Goal: Task Accomplishment & Management: Complete application form

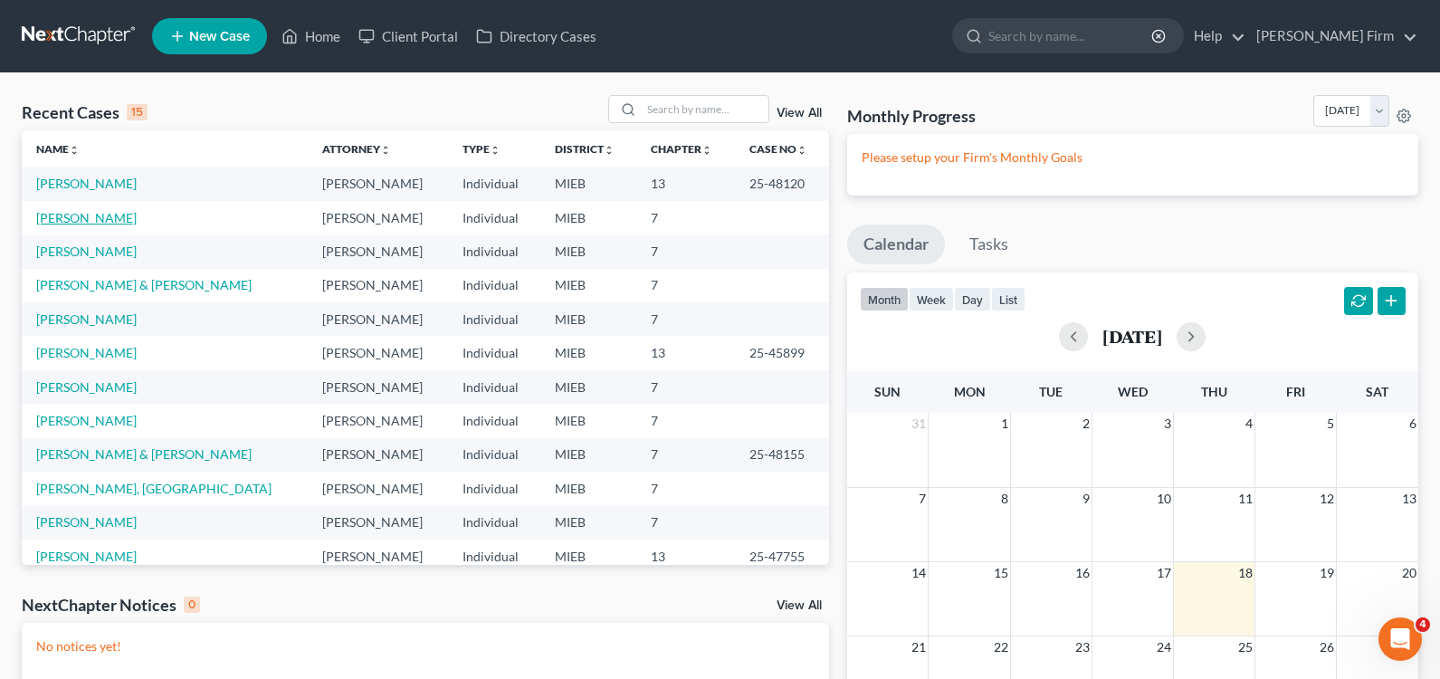
click at [77, 224] on link "[PERSON_NAME]" at bounding box center [86, 217] width 100 height 15
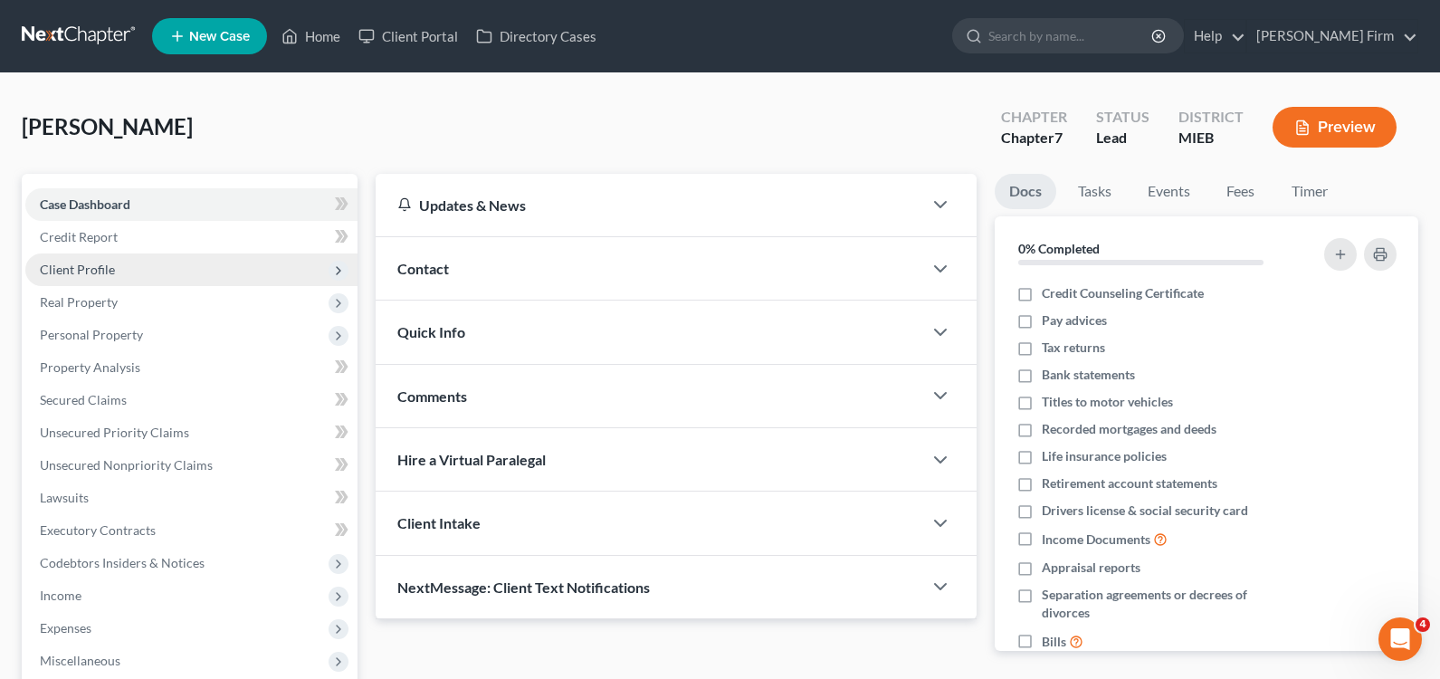
click at [66, 263] on span "Client Profile" at bounding box center [77, 269] width 75 height 15
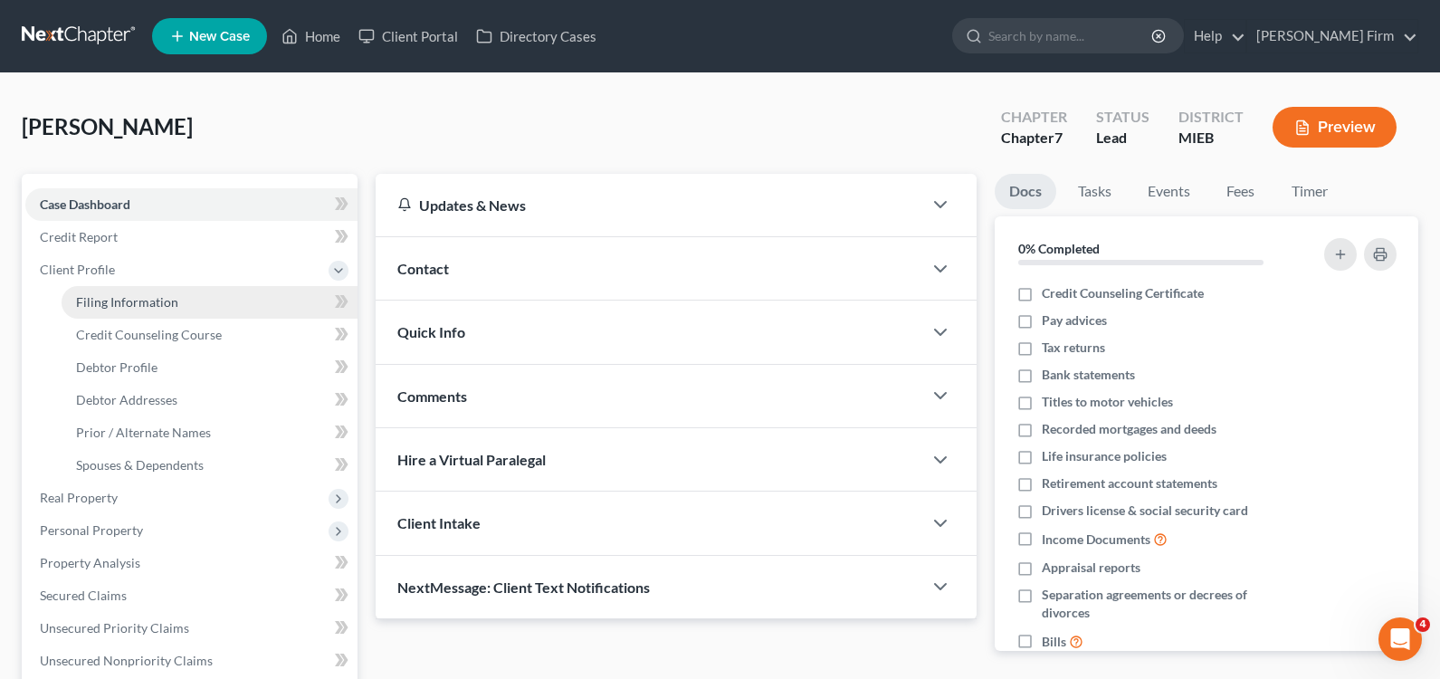
click at [94, 300] on span "Filing Information" at bounding box center [127, 301] width 102 height 15
select select "1"
select select "0"
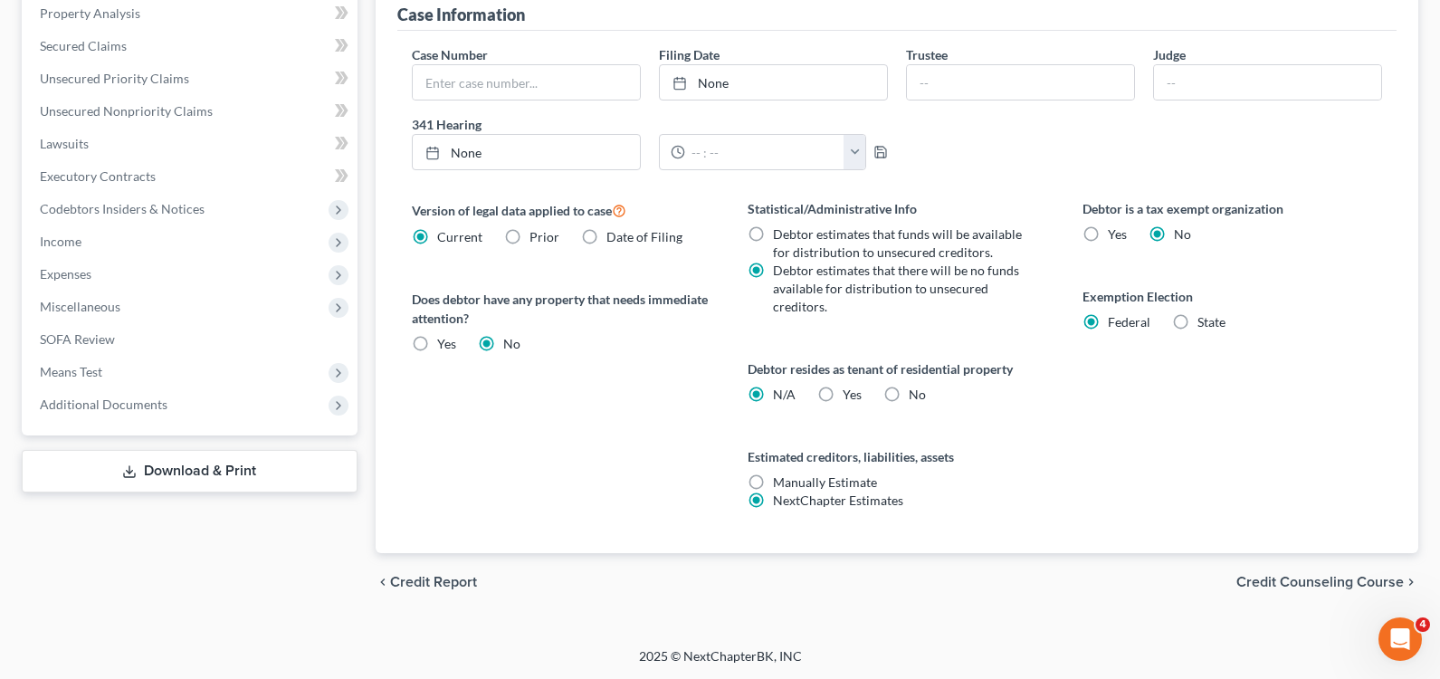
scroll to position [550, 0]
click at [1369, 582] on span "Credit Counseling Course" at bounding box center [1319, 581] width 167 height 14
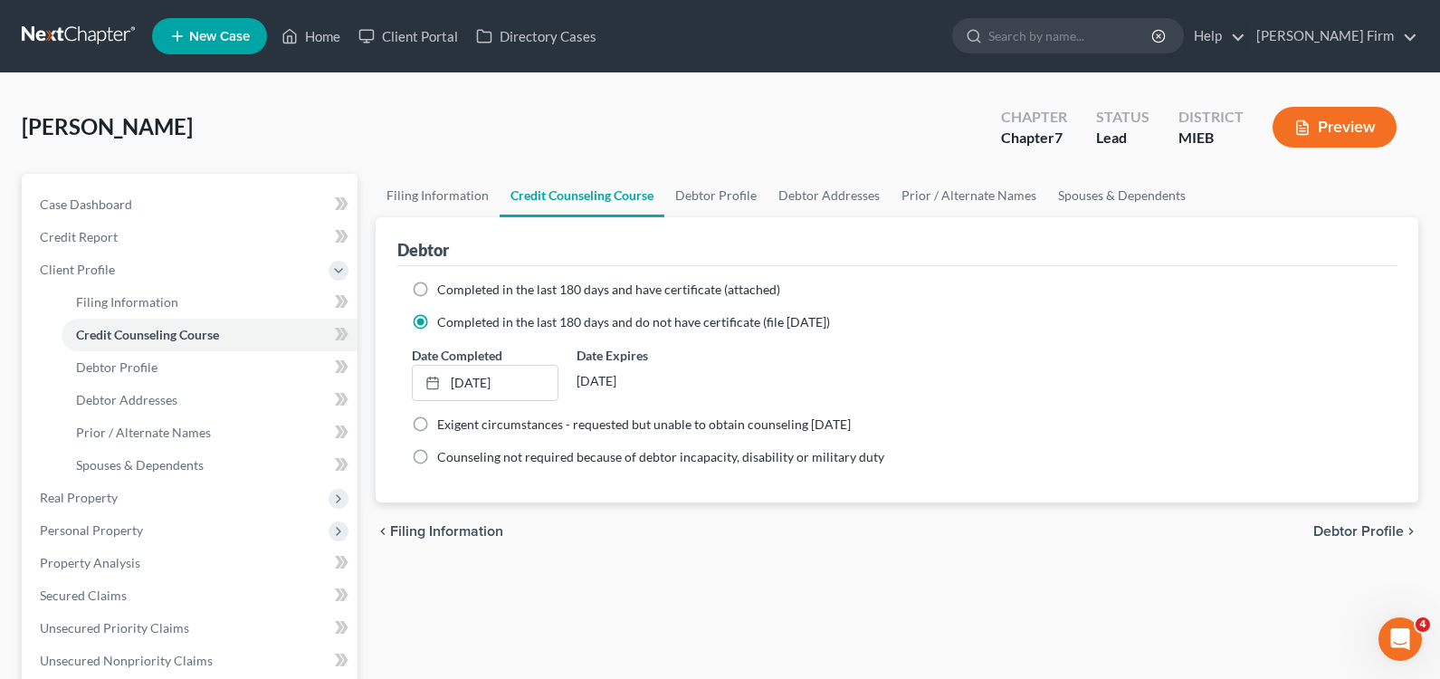
click at [1368, 531] on span "Debtor Profile" at bounding box center [1358, 531] width 90 height 14
select select "0"
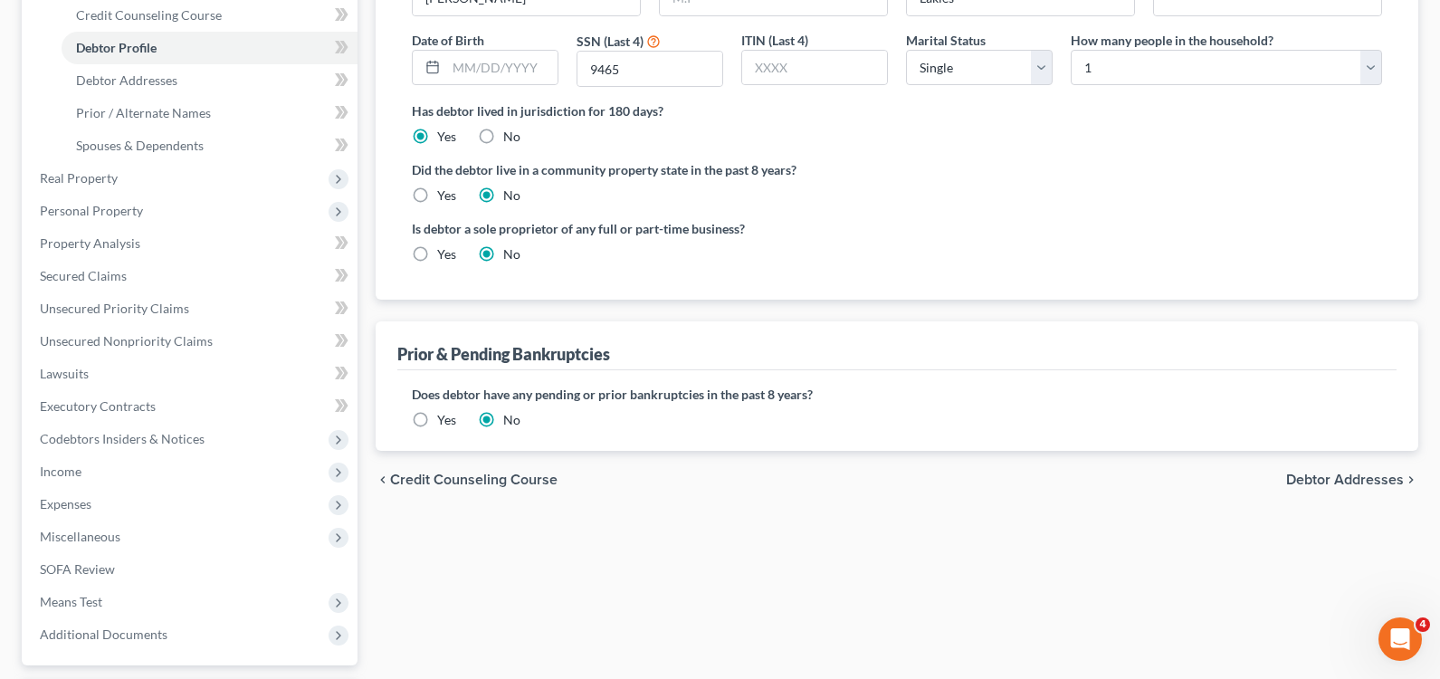
scroll to position [362, 0]
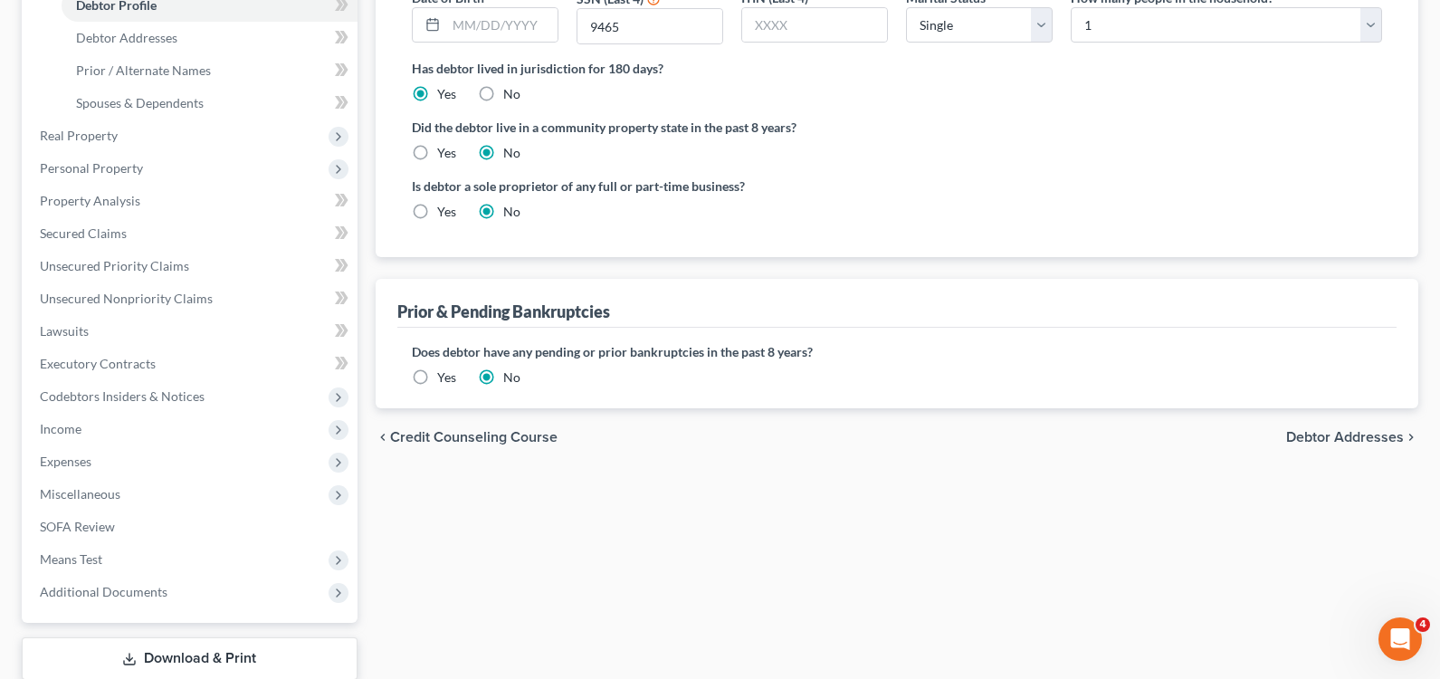
click at [1334, 433] on span "Debtor Addresses" at bounding box center [1345, 437] width 118 height 14
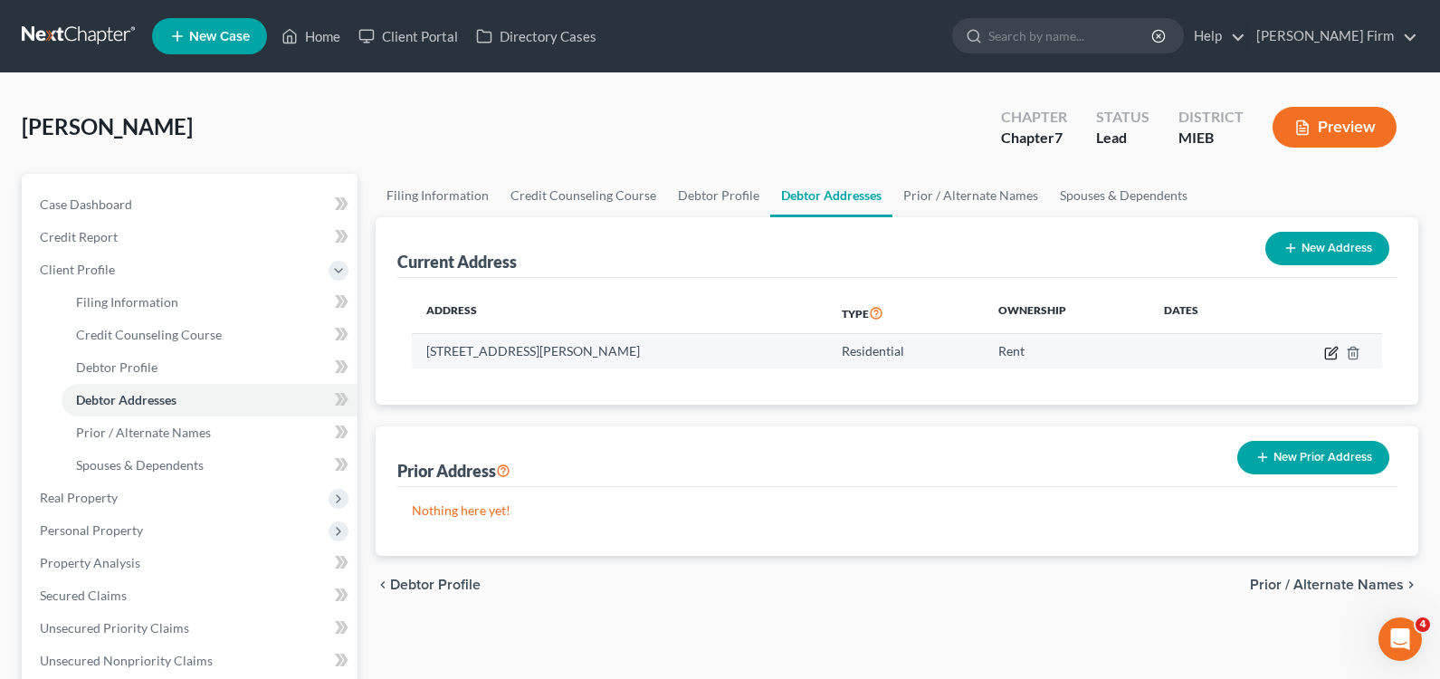
click at [1329, 356] on icon "button" at bounding box center [1331, 353] width 14 height 14
select select "23"
select select "0"
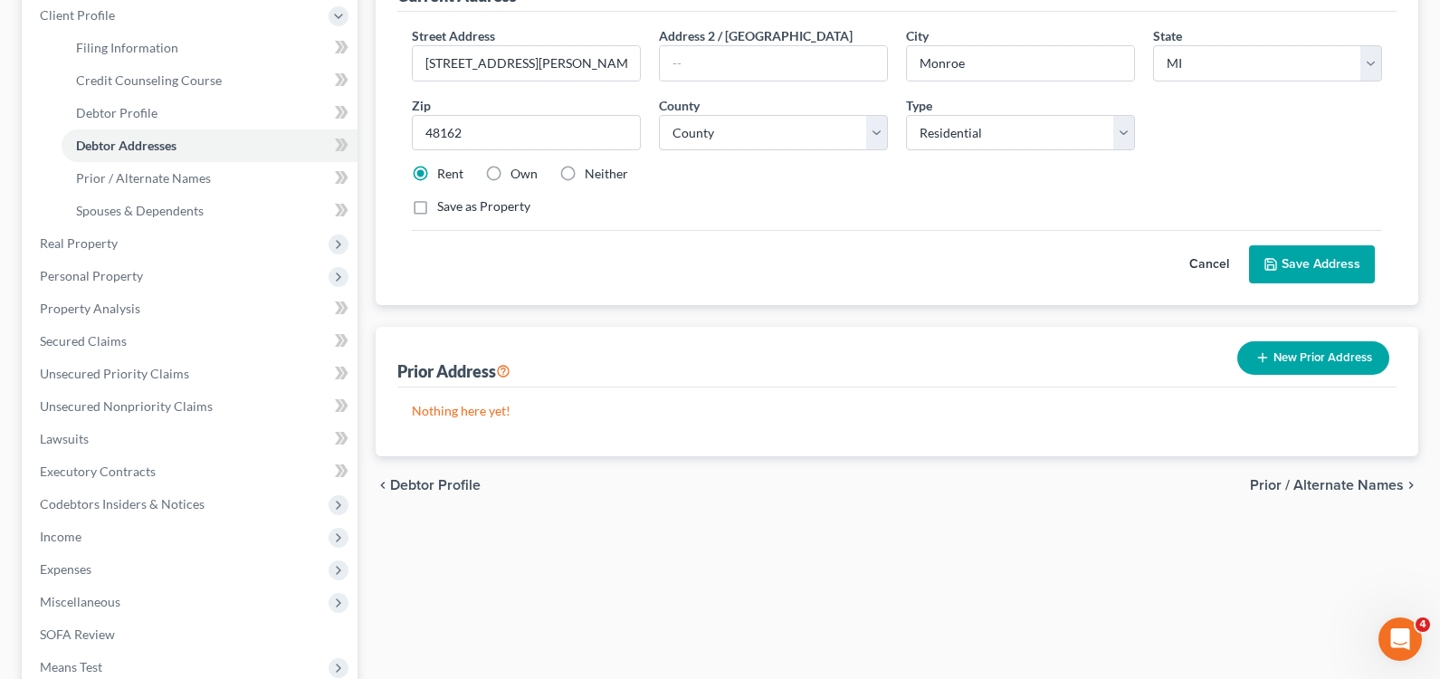
scroll to position [271, 0]
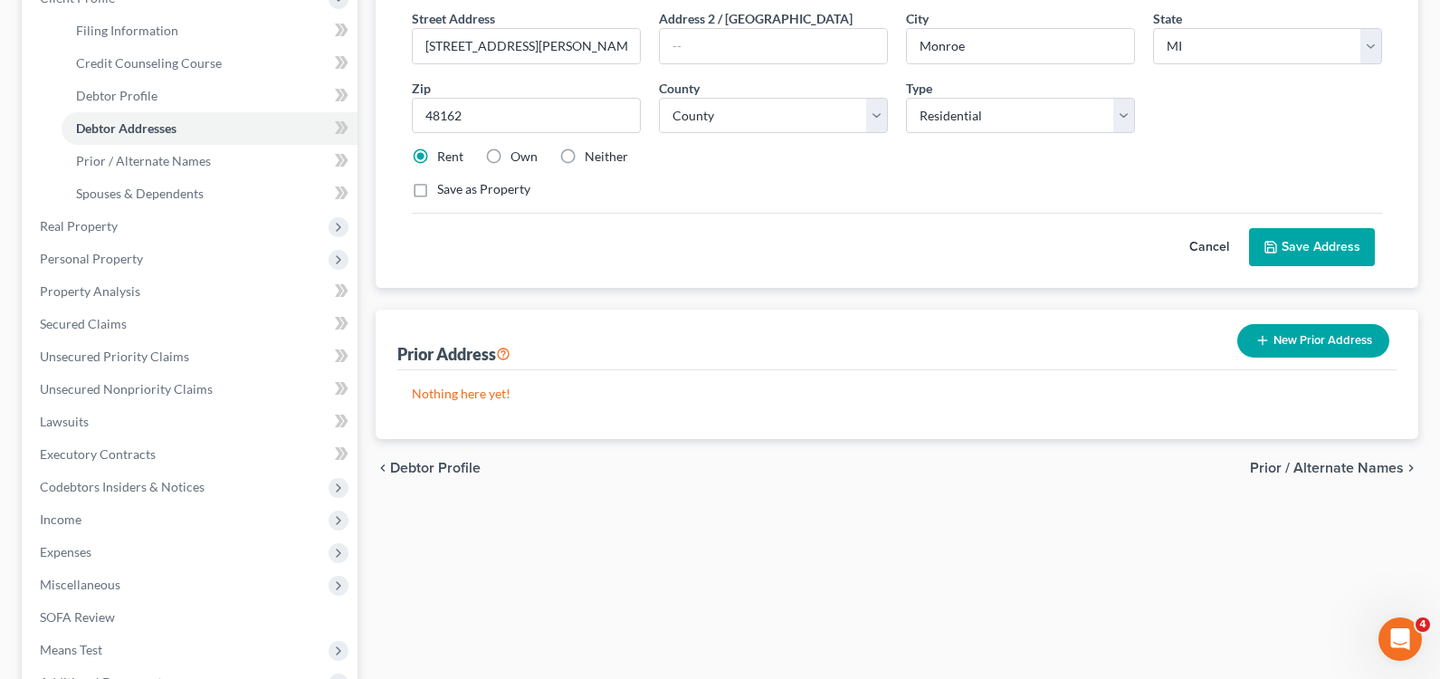
click at [1307, 344] on button "New Prior Address" at bounding box center [1313, 340] width 152 height 33
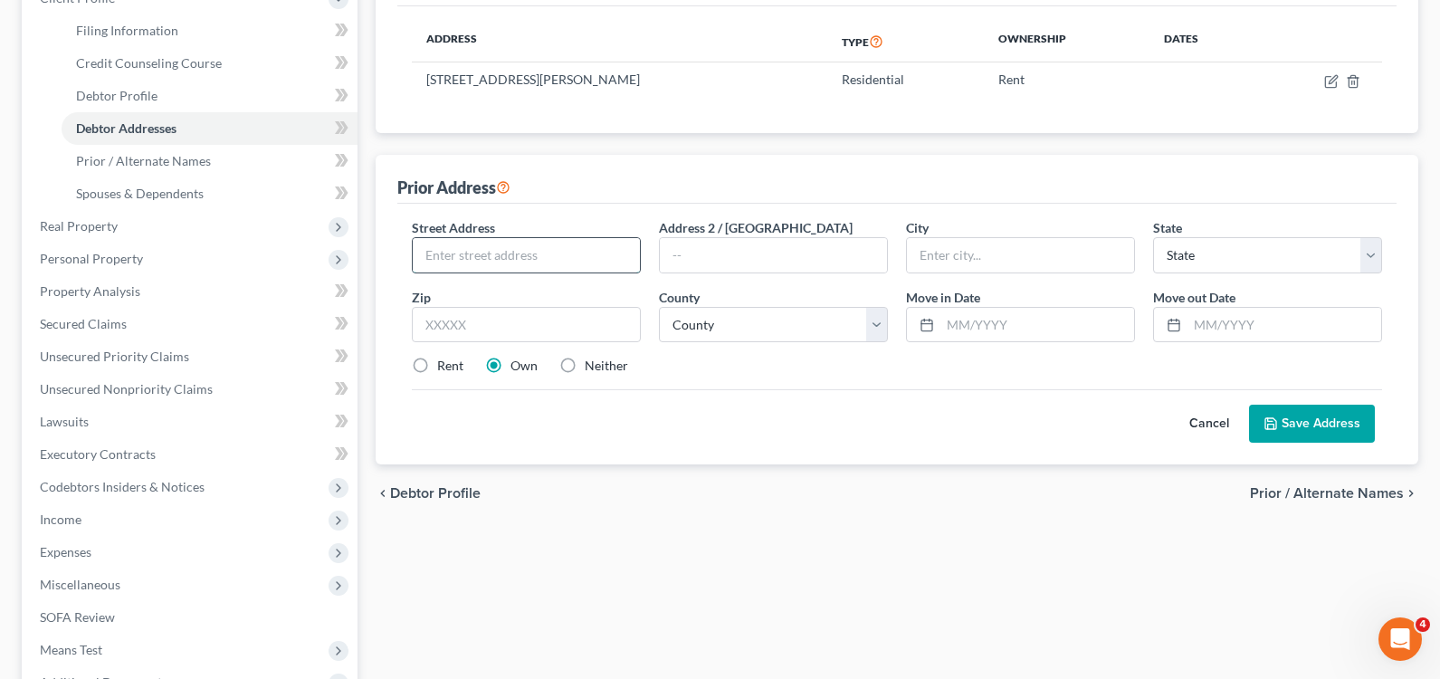
click at [525, 252] on input "text" at bounding box center [526, 255] width 227 height 34
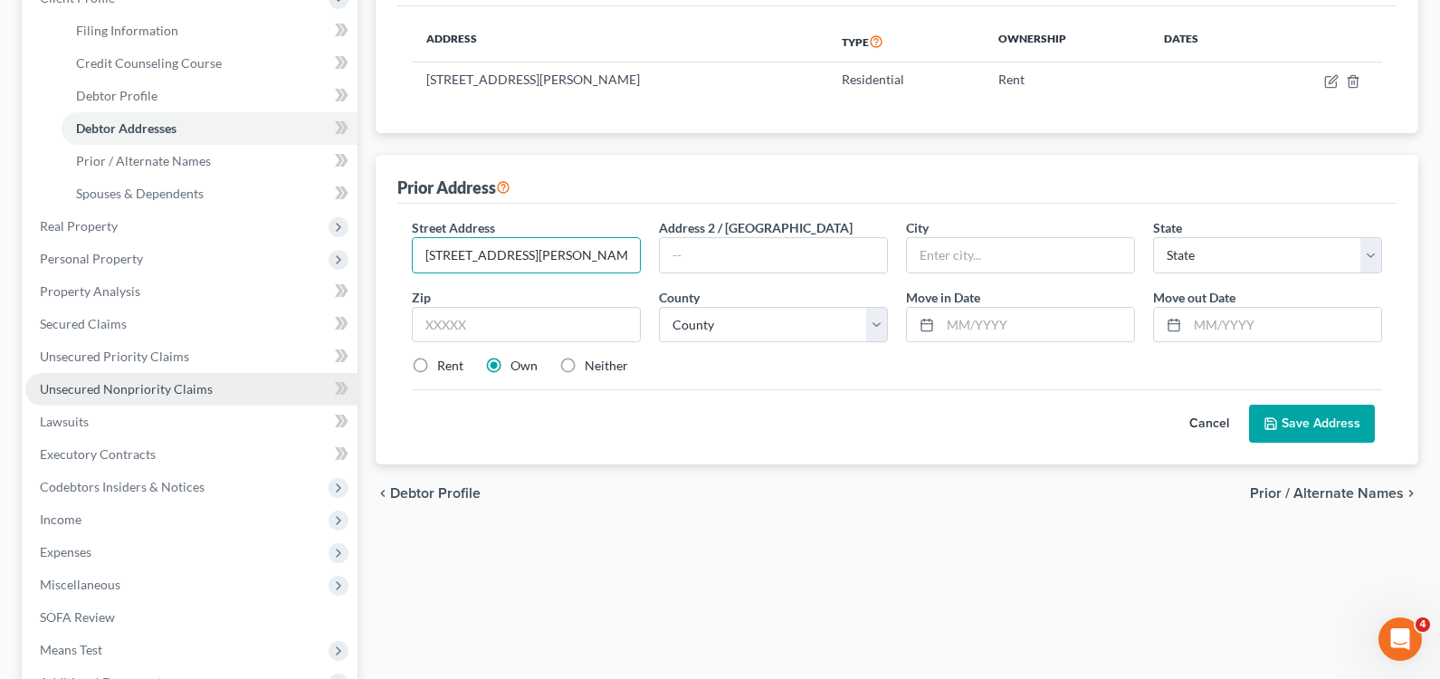
type input "[STREET_ADDRESS][PERSON_NAME]"
type input "[GEOGRAPHIC_DATA]"
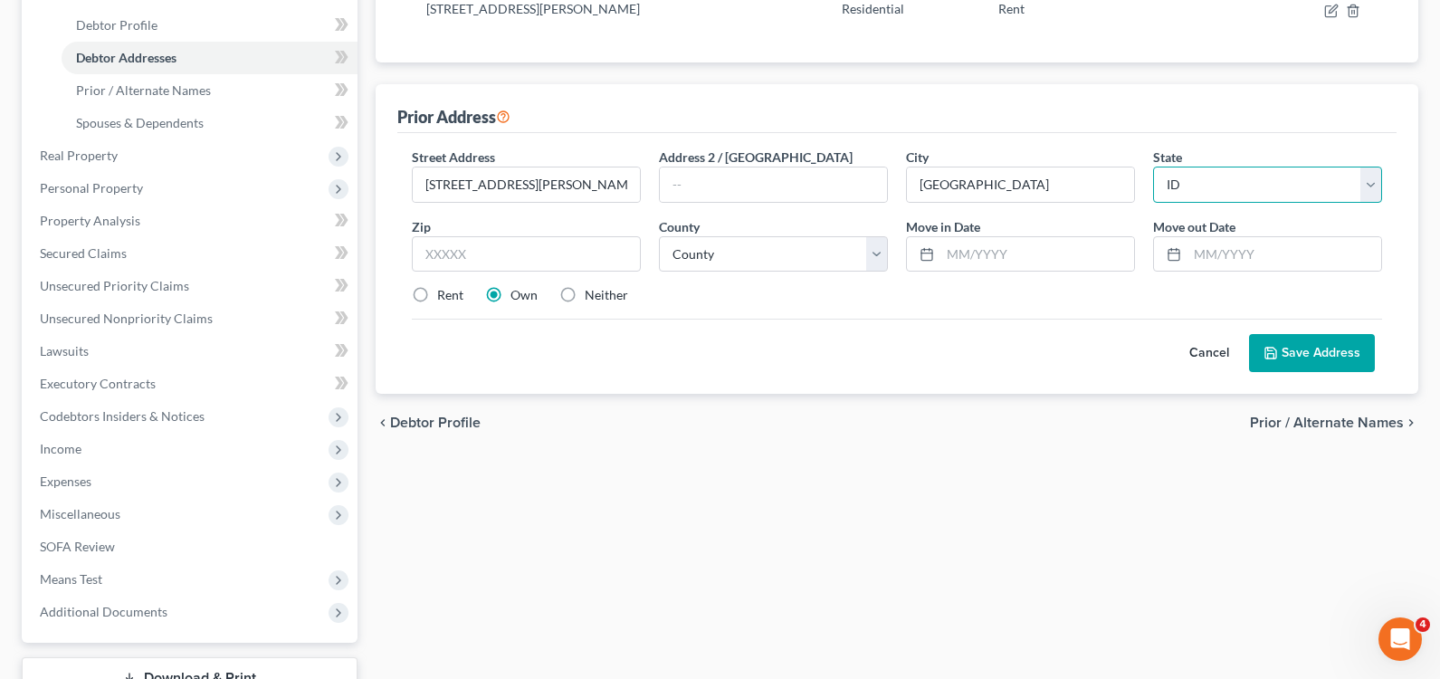
scroll to position [362, 0]
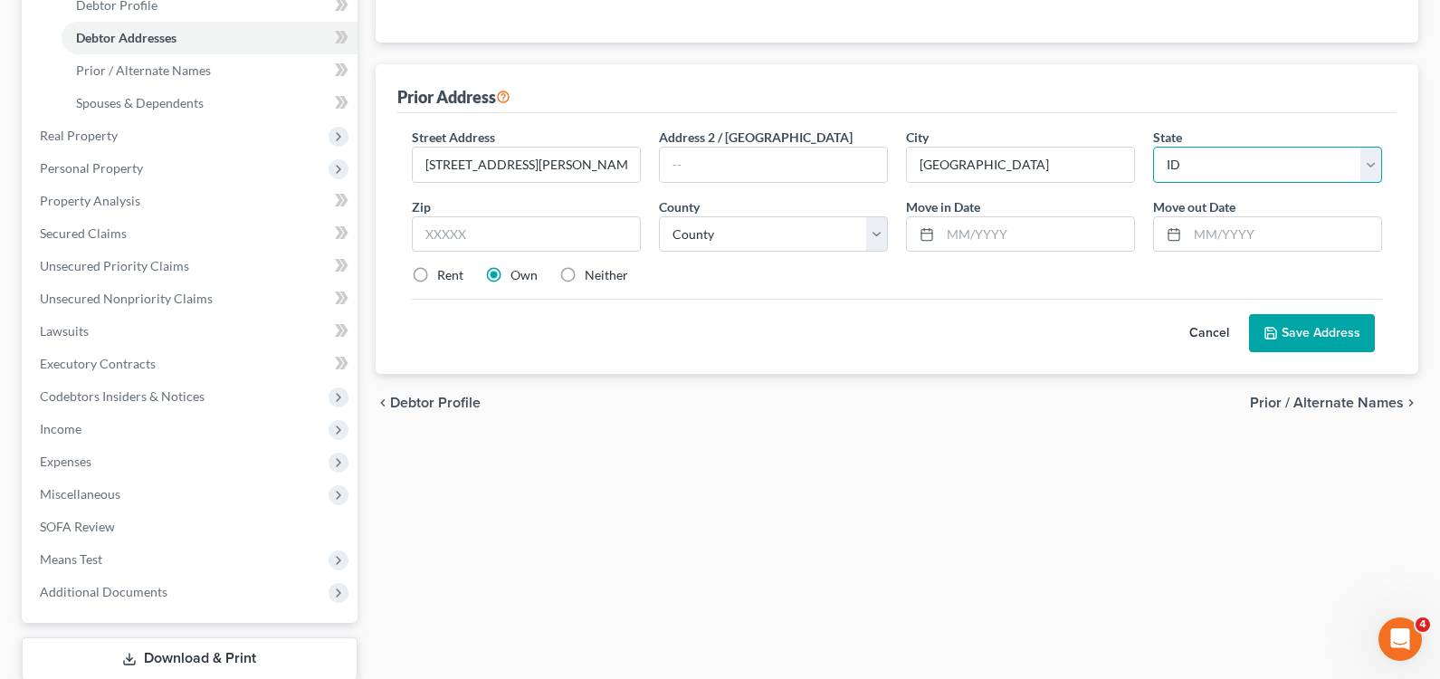
click at [1264, 162] on select "State [US_STATE] AK AR AZ CA CO CT DE DC [GEOGRAPHIC_DATA] [GEOGRAPHIC_DATA] GU…" at bounding box center [1267, 165] width 229 height 36
select select "23"
click at [1153, 147] on select "State [US_STATE] AK AR AZ CA CO CT DE DC [GEOGRAPHIC_DATA] [GEOGRAPHIC_DATA] GU…" at bounding box center [1267, 165] width 229 height 36
click at [560, 243] on input "text" at bounding box center [526, 234] width 229 height 36
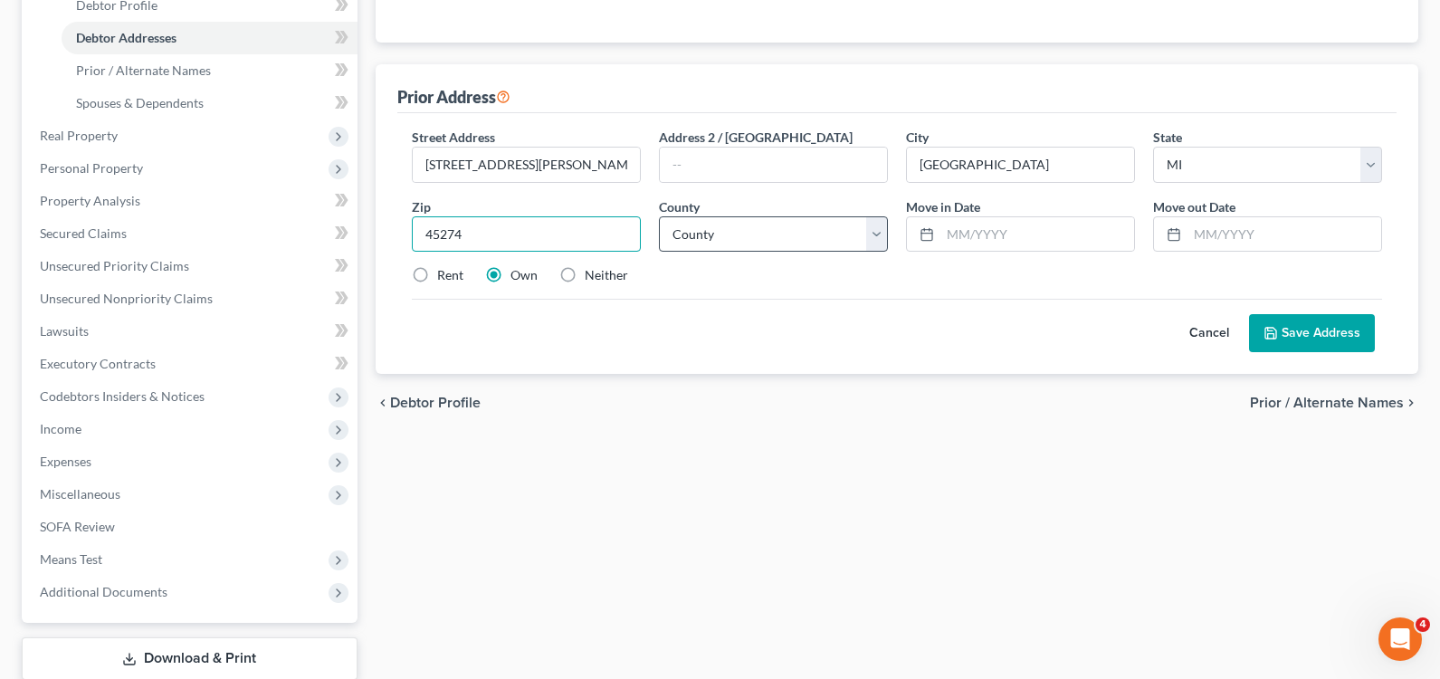
type input "45274"
type input "[GEOGRAPHIC_DATA]"
click at [753, 247] on select "[GEOGRAPHIC_DATA] [GEOGRAPHIC_DATA] [GEOGRAPHIC_DATA] [GEOGRAPHIC_DATA] [GEOGRA…" at bounding box center [773, 234] width 229 height 36
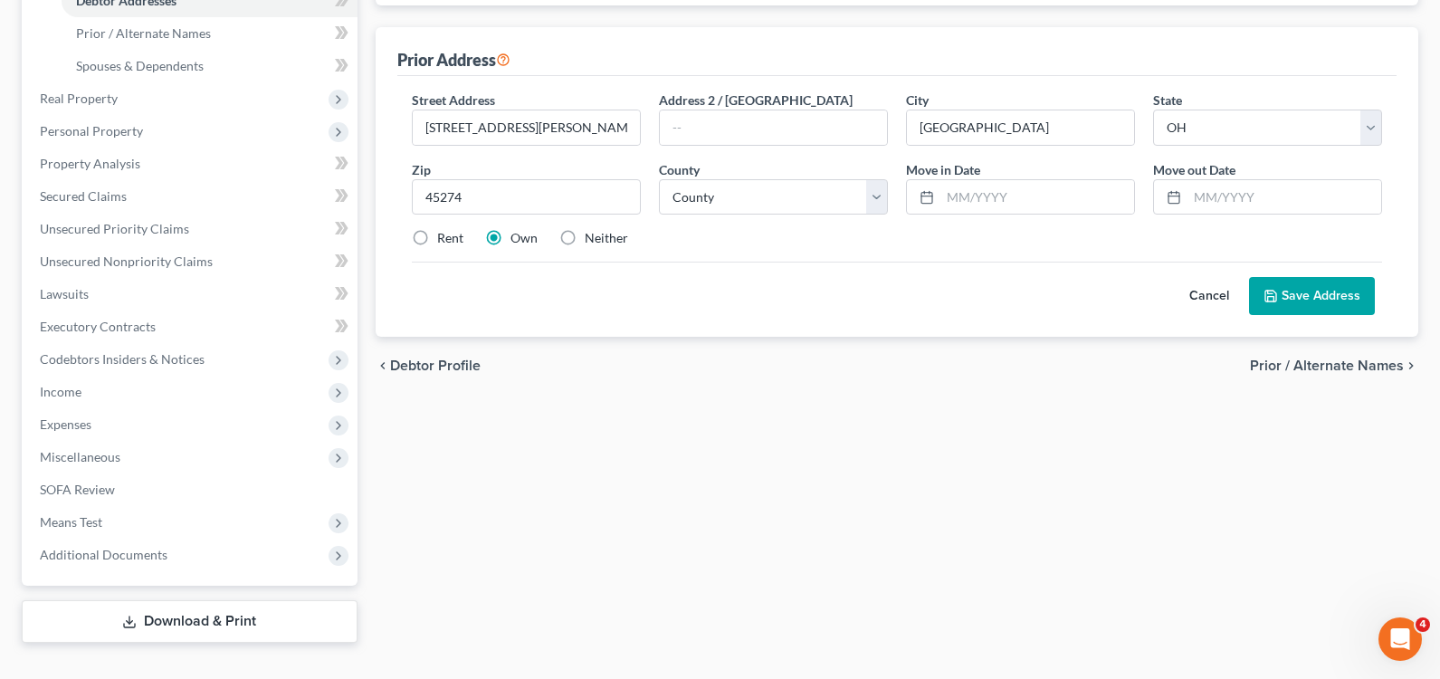
scroll to position [432, 0]
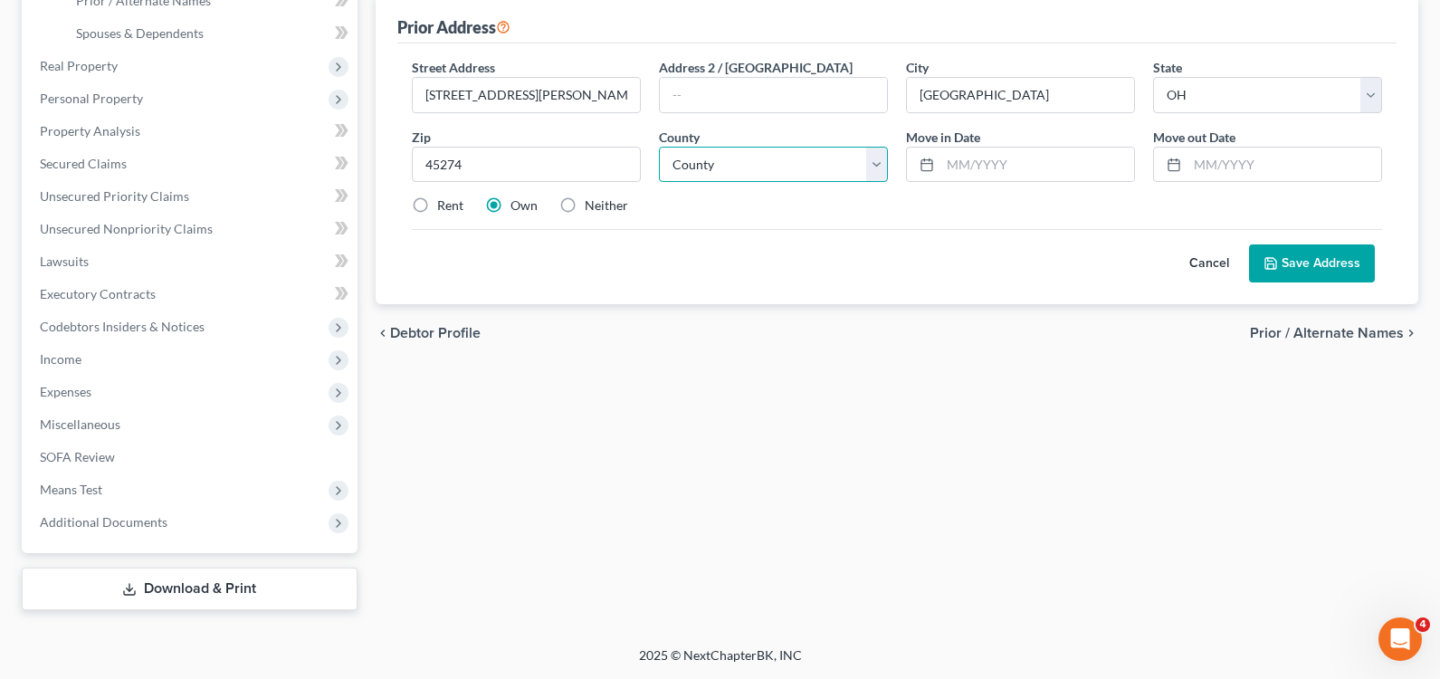
click at [812, 167] on select "County [GEOGRAPHIC_DATA] [GEOGRAPHIC_DATA] [GEOGRAPHIC_DATA] [GEOGRAPHIC_DATA] …" at bounding box center [773, 165] width 229 height 36
click at [1369, 92] on select "State [US_STATE] AK AR AZ CA CO CT DE DC [GEOGRAPHIC_DATA] [GEOGRAPHIC_DATA] GU…" at bounding box center [1267, 95] width 229 height 36
select select "23"
click at [1153, 77] on select "State [US_STATE] AK AR AZ CA CO CT DE DC [GEOGRAPHIC_DATA] [GEOGRAPHIC_DATA] GU…" at bounding box center [1267, 95] width 229 height 36
click at [794, 156] on select "[GEOGRAPHIC_DATA] [GEOGRAPHIC_DATA] [GEOGRAPHIC_DATA] [GEOGRAPHIC_DATA] [GEOGRA…" at bounding box center [773, 165] width 229 height 36
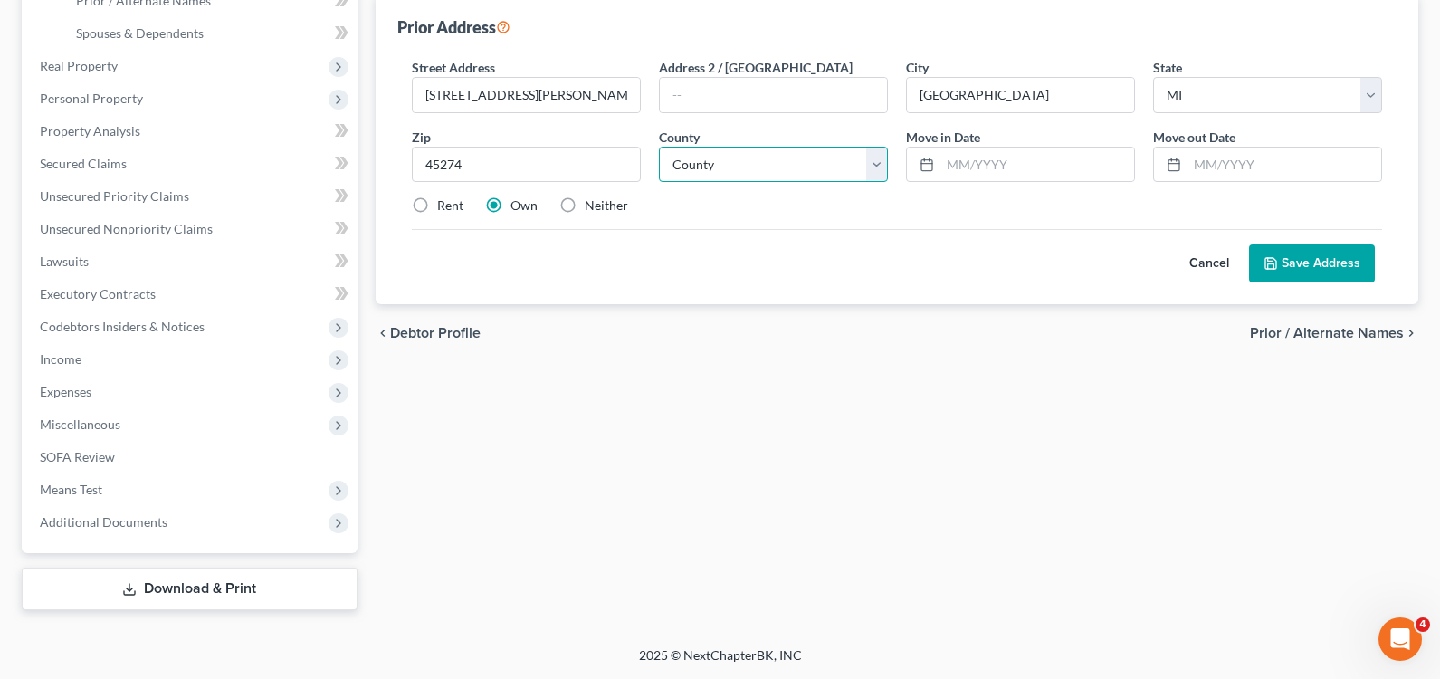
select select "49"
click at [659, 147] on select "[GEOGRAPHIC_DATA] [GEOGRAPHIC_DATA] [GEOGRAPHIC_DATA] [GEOGRAPHIC_DATA] [GEOGRA…" at bounding box center [773, 165] width 229 height 36
drag, startPoint x: 910, startPoint y: 252, endPoint x: 1020, endPoint y: 200, distance: 121.4
click at [915, 250] on div "Cancel Save Address" at bounding box center [897, 255] width 970 height 53
click at [1224, 159] on input "text" at bounding box center [1284, 164] width 194 height 34
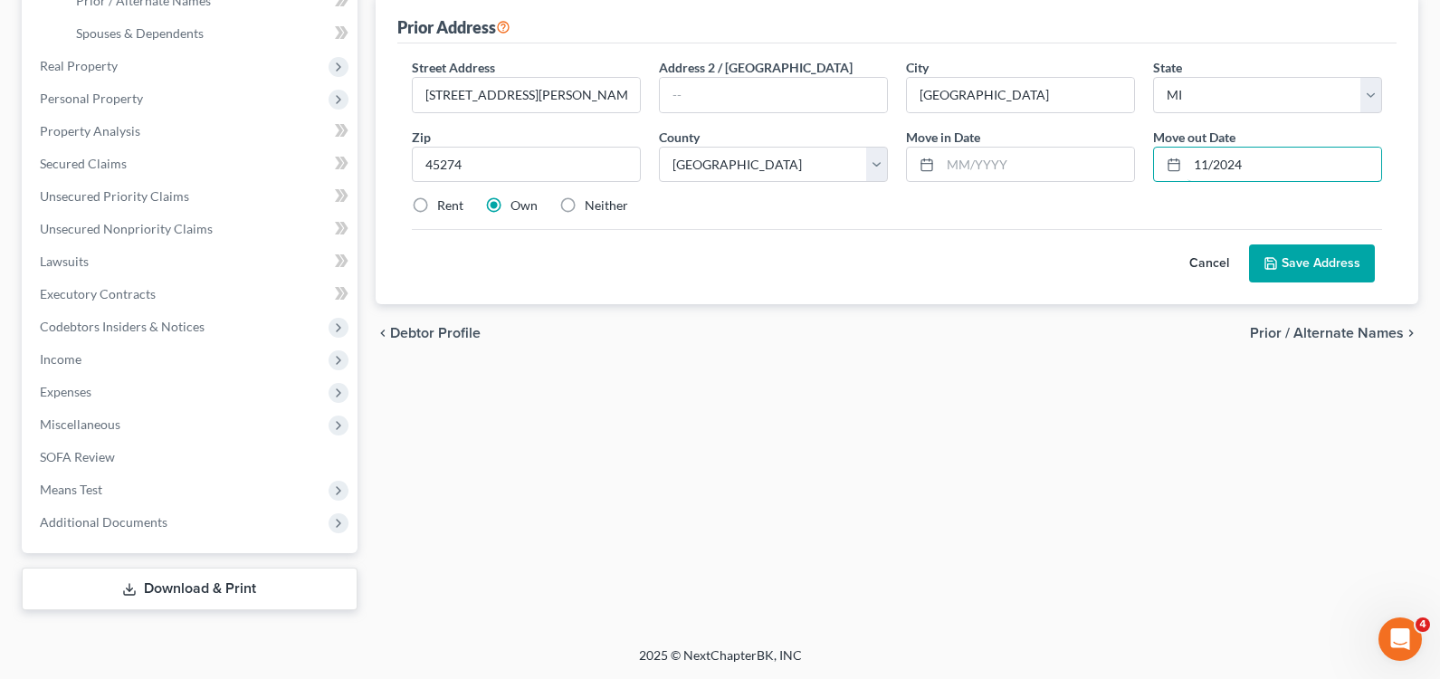
type input "11/2024"
click at [1099, 271] on div "Cancel Save Address" at bounding box center [897, 255] width 970 height 53
click at [1272, 264] on polyline at bounding box center [1271, 266] width 6 height 5
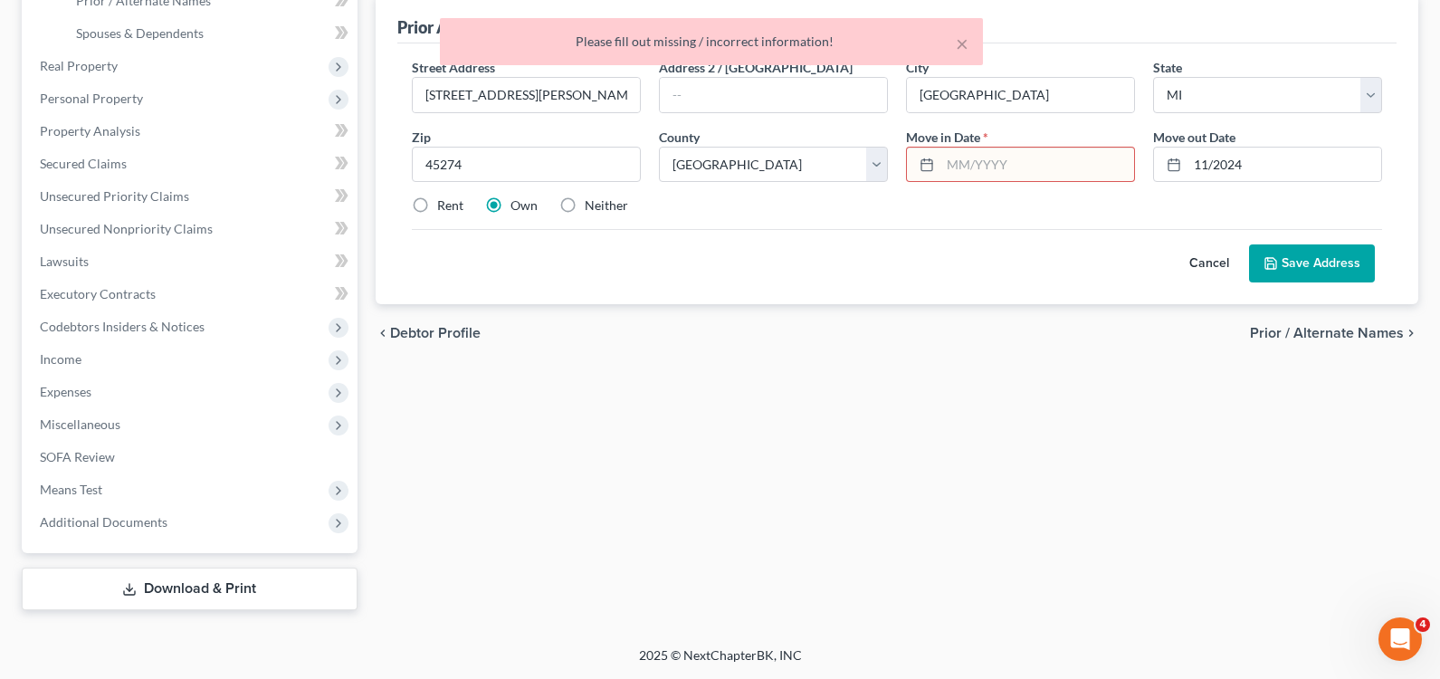
click at [1074, 164] on input "text" at bounding box center [1037, 164] width 194 height 34
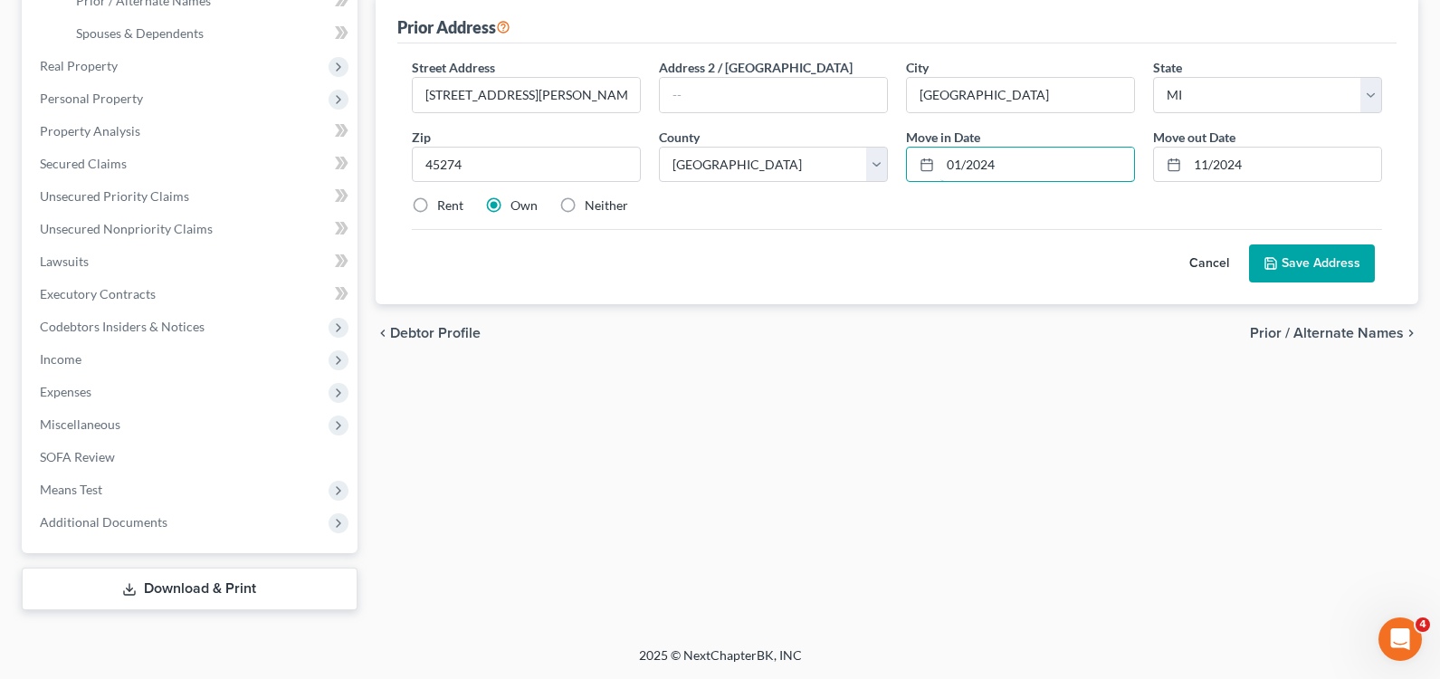
type input "01/2024"
click at [1309, 271] on button "Save Address" at bounding box center [1312, 263] width 126 height 38
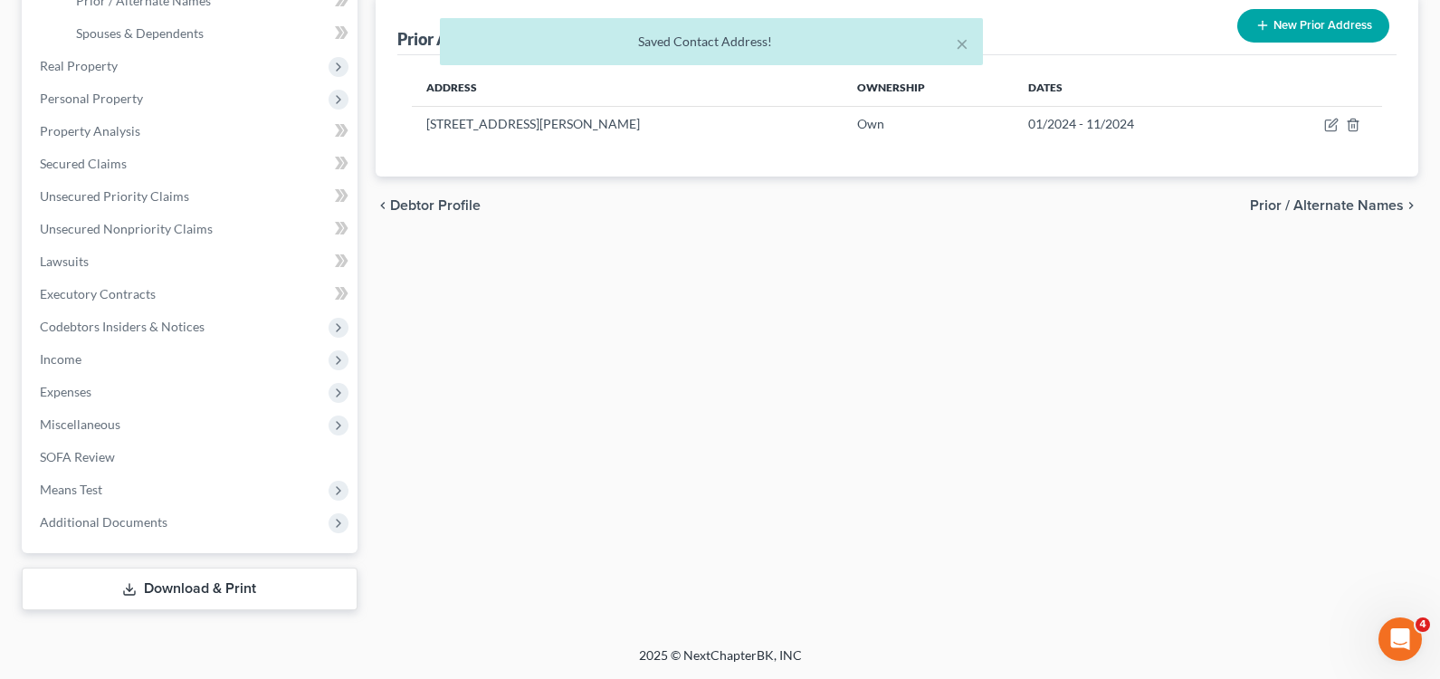
click at [1335, 205] on span "Prior / Alternate Names" at bounding box center [1327, 205] width 154 height 14
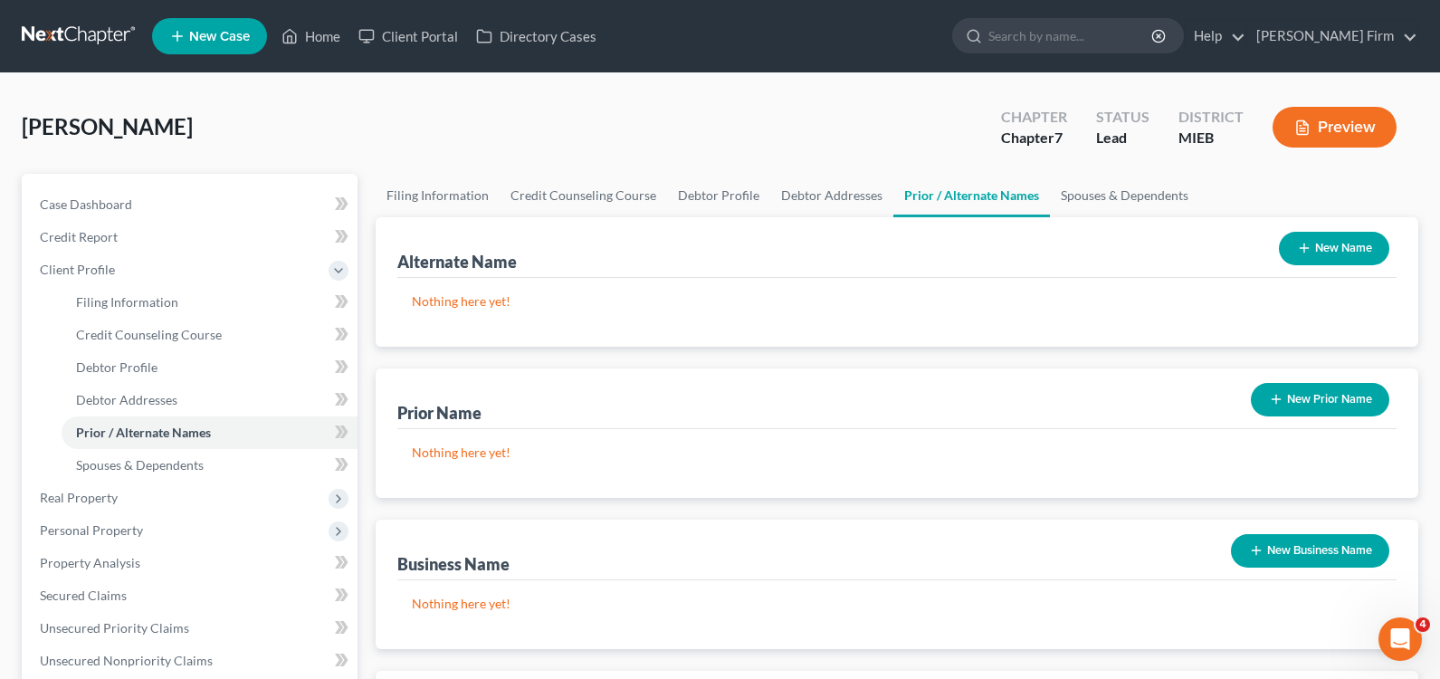
click at [1319, 258] on button "New Name" at bounding box center [1334, 248] width 110 height 33
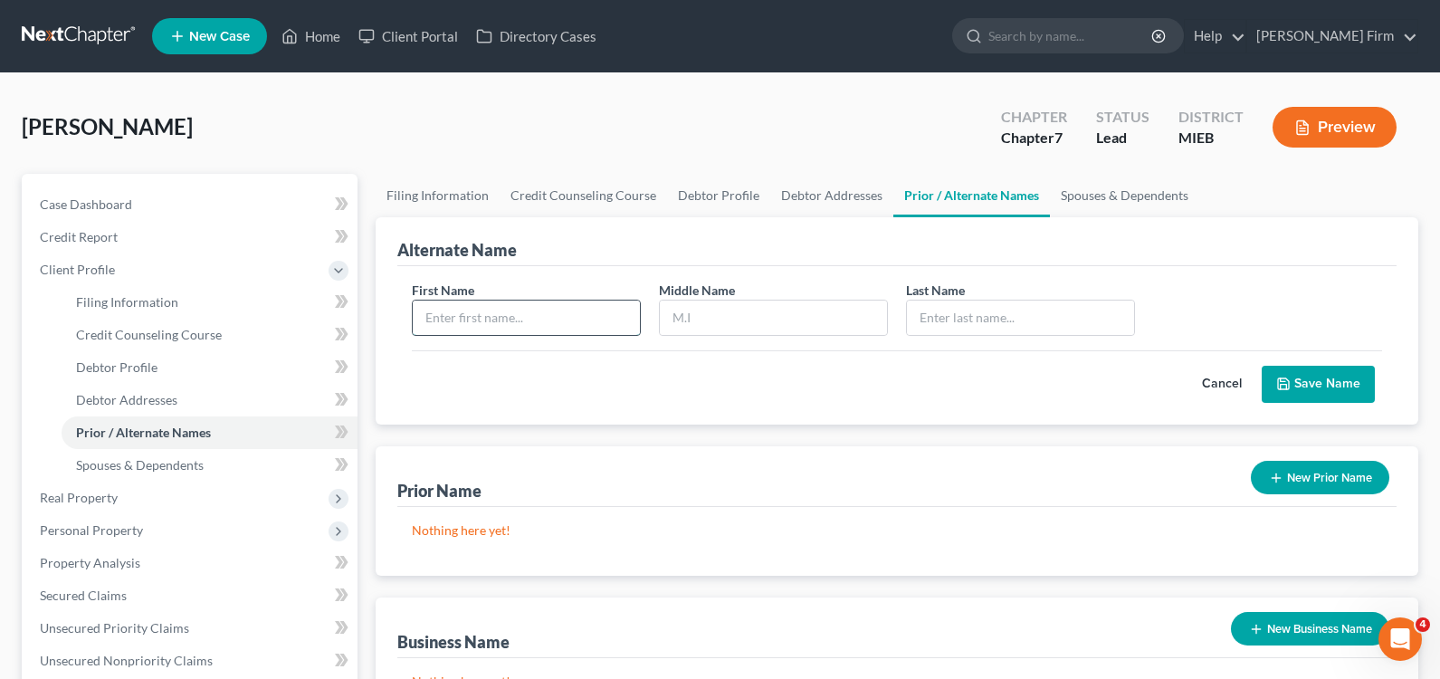
click at [547, 312] on input "text" at bounding box center [526, 317] width 227 height 34
type input "Jenni"
type input "Lakies"
click at [1318, 381] on button "Save Name" at bounding box center [1317, 385] width 113 height 38
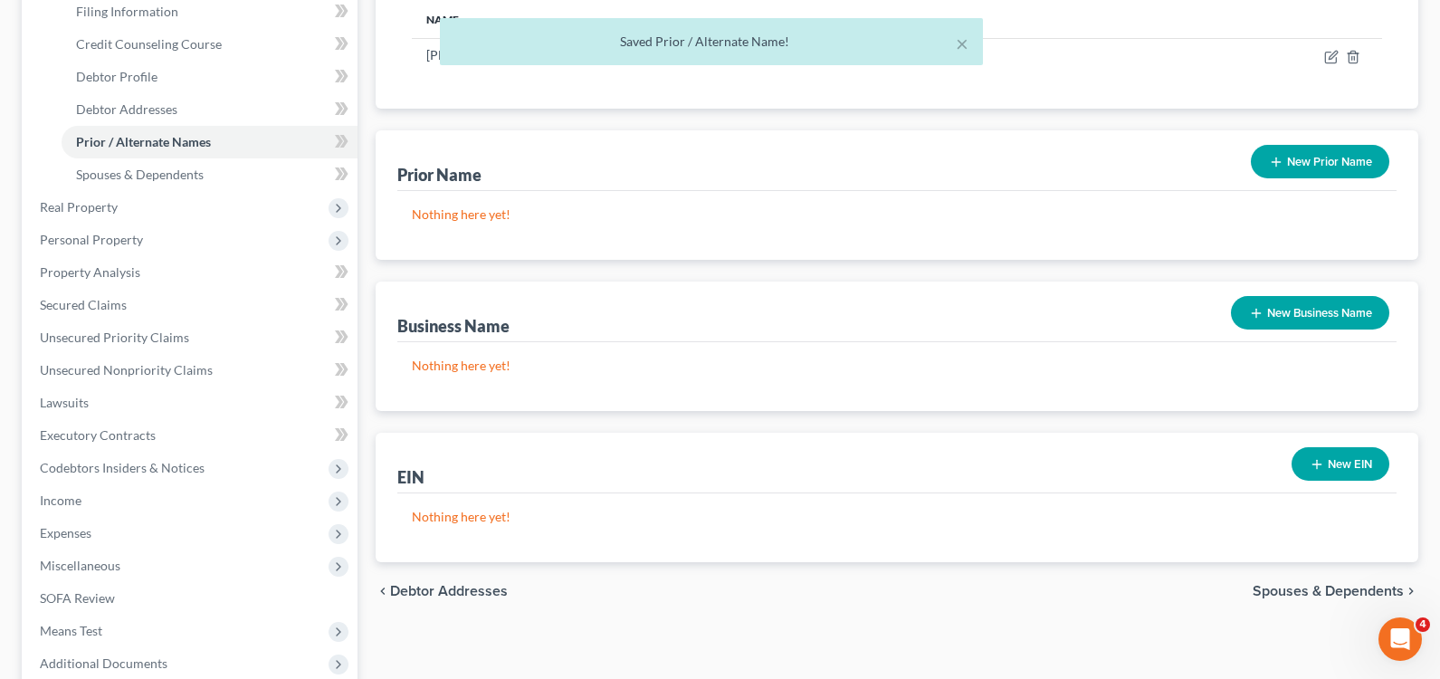
scroll to position [362, 0]
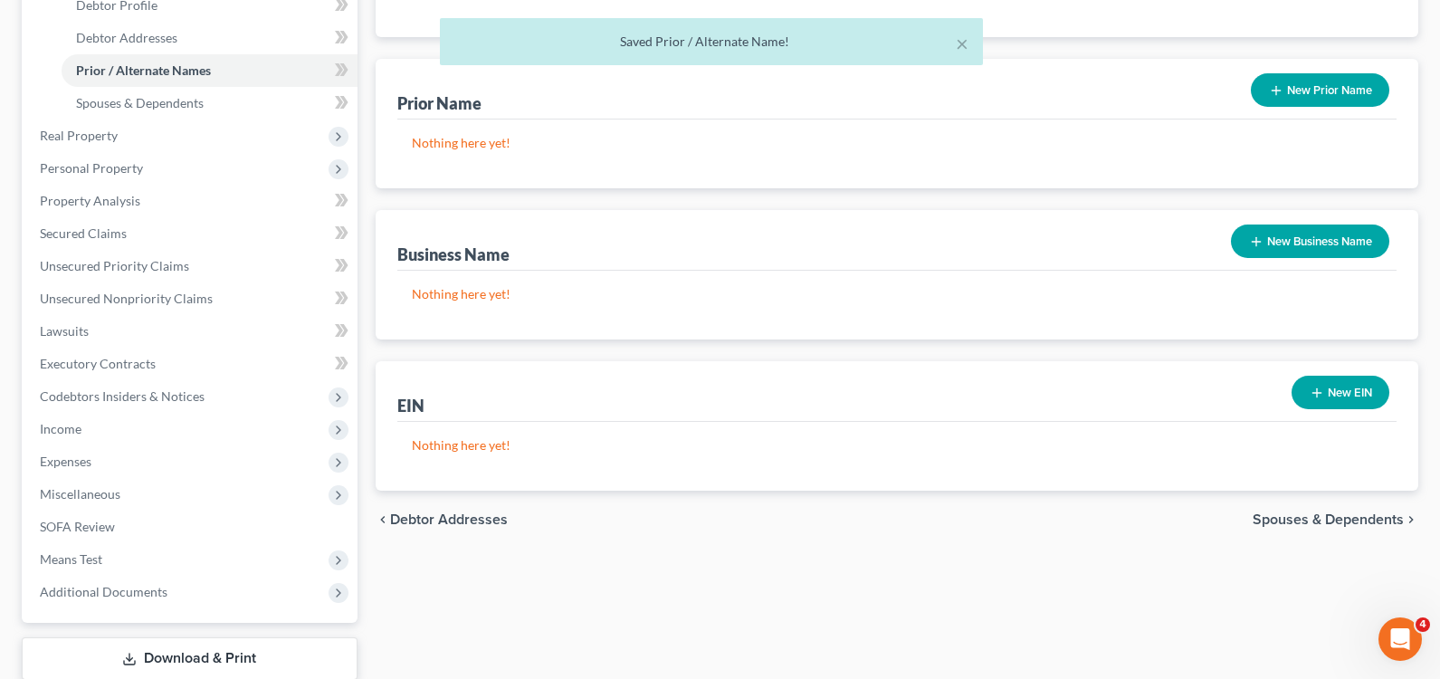
click at [1261, 527] on span "Spouses & Dependents" at bounding box center [1327, 519] width 151 height 14
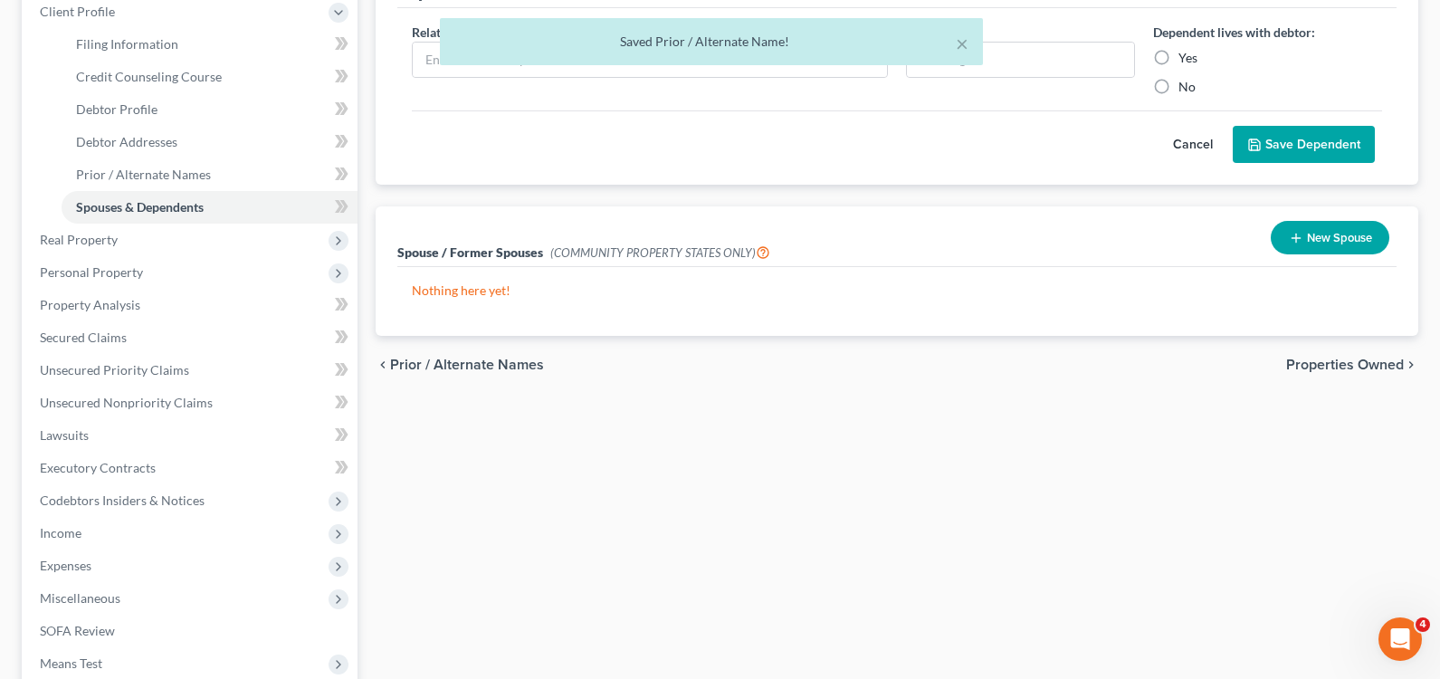
scroll to position [271, 0]
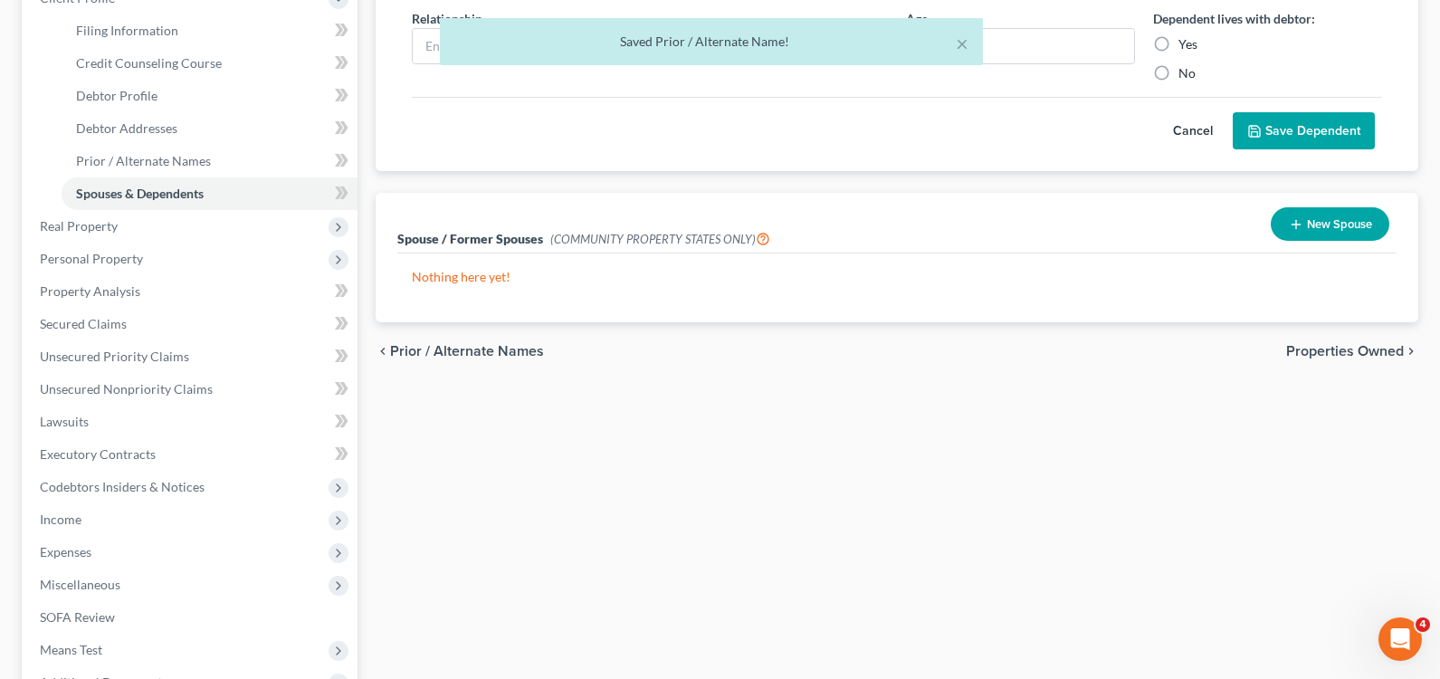
click at [1354, 338] on div "chevron_left Prior / Alternate Names Properties Owned chevron_right" at bounding box center [897, 351] width 1042 height 58
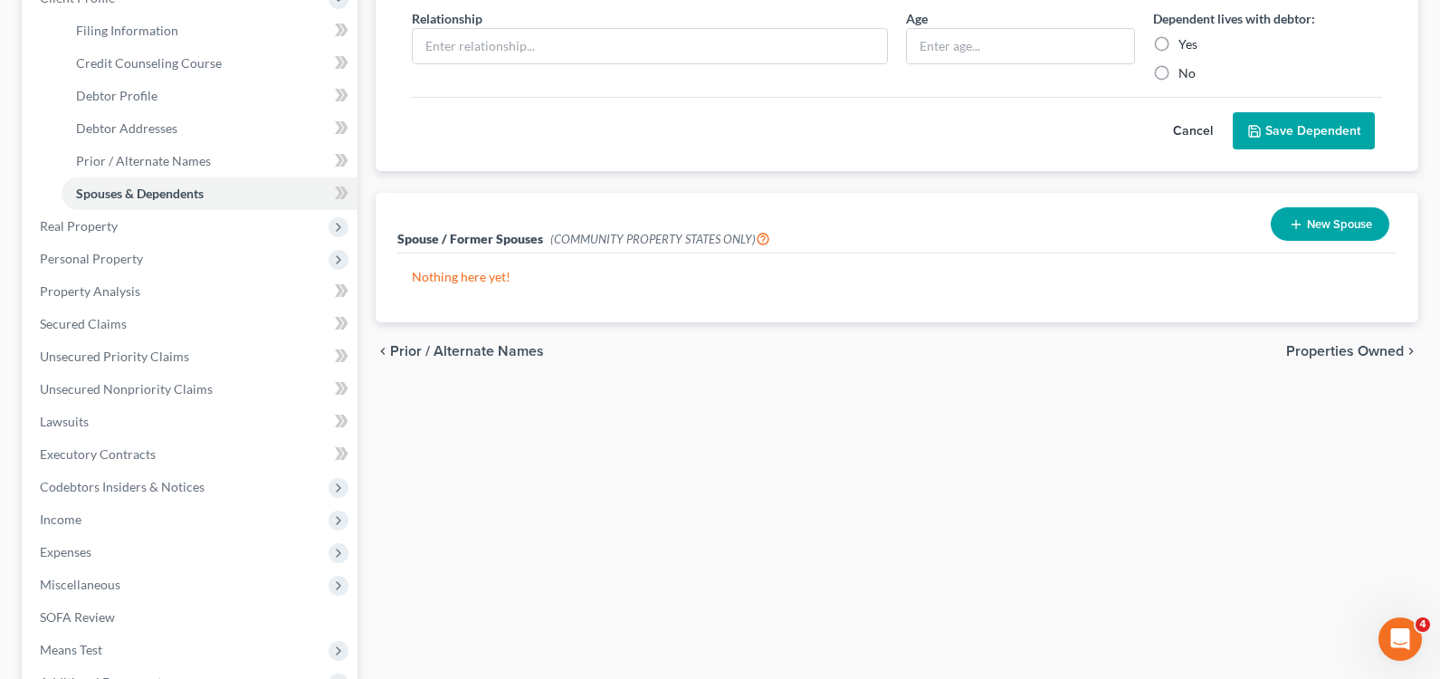
click at [1354, 353] on span "Properties Owned" at bounding box center [1345, 351] width 118 height 14
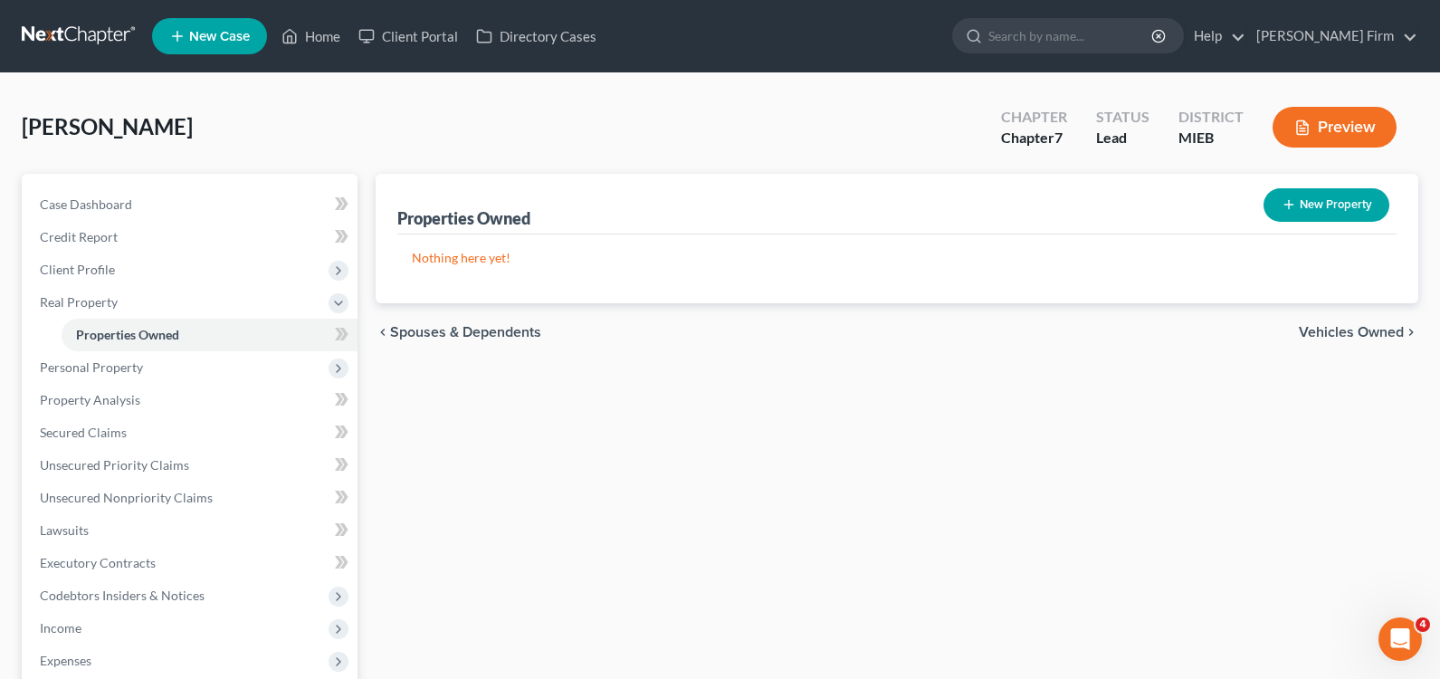
click at [1349, 328] on span "Vehicles Owned" at bounding box center [1351, 332] width 105 height 14
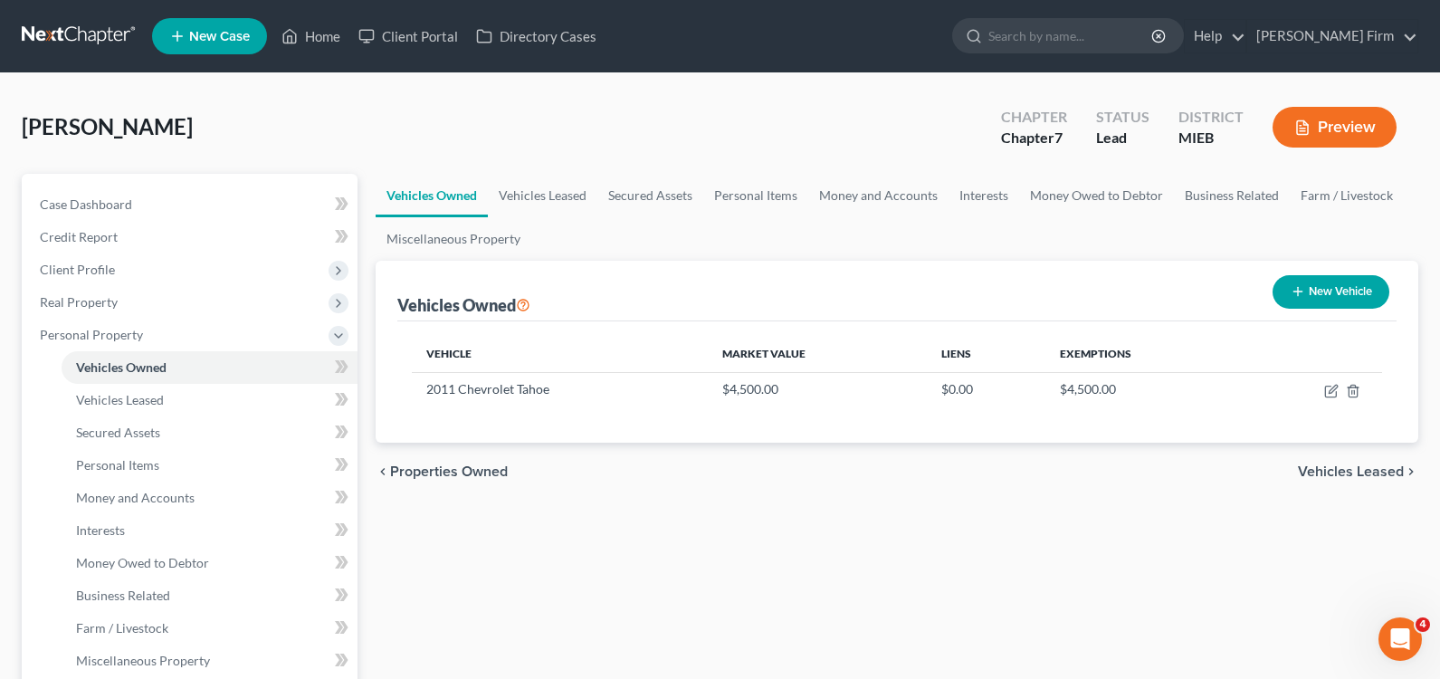
click at [1354, 469] on span "Vehicles Leased" at bounding box center [1351, 471] width 106 height 14
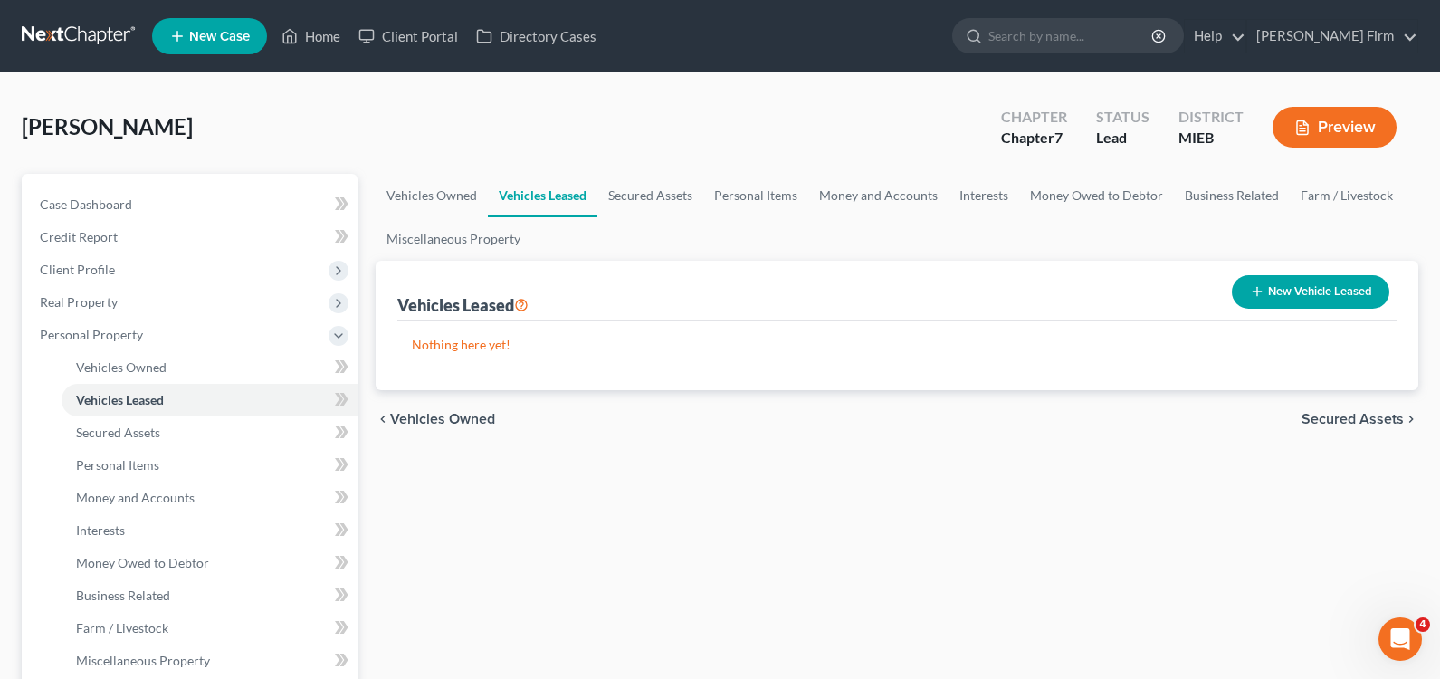
click at [1347, 415] on span "Secured Assets" at bounding box center [1352, 419] width 102 height 14
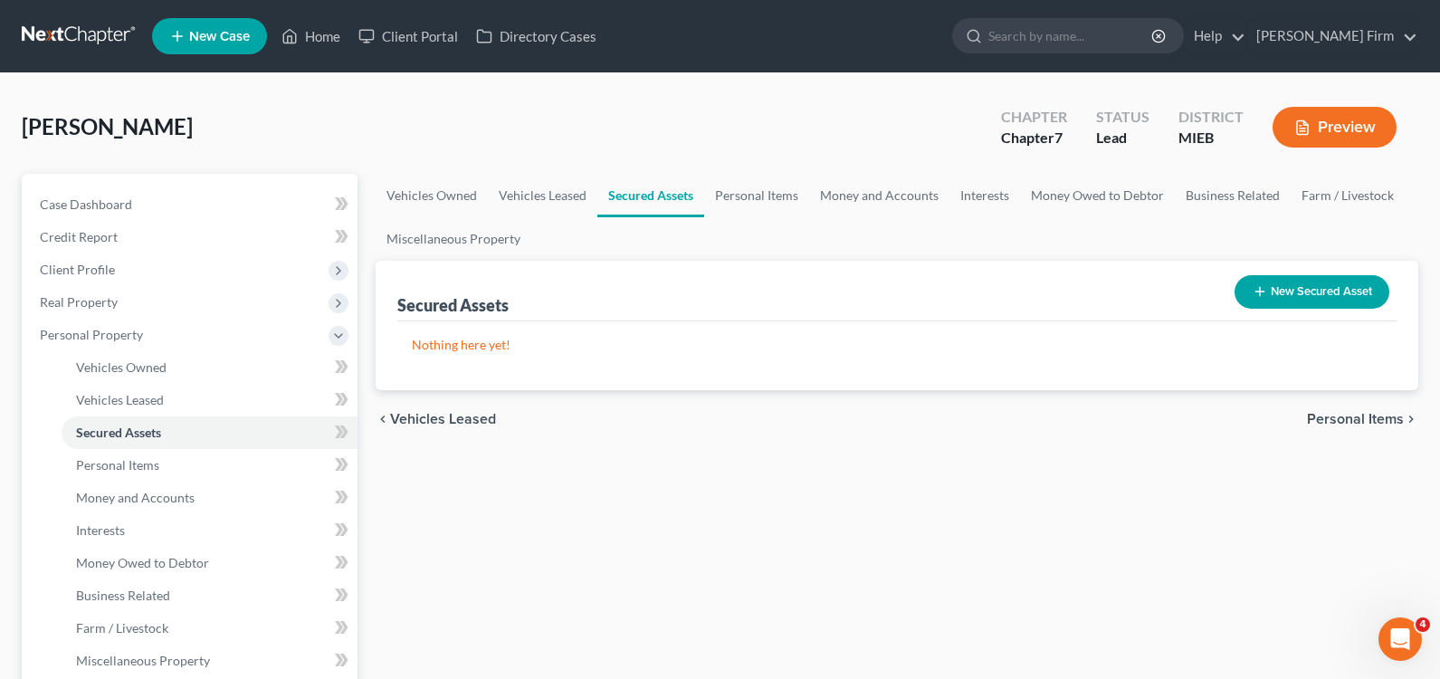
click at [1347, 415] on span "Personal Items" at bounding box center [1355, 419] width 97 height 14
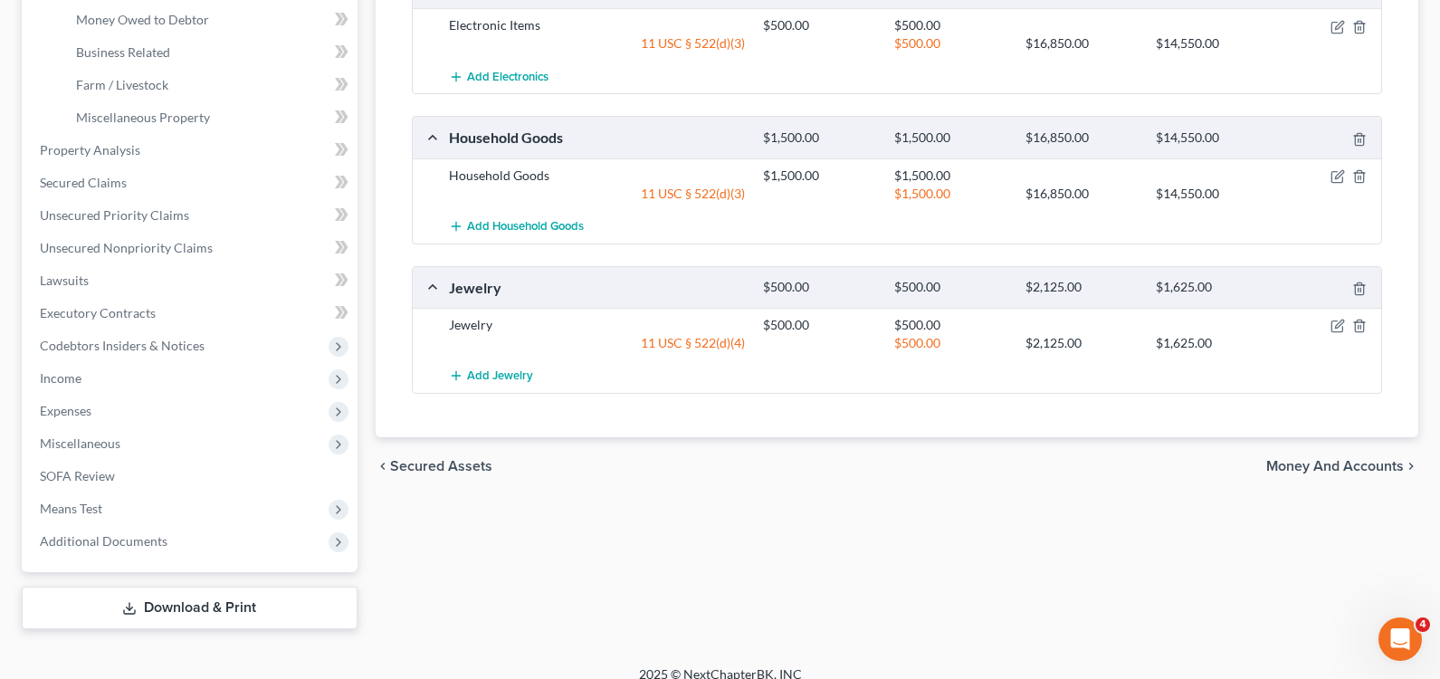
click at [1313, 471] on span "Money and Accounts" at bounding box center [1335, 466] width 138 height 14
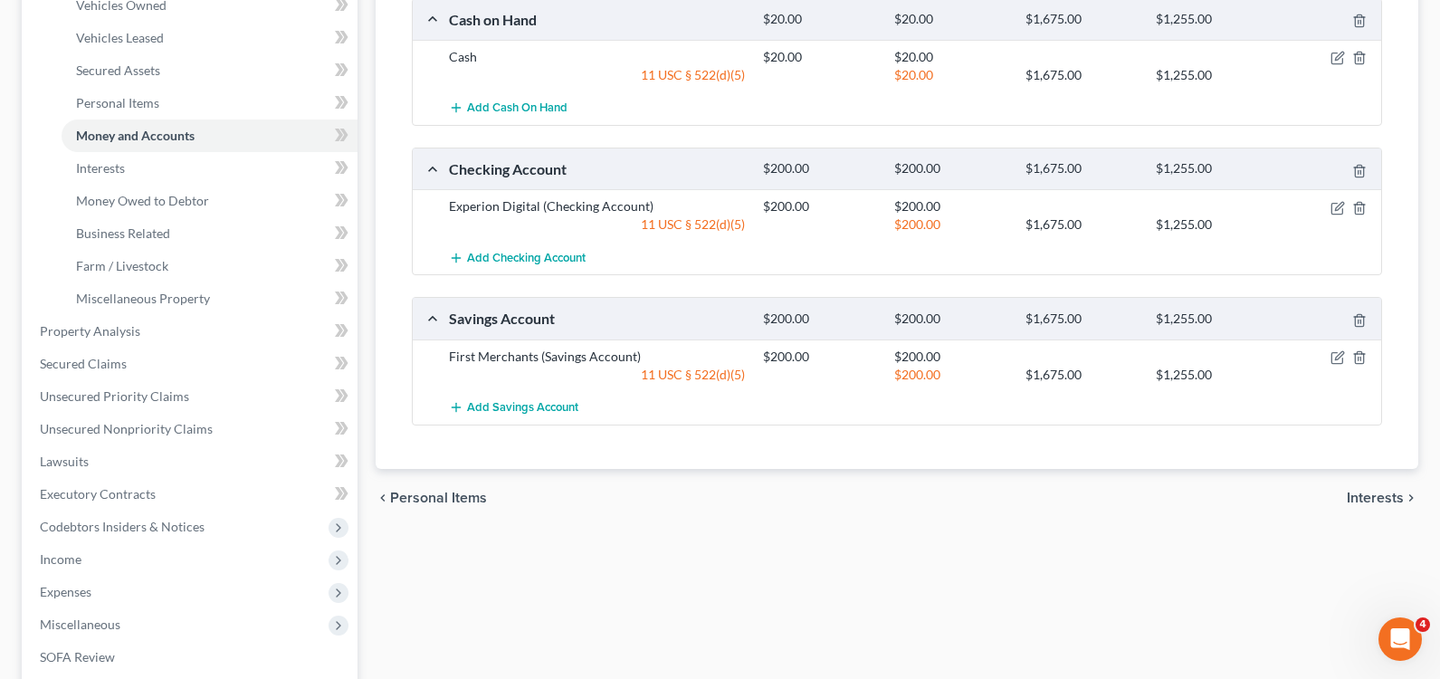
click at [1375, 499] on span "Interests" at bounding box center [1374, 497] width 57 height 14
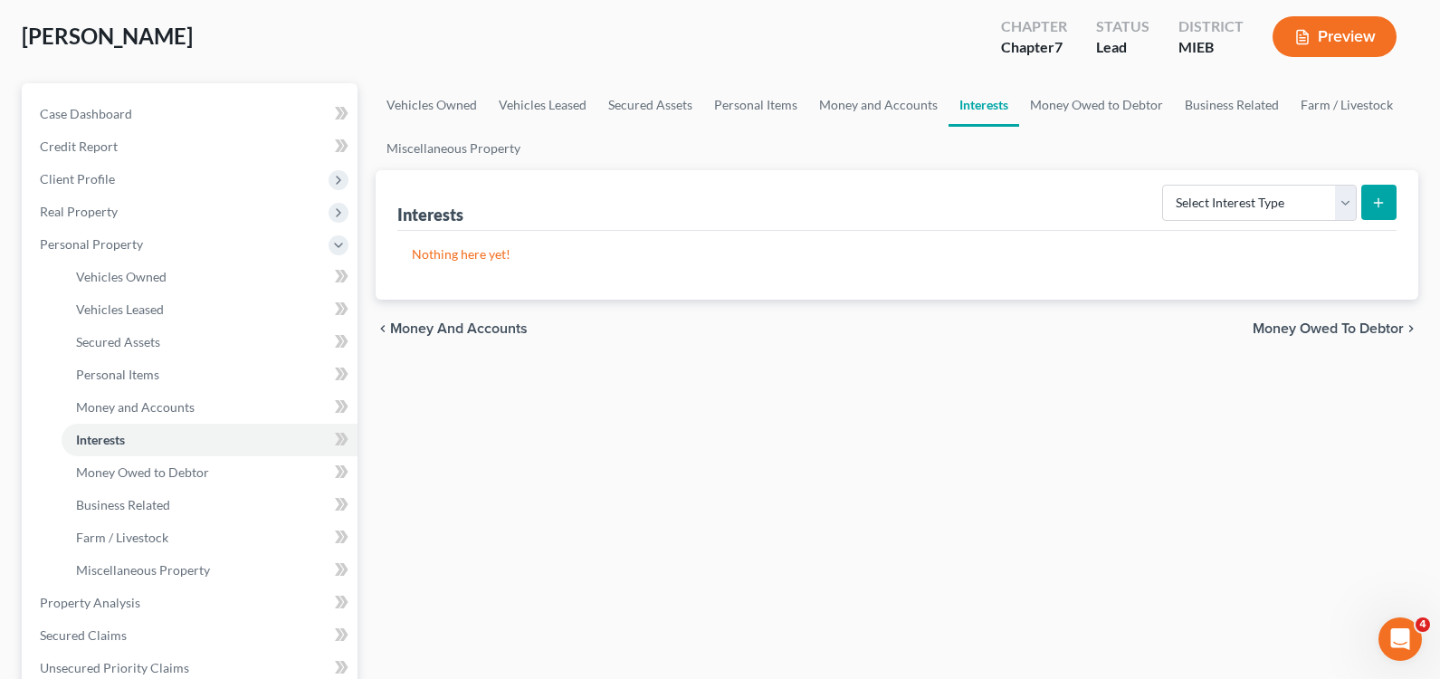
click at [1308, 331] on span "Money Owed to Debtor" at bounding box center [1327, 328] width 151 height 14
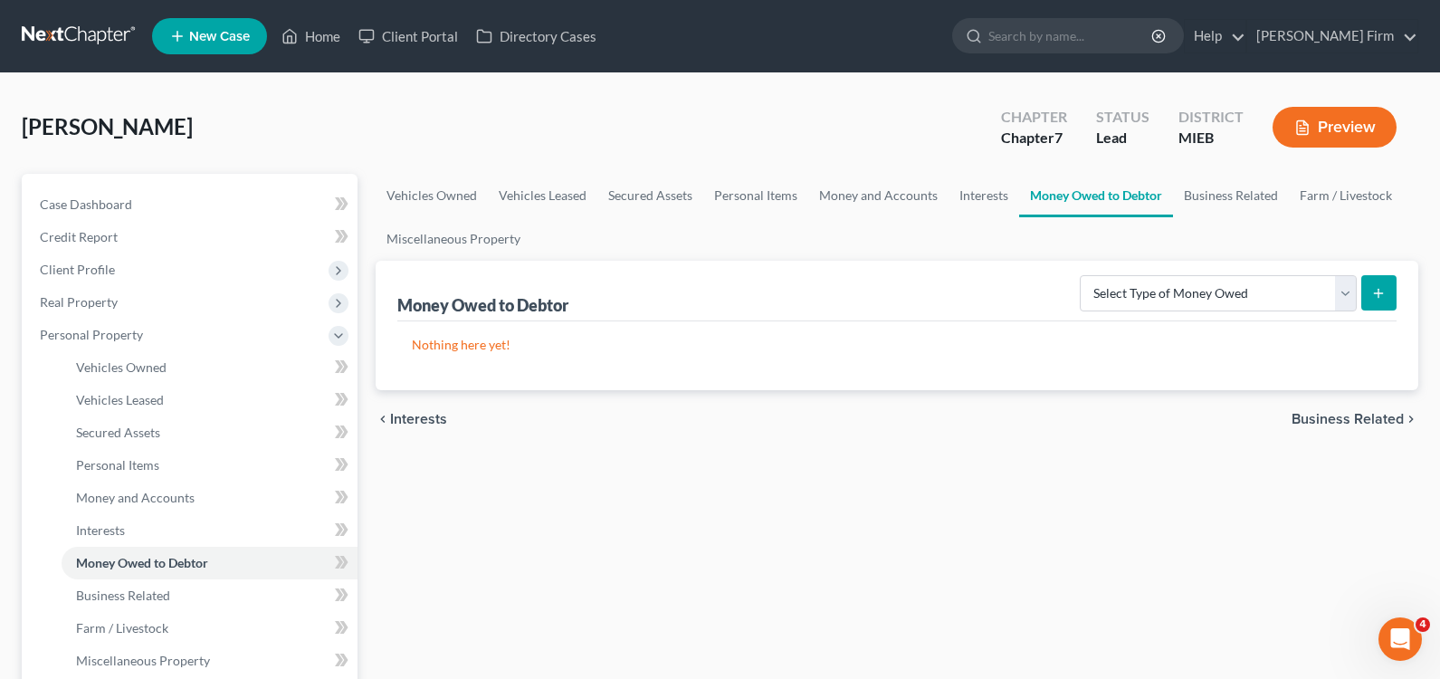
click at [1341, 416] on span "Business Related" at bounding box center [1347, 419] width 112 height 14
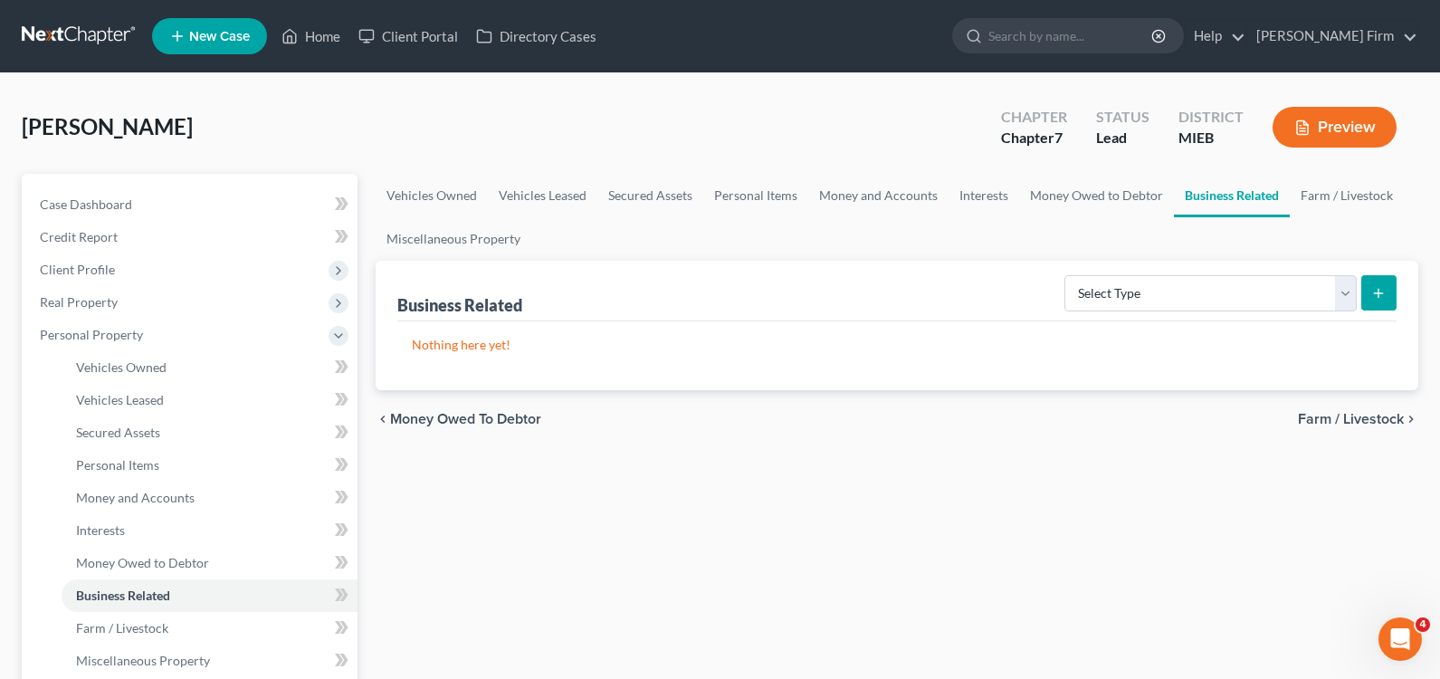
click at [1346, 414] on span "Farm / Livestock" at bounding box center [1351, 419] width 106 height 14
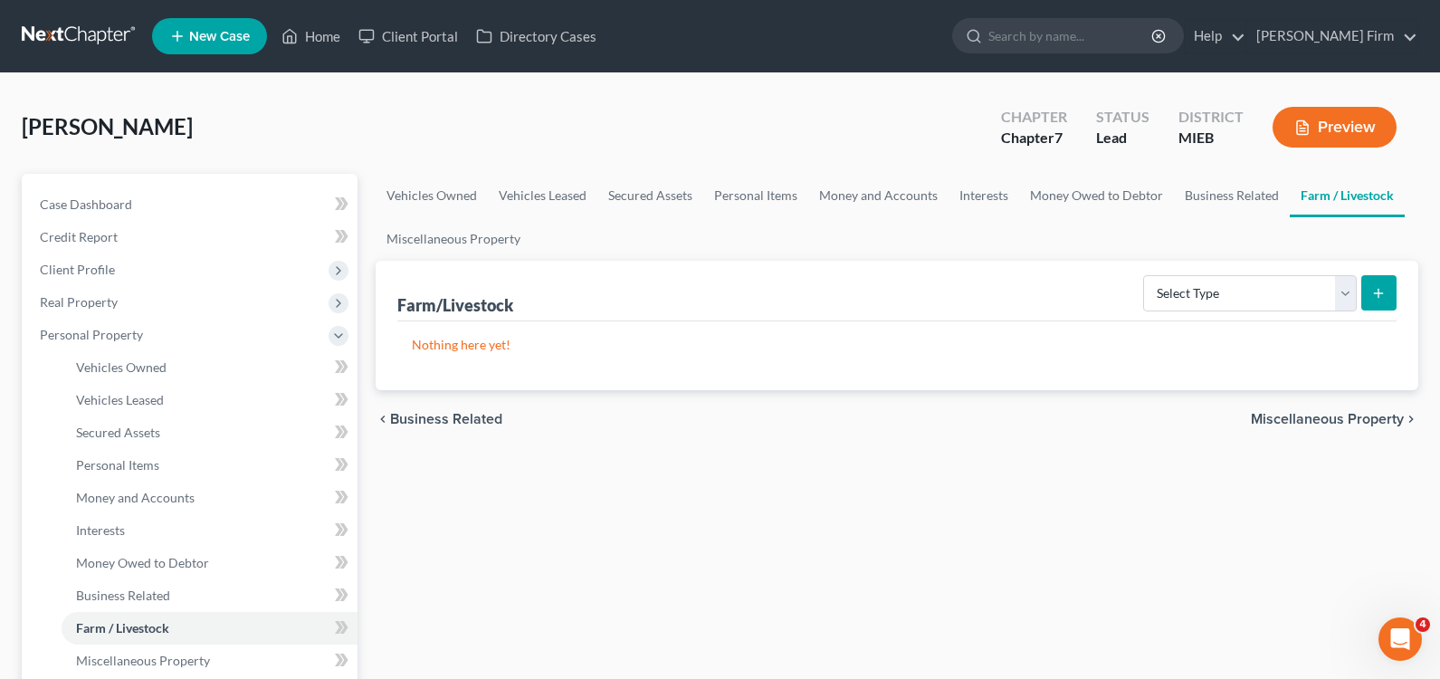
click at [1347, 420] on span "Miscellaneous Property" at bounding box center [1327, 419] width 153 height 14
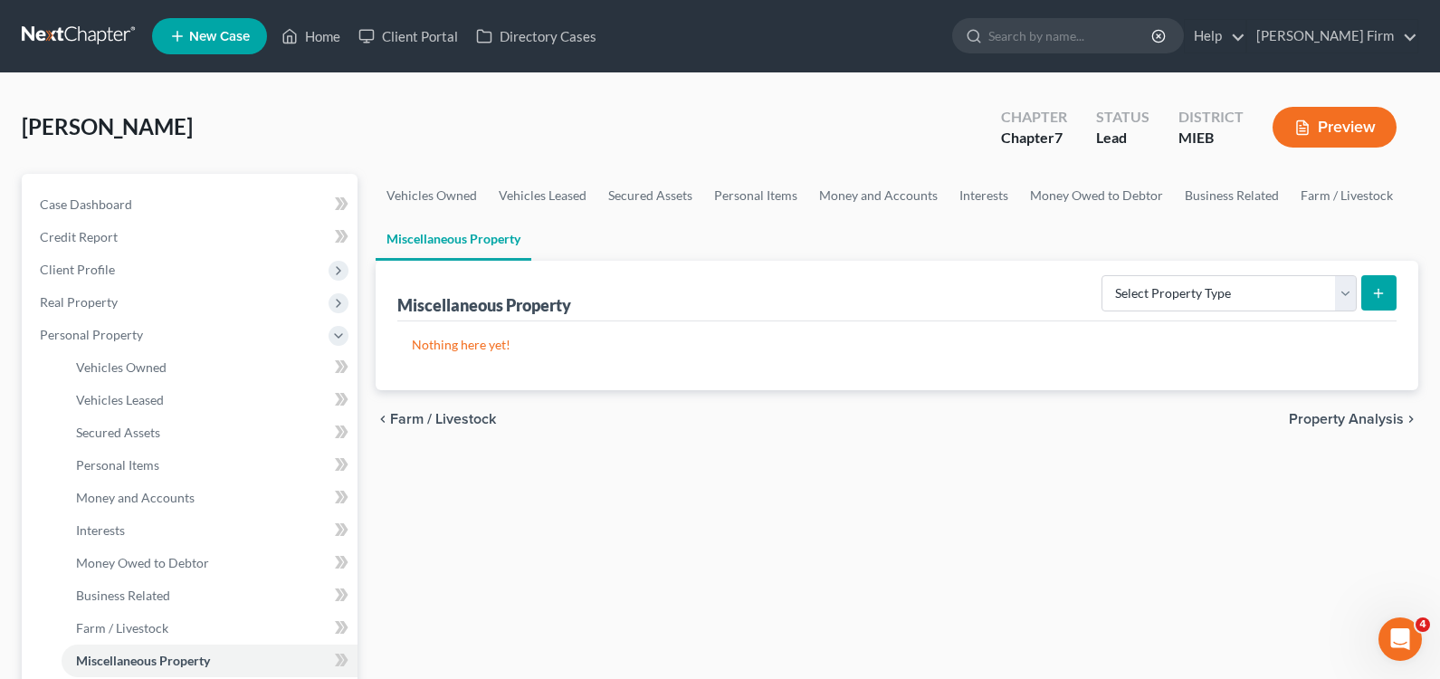
click at [1347, 416] on span "Property Analysis" at bounding box center [1346, 419] width 115 height 14
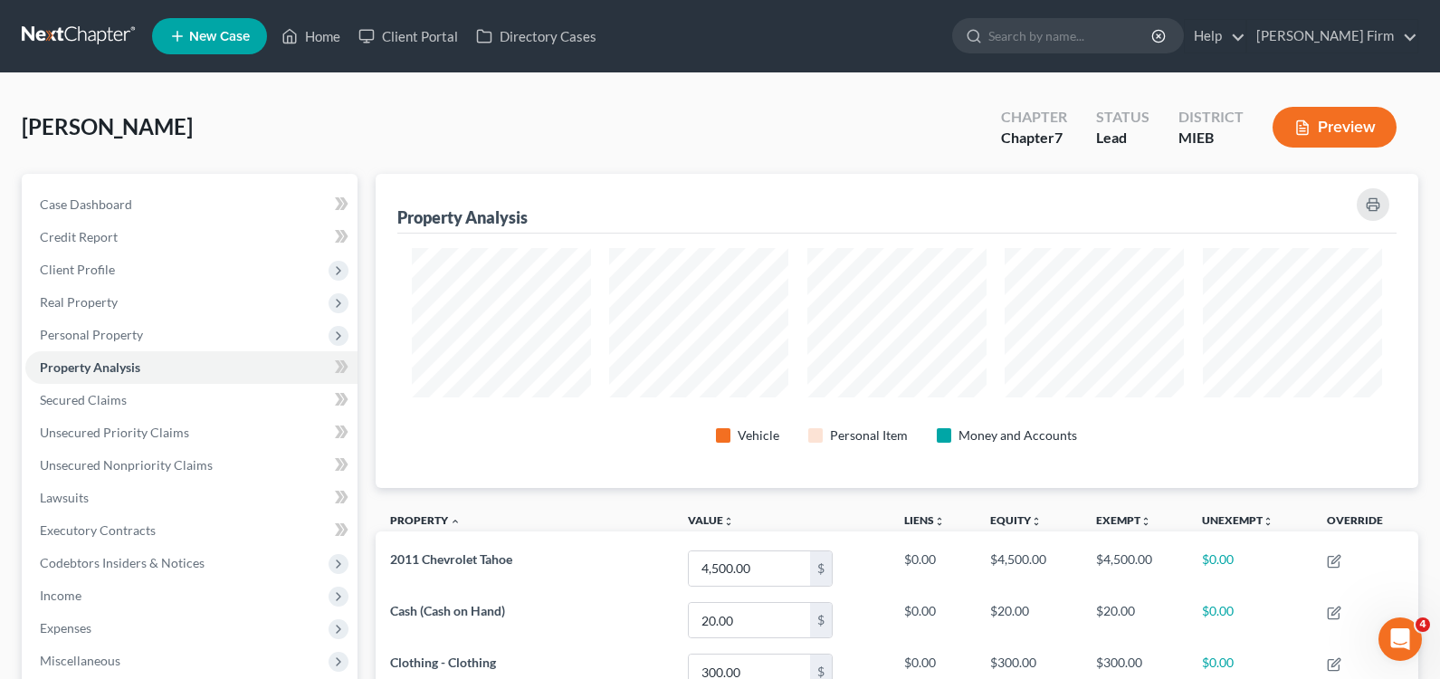
scroll to position [314, 1043]
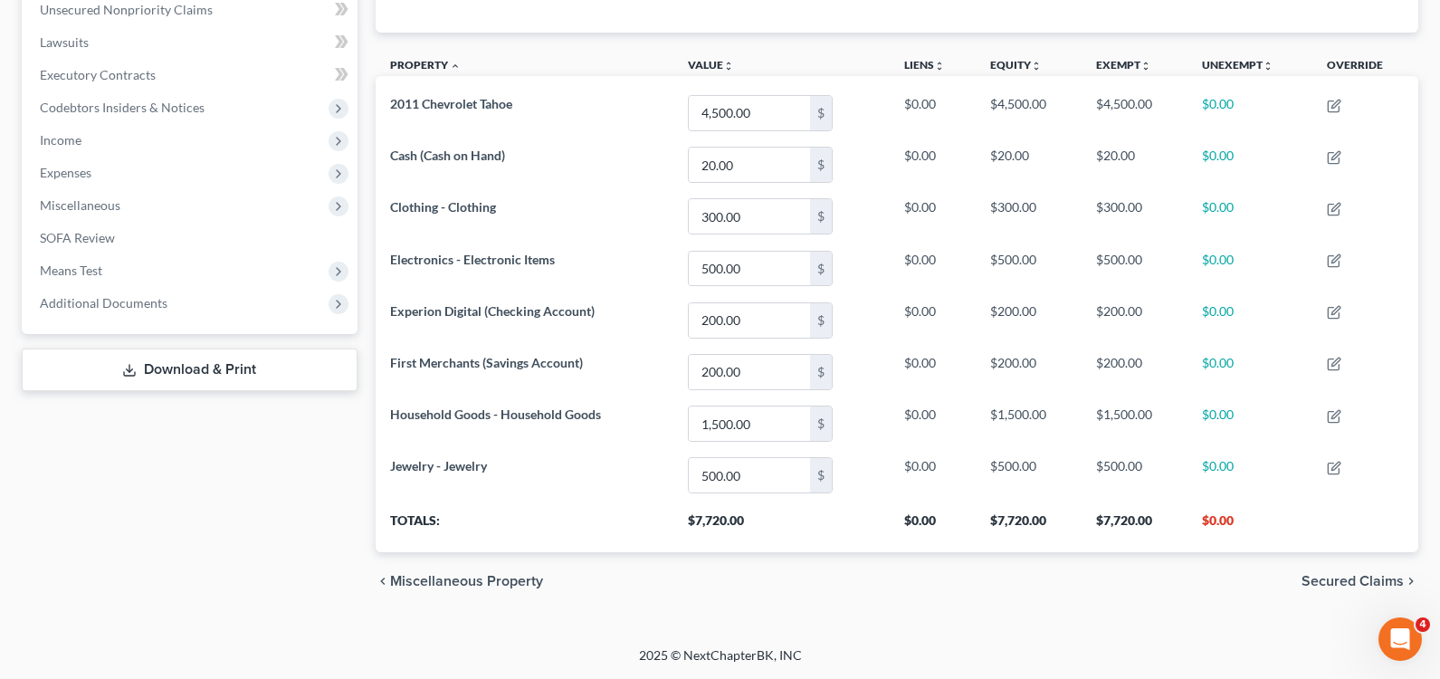
click at [1344, 583] on span "Secured Claims" at bounding box center [1352, 581] width 102 height 14
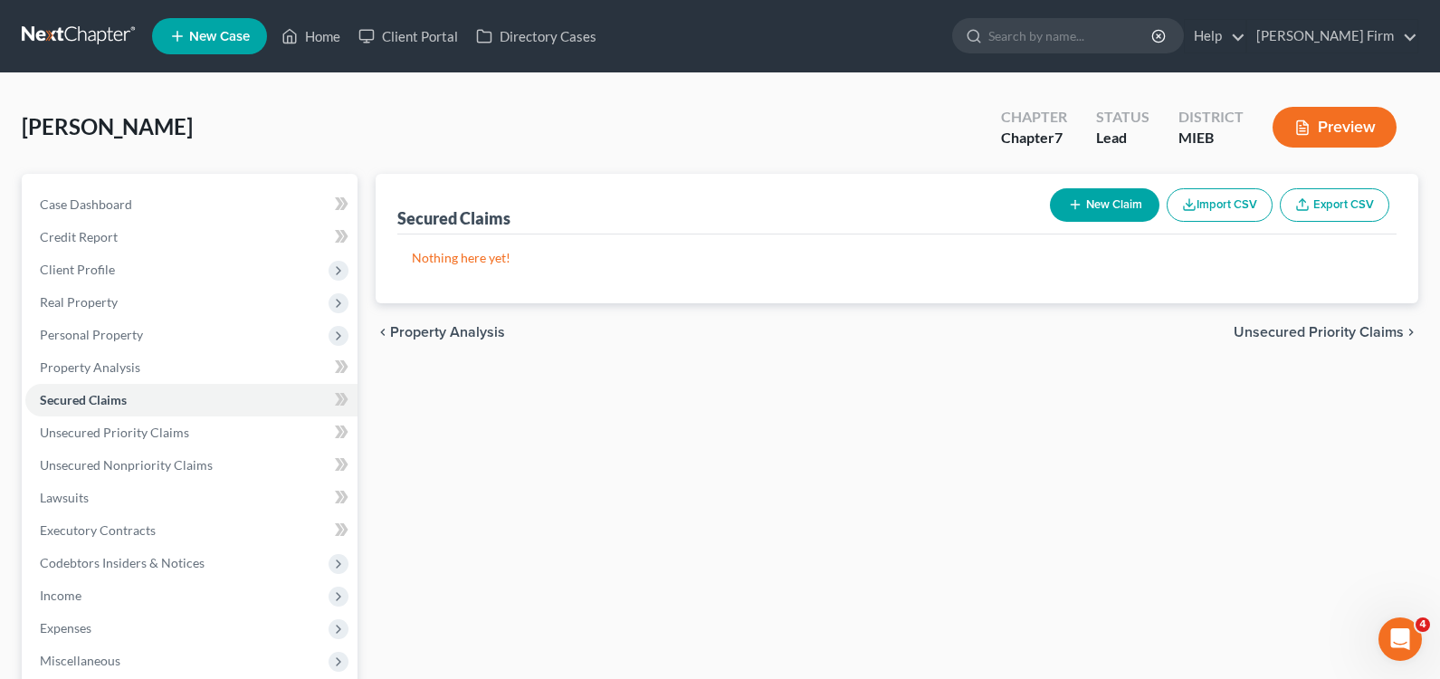
click at [1342, 338] on span "Unsecured Priority Claims" at bounding box center [1318, 332] width 170 height 14
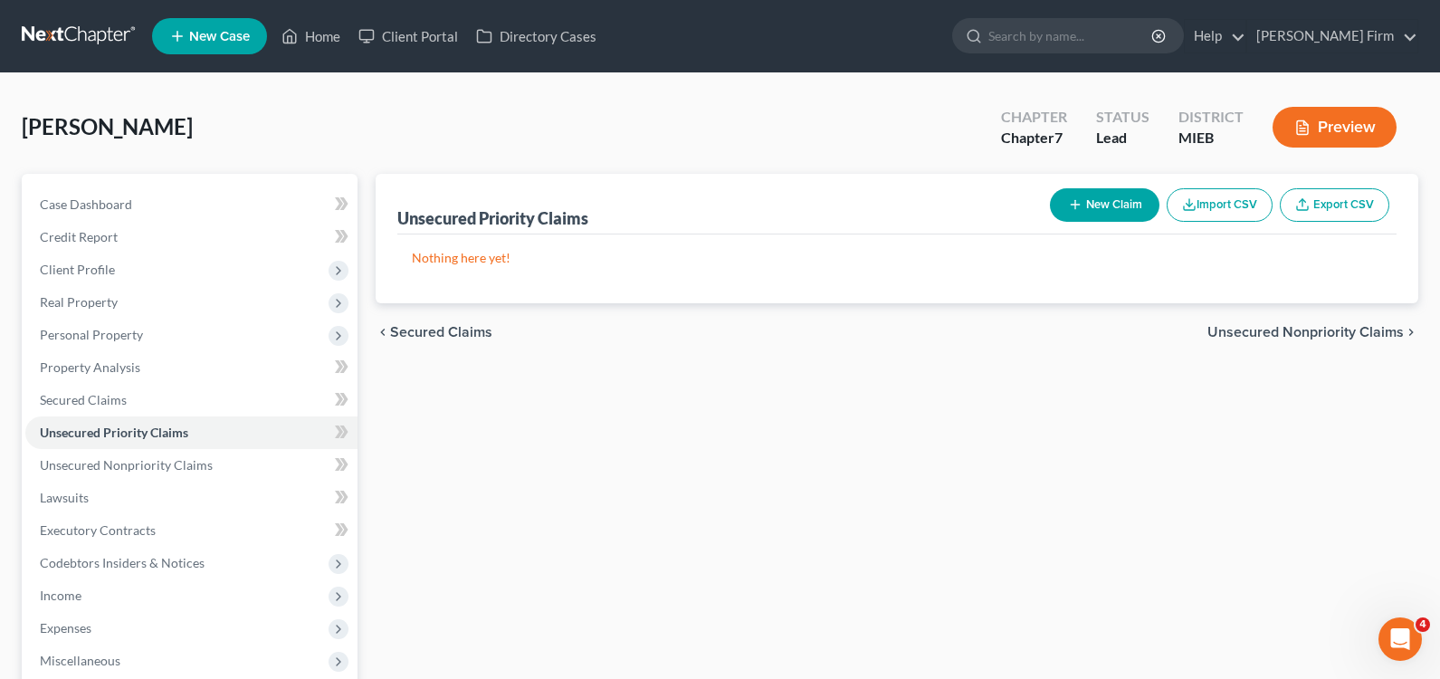
click at [1342, 338] on span "Unsecured Nonpriority Claims" at bounding box center [1305, 332] width 196 height 14
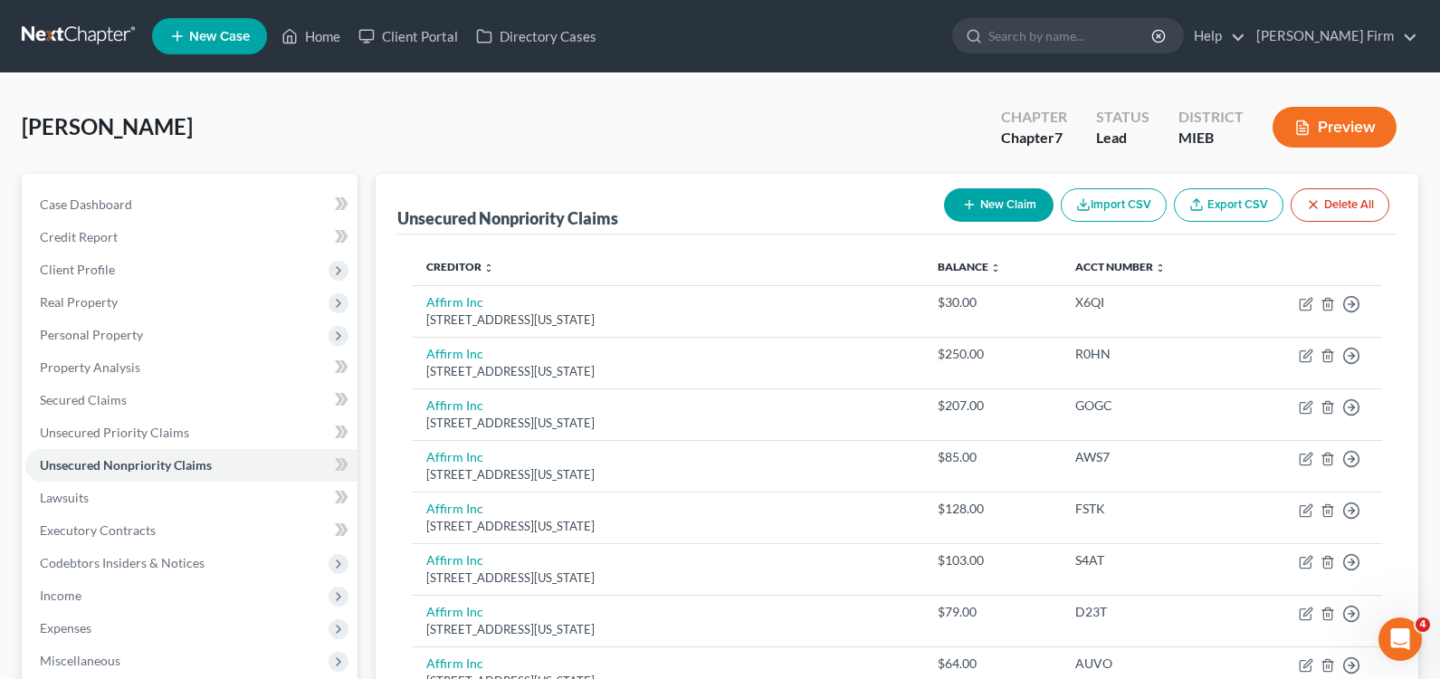
click at [989, 211] on button "New Claim" at bounding box center [998, 204] width 109 height 33
select select "0"
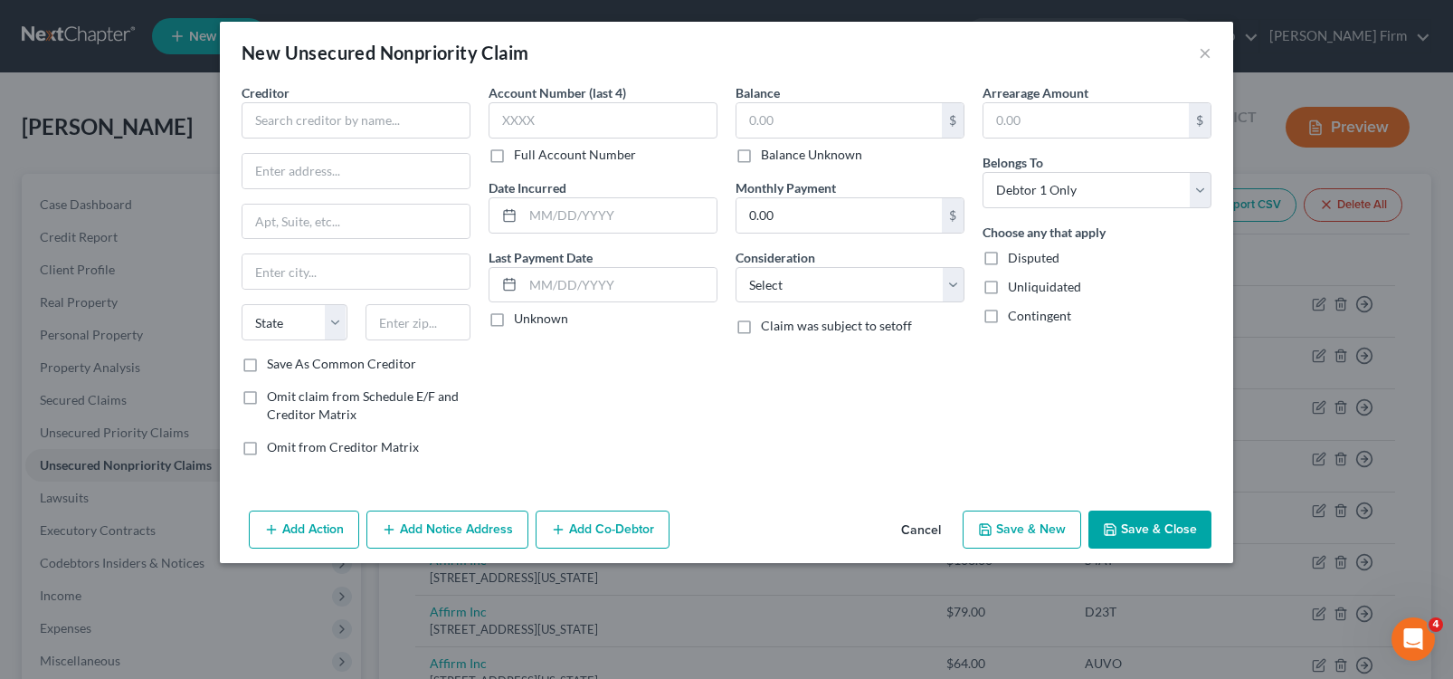
click at [928, 528] on button "Cancel" at bounding box center [921, 530] width 69 height 36
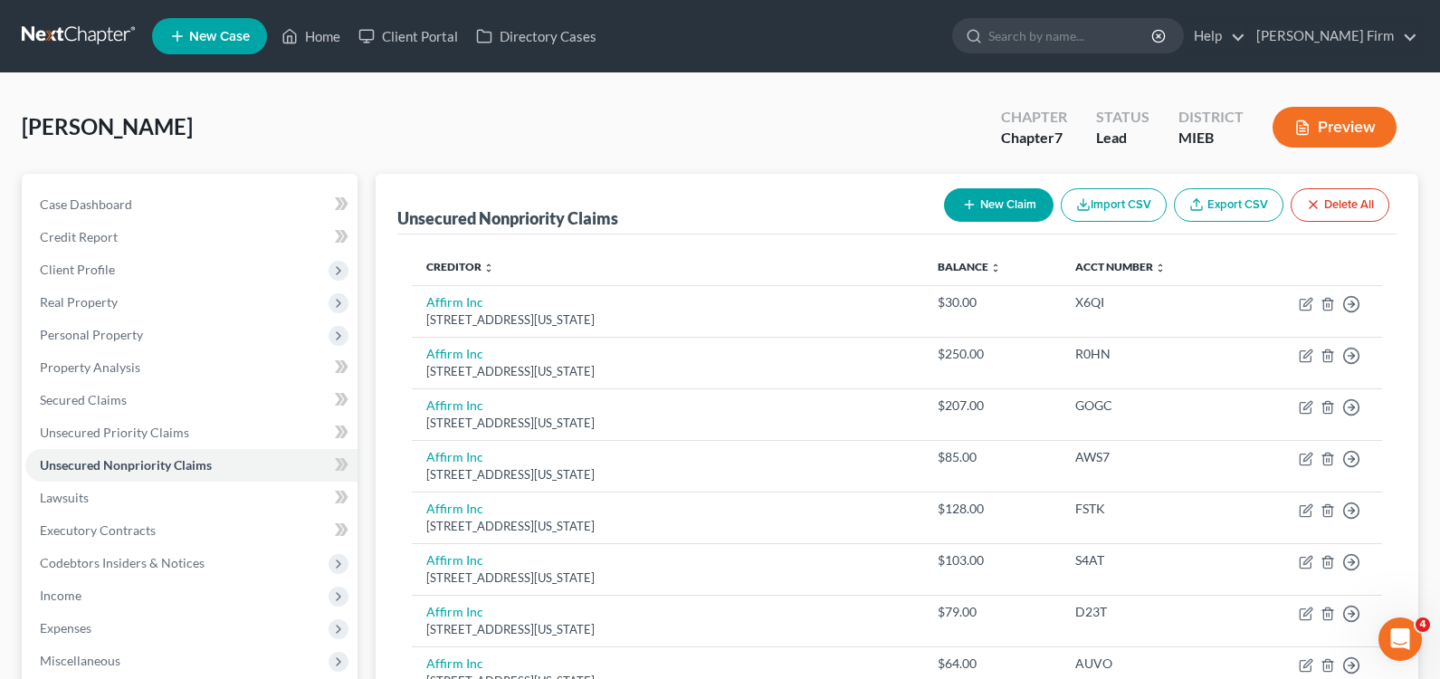
click at [977, 203] on button "New Claim" at bounding box center [998, 204] width 109 height 33
select select "0"
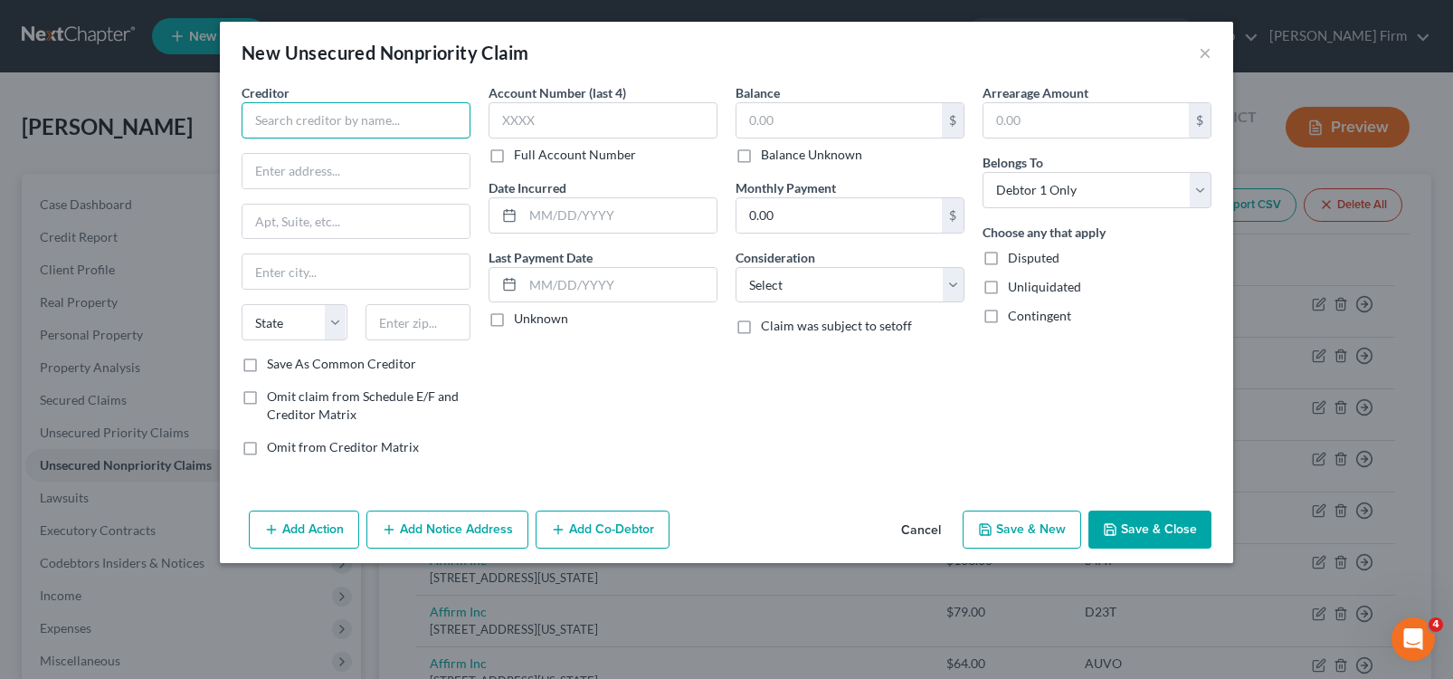
click at [413, 136] on input "text" at bounding box center [356, 120] width 229 height 36
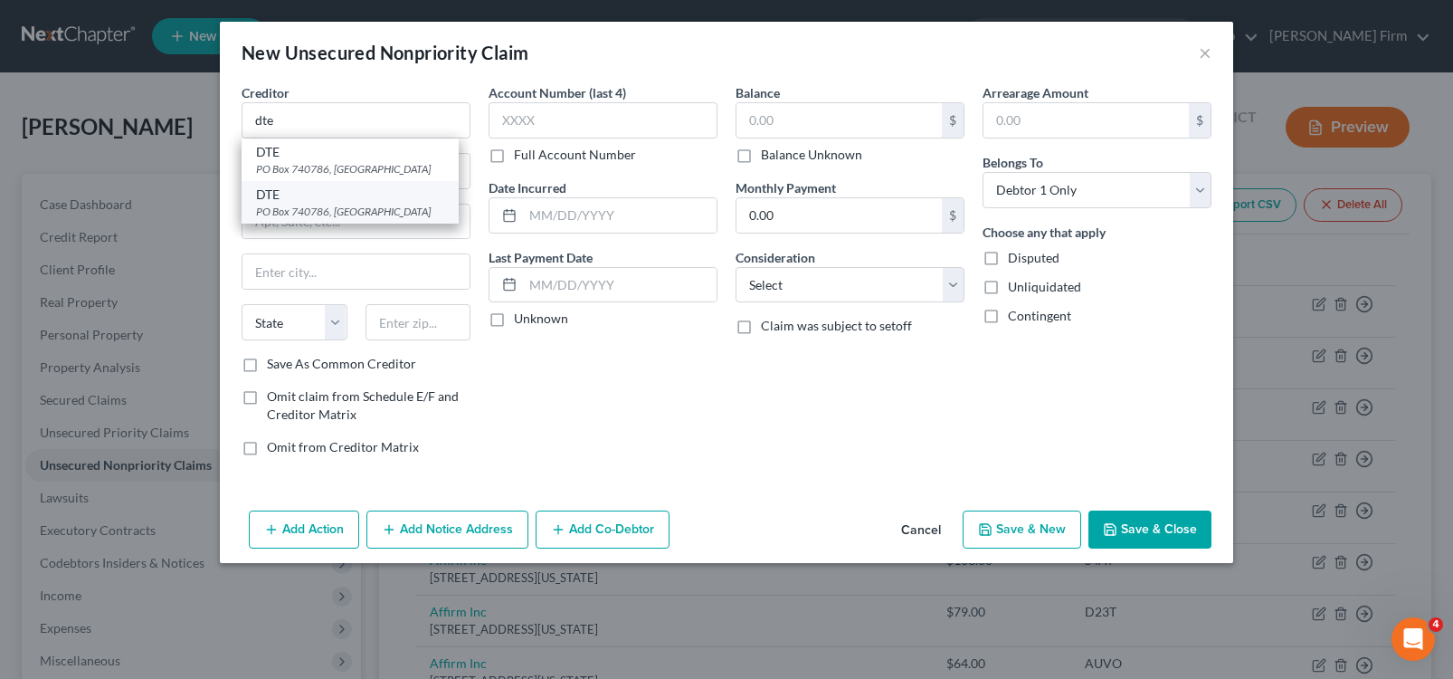
click at [340, 201] on div "DTE" at bounding box center [350, 195] width 188 height 18
type input "DTE"
type input "PO Box 740786"
type input "[GEOGRAPHIC_DATA]"
select select "36"
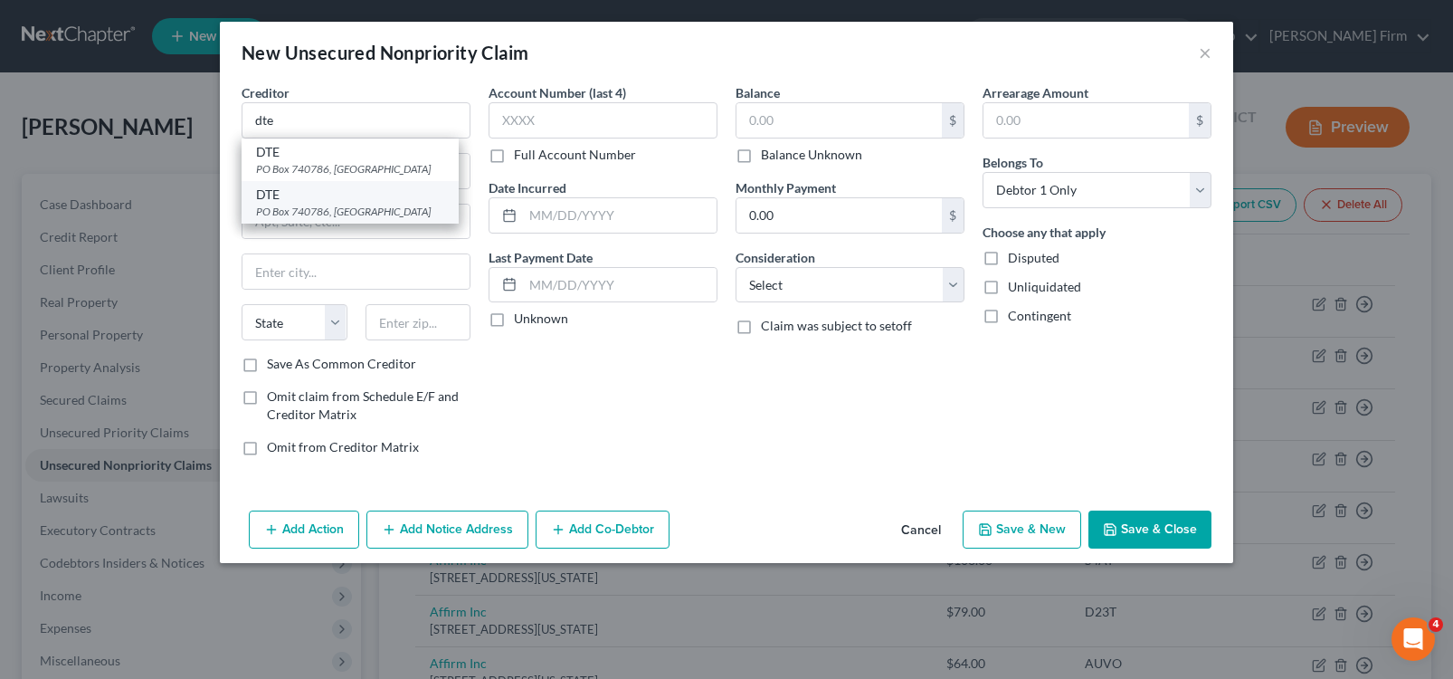
type input "45274"
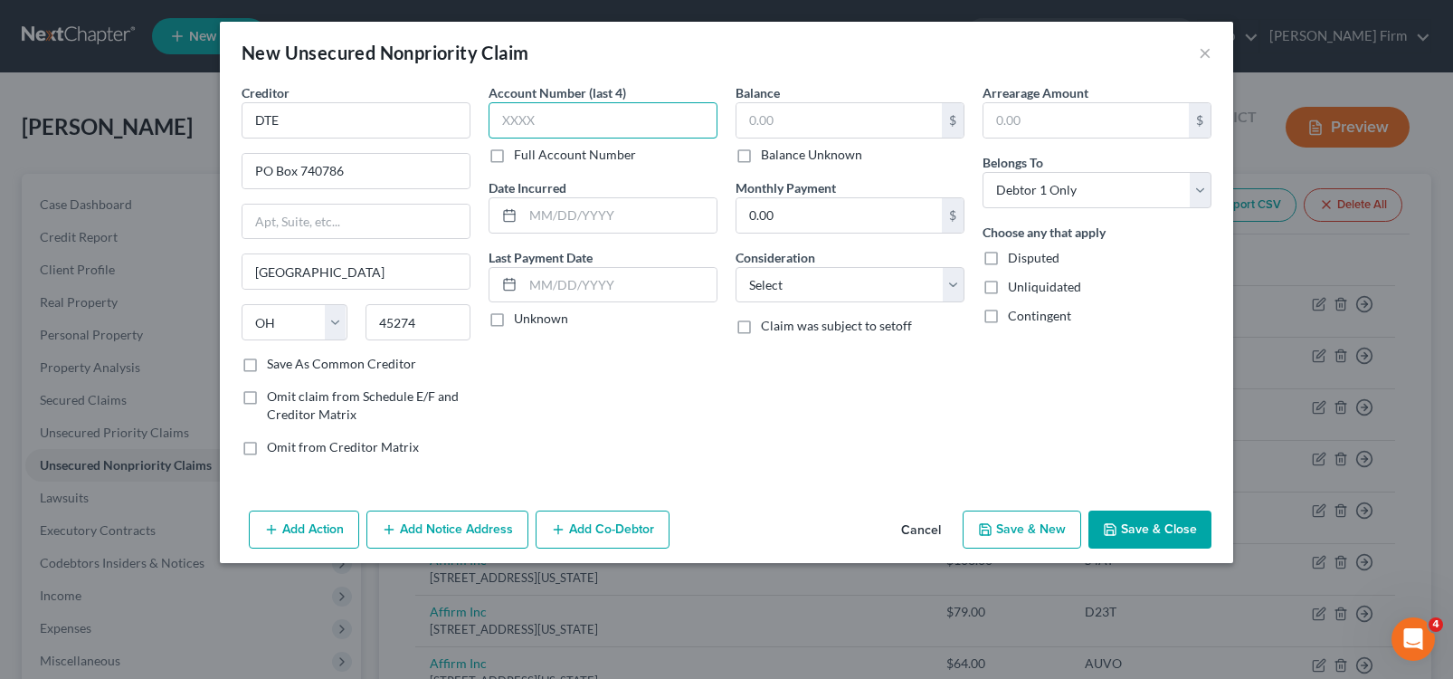
click at [535, 118] on input "text" at bounding box center [603, 120] width 229 height 36
type input "0911"
click at [581, 214] on input "text" at bounding box center [620, 215] width 194 height 34
type input "[DATE]"
click at [818, 117] on input "text" at bounding box center [839, 120] width 205 height 34
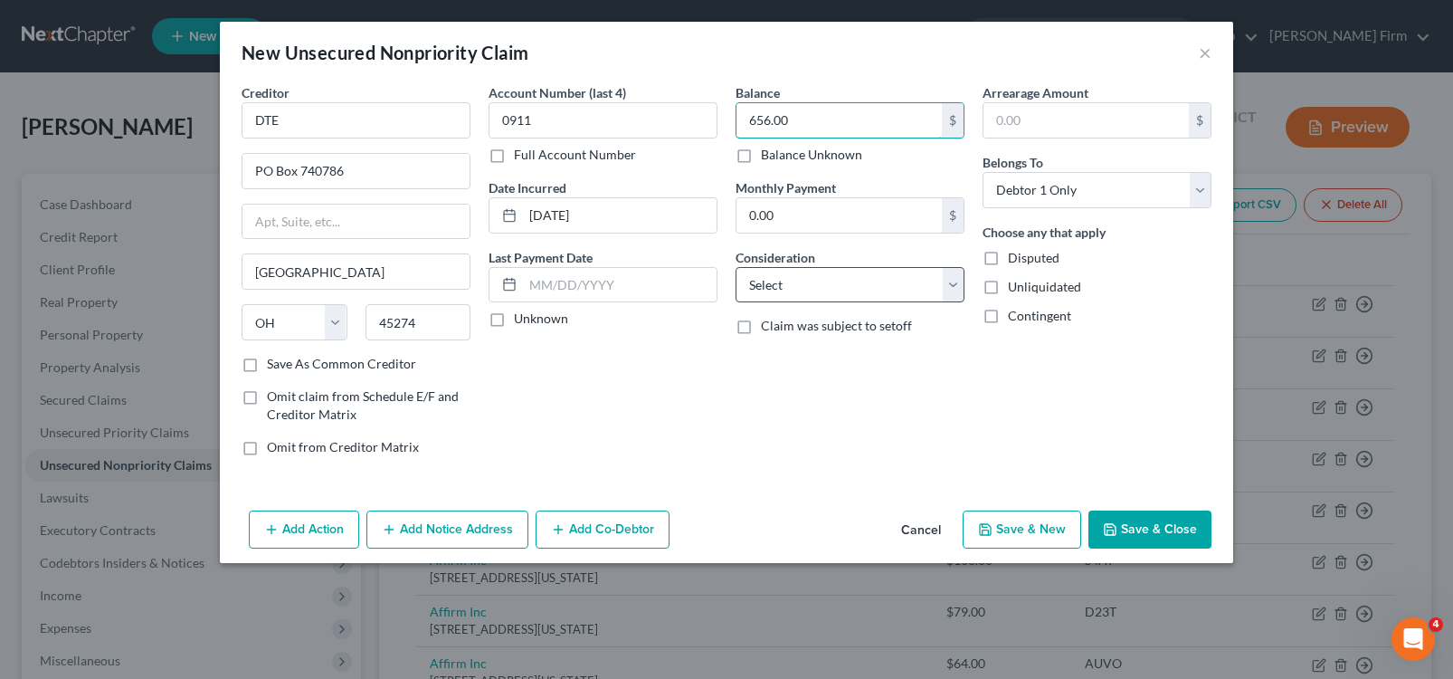
type input "656.00"
click at [747, 297] on select "Select Cable / Satellite Services Collection Agency Credit Card Debt Debt Couns…" at bounding box center [850, 285] width 229 height 36
select select "20"
click at [736, 267] on select "Select Cable / Satellite Services Collection Agency Credit Card Debt Debt Couns…" at bounding box center [850, 285] width 229 height 36
click at [1052, 531] on button "Save & New" at bounding box center [1022, 529] width 119 height 38
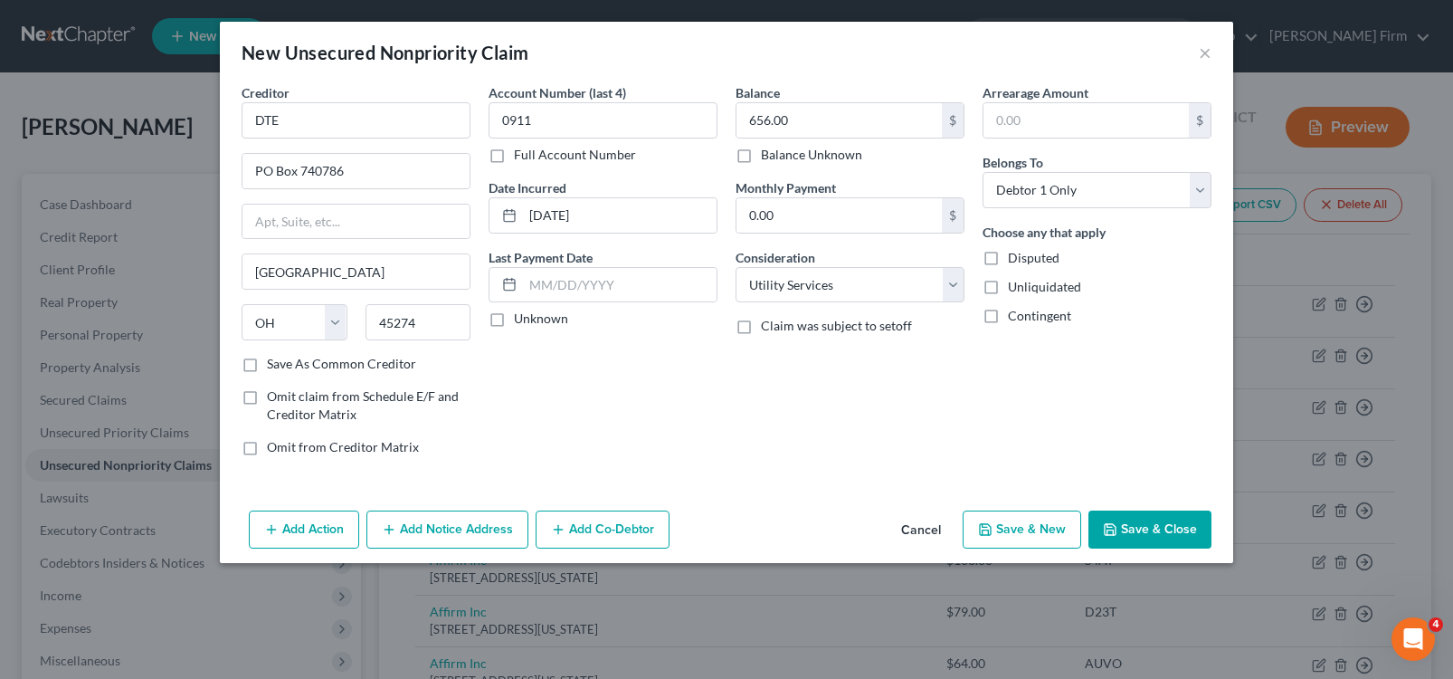
select select "0"
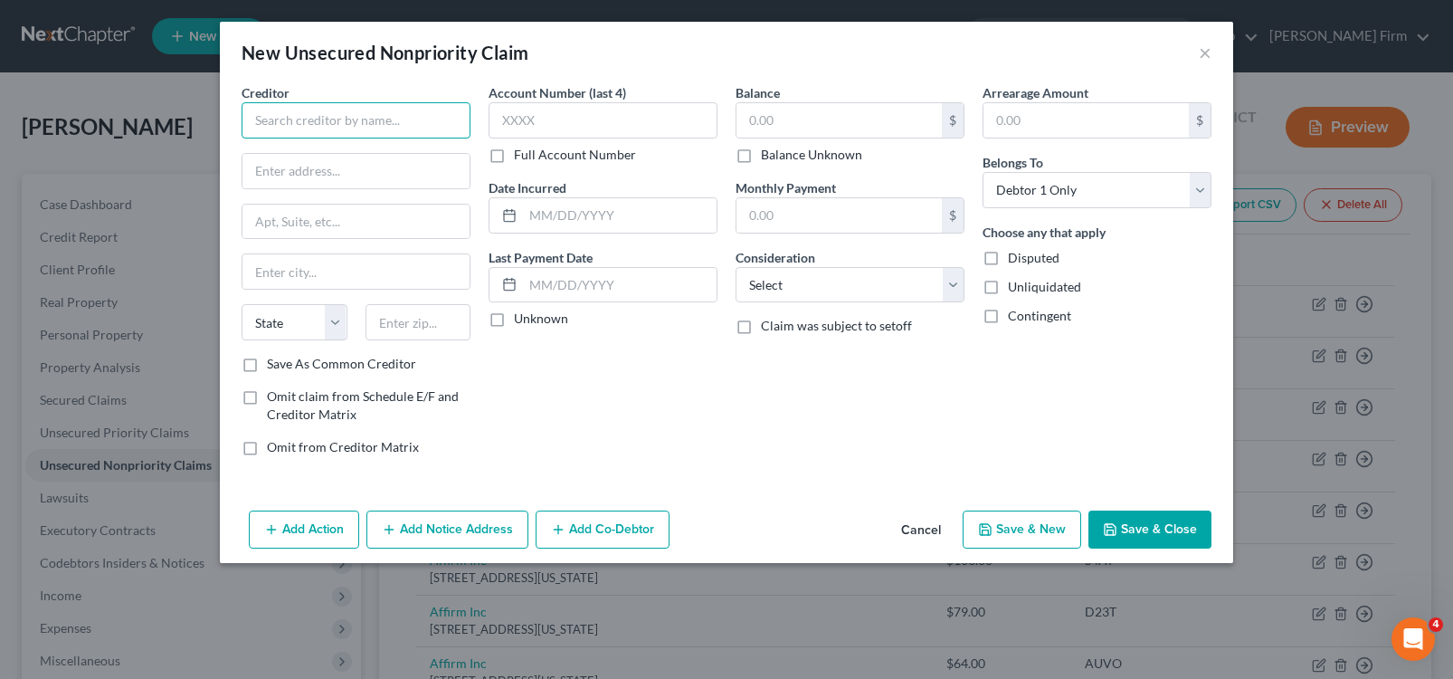
click at [407, 118] on input "text" at bounding box center [356, 120] width 229 height 36
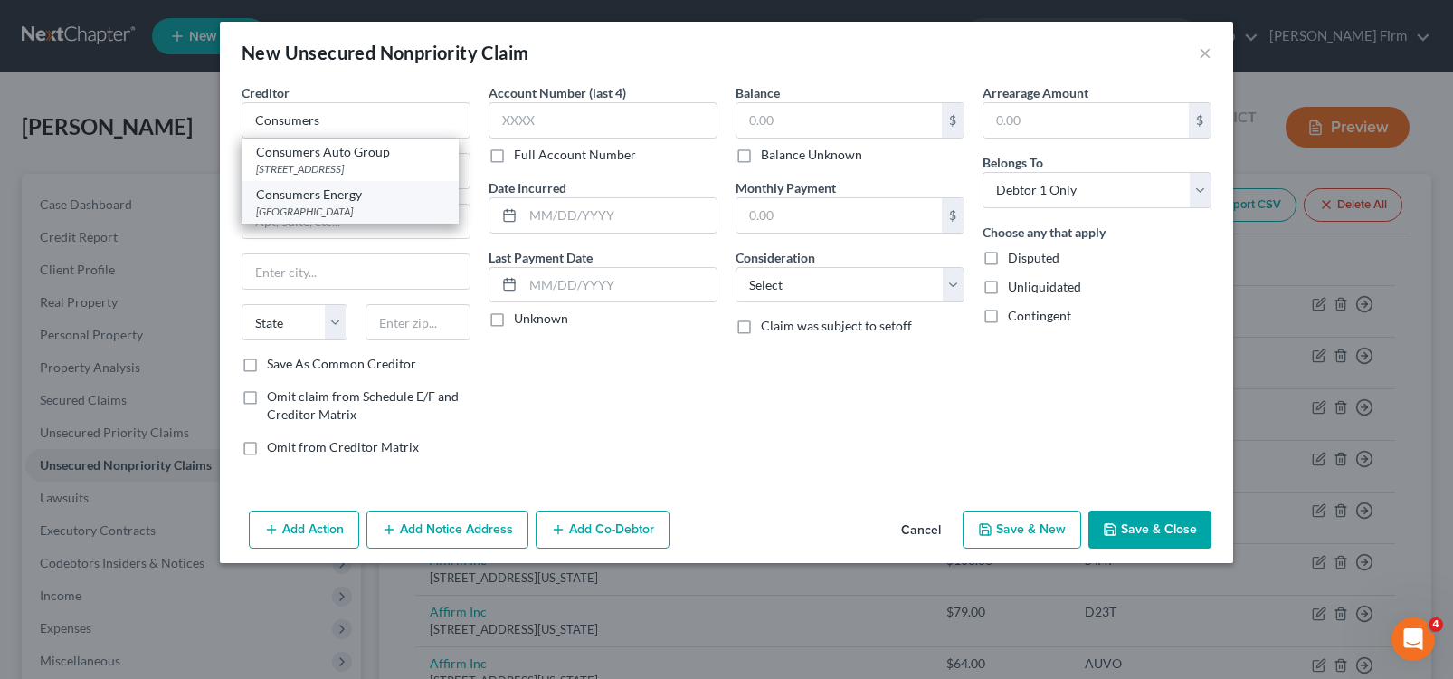
click at [408, 204] on div "Consumers Energy" at bounding box center [350, 195] width 188 height 18
type input "Consumers Energy"
type input "PO Box 740309"
type input "[GEOGRAPHIC_DATA]"
select select "36"
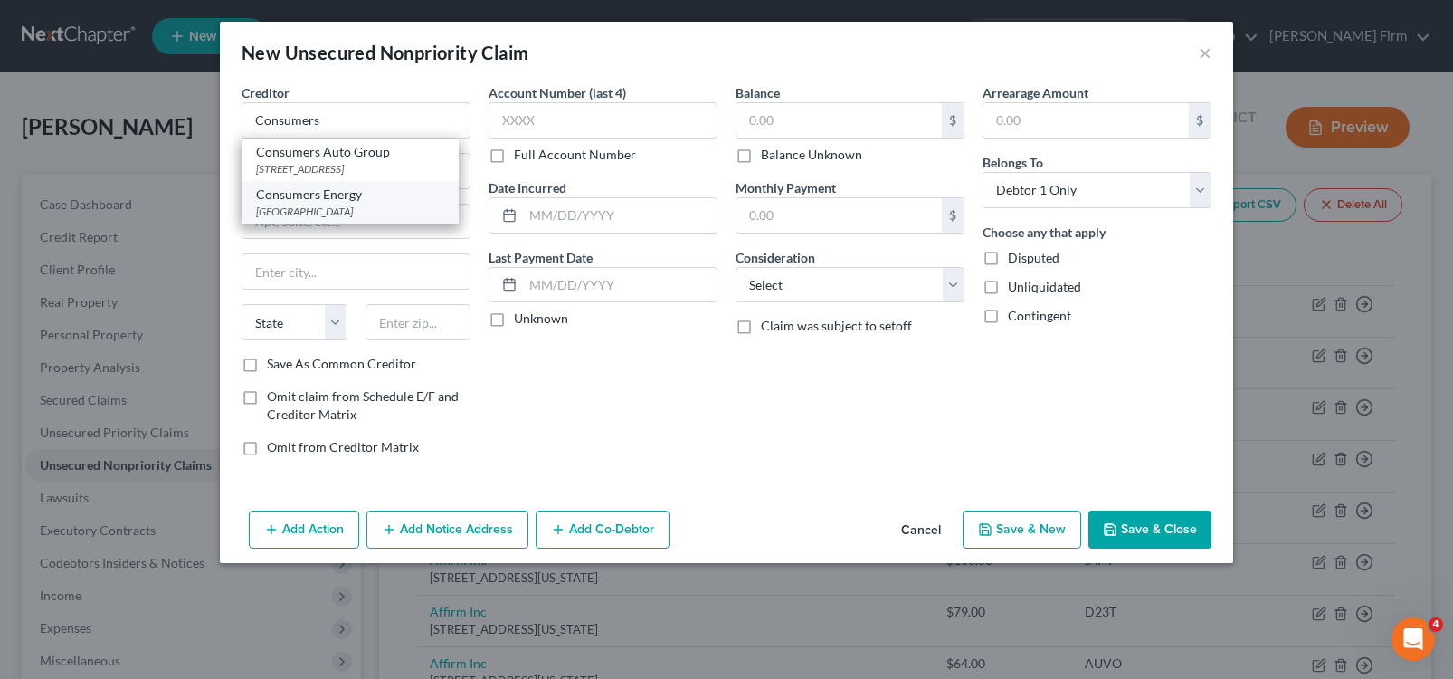
type input "45274"
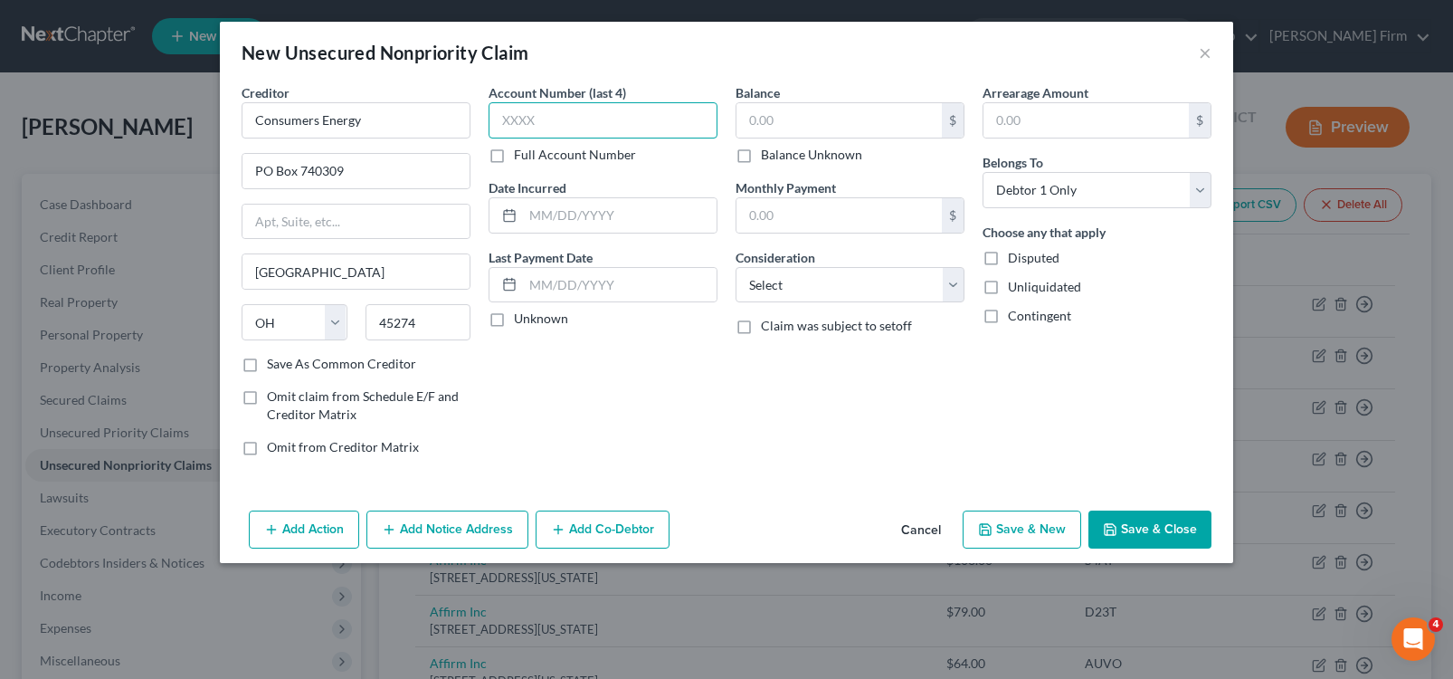
click at [573, 127] on input "text" at bounding box center [603, 120] width 229 height 36
type input "2422"
click at [592, 203] on input "text" at bounding box center [620, 215] width 194 height 34
type input "[DATE]"
click at [802, 115] on input "text" at bounding box center [839, 120] width 205 height 34
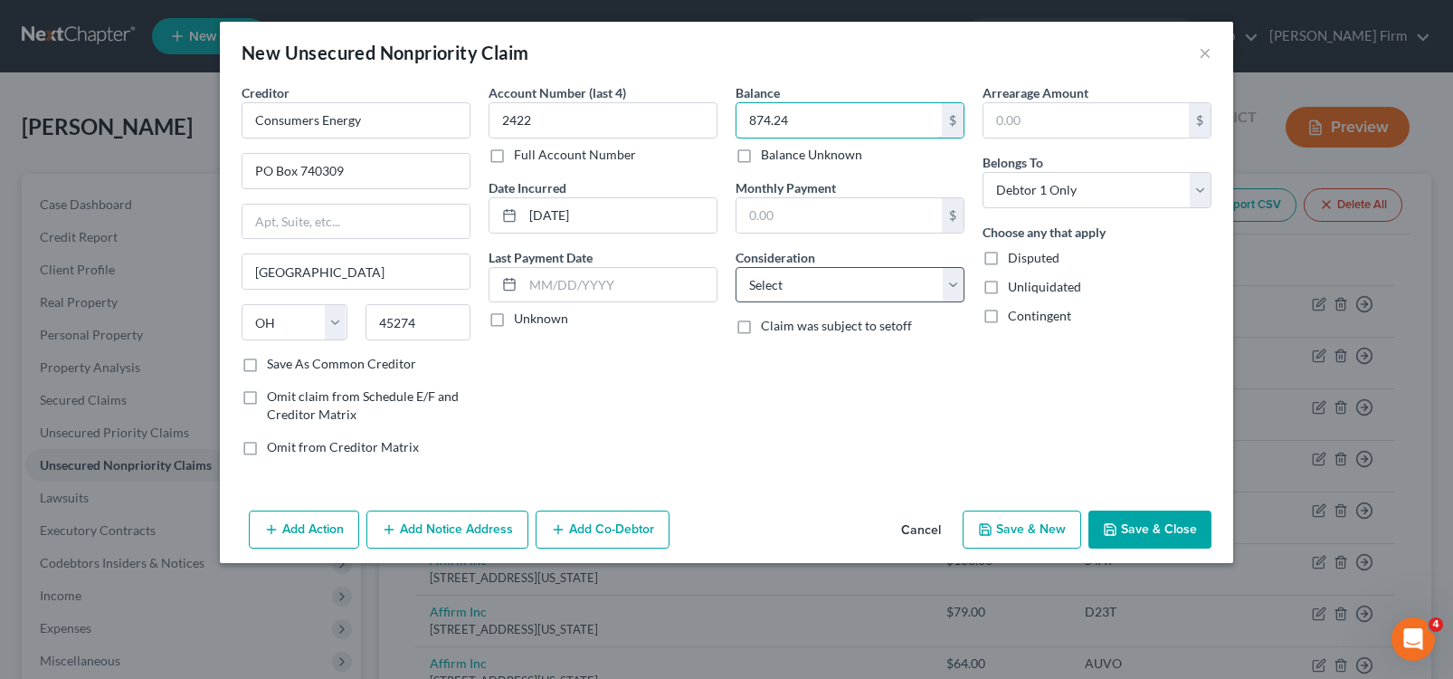
type input "874.24"
click at [856, 288] on select "Select Cable / Satellite Services Collection Agency Credit Card Debt Debt Couns…" at bounding box center [850, 285] width 229 height 36
select select "20"
click at [736, 267] on select "Select Cable / Satellite Services Collection Agency Credit Card Debt Debt Couns…" at bounding box center [850, 285] width 229 height 36
click at [1031, 532] on button "Save & New" at bounding box center [1022, 529] width 119 height 38
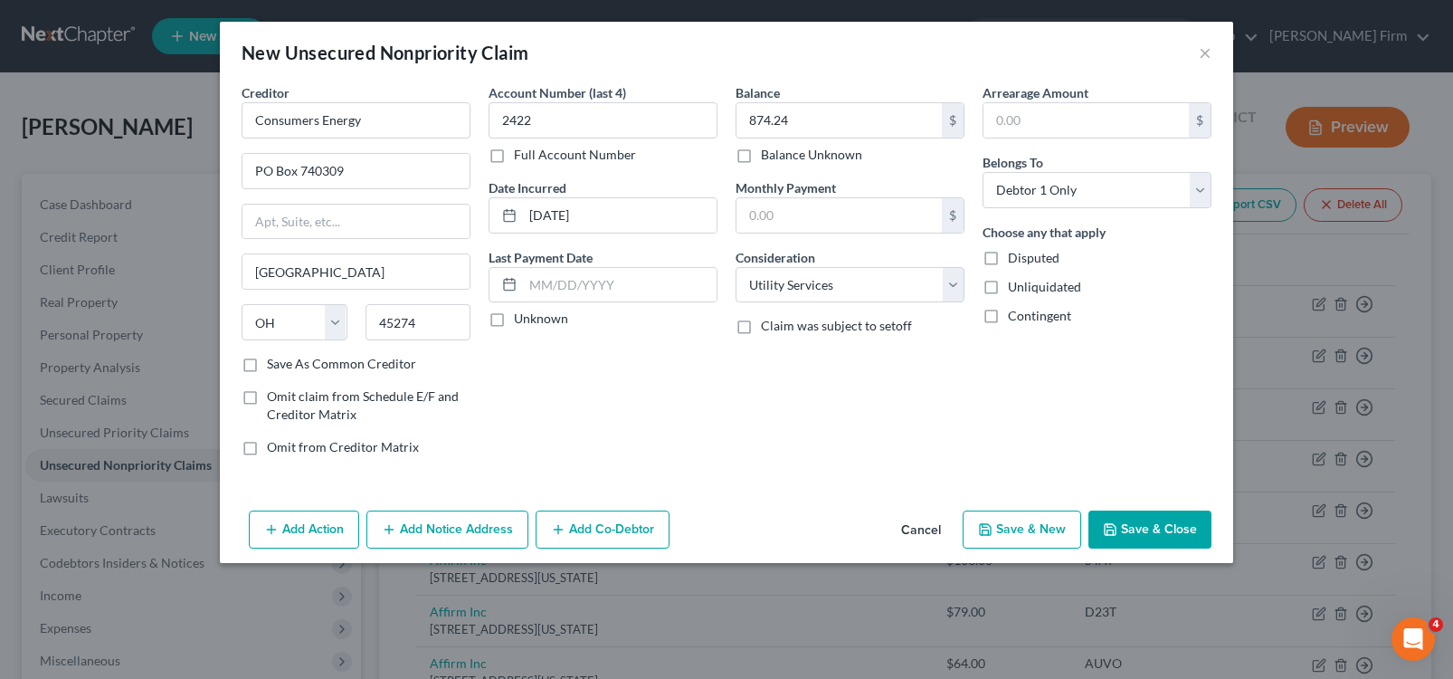
select select "0"
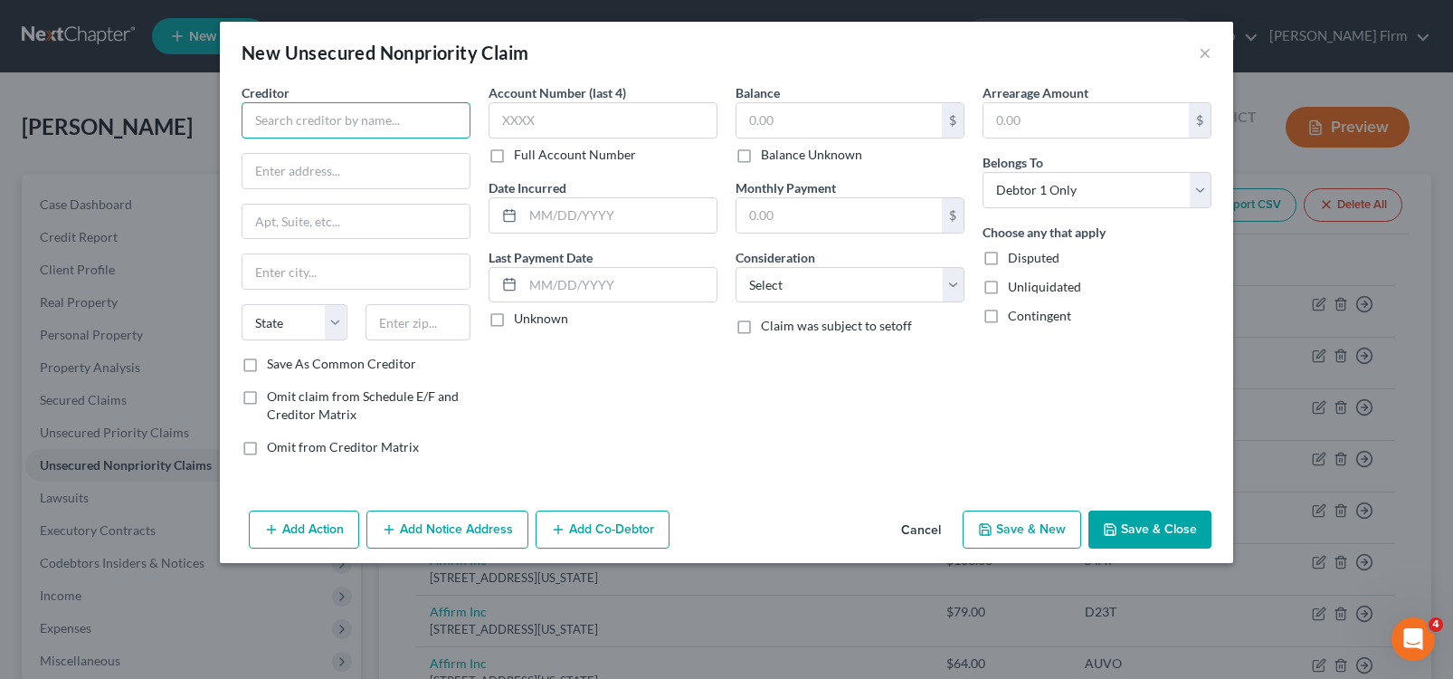
click at [281, 110] on input "text" at bounding box center [356, 120] width 229 height 36
type input "Concora Credit"
type input "PO Box 4477"
type input "Beaverton"
click at [283, 309] on select "State [US_STATE] AK AR AZ CA CO CT DE DC [GEOGRAPHIC_DATA] [GEOGRAPHIC_DATA] GU…" at bounding box center [295, 322] width 106 height 36
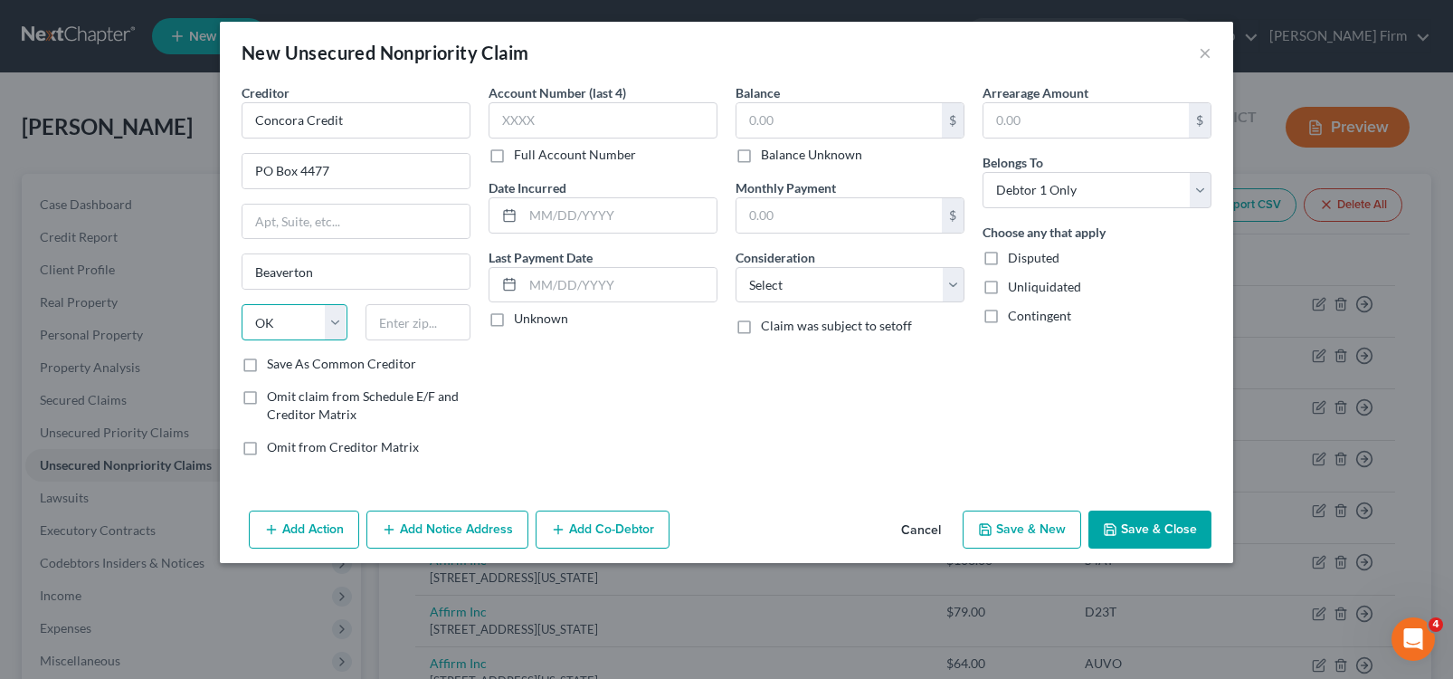
select select "38"
click at [242, 304] on select "State [US_STATE] AK AR AZ CA CO CT DE DC [GEOGRAPHIC_DATA] [GEOGRAPHIC_DATA] GU…" at bounding box center [295, 322] width 106 height 36
click at [400, 323] on input "text" at bounding box center [419, 322] width 106 height 36
type input "48066"
type input "[GEOGRAPHIC_DATA]"
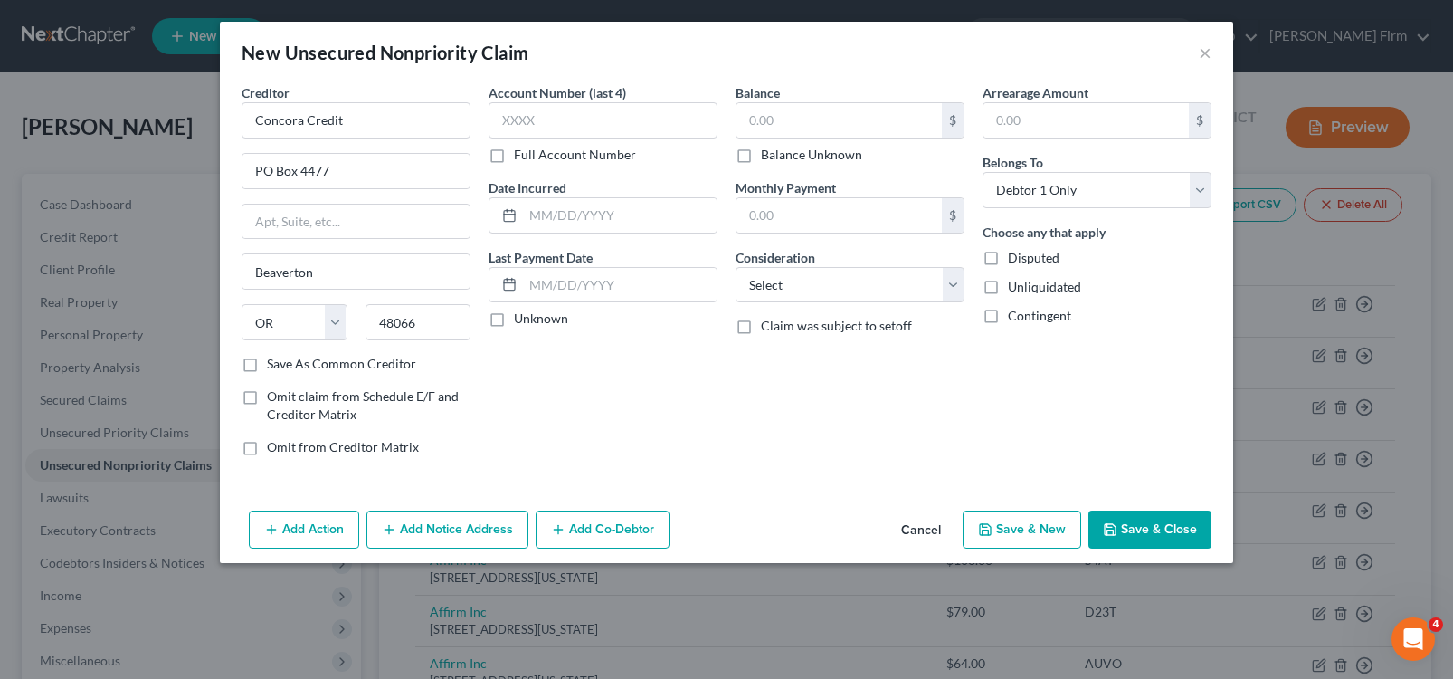
select select "23"
click at [267, 373] on label "Save As Common Creditor" at bounding box center [341, 364] width 149 height 18
click at [274, 366] on input "Save As Common Creditor" at bounding box center [280, 361] width 12 height 12
checkbox input "true"
click at [613, 121] on input "text" at bounding box center [603, 120] width 229 height 36
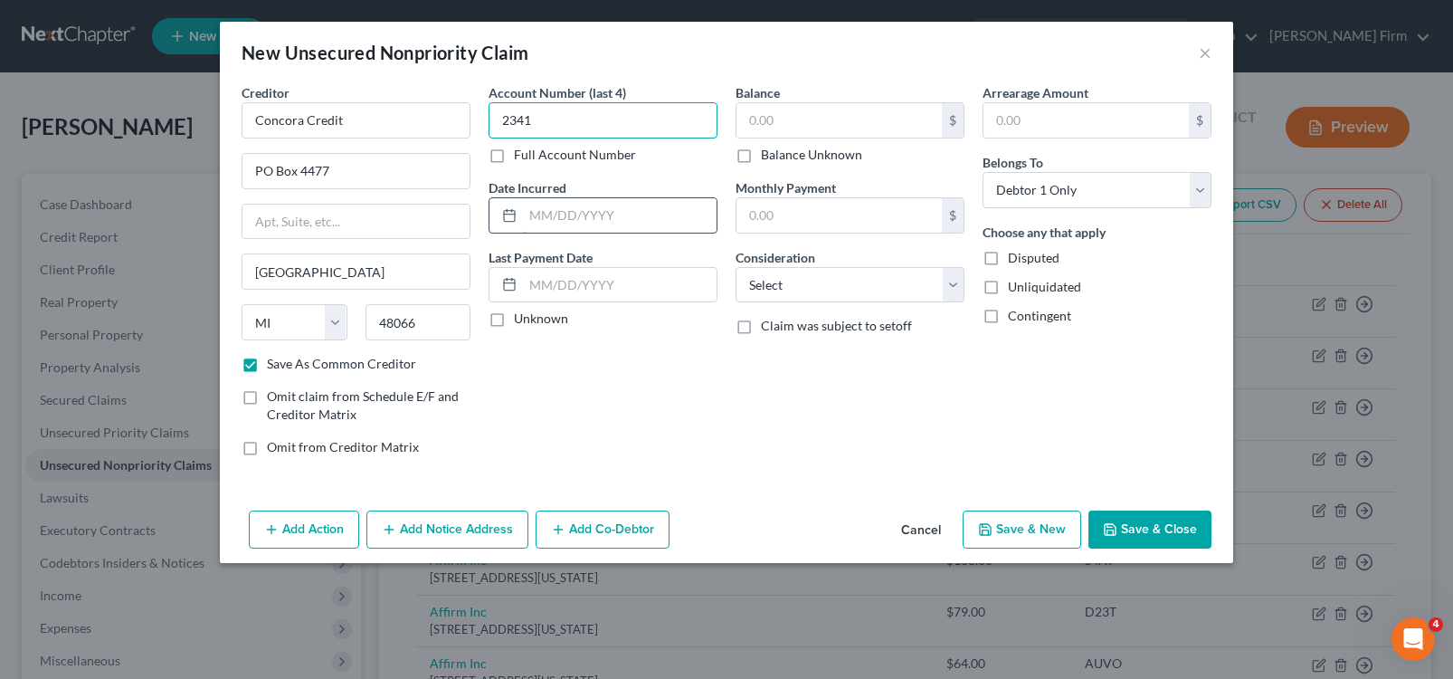
type input "2341"
click at [600, 223] on input "text" at bounding box center [620, 215] width 194 height 34
type input "[DATE]"
click at [845, 130] on input "text" at bounding box center [839, 120] width 205 height 34
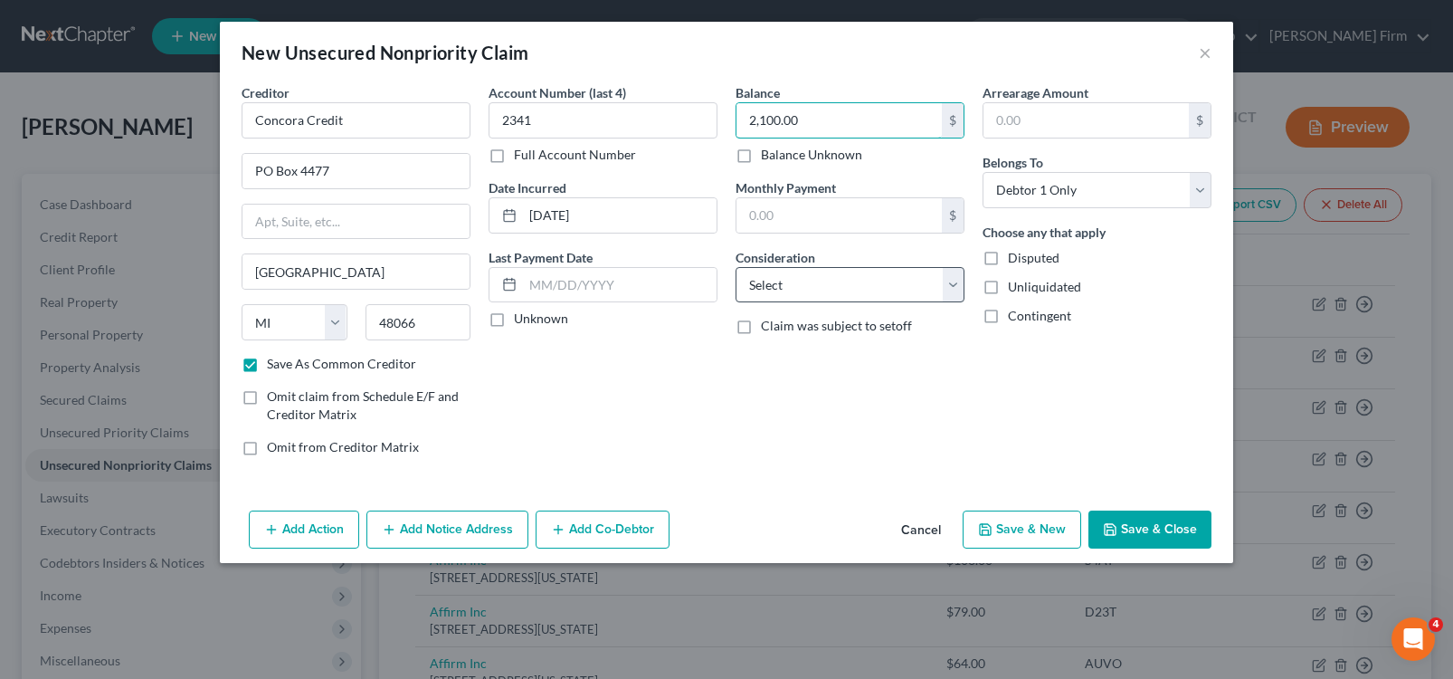
type input "2,100.00"
click at [835, 291] on select "Select Cable / Satellite Services Collection Agency Credit Card Debt Debt Couns…" at bounding box center [850, 285] width 229 height 36
select select "10"
click at [736, 267] on select "Select Cable / Satellite Services Collection Agency Credit Card Debt Debt Couns…" at bounding box center [850, 285] width 229 height 36
click at [1018, 534] on button "Save & New" at bounding box center [1022, 529] width 119 height 38
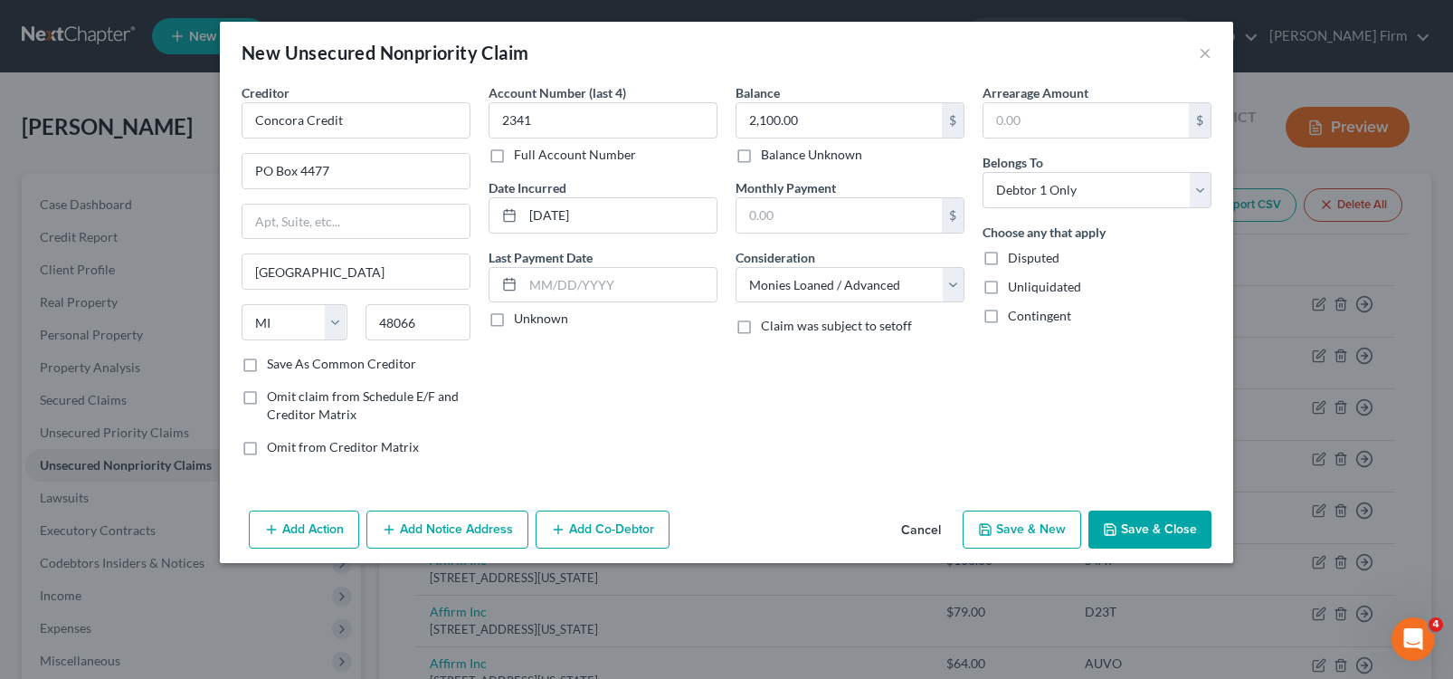
checkbox input "false"
select select "0"
type input "0.00"
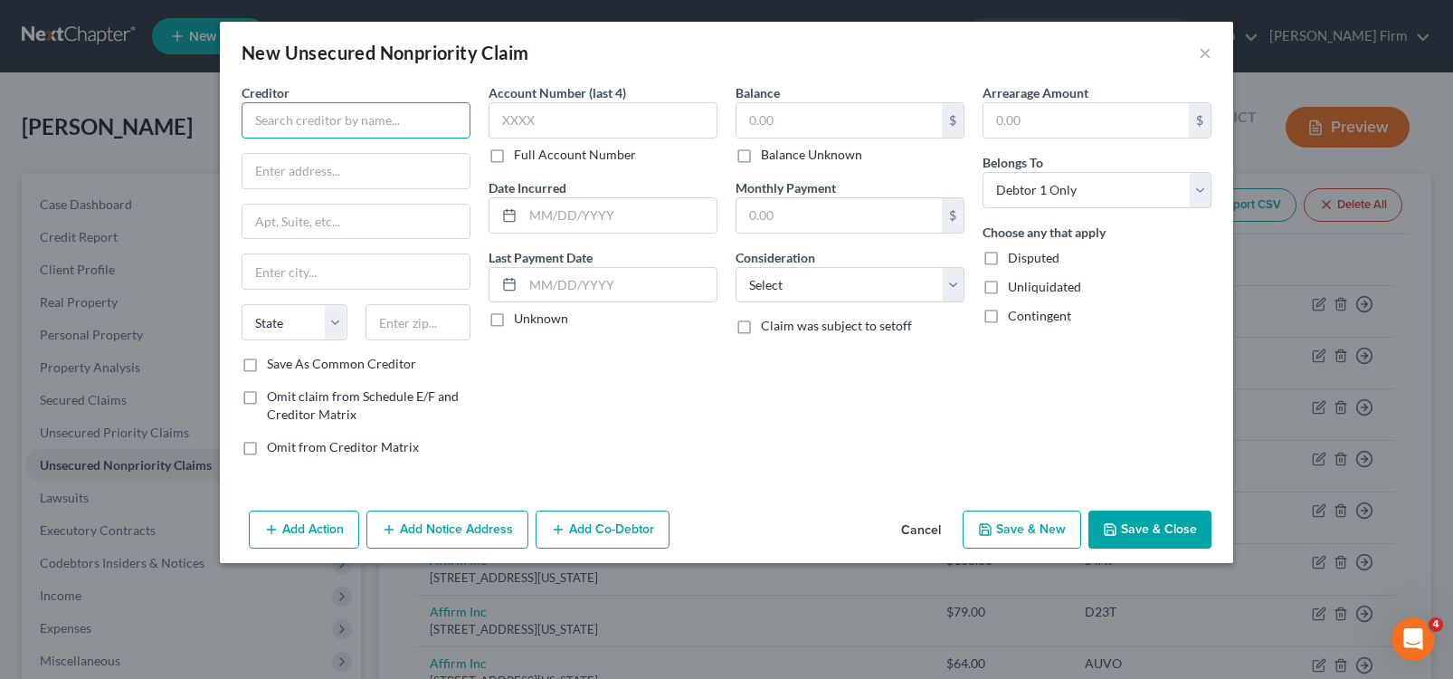
click at [365, 137] on input "text" at bounding box center [356, 120] width 229 height 36
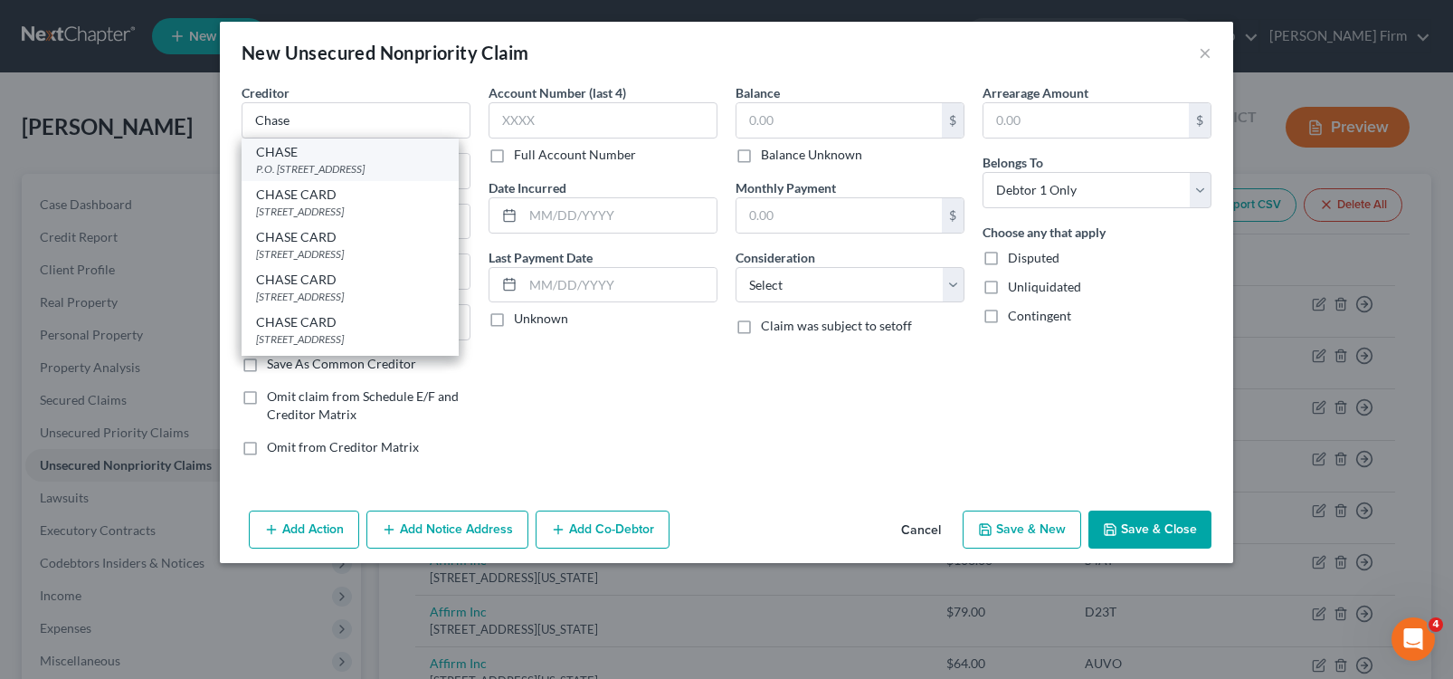
click at [341, 171] on div "P.O. [STREET_ADDRESS]" at bounding box center [350, 168] width 188 height 15
type input "CHASE"
type input "P.O. BOX 15298"
type input "[GEOGRAPHIC_DATA]"
select select "7"
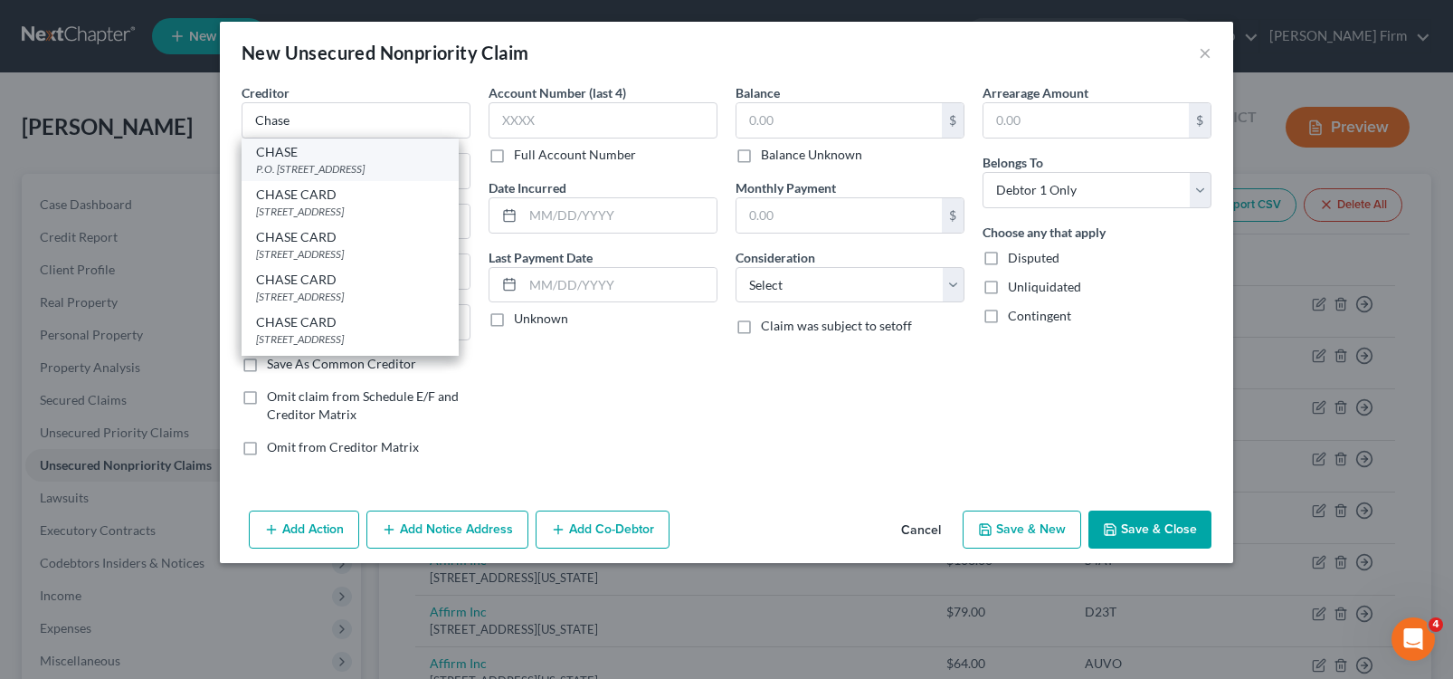
type input "19850"
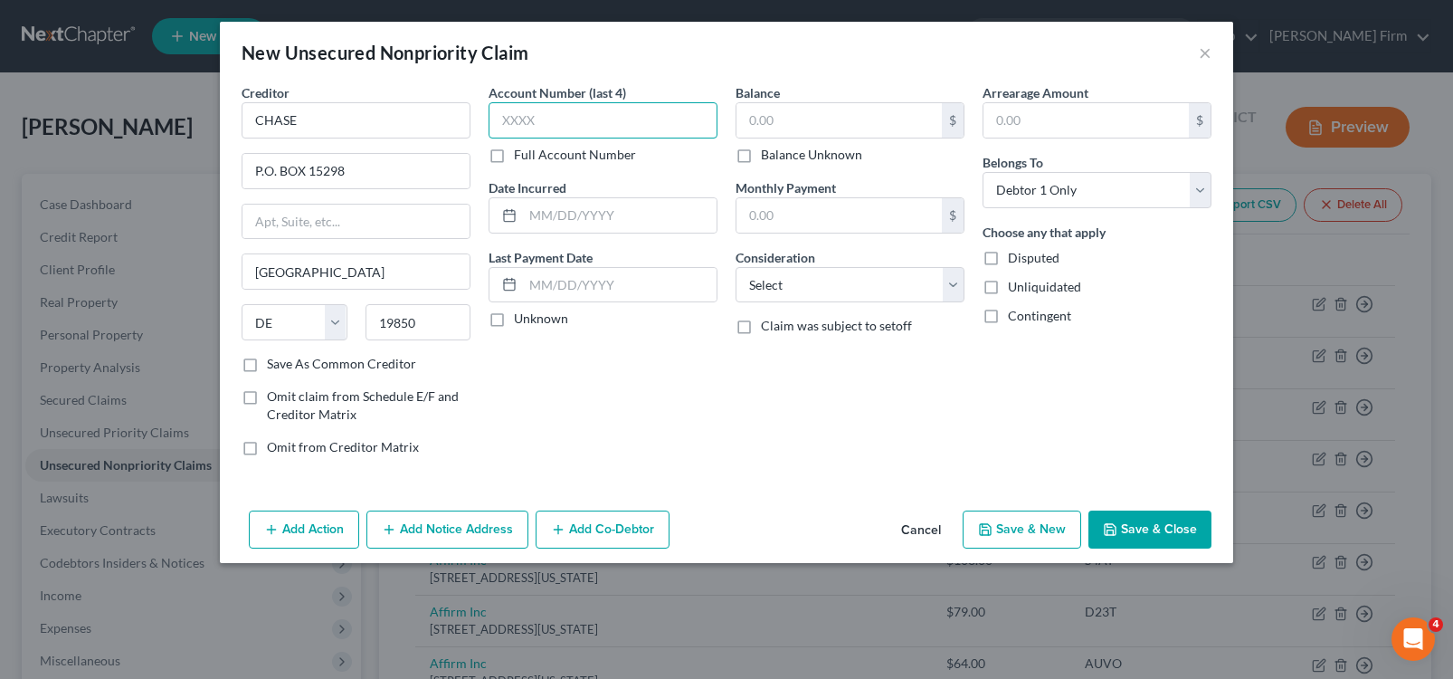
click at [581, 113] on input "text" at bounding box center [603, 120] width 229 height 36
type input "8636"
click at [566, 202] on input "text" at bounding box center [620, 215] width 194 height 34
type input "[DATE]"
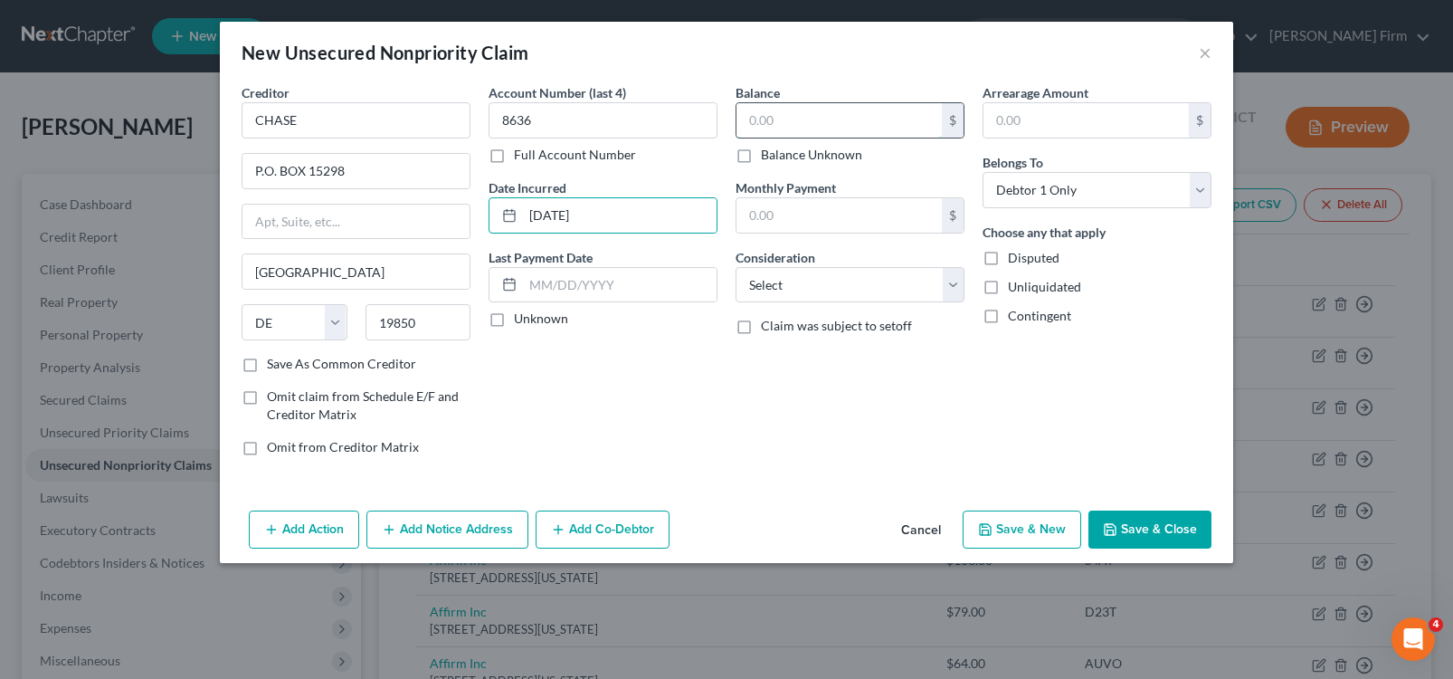
click at [810, 119] on input "text" at bounding box center [839, 120] width 205 height 34
type input "2,253.00"
click at [751, 296] on select "Select Cable / Satellite Services Collection Agency Credit Card Debt Debt Couns…" at bounding box center [850, 285] width 229 height 36
select select "2"
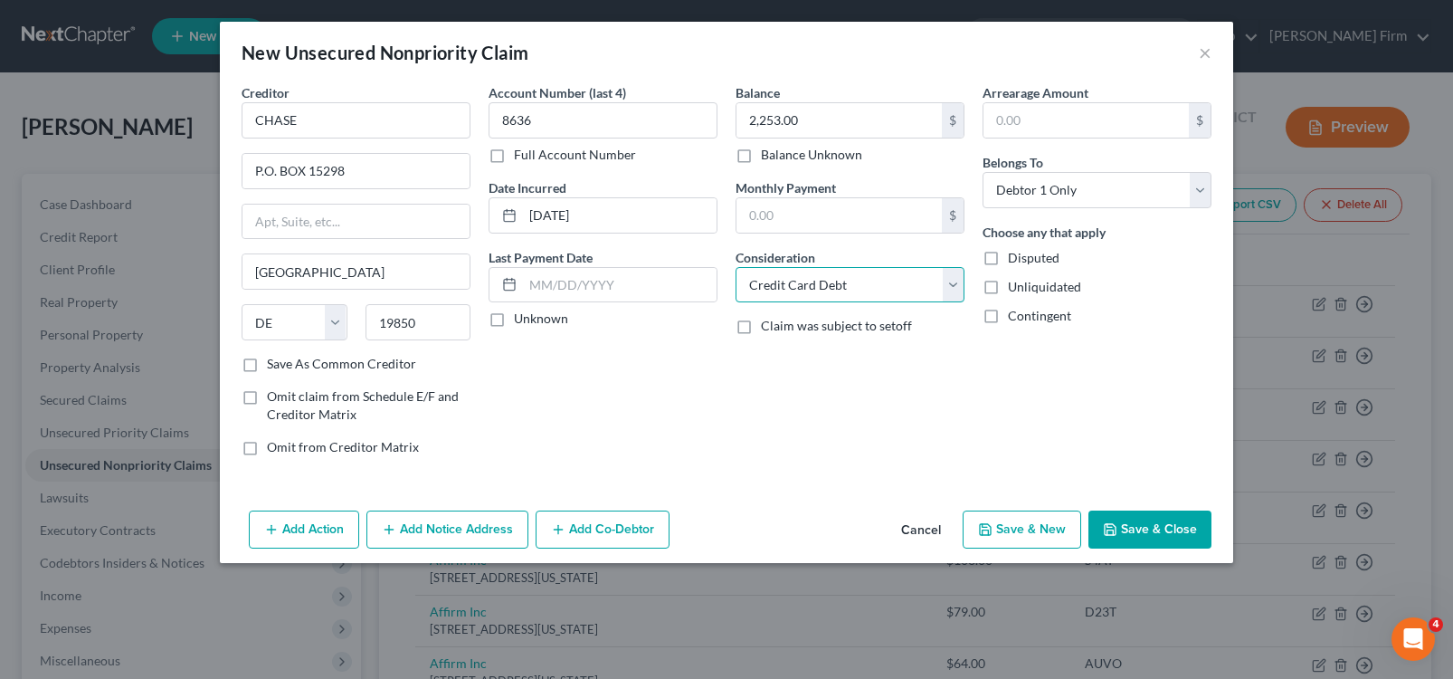
click at [736, 267] on select "Select Cable / Satellite Services Collection Agency Credit Card Debt Debt Couns…" at bounding box center [850, 285] width 229 height 36
click at [1163, 525] on button "Save & Close" at bounding box center [1150, 529] width 123 height 38
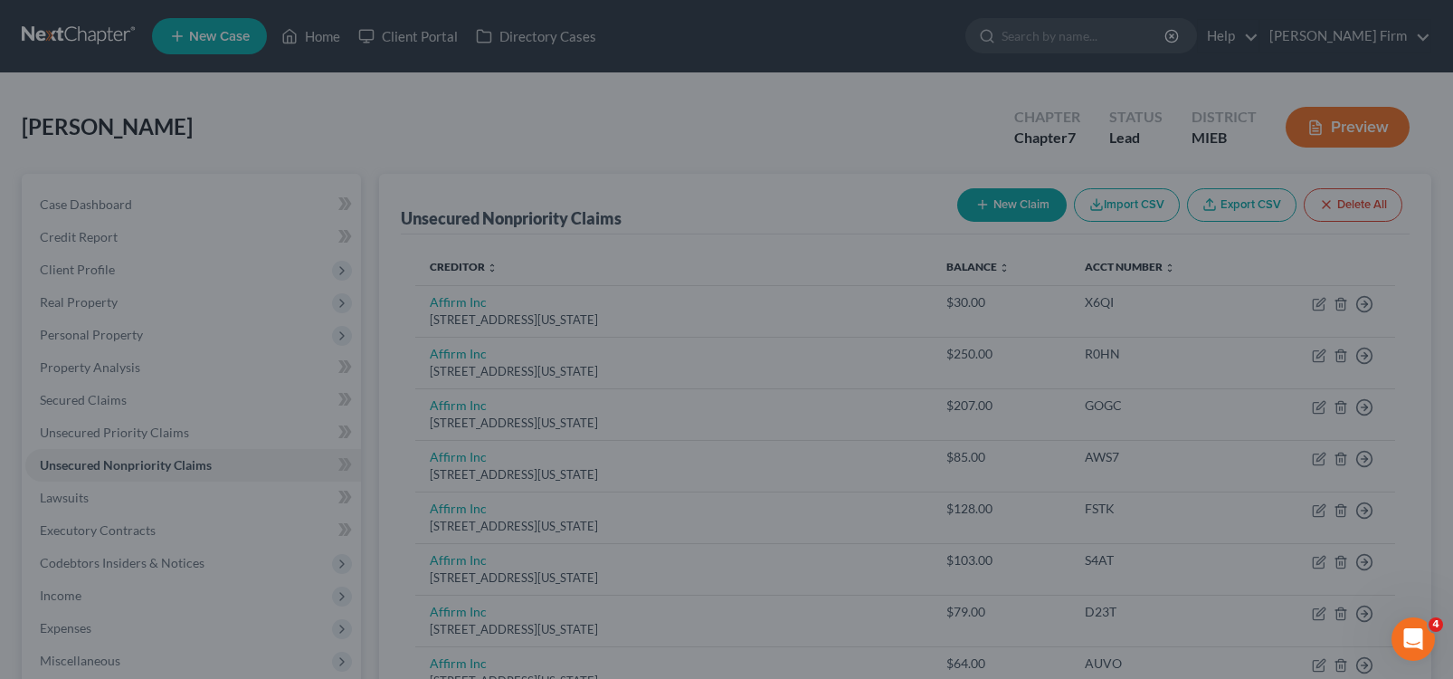
type input "0.00"
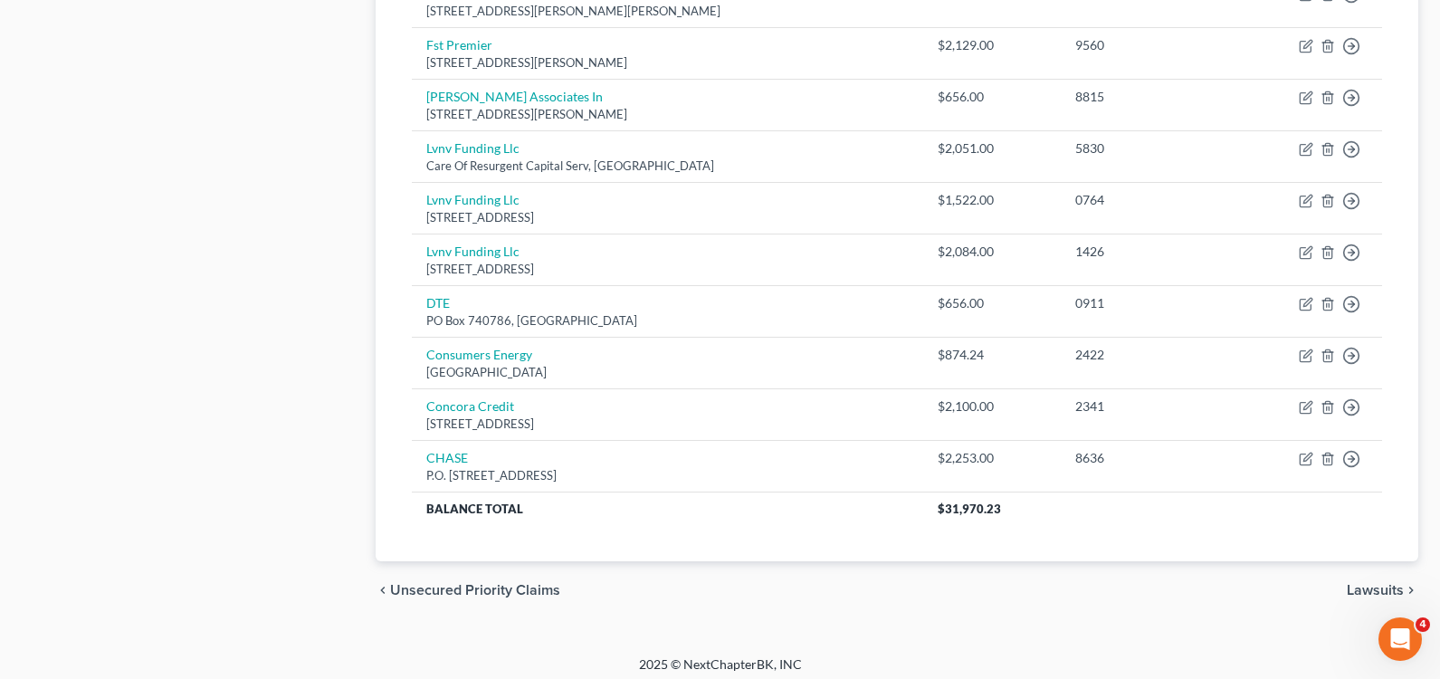
scroll to position [1143, 0]
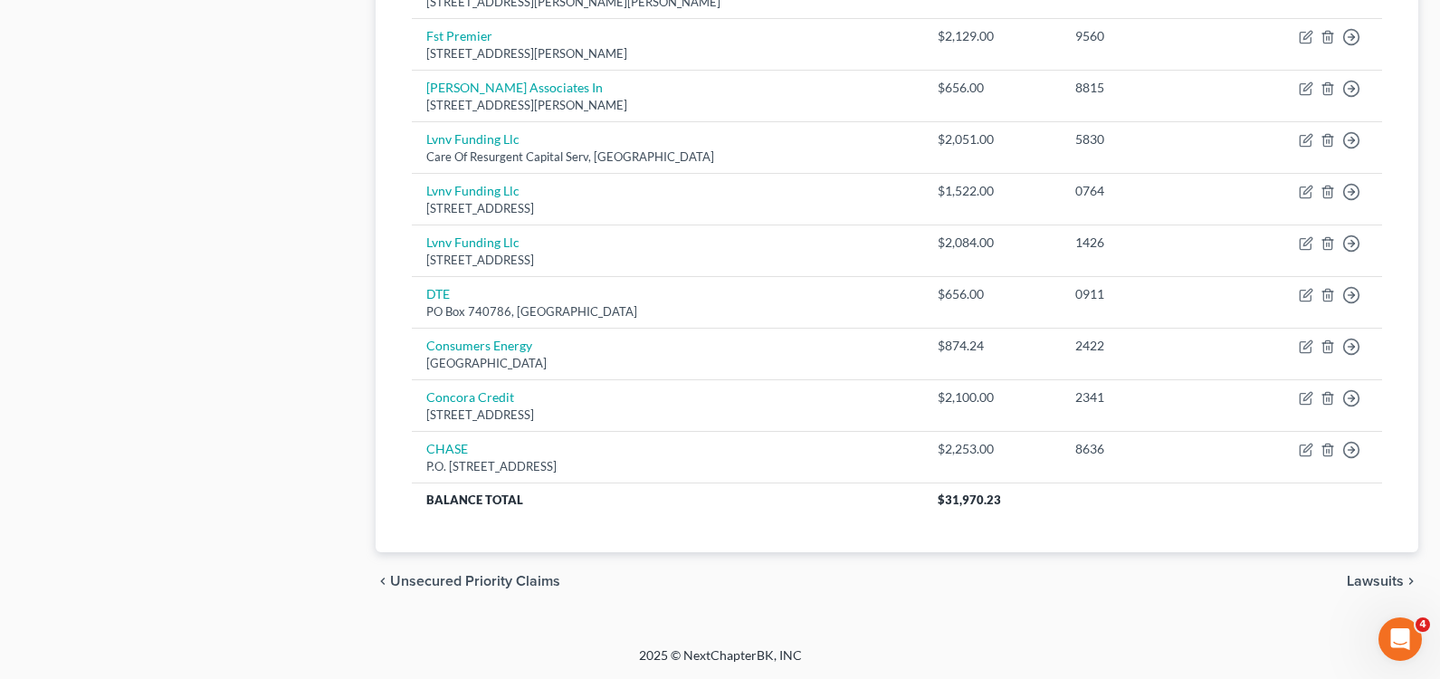
click at [1389, 576] on span "Lawsuits" at bounding box center [1374, 581] width 57 height 14
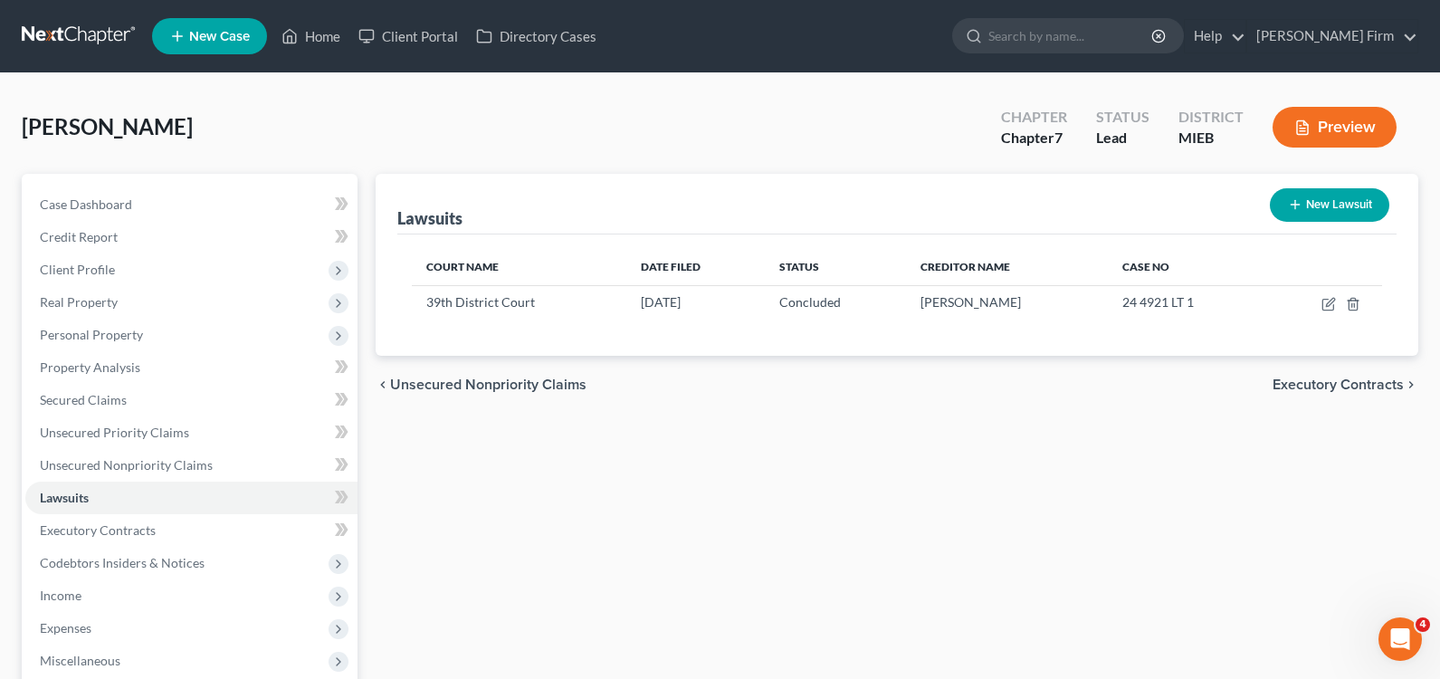
click at [1341, 382] on span "Executory Contracts" at bounding box center [1337, 384] width 131 height 14
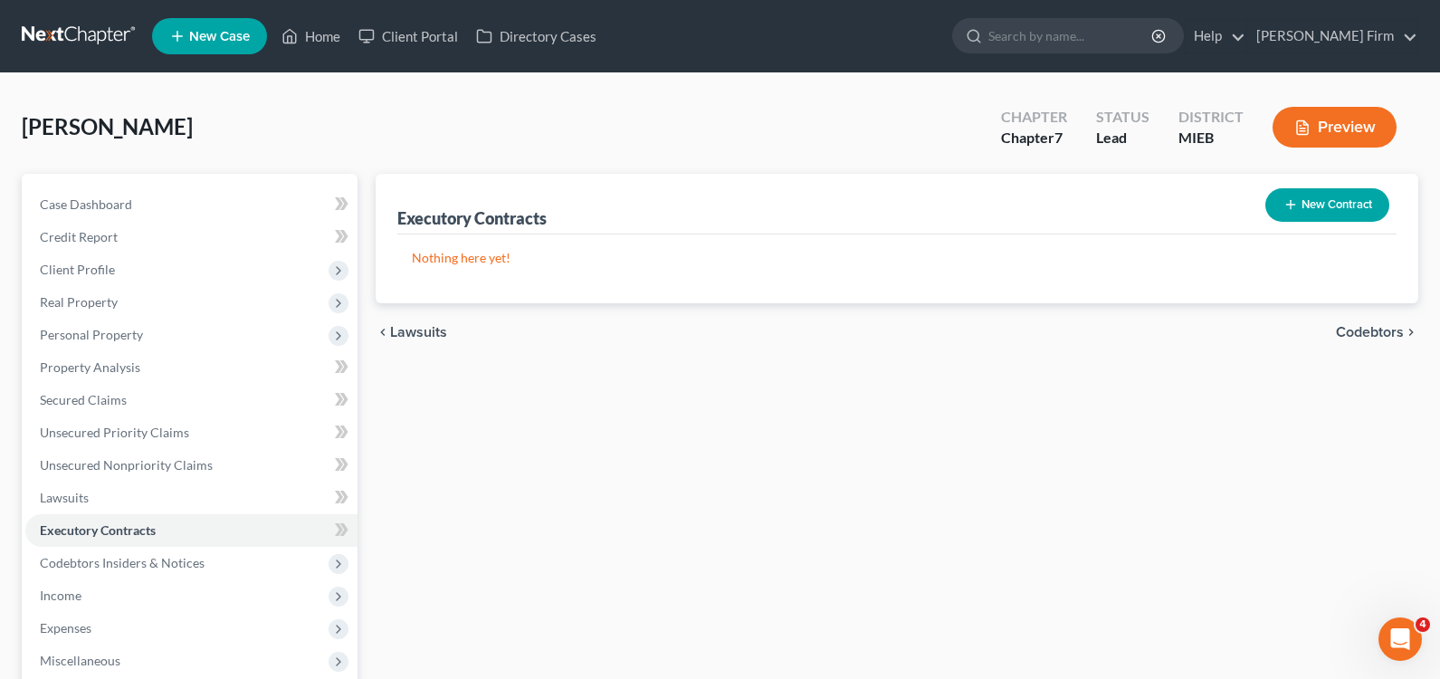
click at [390, 336] on span "Lawsuits" at bounding box center [418, 332] width 57 height 14
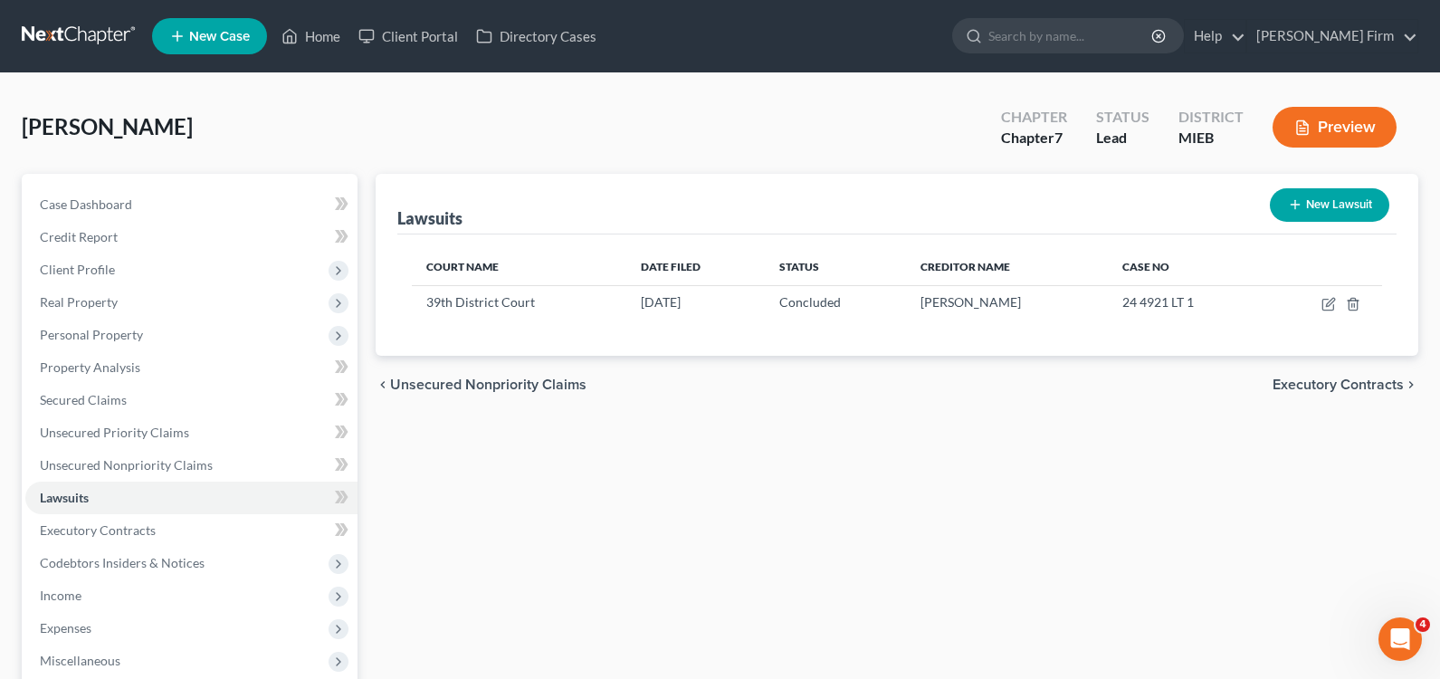
click at [510, 384] on span "Unsecured Nonpriority Claims" at bounding box center [488, 384] width 196 height 14
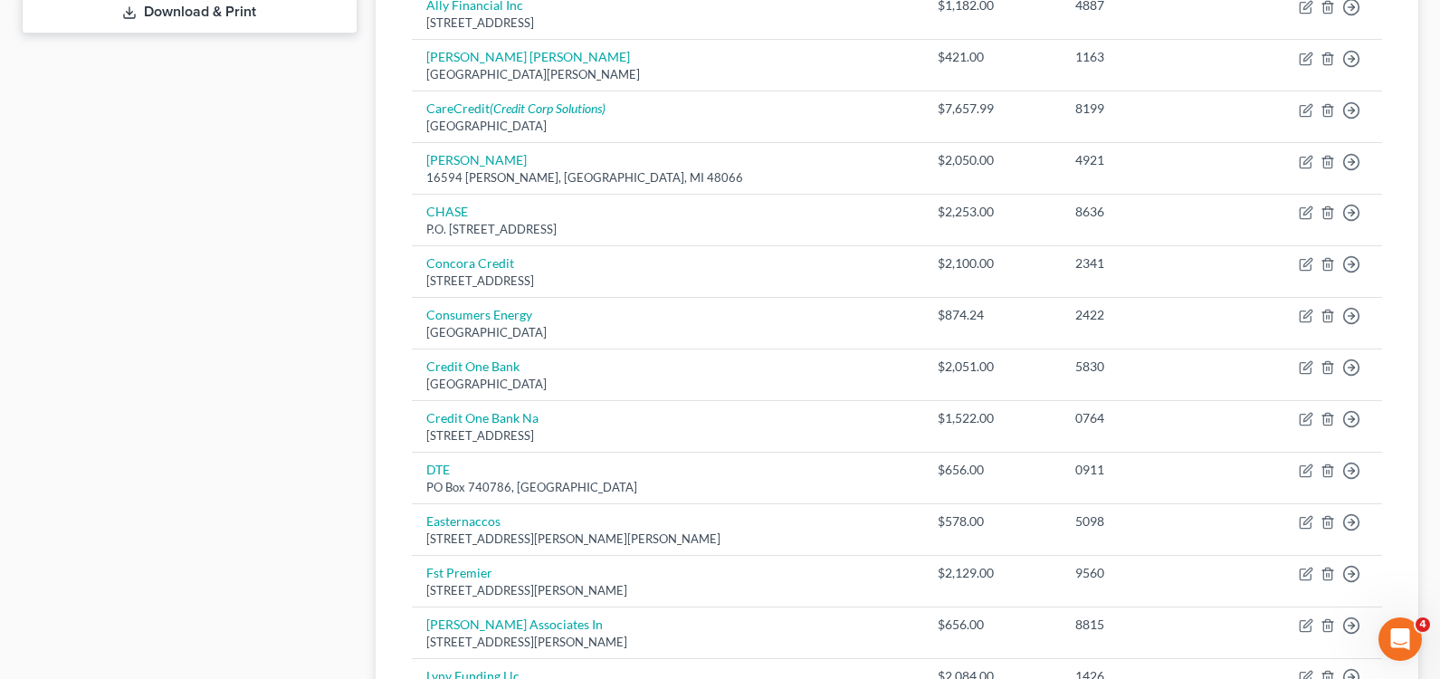
scroll to position [781, 0]
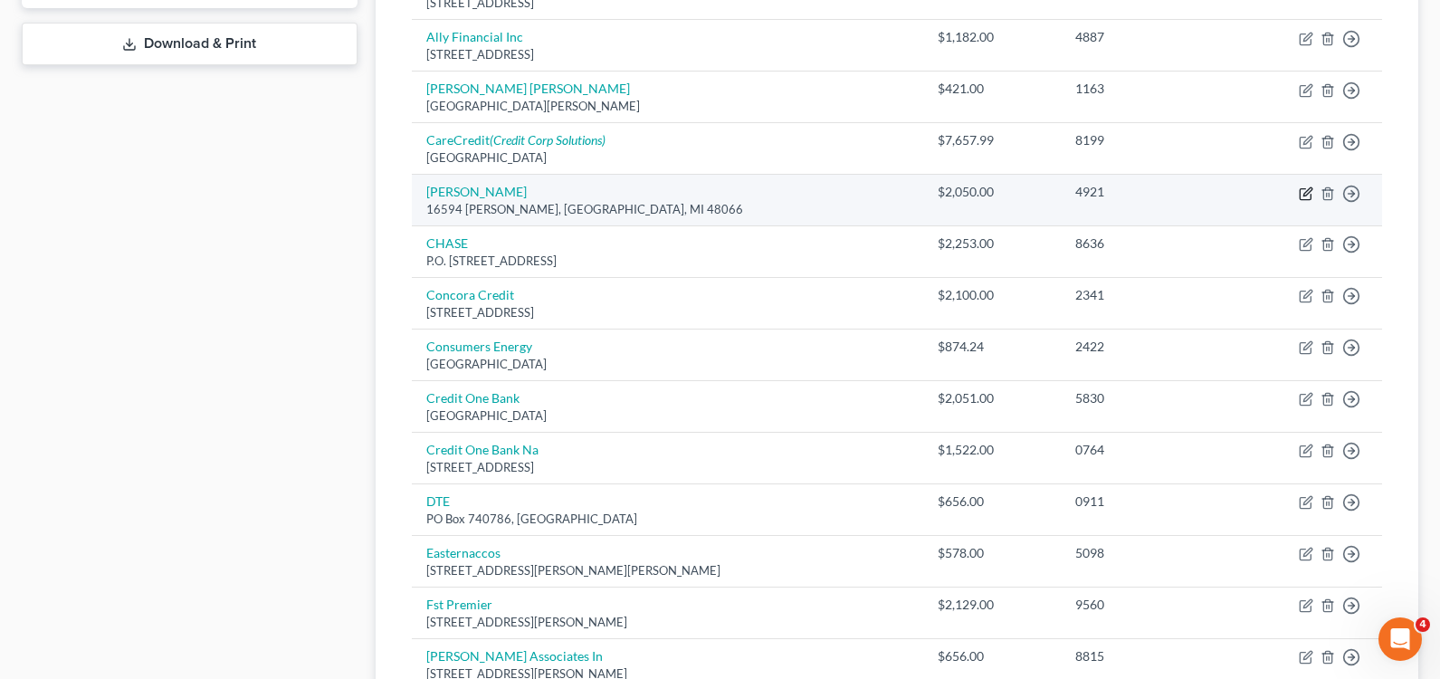
click at [1308, 193] on icon "button" at bounding box center [1307, 191] width 8 height 8
select select "23"
select select "4"
select select "0"
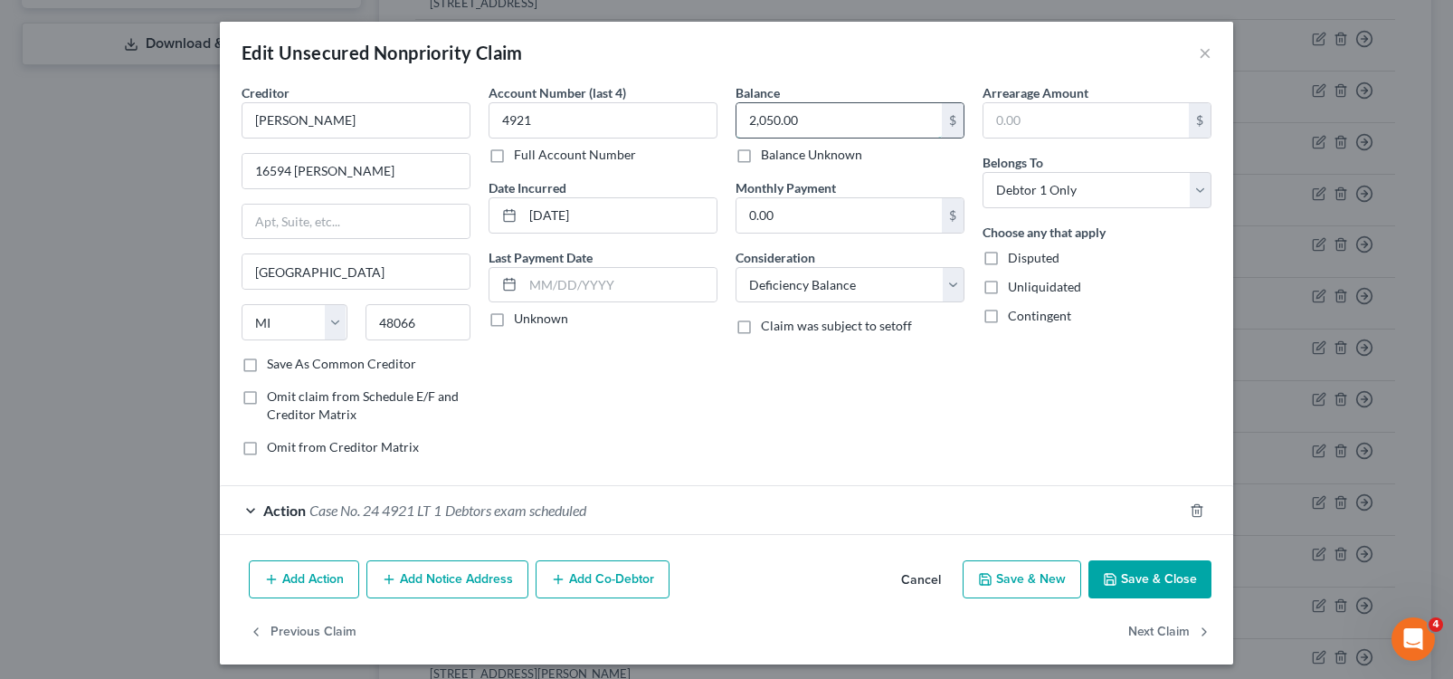
click at [854, 131] on input "2,050.00" at bounding box center [839, 120] width 205 height 34
type input "7,000.00"
click at [946, 275] on select "Select Cable / Satellite Services Collection Agency Credit Card Debt Debt Couns…" at bounding box center [850, 285] width 229 height 36
click at [736, 267] on select "Select Cable / Satellite Services Collection Agency Credit Card Debt Debt Couns…" at bounding box center [850, 285] width 229 height 36
click at [1137, 577] on button "Save & Close" at bounding box center [1150, 579] width 123 height 38
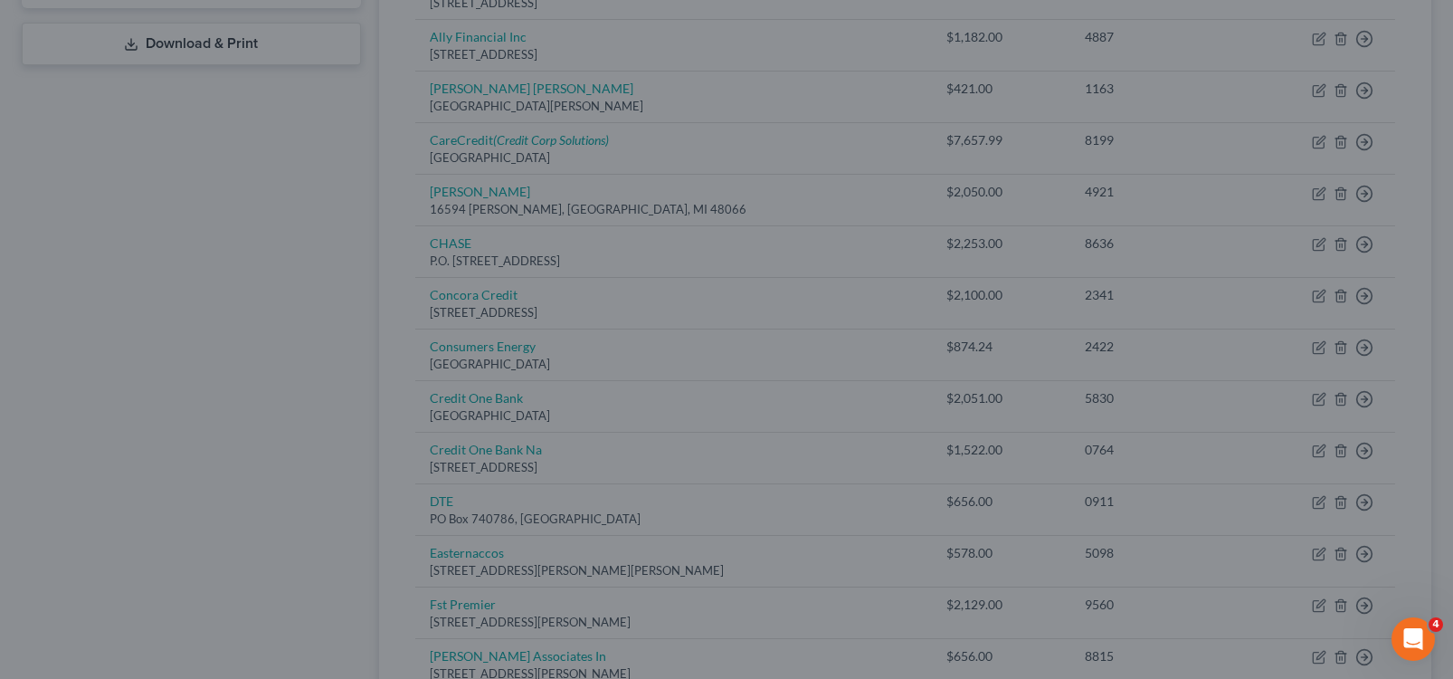
type input "0"
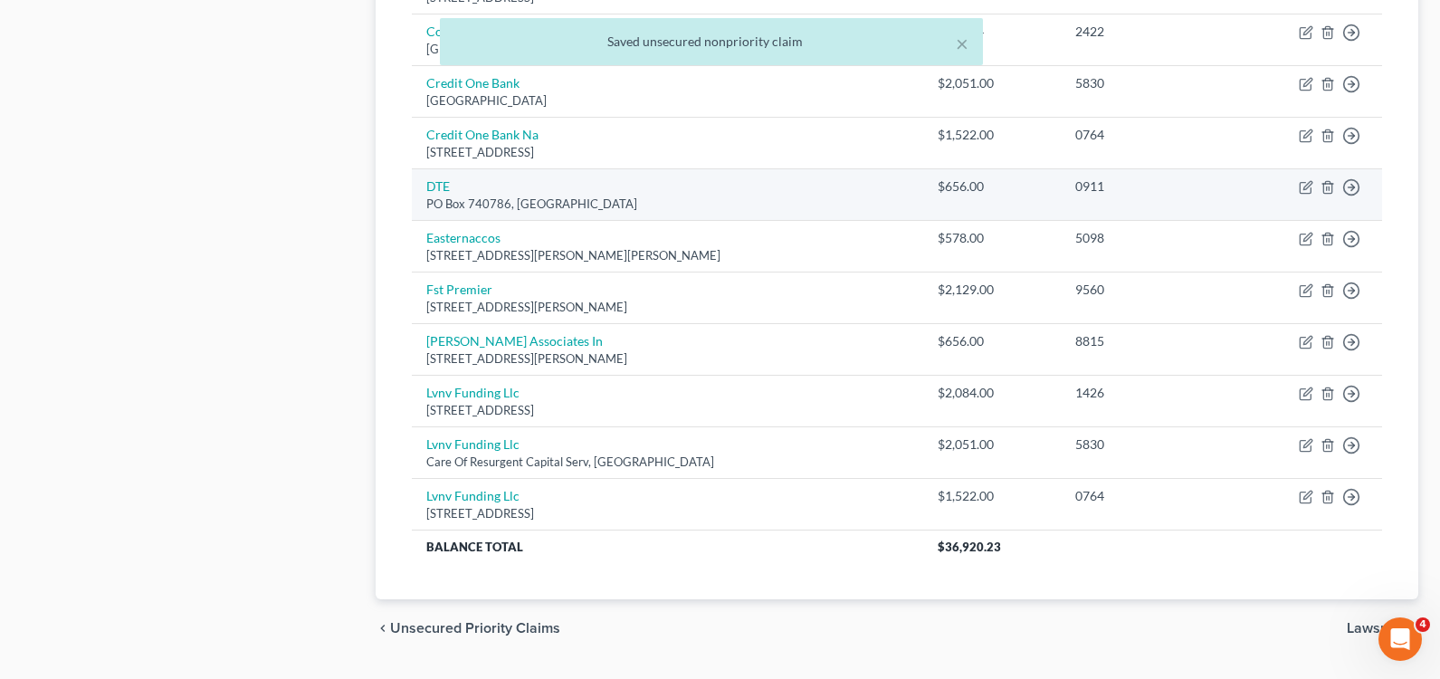
scroll to position [1143, 0]
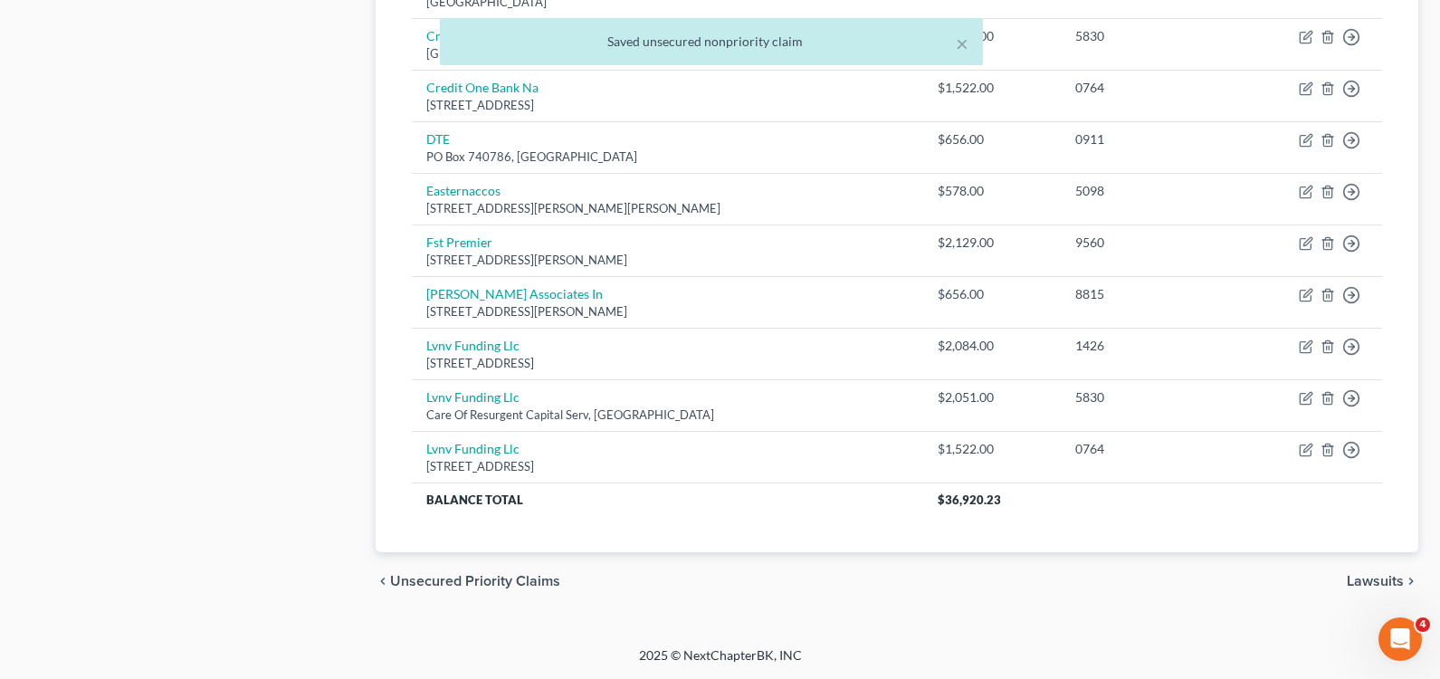
click at [1381, 576] on span "Lawsuits" at bounding box center [1374, 581] width 57 height 14
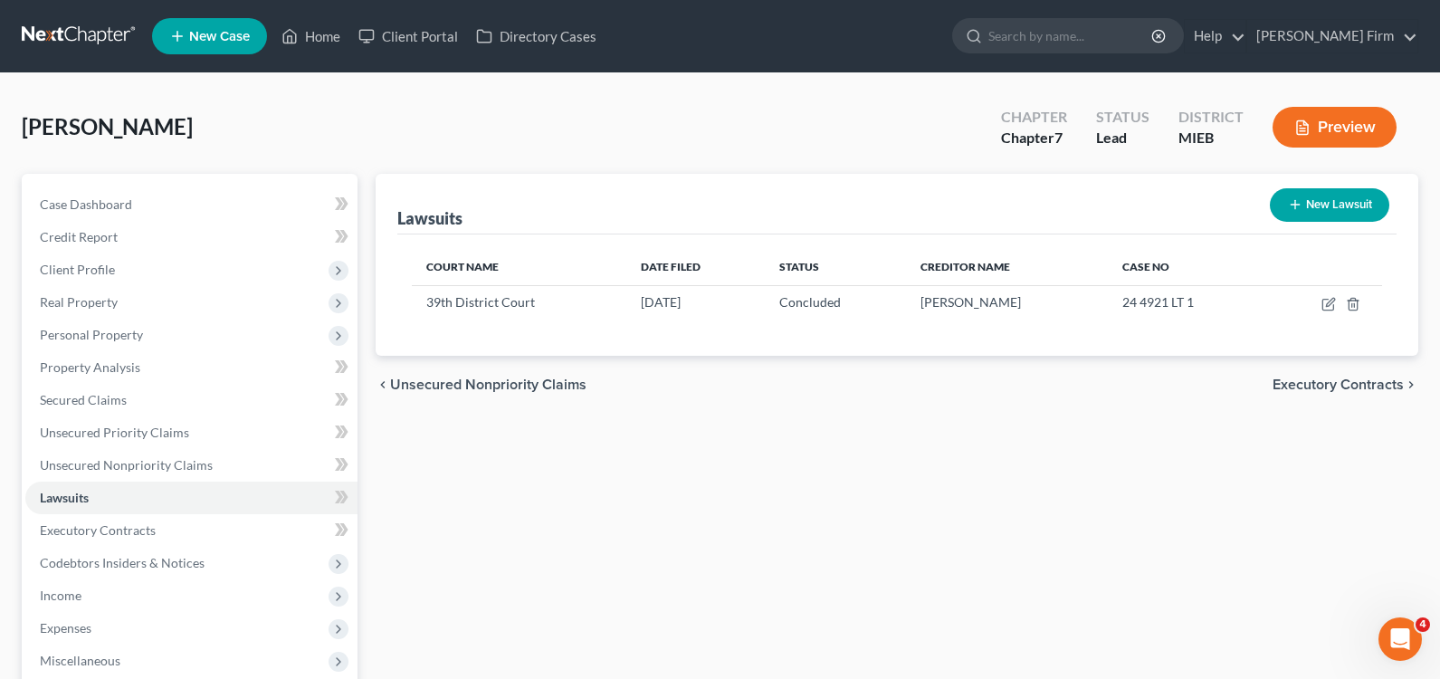
click at [1370, 371] on div "chevron_left Unsecured Nonpriority Claims Executory Contracts chevron_right" at bounding box center [897, 385] width 1042 height 58
click at [1371, 381] on span "Executory Contracts" at bounding box center [1337, 384] width 131 height 14
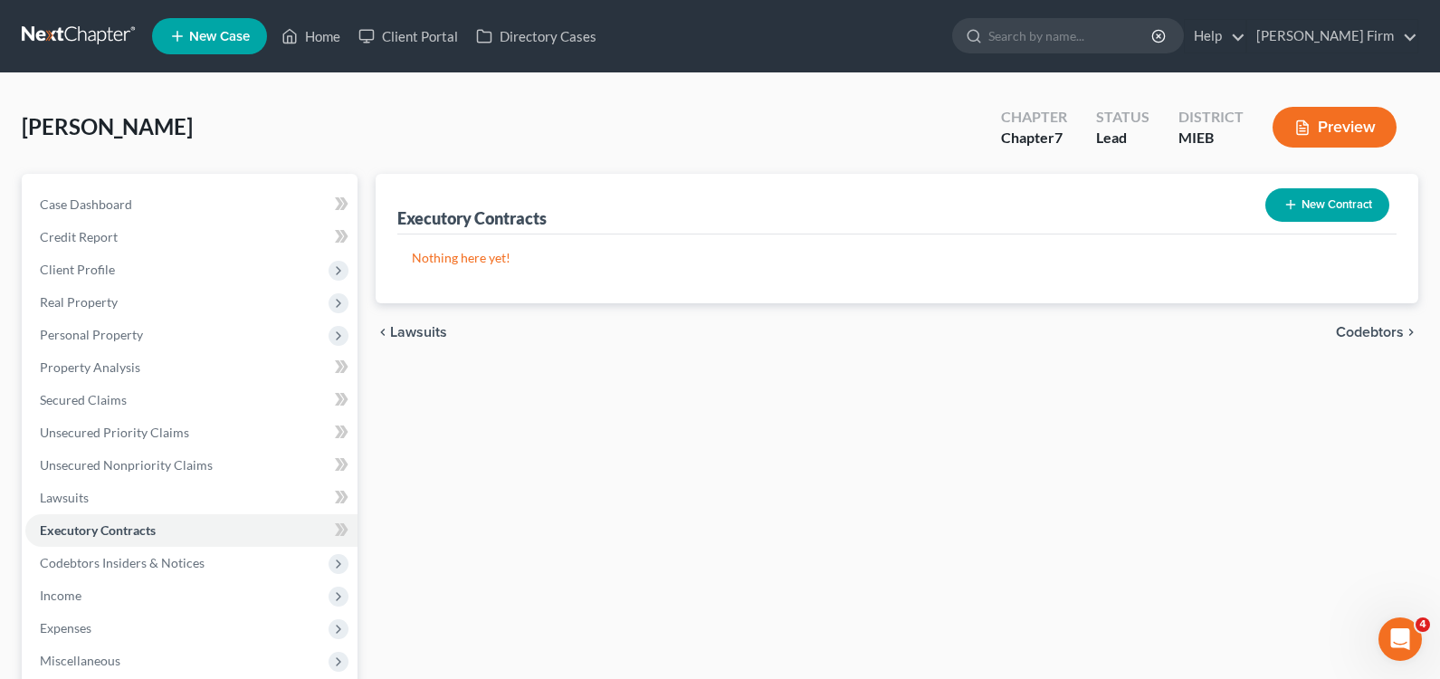
click at [1372, 327] on span "Codebtors" at bounding box center [1370, 332] width 68 height 14
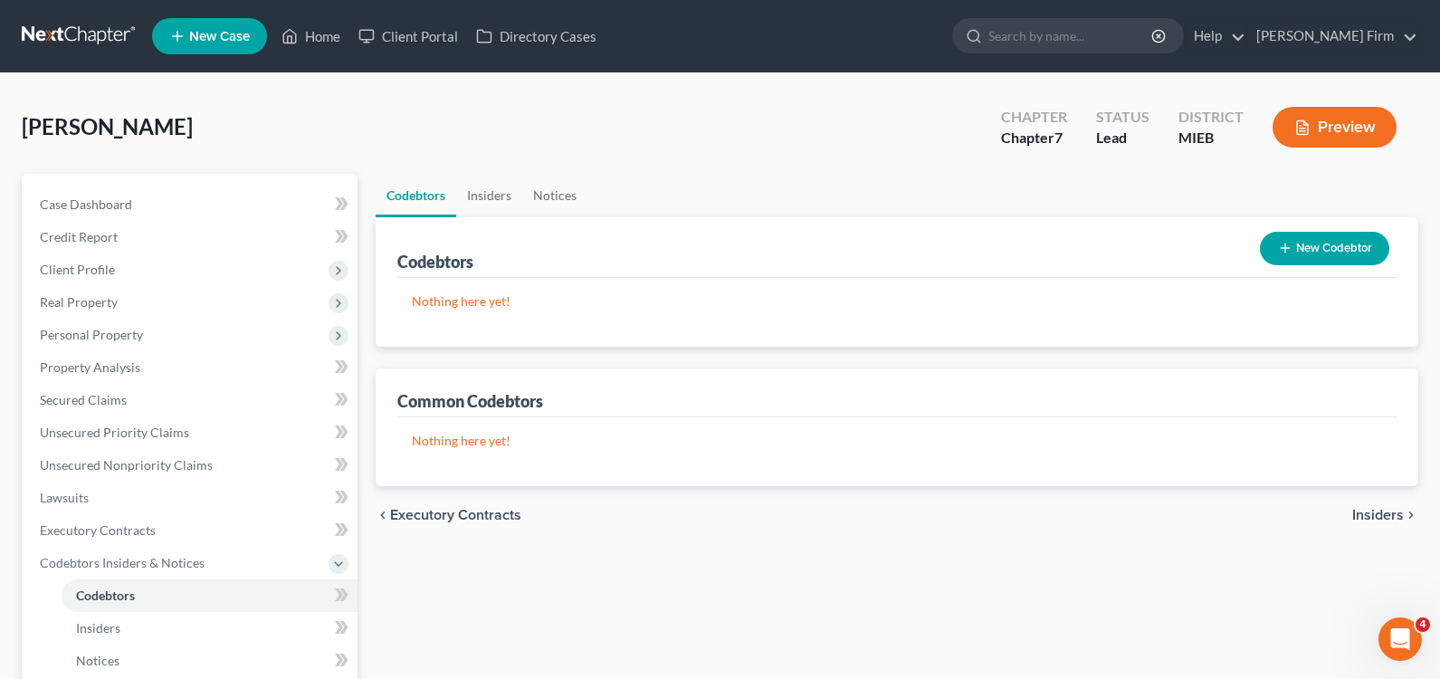
click at [1367, 511] on span "Insiders" at bounding box center [1378, 515] width 52 height 14
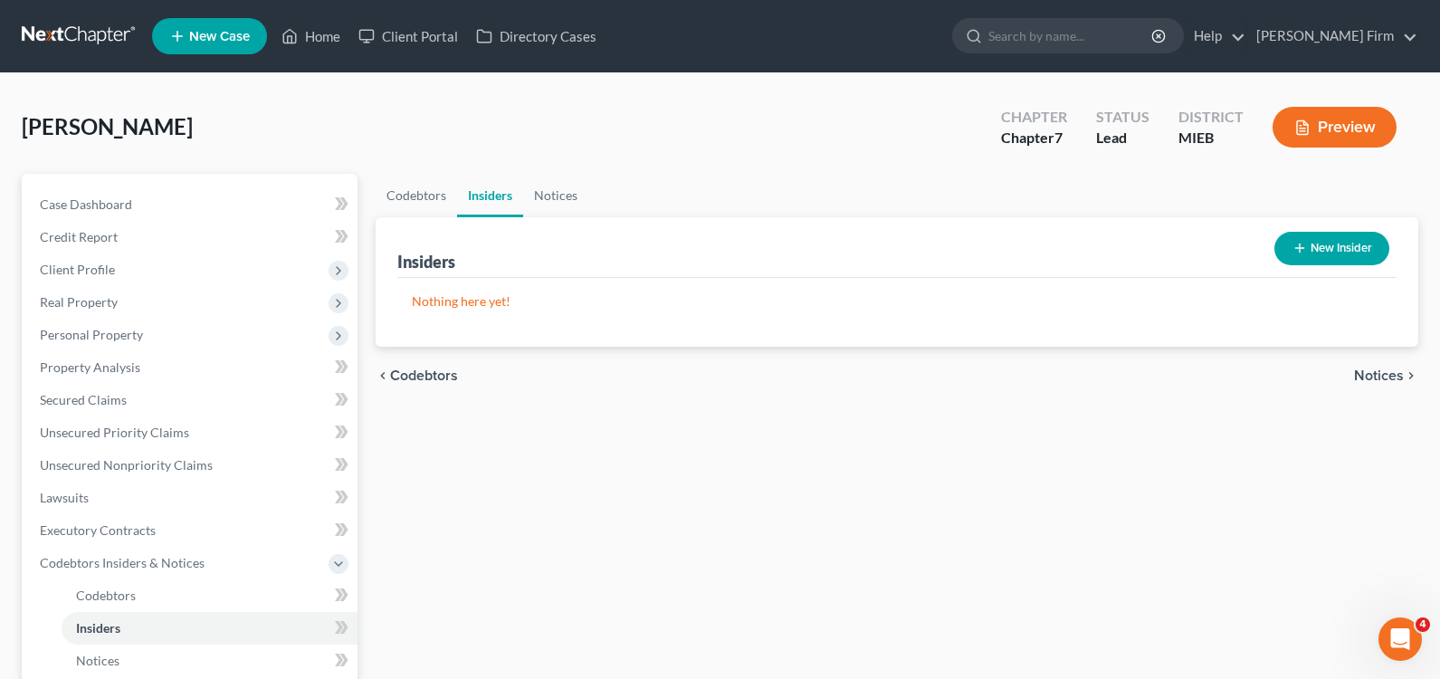
click at [1367, 376] on span "Notices" at bounding box center [1379, 375] width 50 height 14
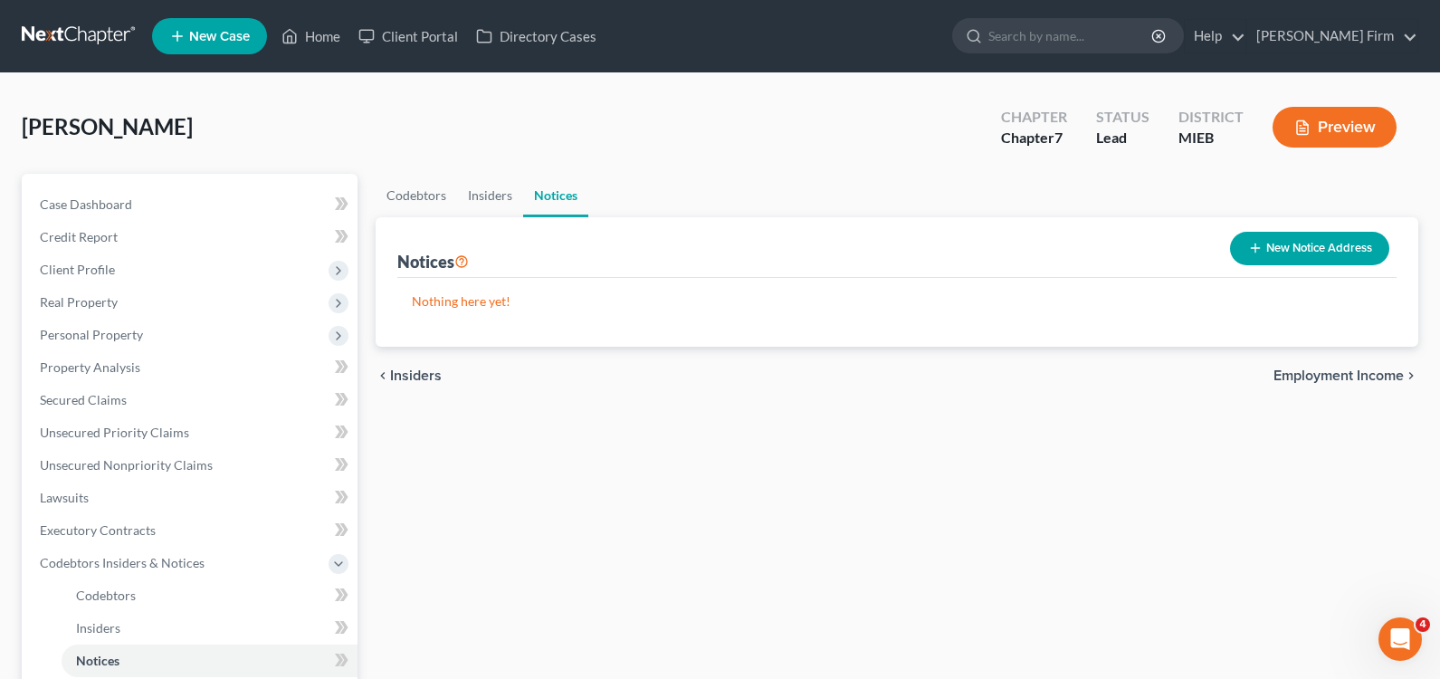
click at [1332, 379] on span "Employment Income" at bounding box center [1338, 375] width 130 height 14
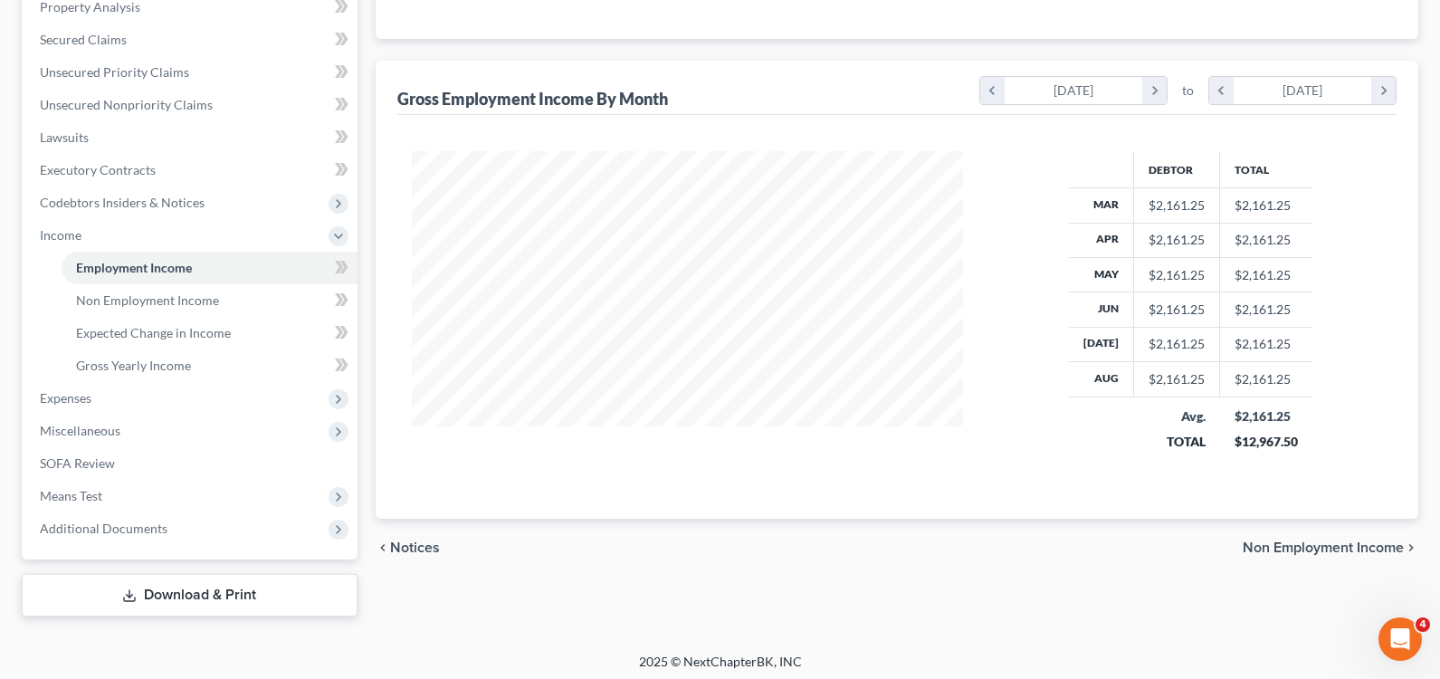
scroll to position [366, 0]
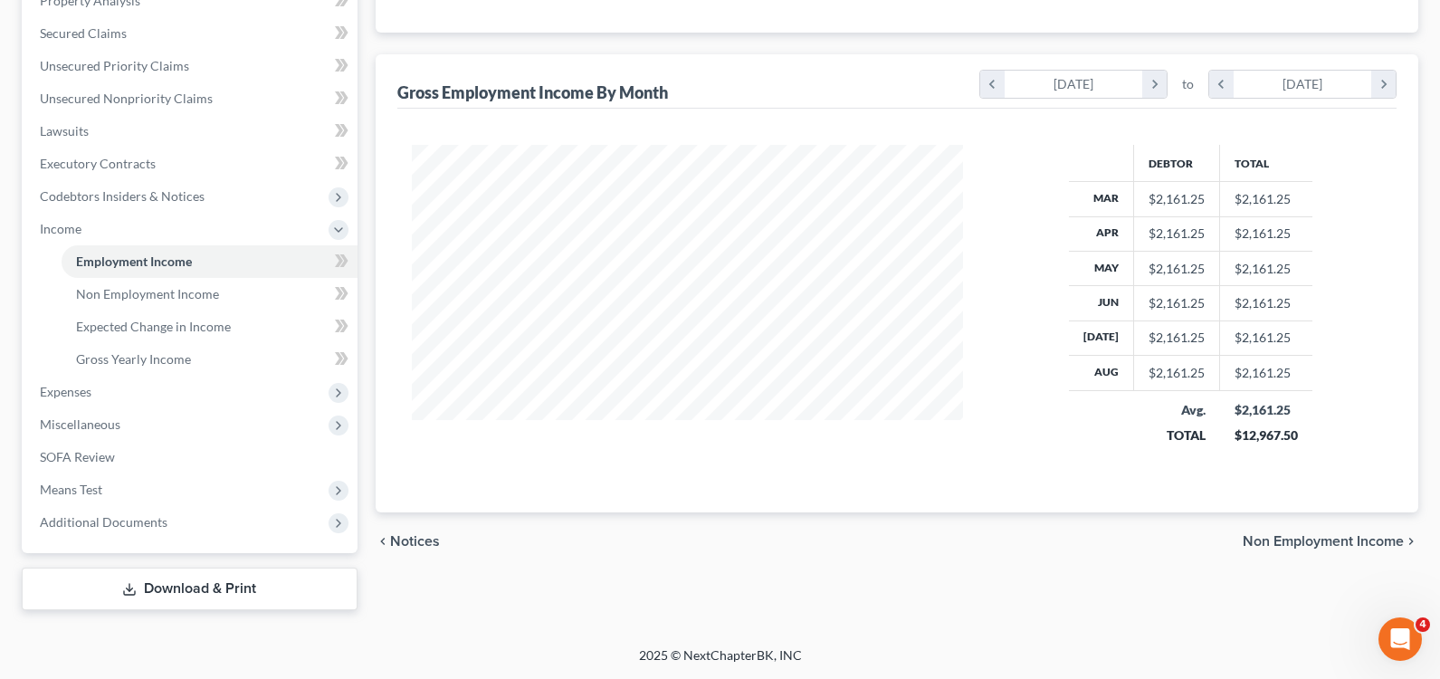
click at [1286, 540] on span "Non Employment Income" at bounding box center [1322, 541] width 161 height 14
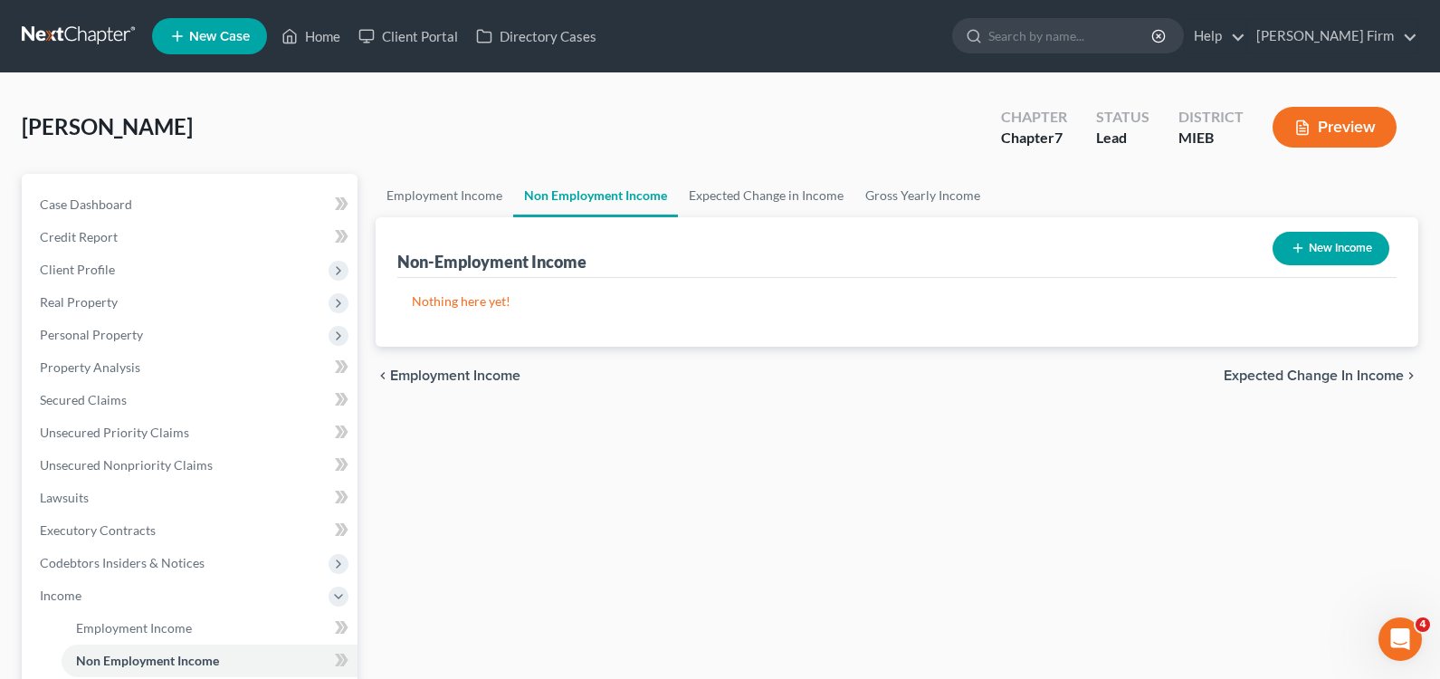
click at [1311, 374] on span "Expected Change in Income" at bounding box center [1313, 375] width 180 height 14
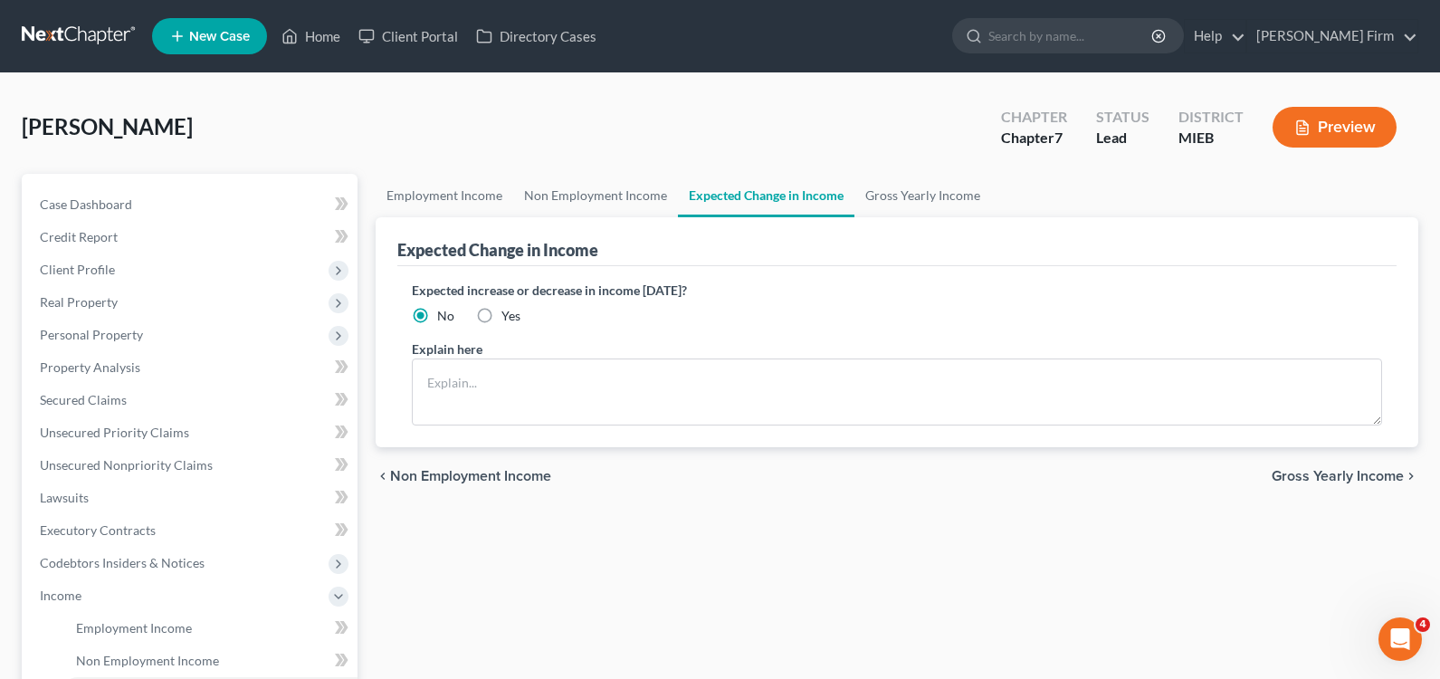
click at [1330, 469] on span "Gross Yearly Income" at bounding box center [1337, 476] width 132 height 14
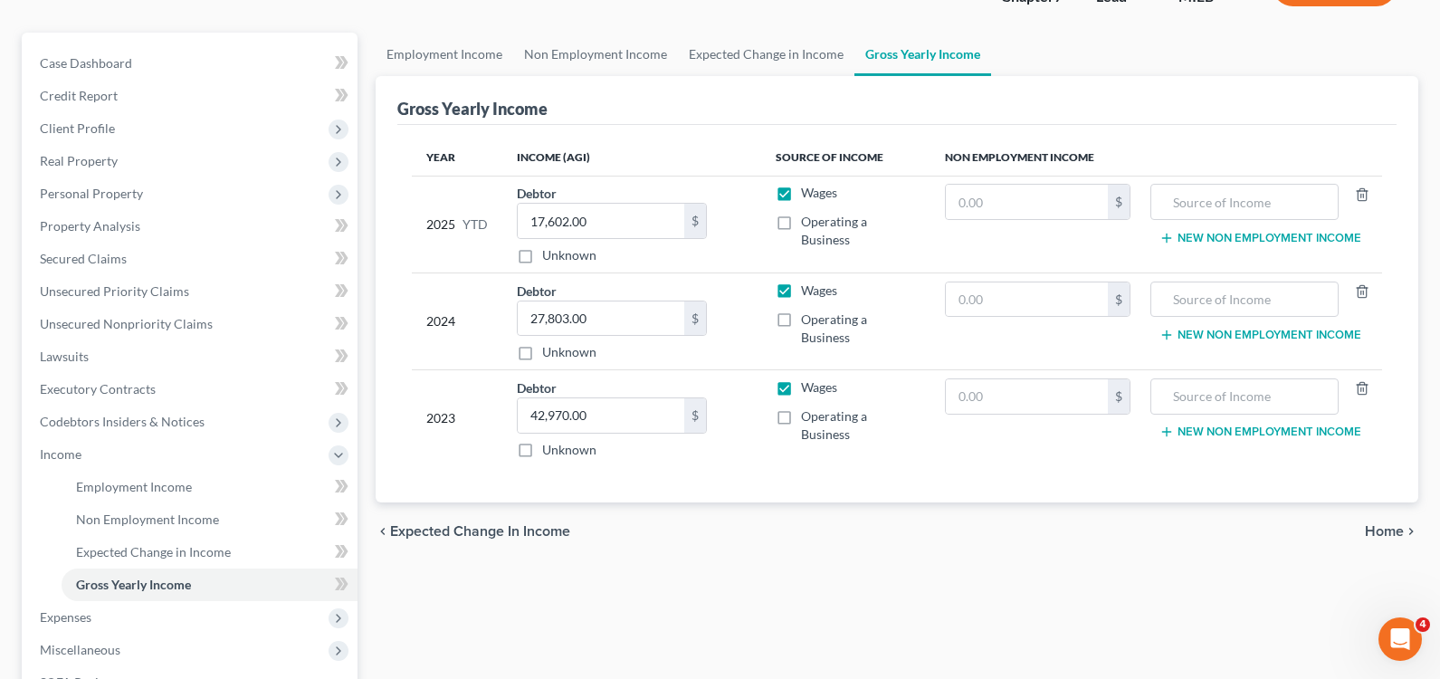
scroll to position [181, 0]
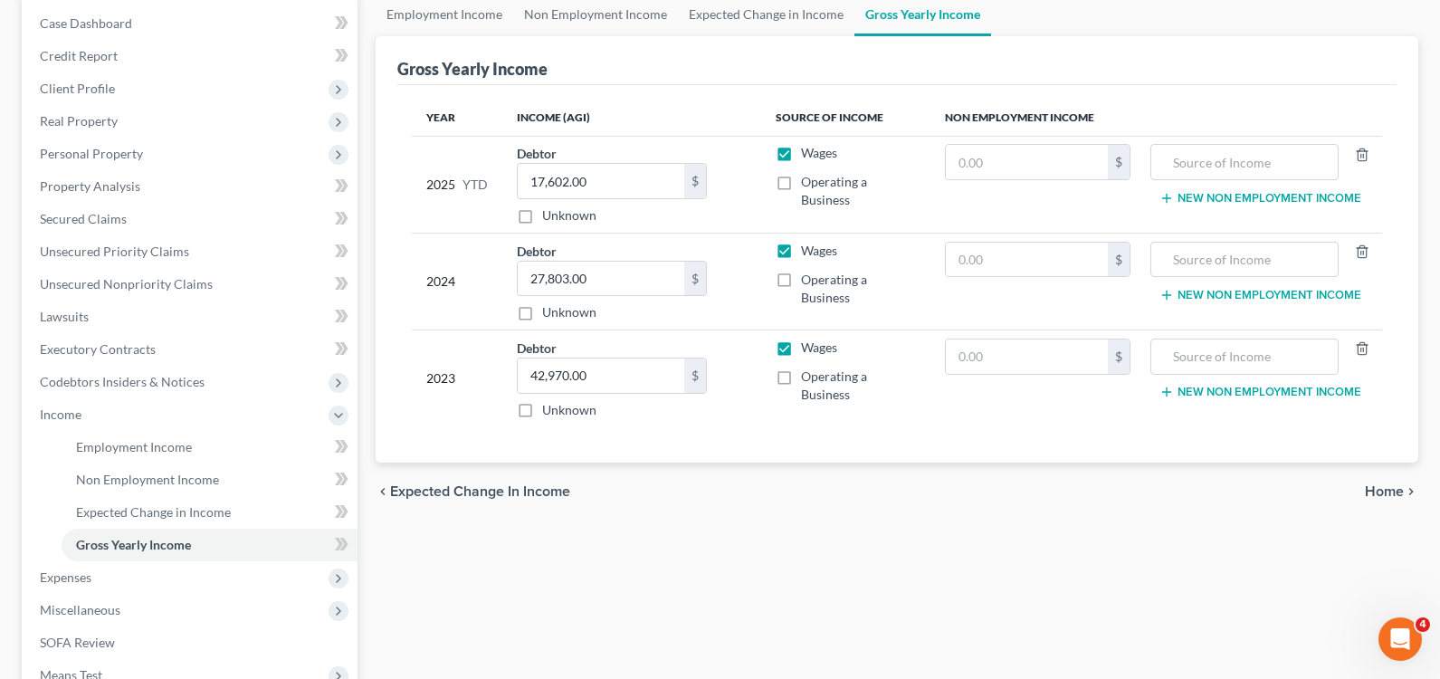
click at [1373, 489] on span "Home" at bounding box center [1384, 491] width 39 height 14
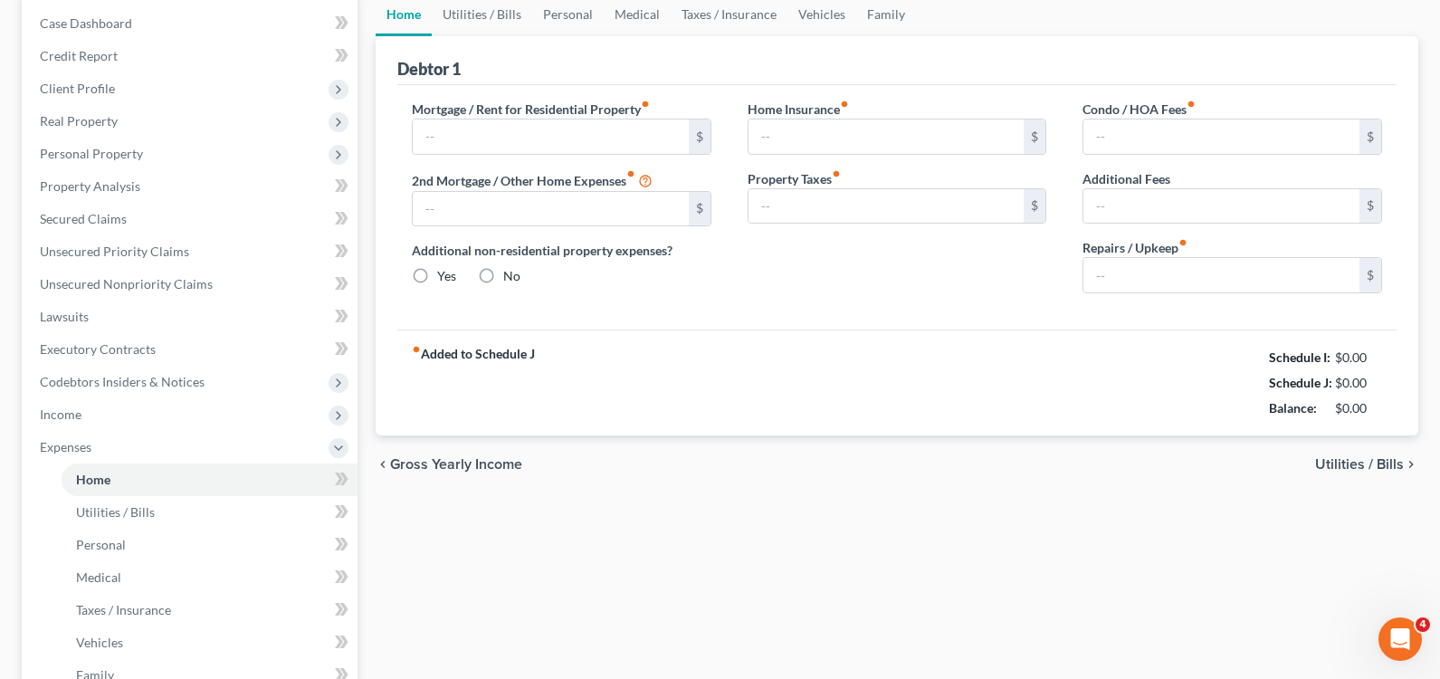
scroll to position [25, 0]
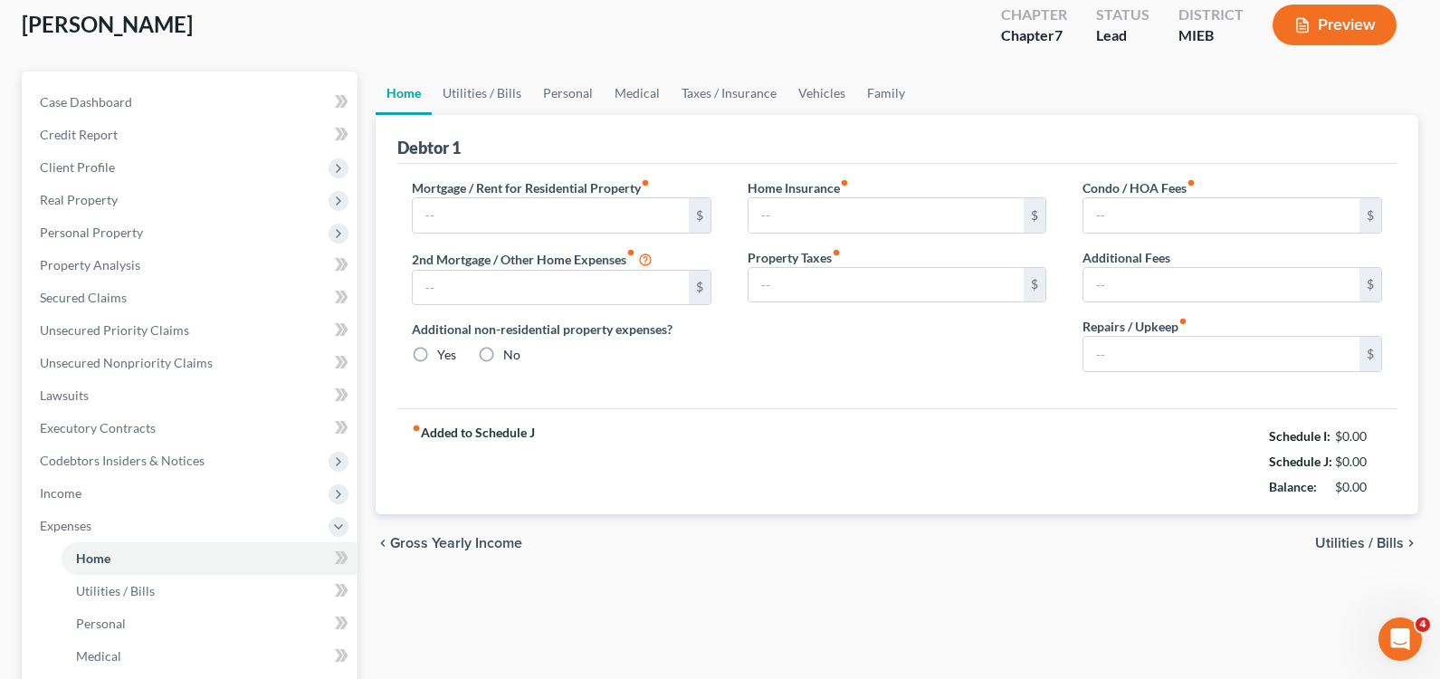
type input "500.00"
type input "0.00"
radio input "true"
type input "0.00"
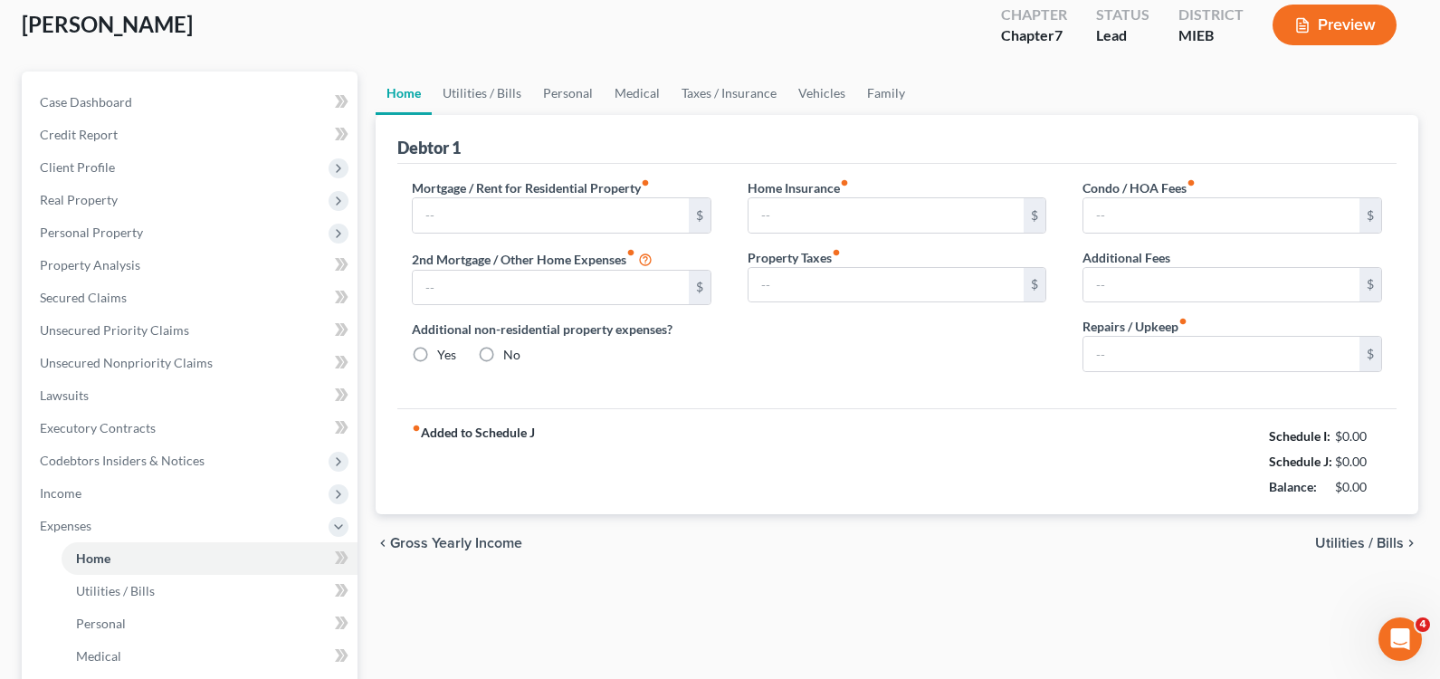
type input "0.00"
type input "20.00"
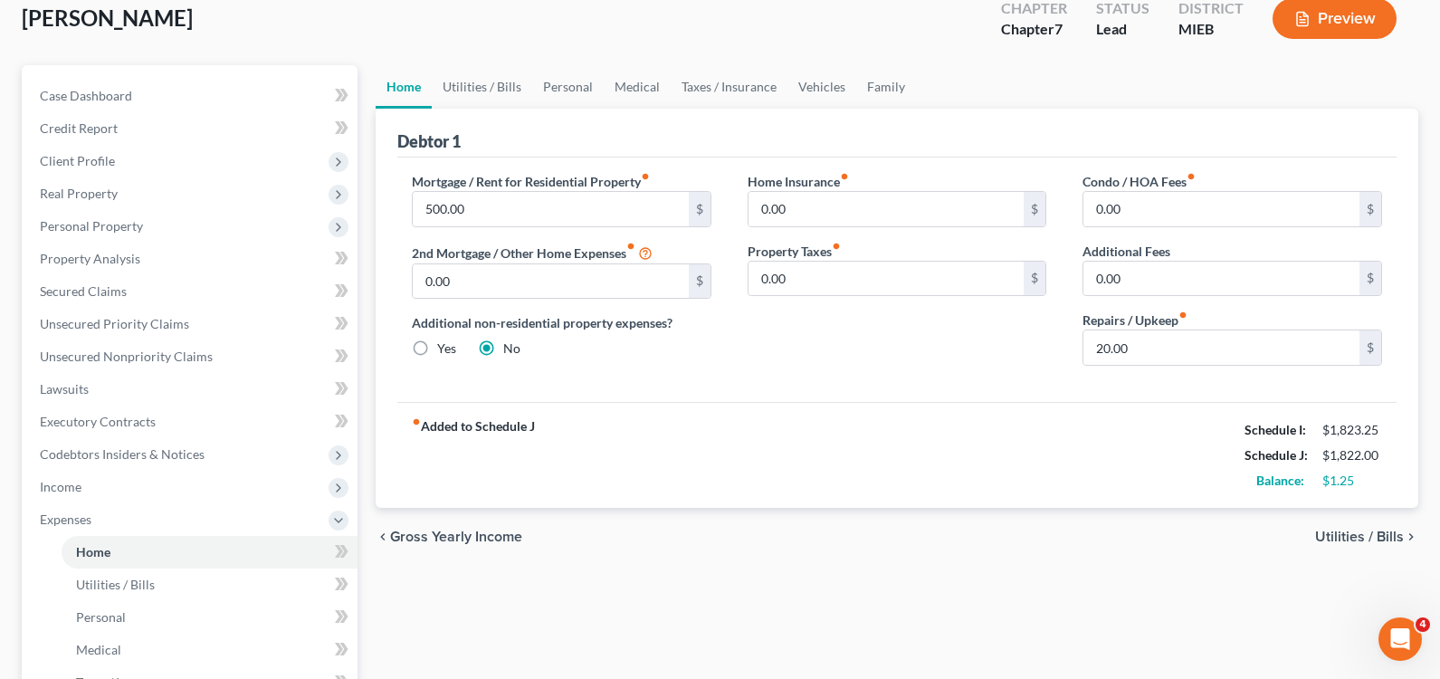
scroll to position [181, 0]
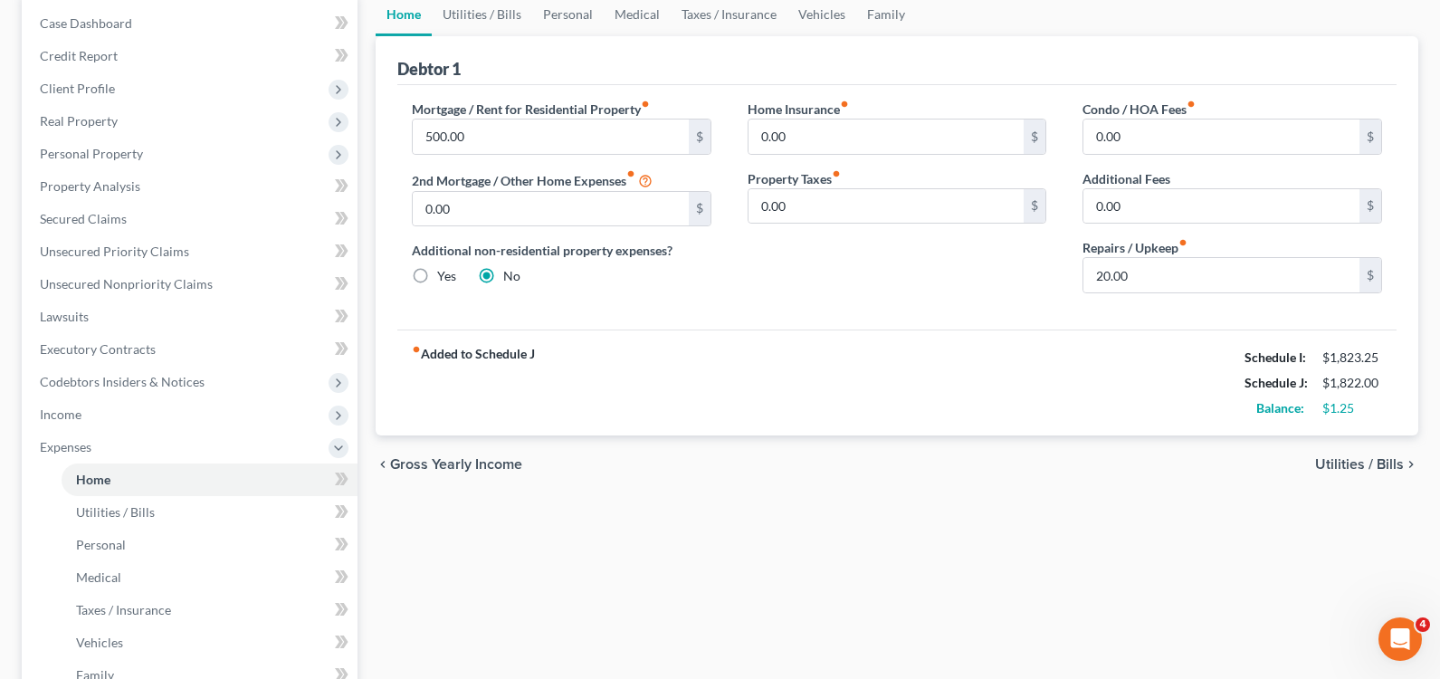
click at [1372, 463] on span "Utilities / Bills" at bounding box center [1359, 464] width 89 height 14
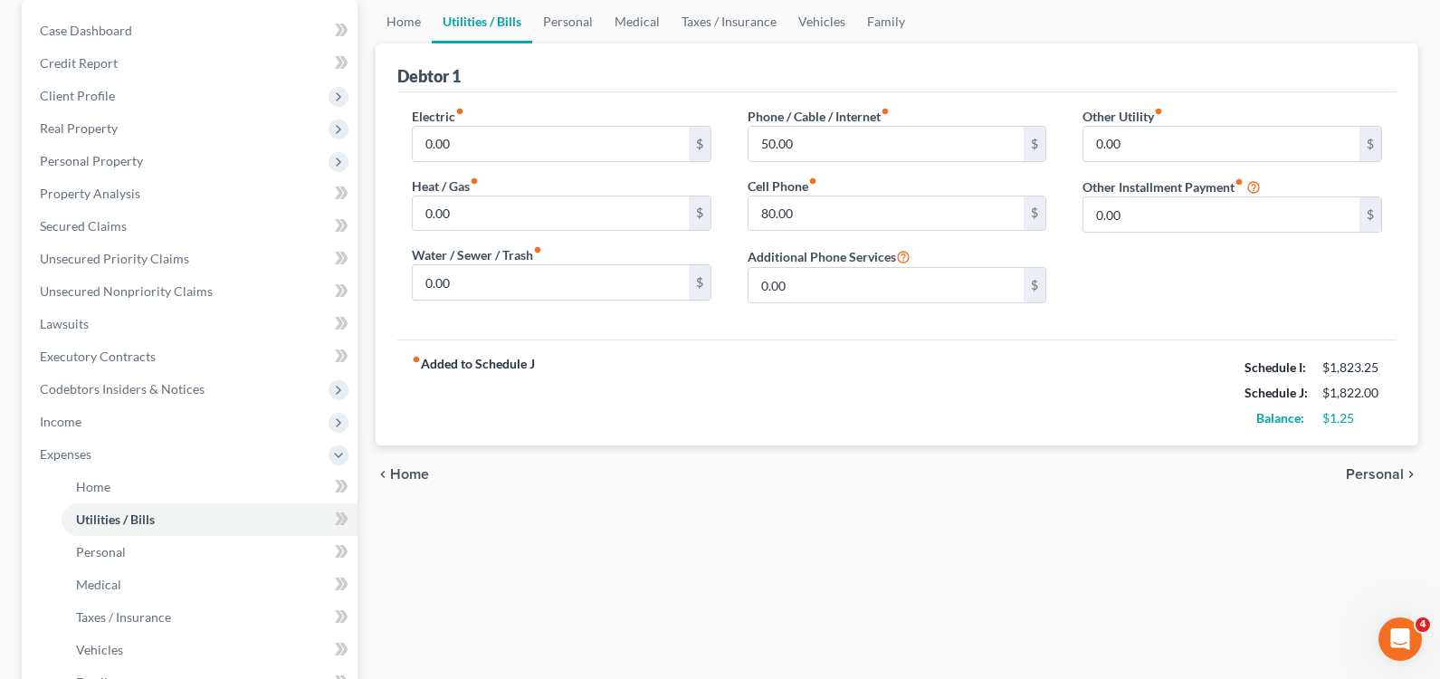
scroll to position [181, 0]
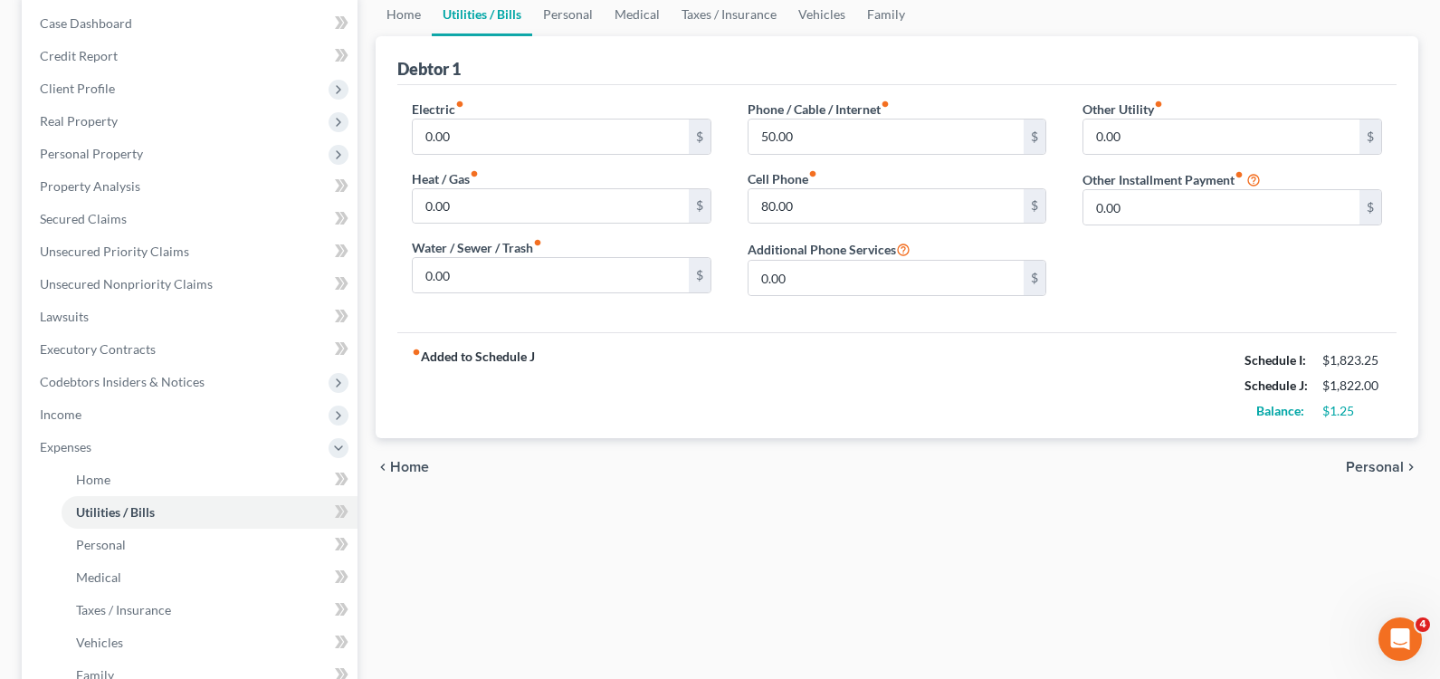
click at [1382, 473] on span "Personal" at bounding box center [1375, 467] width 58 height 14
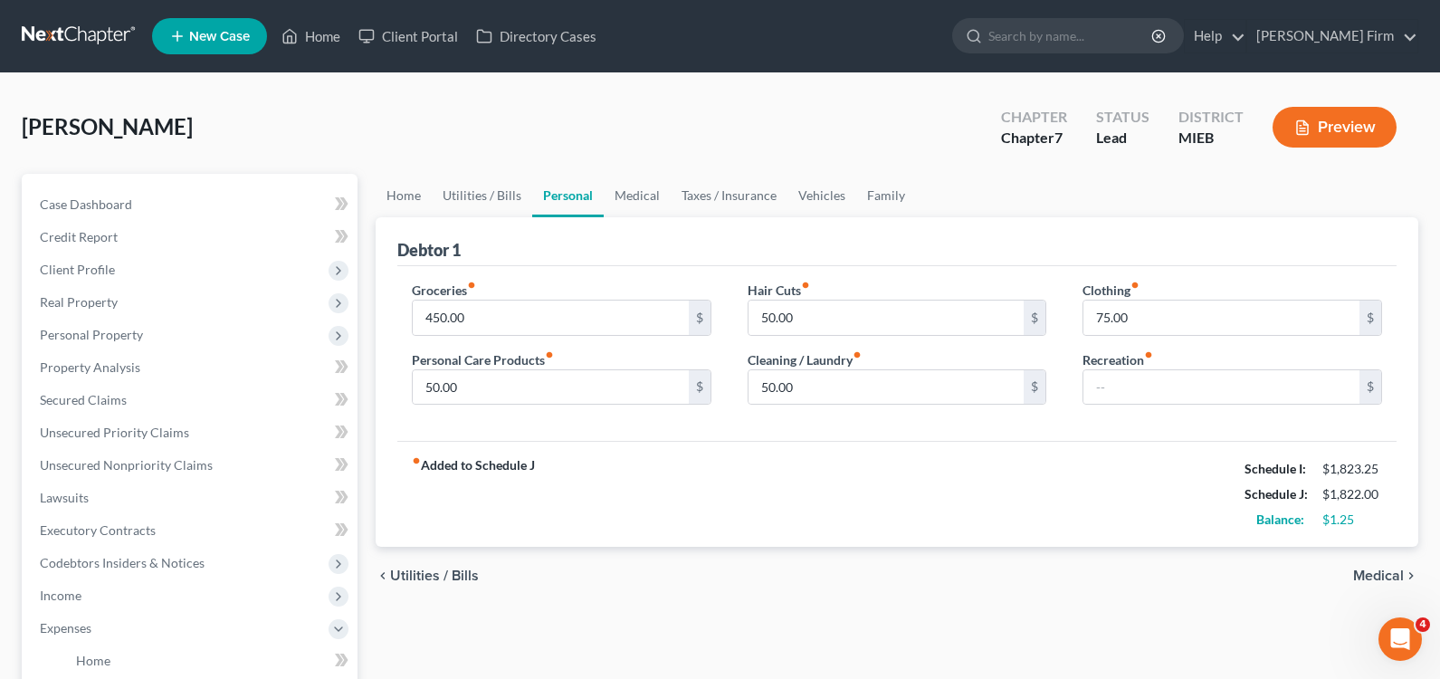
click at [1374, 570] on span "Medical" at bounding box center [1378, 575] width 51 height 14
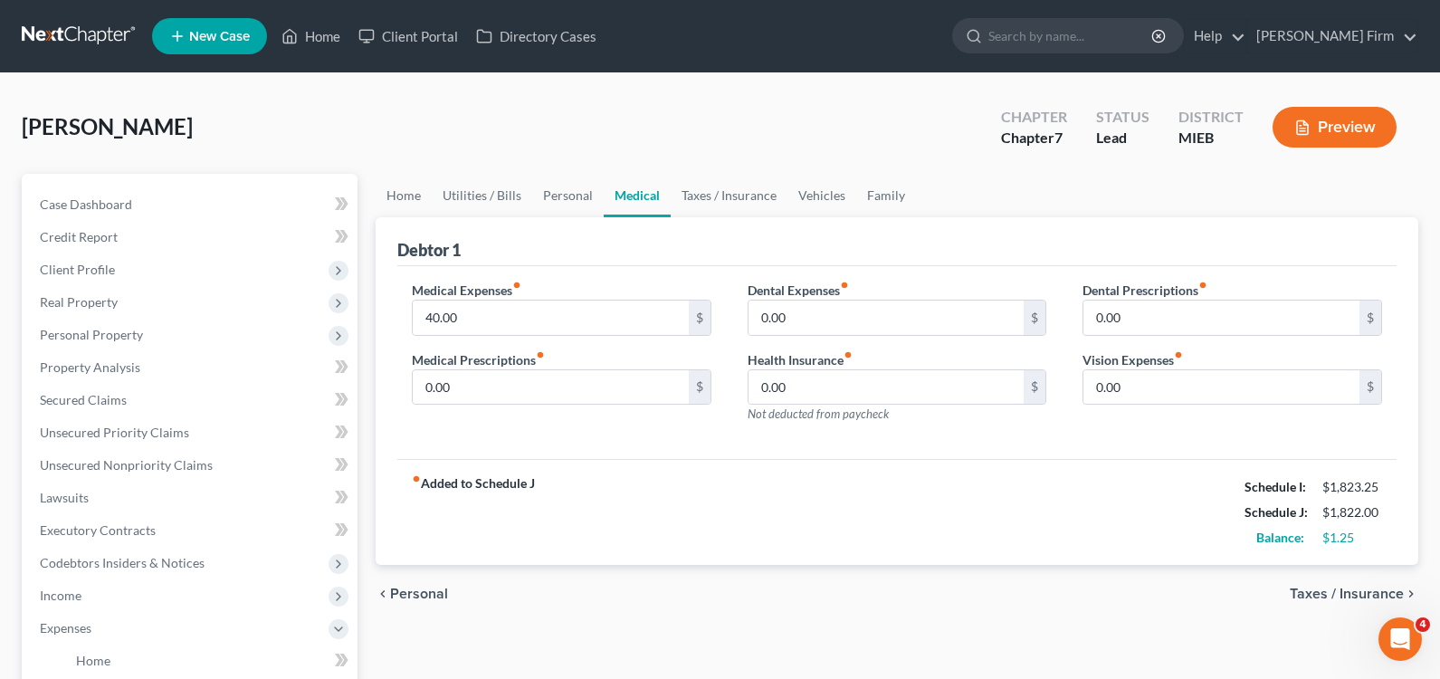
click at [1374, 587] on span "Taxes / Insurance" at bounding box center [1346, 593] width 114 height 14
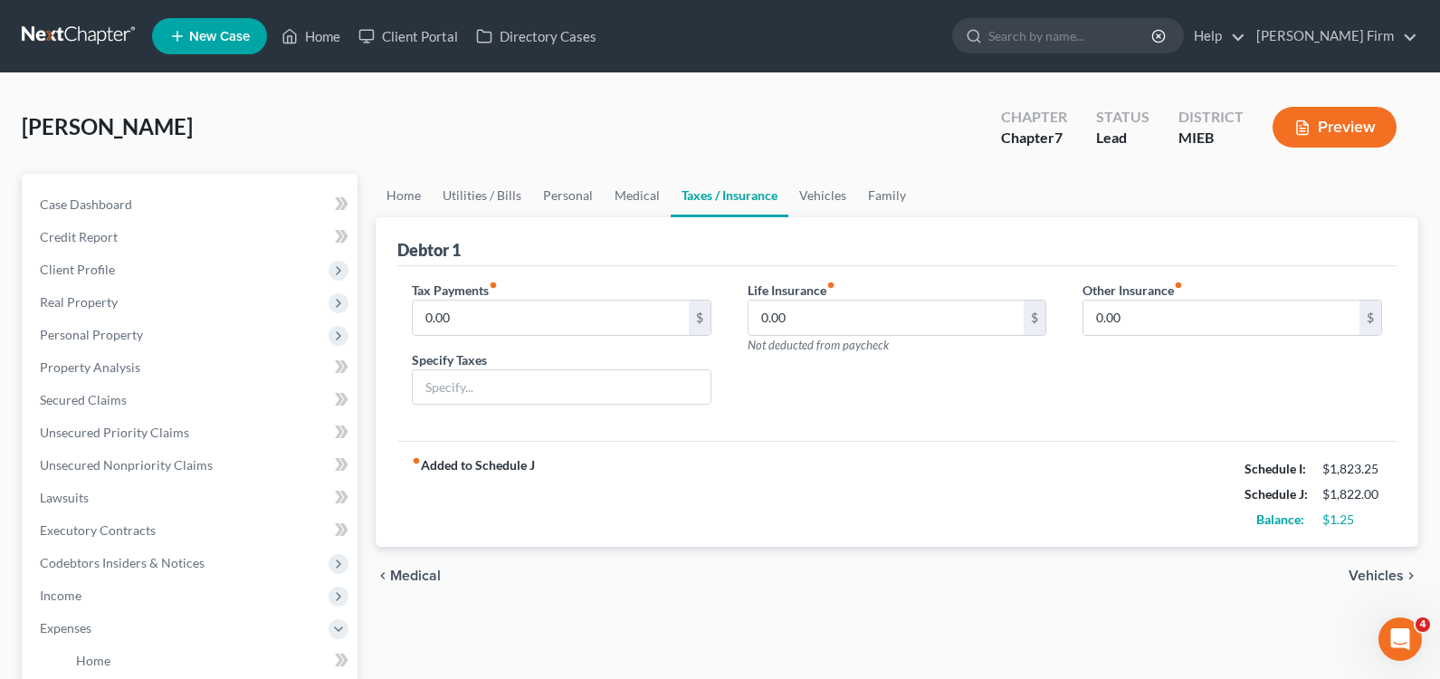
click at [1376, 572] on span "Vehicles" at bounding box center [1375, 575] width 55 height 14
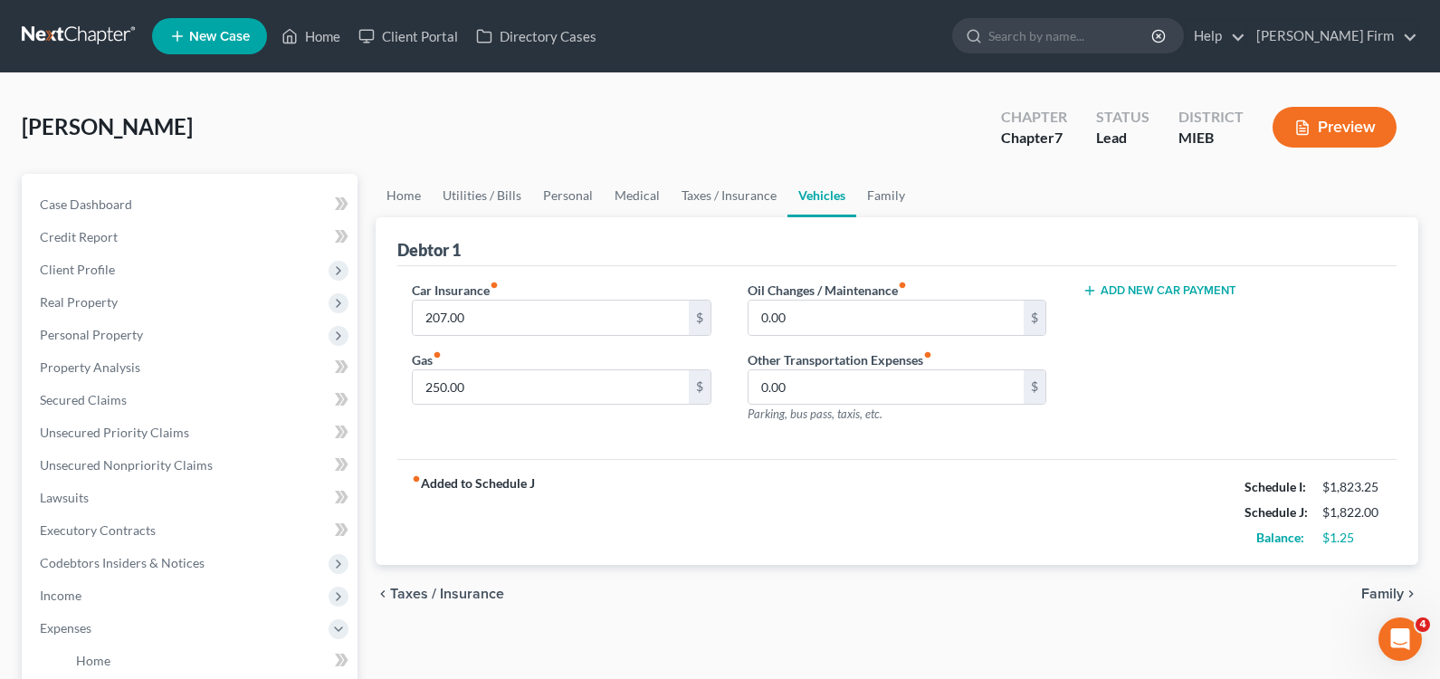
click at [1376, 592] on span "Family" at bounding box center [1382, 593] width 43 height 14
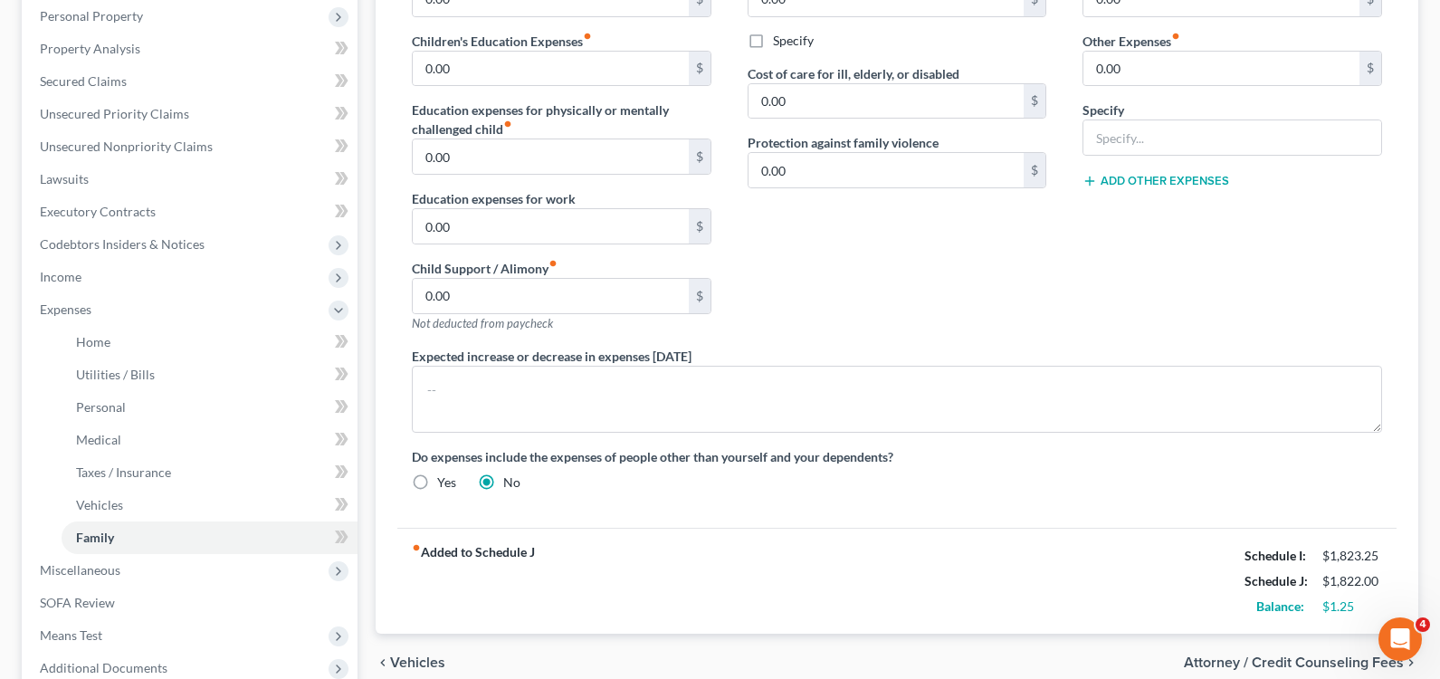
scroll to position [362, 0]
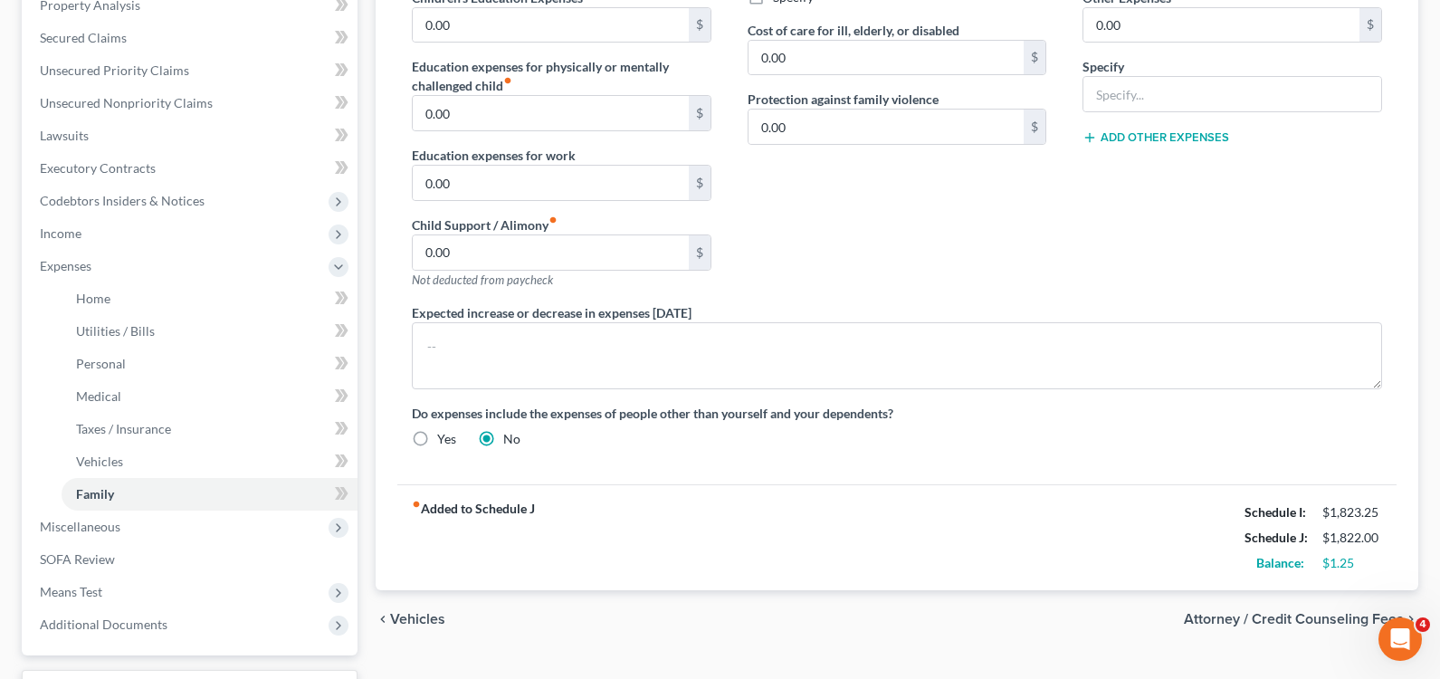
click at [1327, 619] on span "Attorney / Credit Counseling Fees" at bounding box center [1294, 619] width 220 height 14
select select "0"
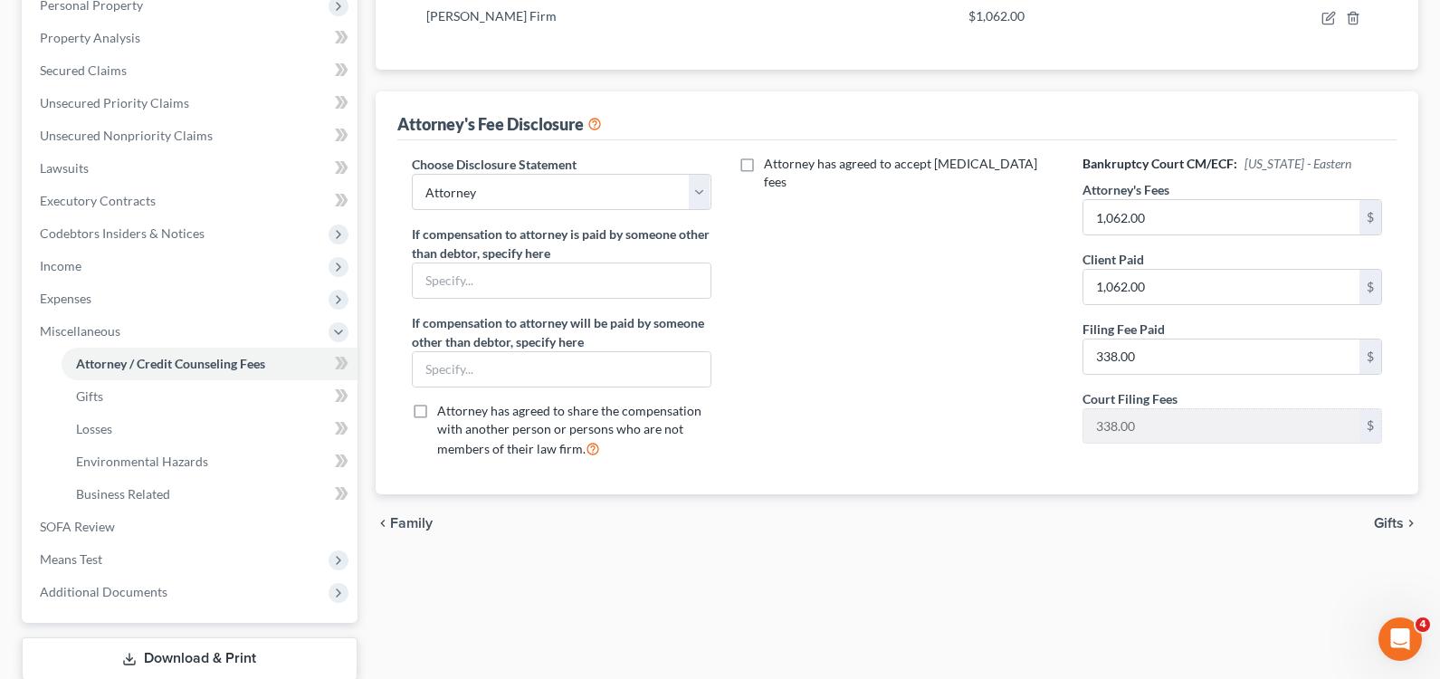
scroll to position [362, 0]
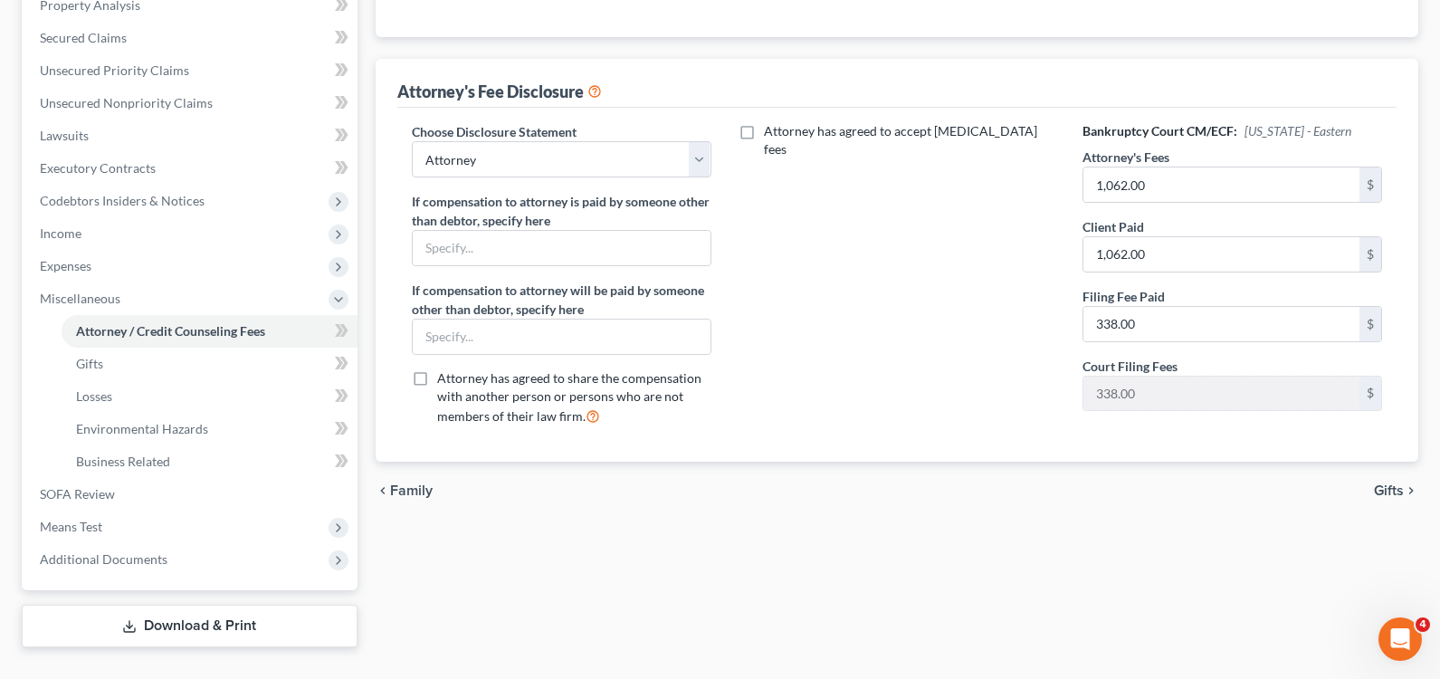
click at [1386, 492] on span "Gifts" at bounding box center [1389, 490] width 30 height 14
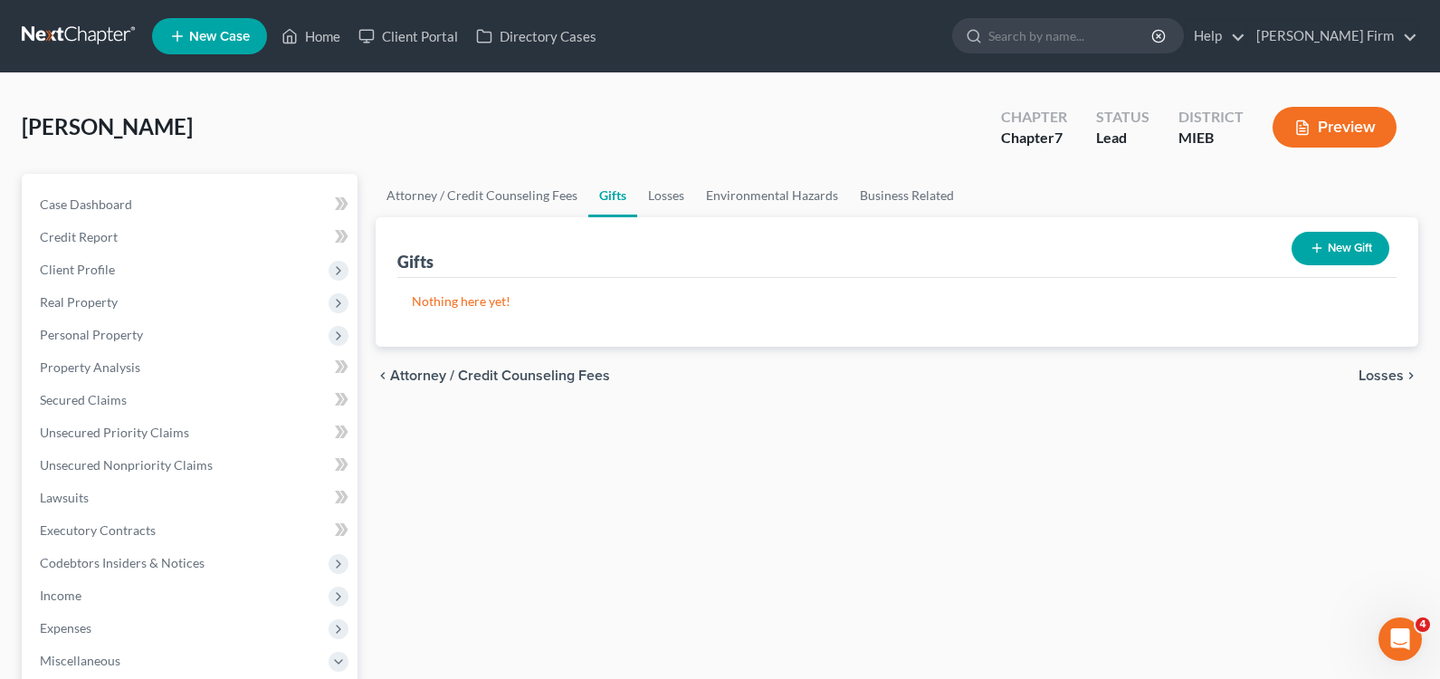
click at [1383, 376] on span "Losses" at bounding box center [1380, 375] width 45 height 14
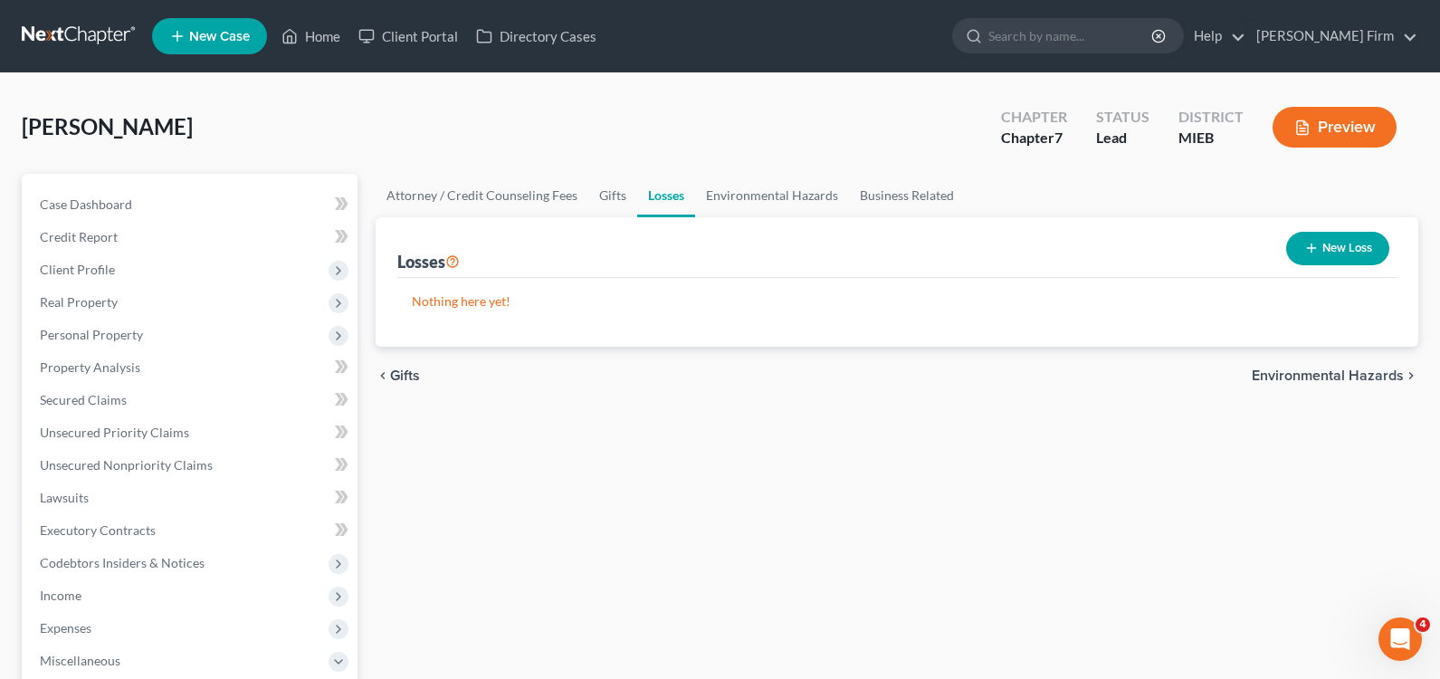
click at [1383, 376] on span "Environmental Hazards" at bounding box center [1327, 375] width 152 height 14
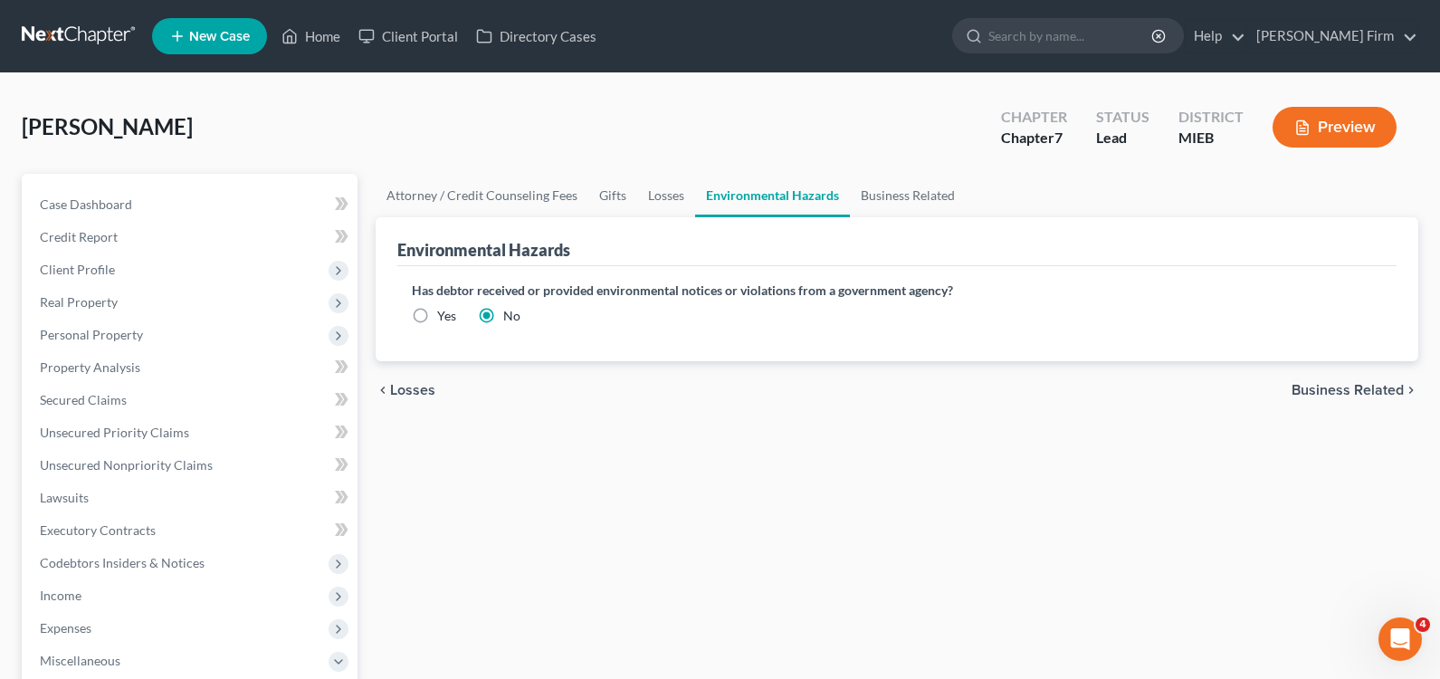
click at [1377, 385] on span "Business Related" at bounding box center [1347, 390] width 112 height 14
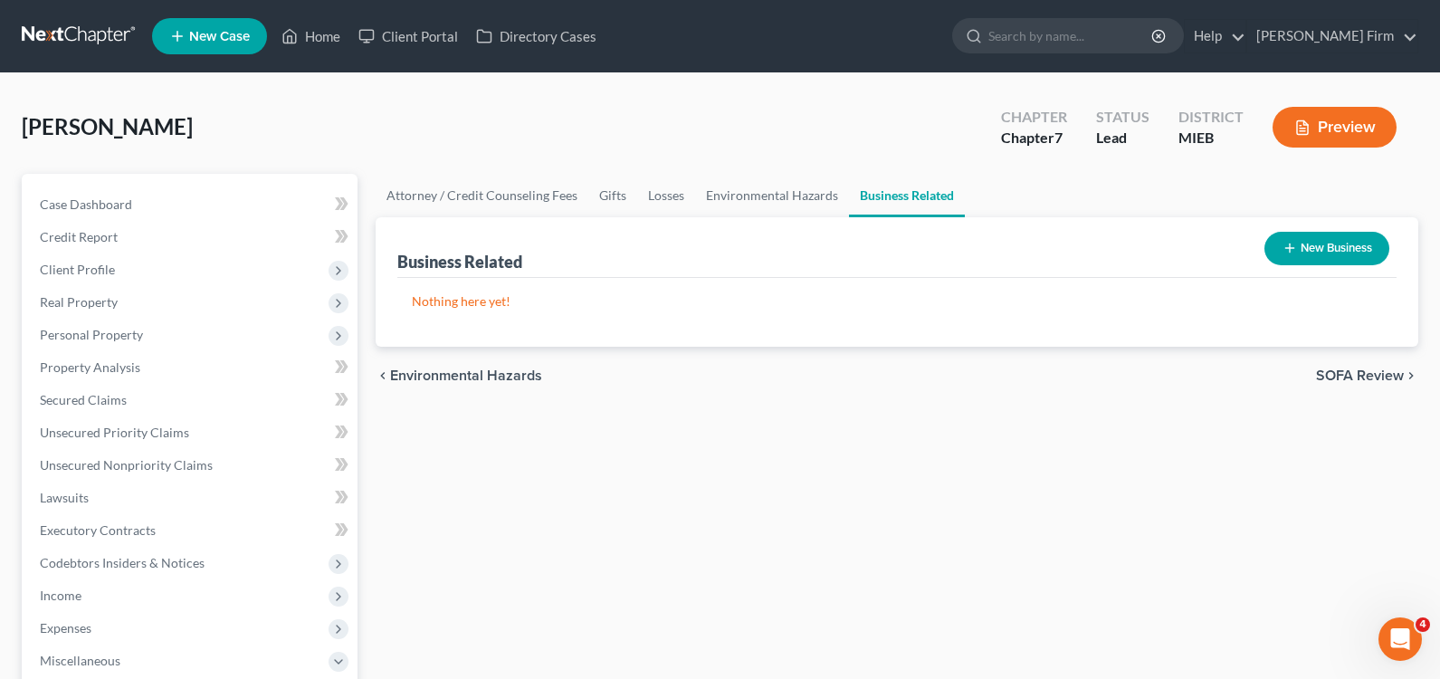
click at [1377, 385] on div "chevron_left Environmental Hazards SOFA Review chevron_right" at bounding box center [897, 376] width 1042 height 58
click at [1377, 368] on span "SOFA Review" at bounding box center [1360, 375] width 88 height 14
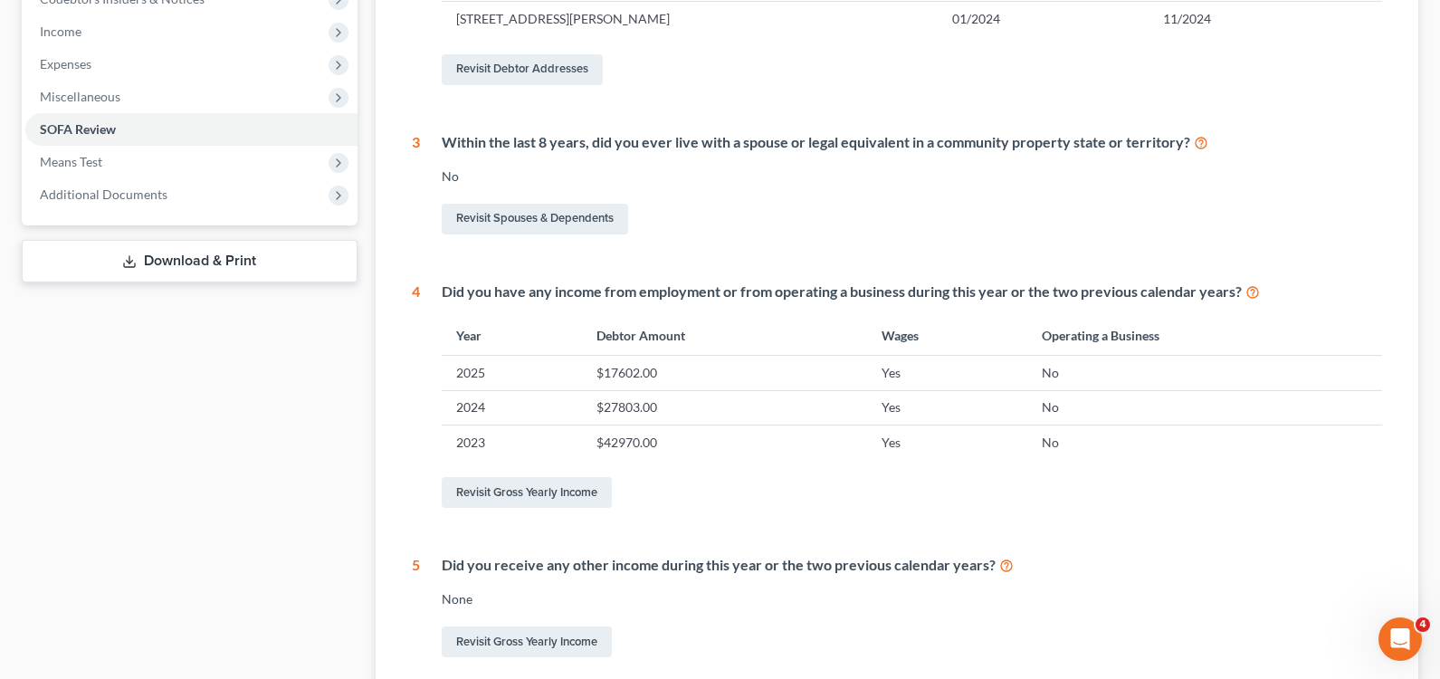
scroll to position [737, 0]
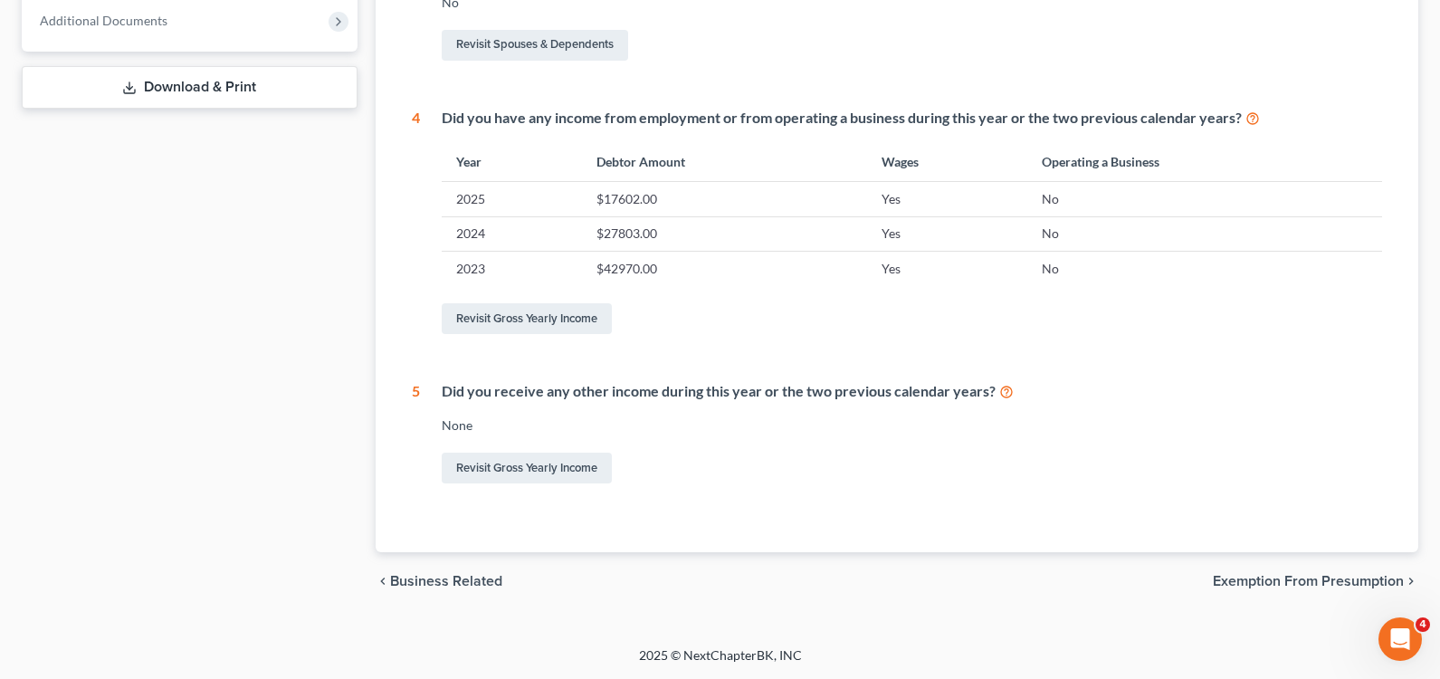
click at [1347, 575] on span "Exemption from Presumption" at bounding box center [1308, 581] width 191 height 14
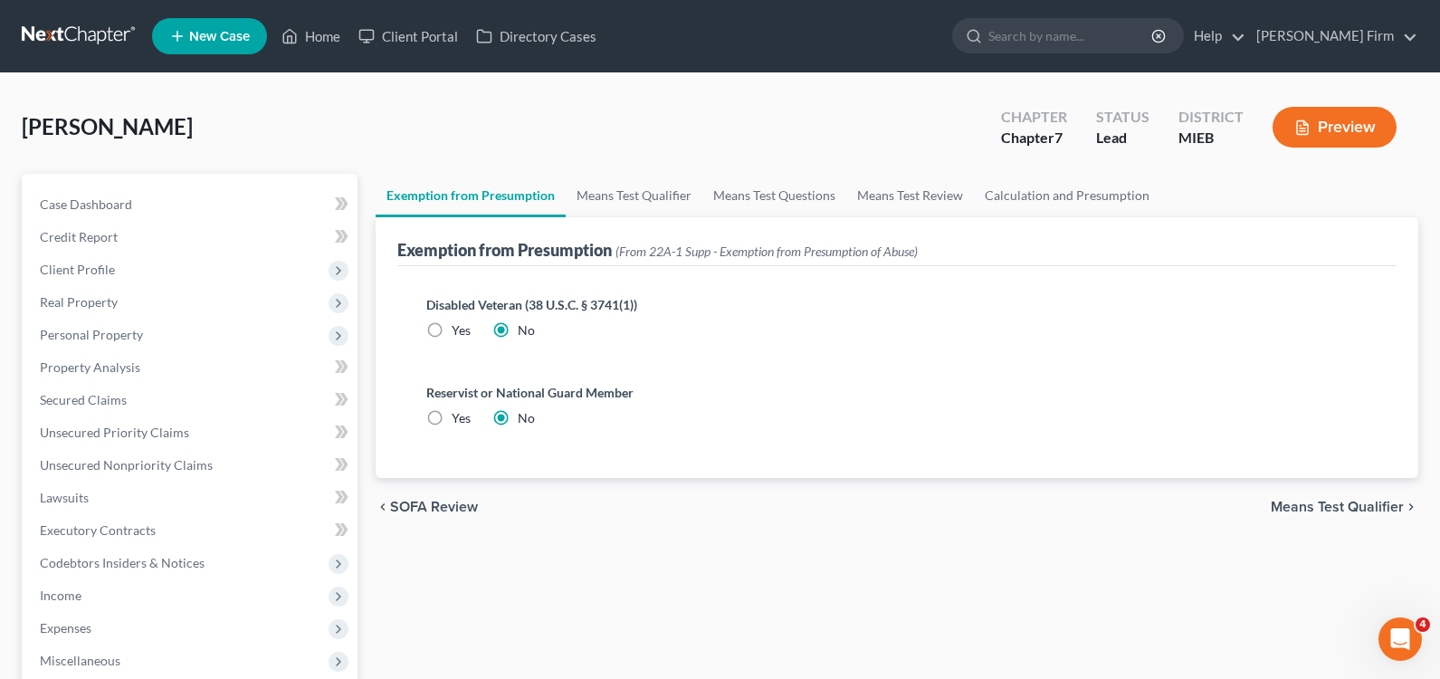
click at [1356, 501] on span "Means Test Qualifier" at bounding box center [1336, 507] width 133 height 14
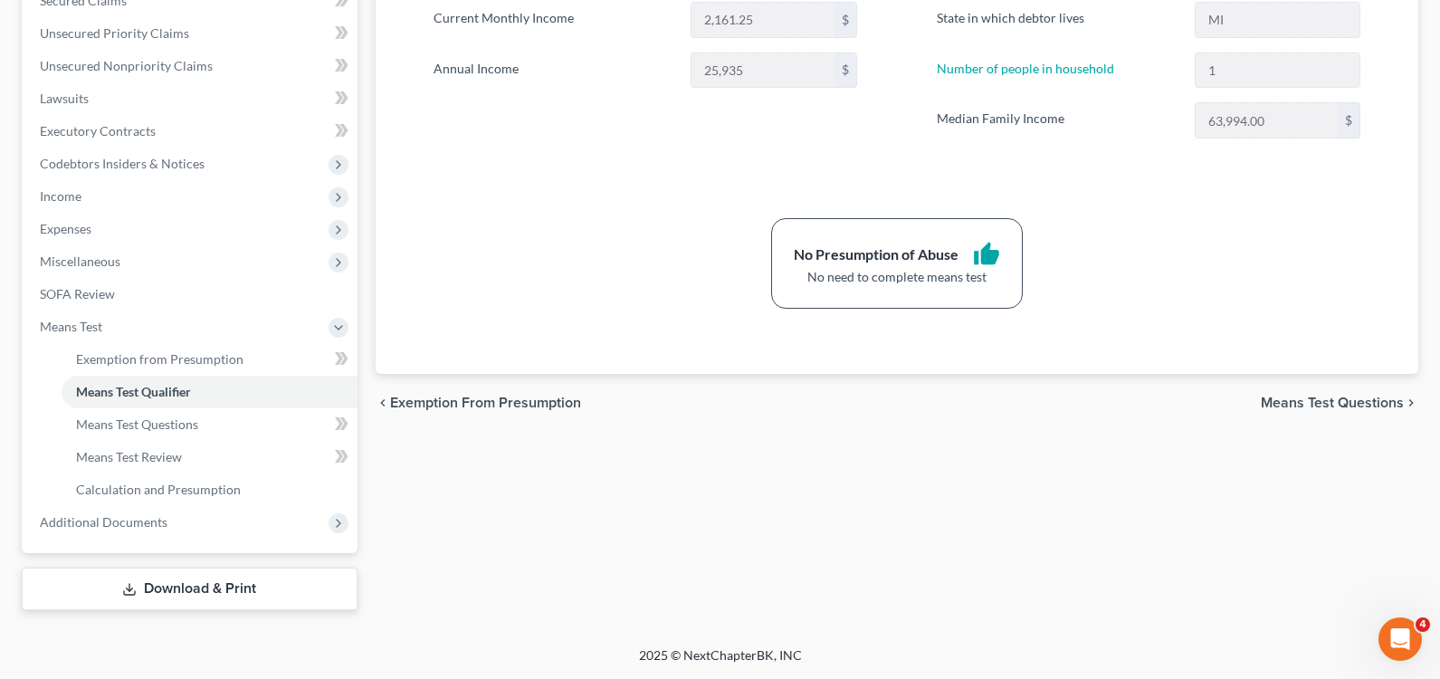
click at [1352, 408] on span "Means Test Questions" at bounding box center [1332, 402] width 143 height 14
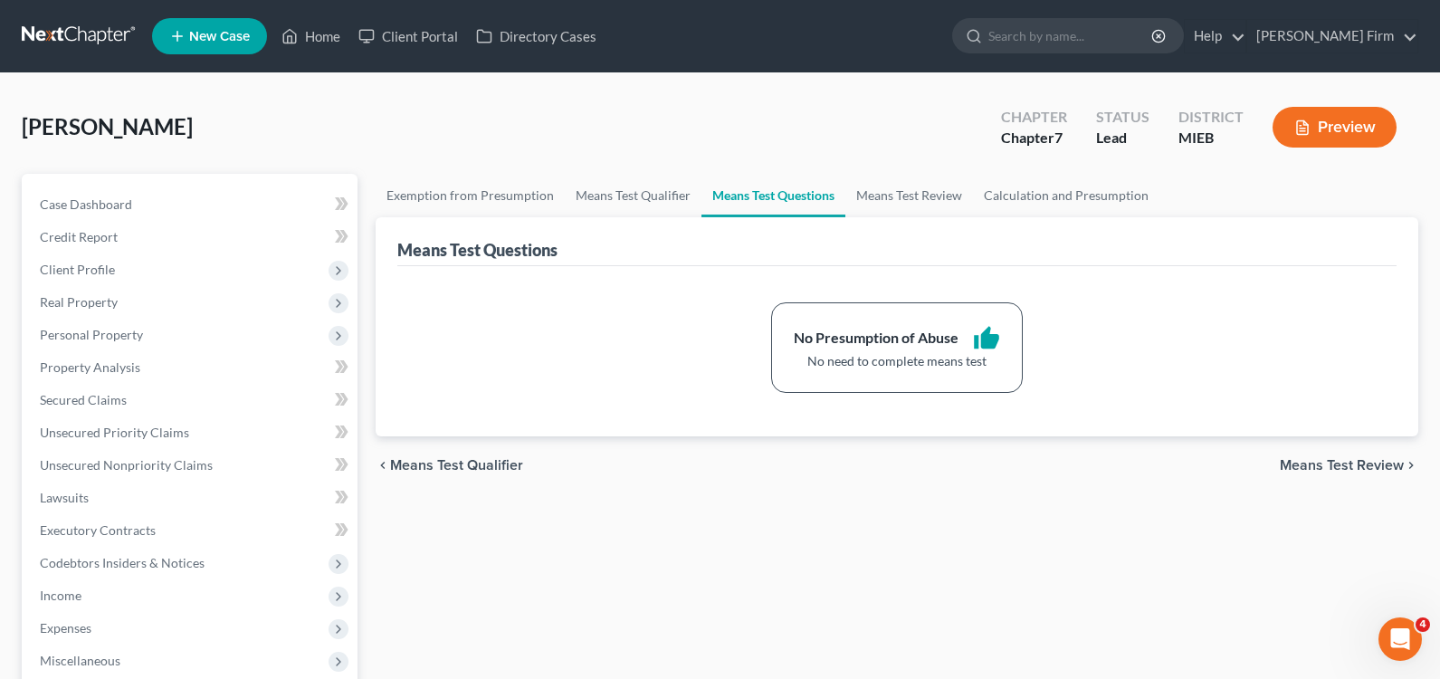
click at [1317, 458] on span "Means Test Review" at bounding box center [1342, 465] width 124 height 14
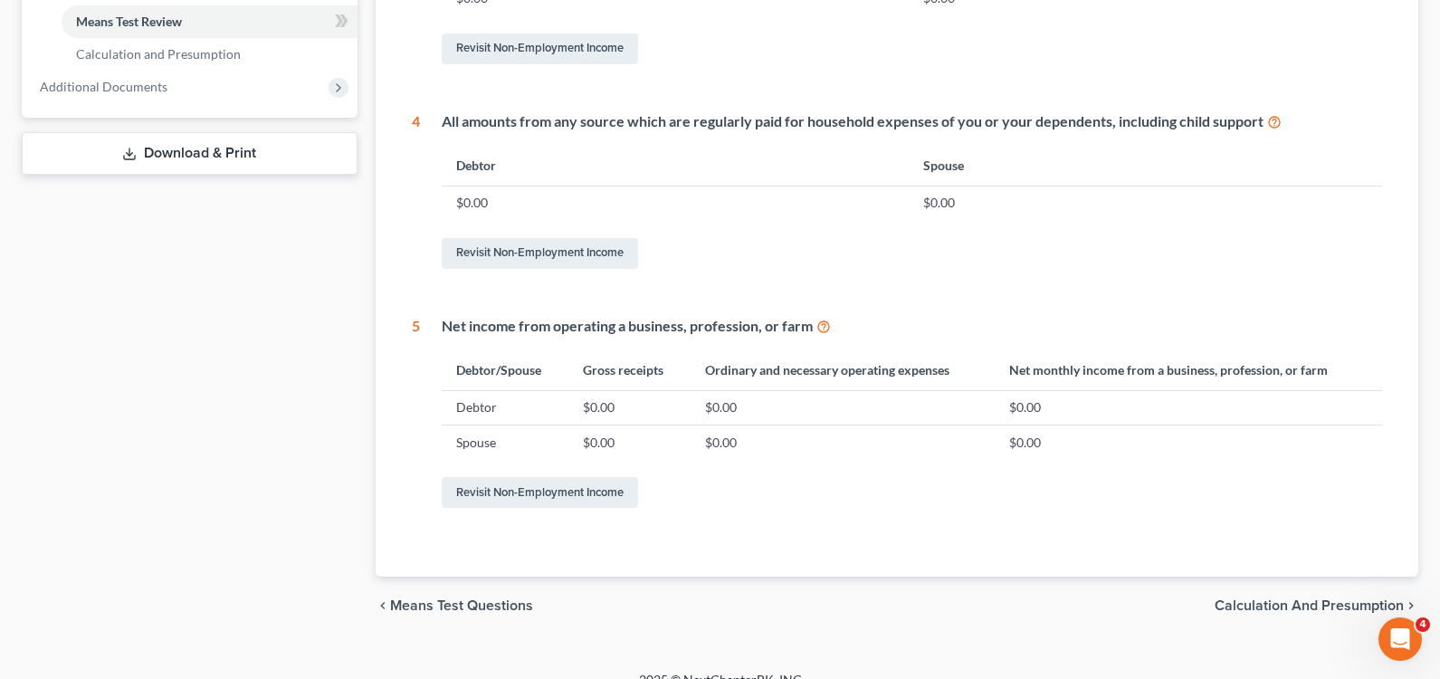
scroll to position [859, 0]
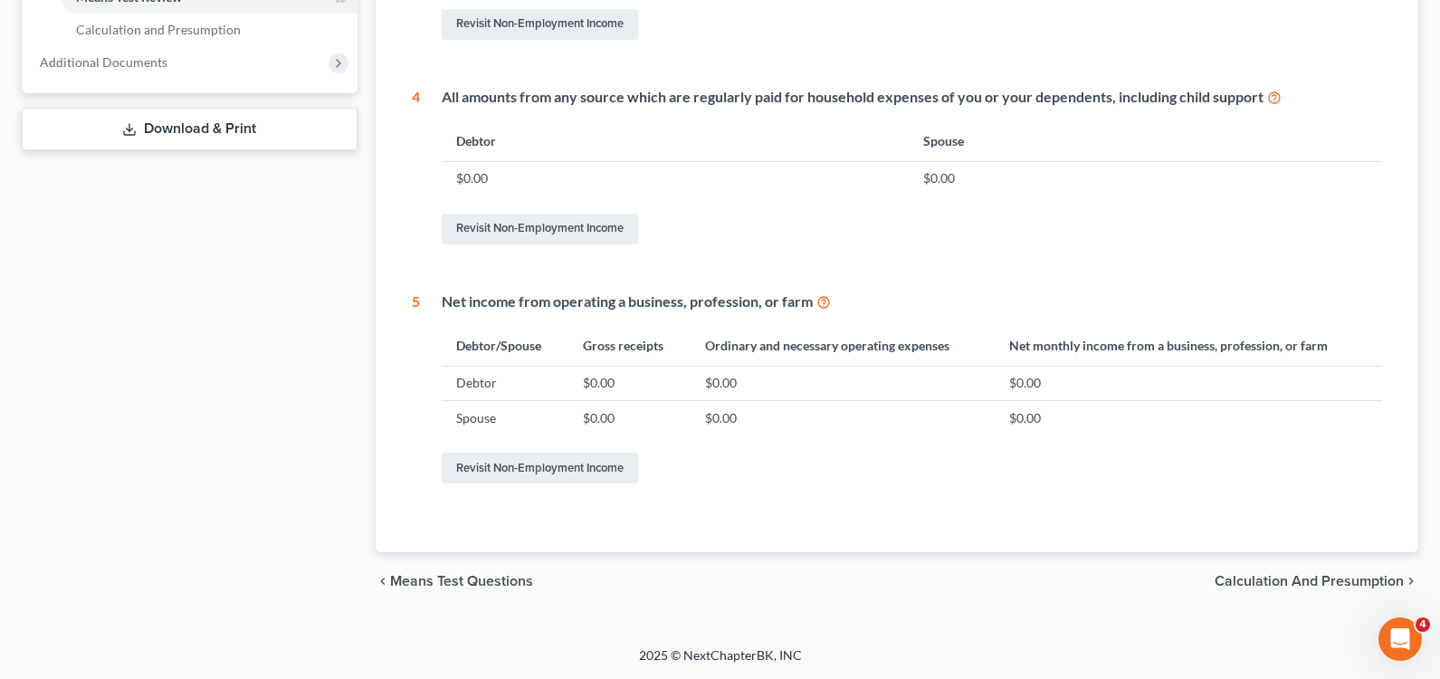
click at [1320, 570] on div "chevron_left Means Test Questions Calculation and Presumption chevron_right" at bounding box center [897, 581] width 1042 height 58
click at [1320, 576] on span "Calculation and Presumption" at bounding box center [1308, 581] width 189 height 14
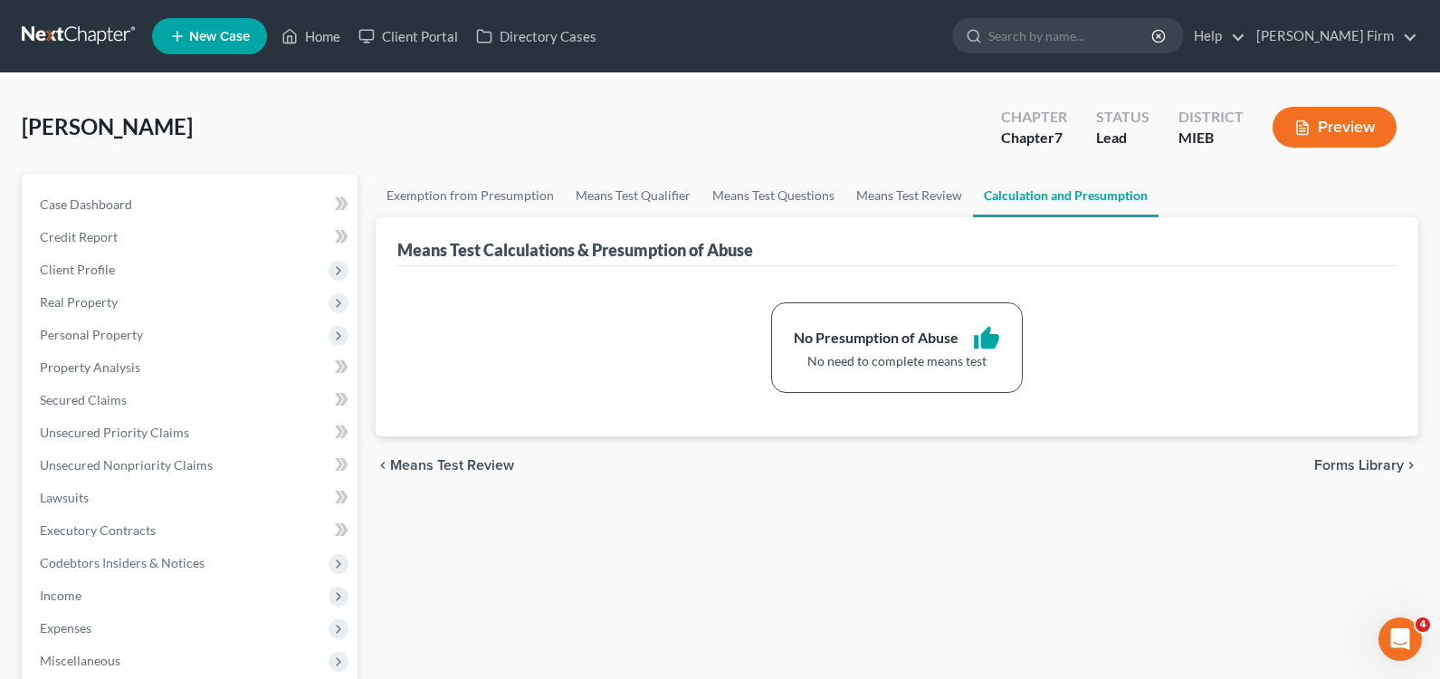
click at [1365, 471] on div "chevron_left Means Test Review Forms Library chevron_right" at bounding box center [897, 465] width 1042 height 58
click at [1365, 471] on span "Forms Library" at bounding box center [1359, 465] width 90 height 14
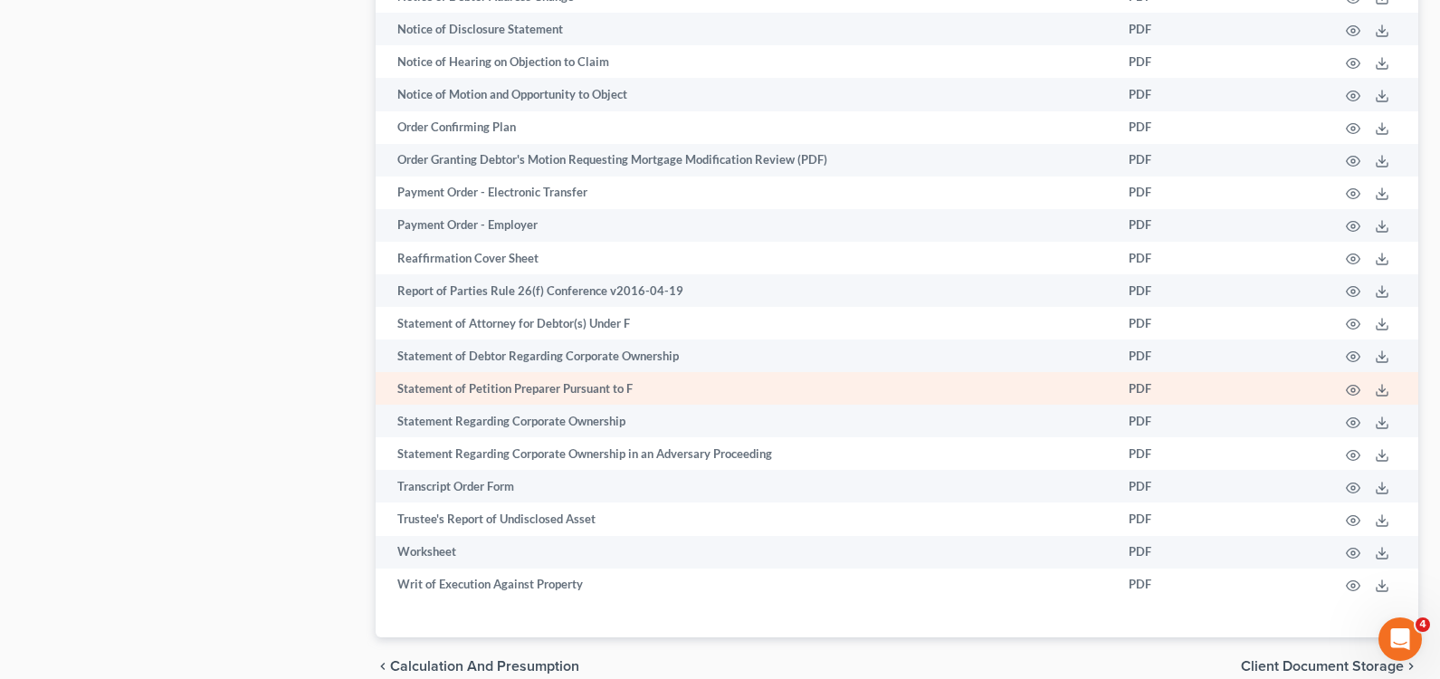
scroll to position [1746, 0]
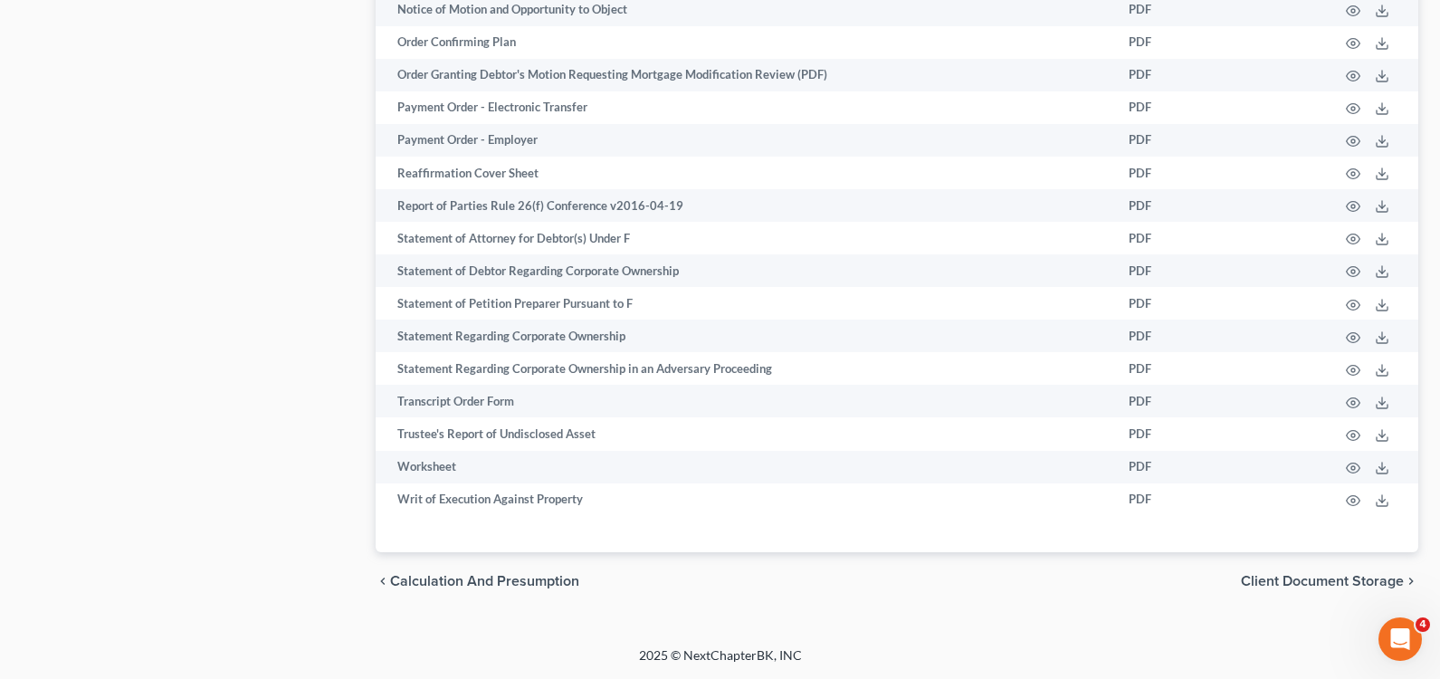
click at [1329, 595] on div "chevron_left Calculation and Presumption Client Document Storage chevron_right" at bounding box center [897, 581] width 1042 height 58
click at [1329, 590] on div "chevron_left Calculation and Presumption Client Document Storage chevron_right" at bounding box center [897, 581] width 1042 height 58
click at [1329, 581] on span "Client Document Storage" at bounding box center [1322, 581] width 163 height 14
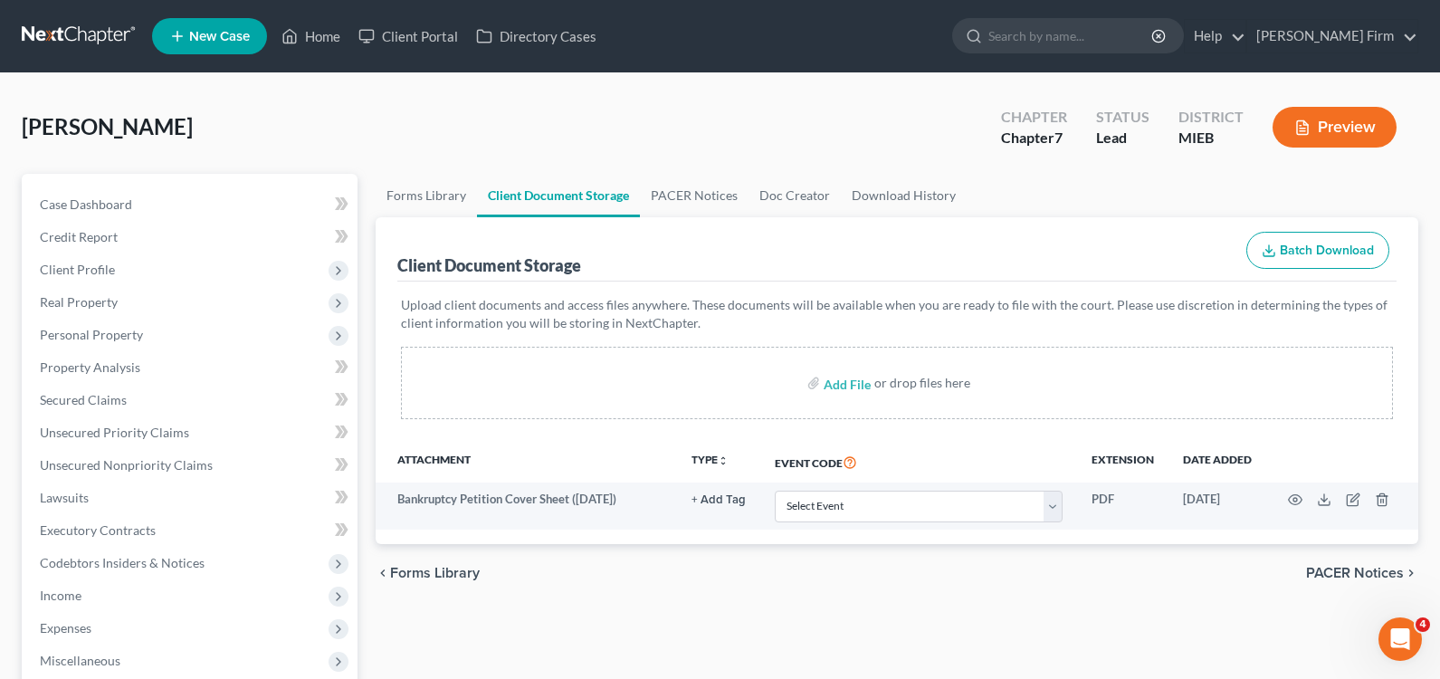
click at [1333, 568] on span "PACER Notices" at bounding box center [1355, 573] width 98 height 14
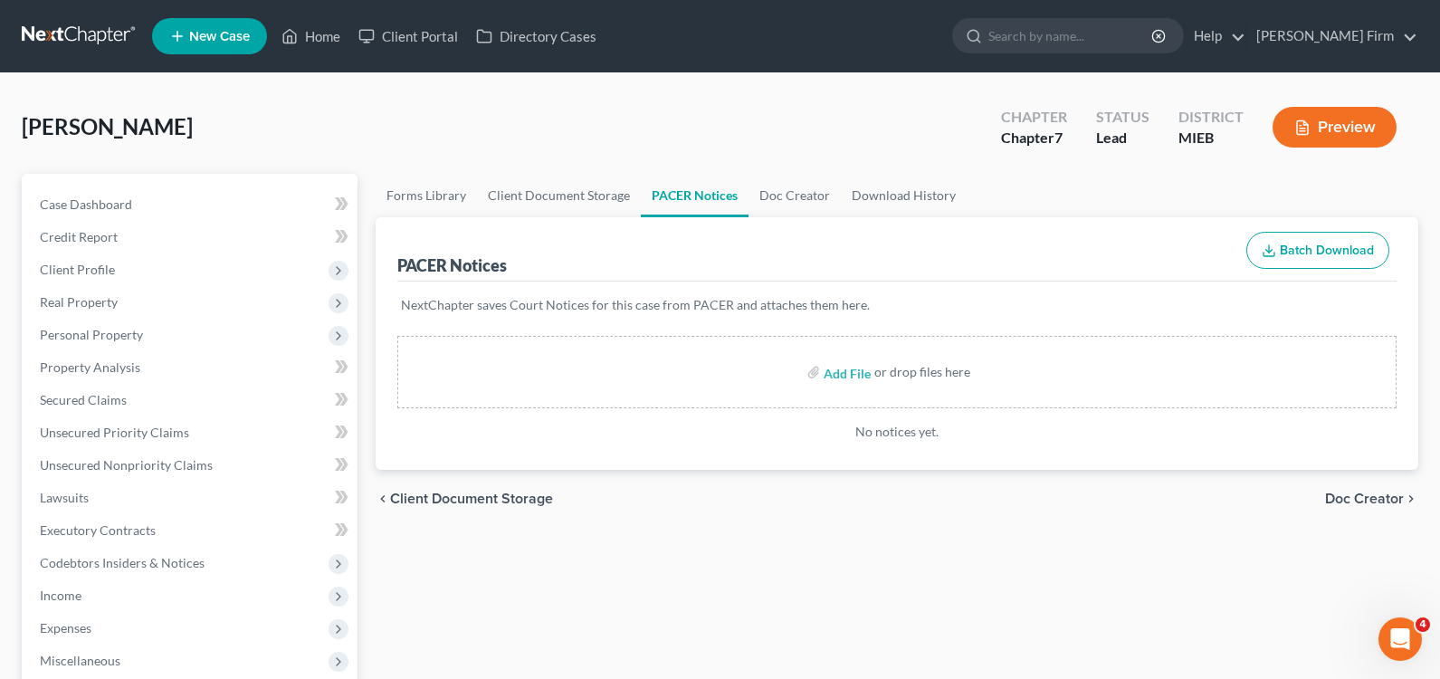
click at [1355, 501] on span "Doc Creator" at bounding box center [1364, 498] width 79 height 14
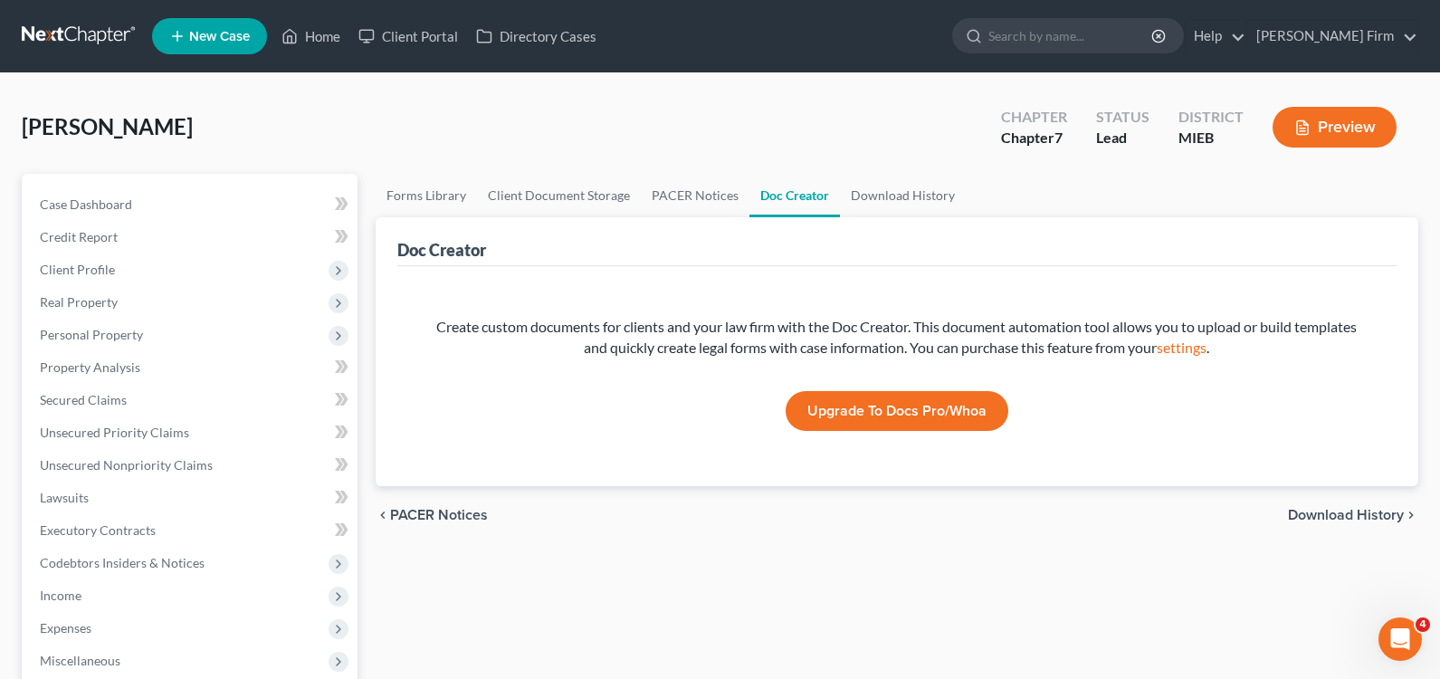
click at [1355, 509] on span "Download History" at bounding box center [1346, 515] width 116 height 14
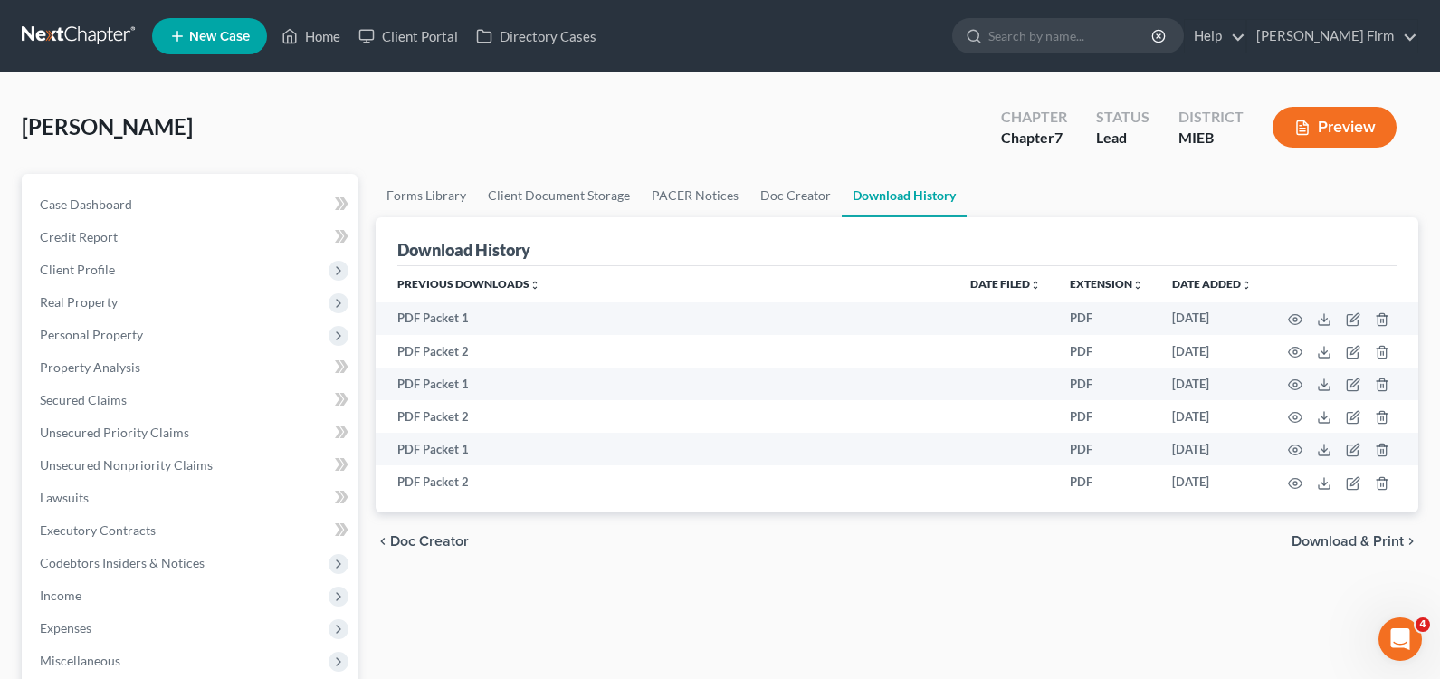
click at [1355, 538] on span "Download & Print" at bounding box center [1347, 541] width 112 height 14
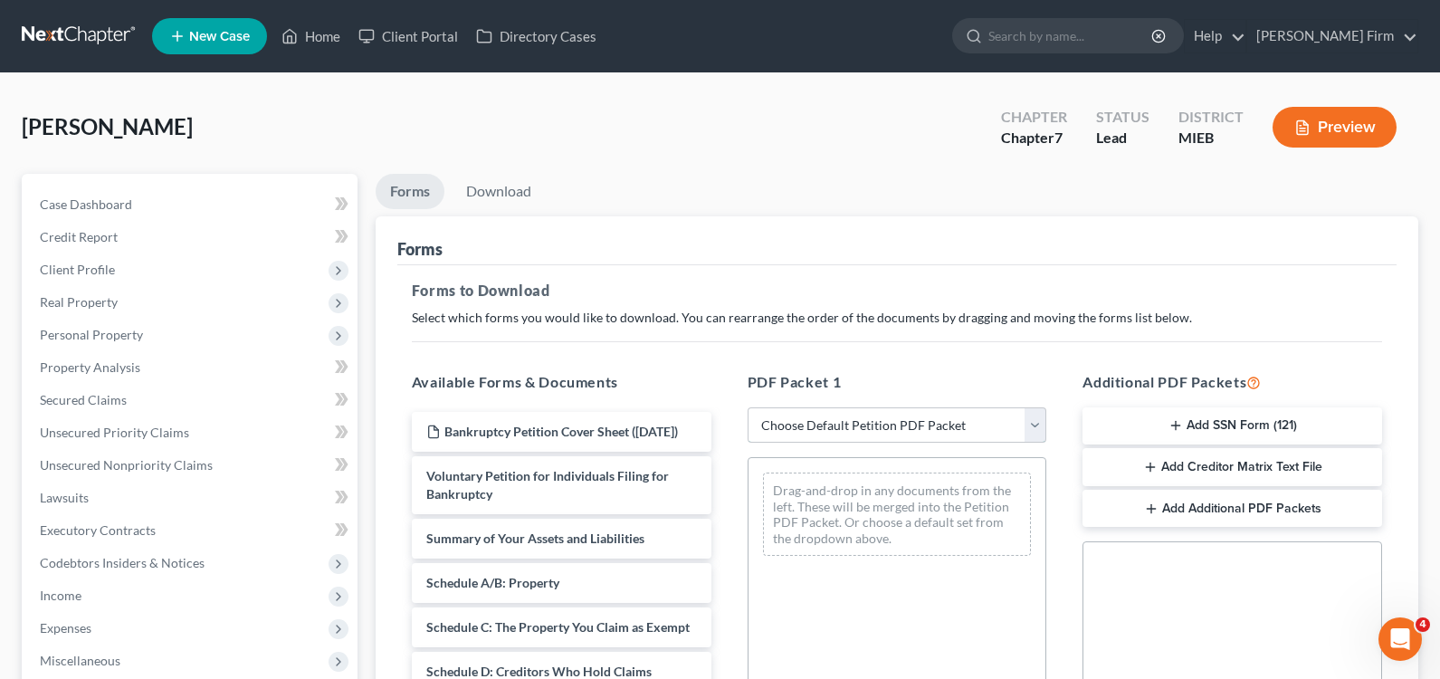
click at [946, 410] on select "Choose Default Petition PDF Packet Complete Bankruptcy Petition (all forms and …" at bounding box center [897, 425] width 300 height 36
select select "0"
click at [747, 407] on select "Choose Default Petition PDF Packet Complete Bankruptcy Petition (all forms and …" at bounding box center [897, 425] width 300 height 36
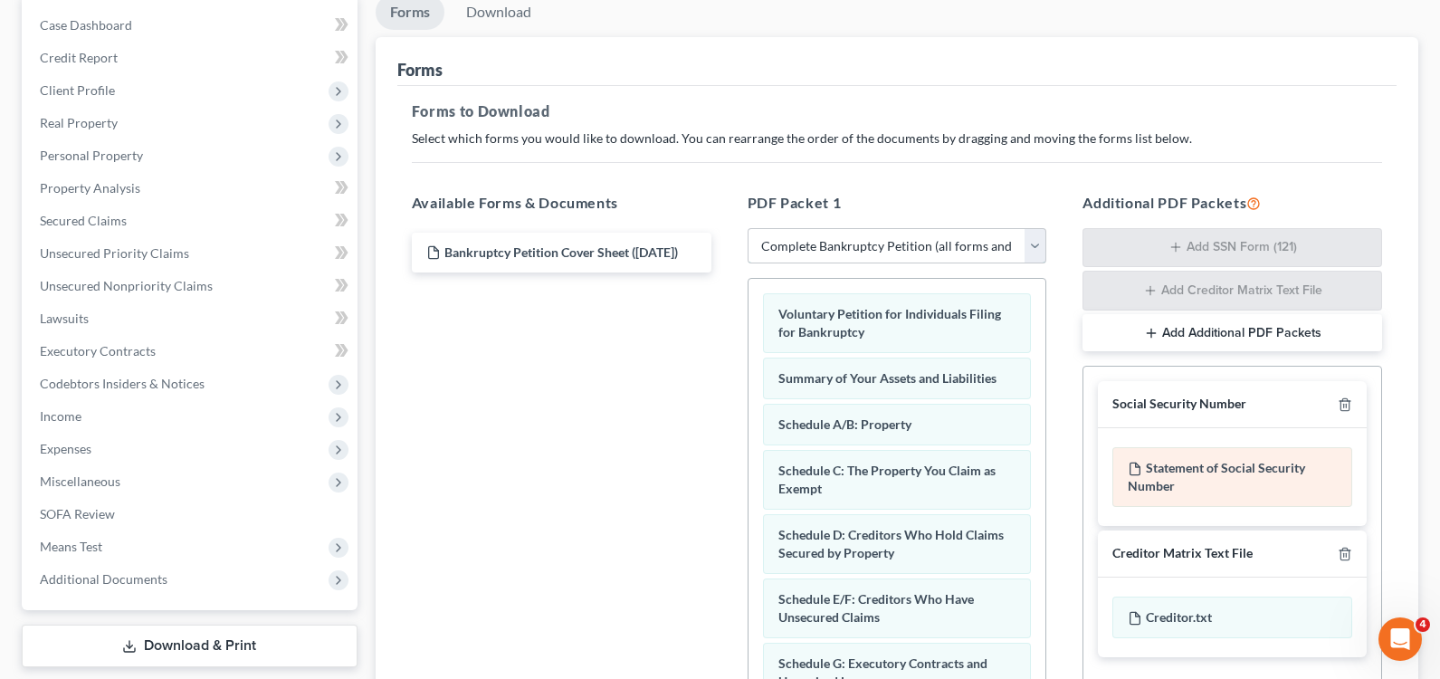
scroll to position [181, 0]
click at [1346, 390] on div "Social Security Number" at bounding box center [1232, 402] width 269 height 47
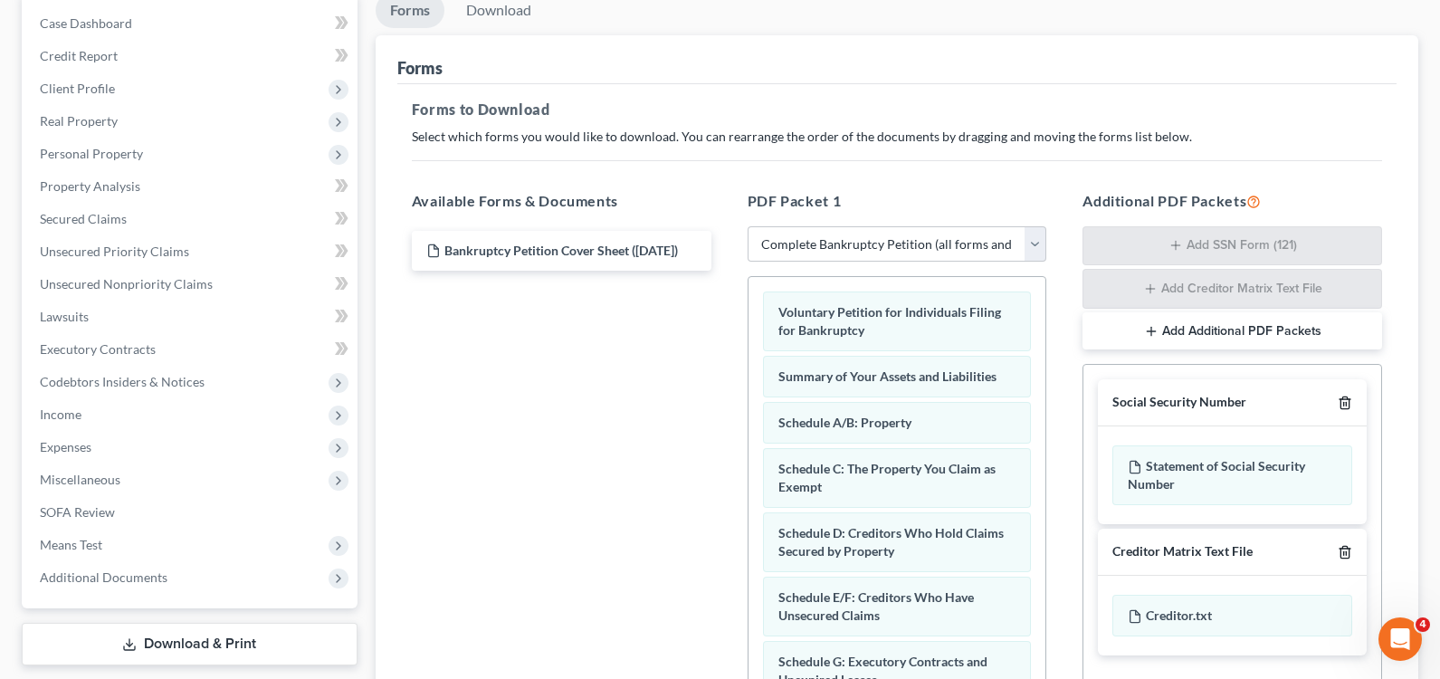
click at [1344, 404] on line "button" at bounding box center [1344, 405] width 0 height 4
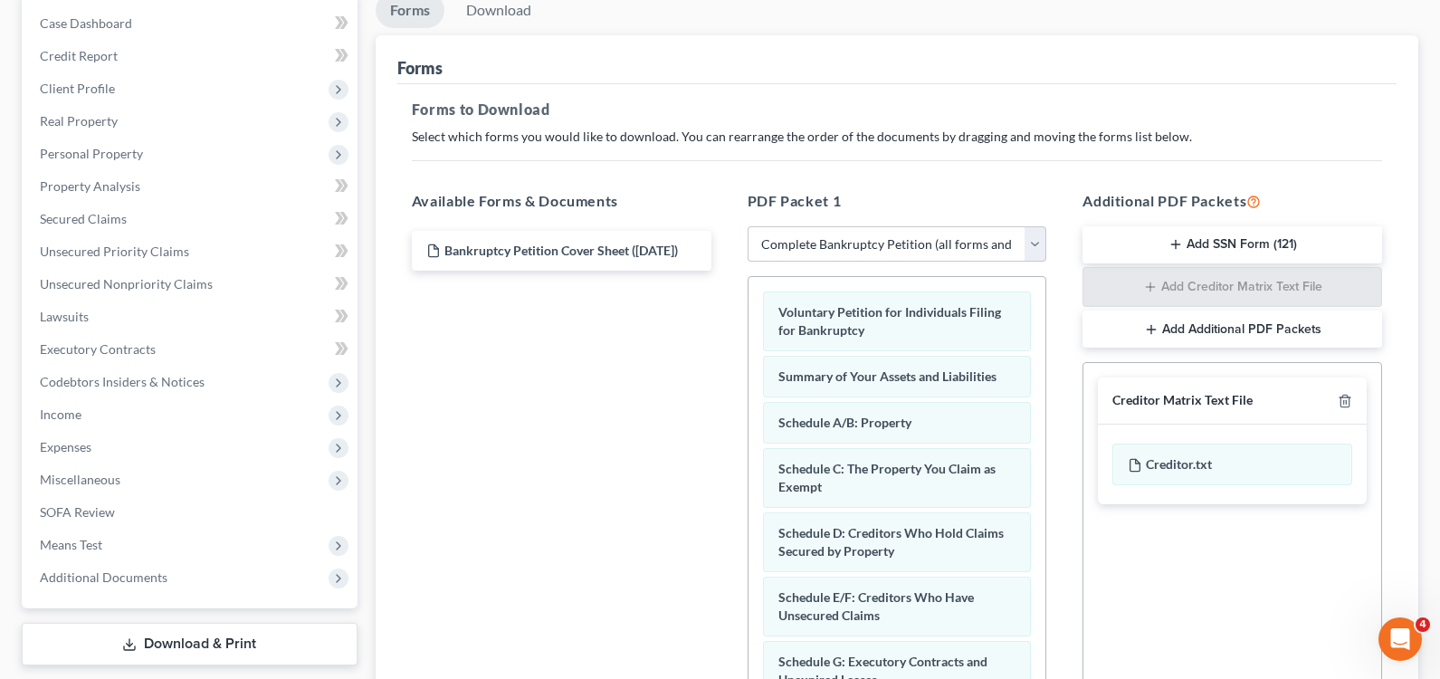
click at [1270, 332] on button "Add Additional PDF Packets" at bounding box center [1232, 329] width 300 height 38
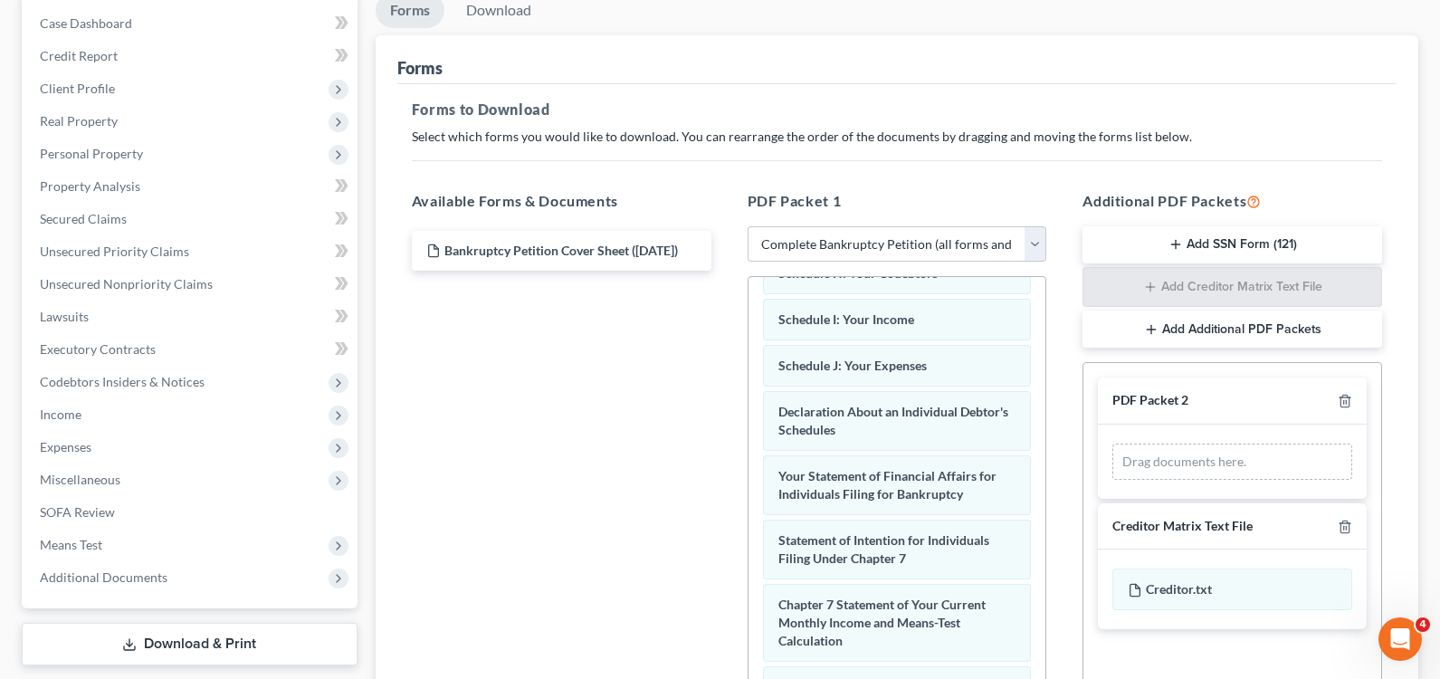
scroll to position [543, 0]
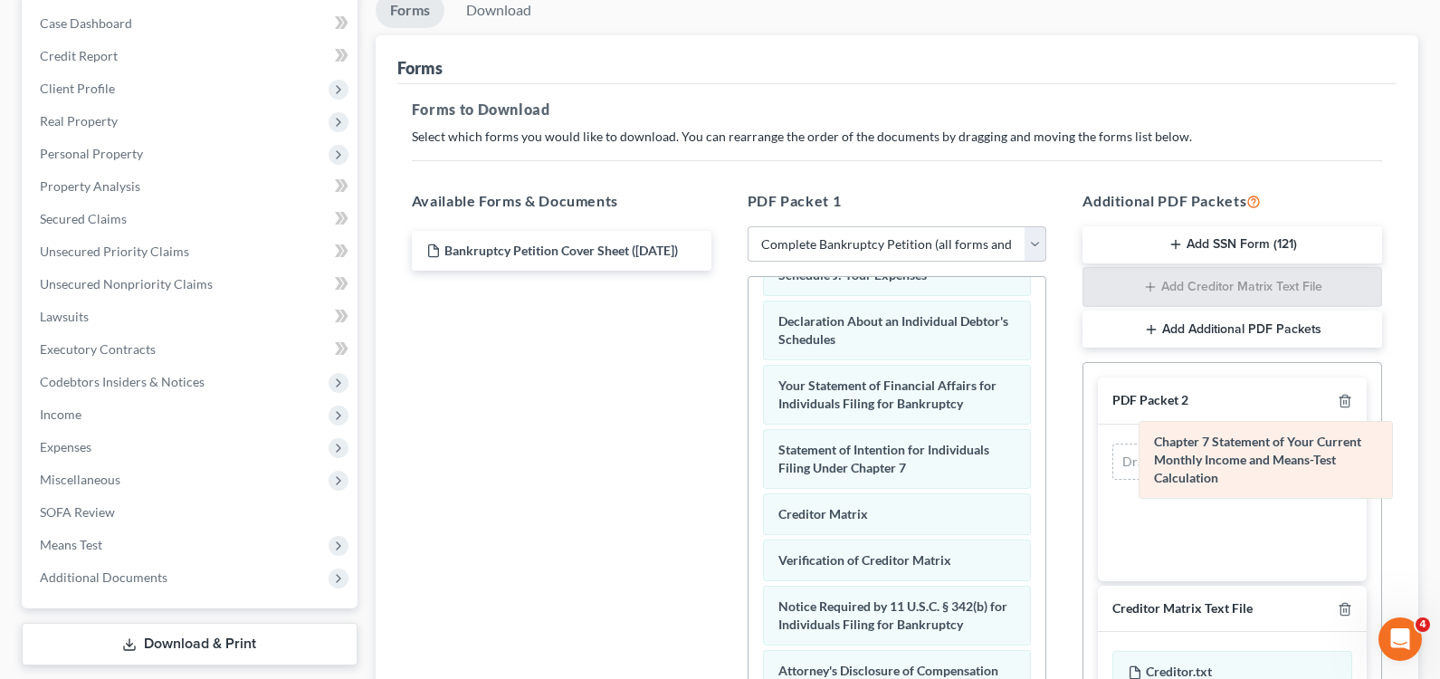
drag, startPoint x: 902, startPoint y: 528, endPoint x: 1278, endPoint y: 456, distance: 382.4
click at [1046, 456] on div "Chapter 7 Statement of Your Current Monthly Income and Means-Test Calculation V…" at bounding box center [897, 264] width 298 height 1060
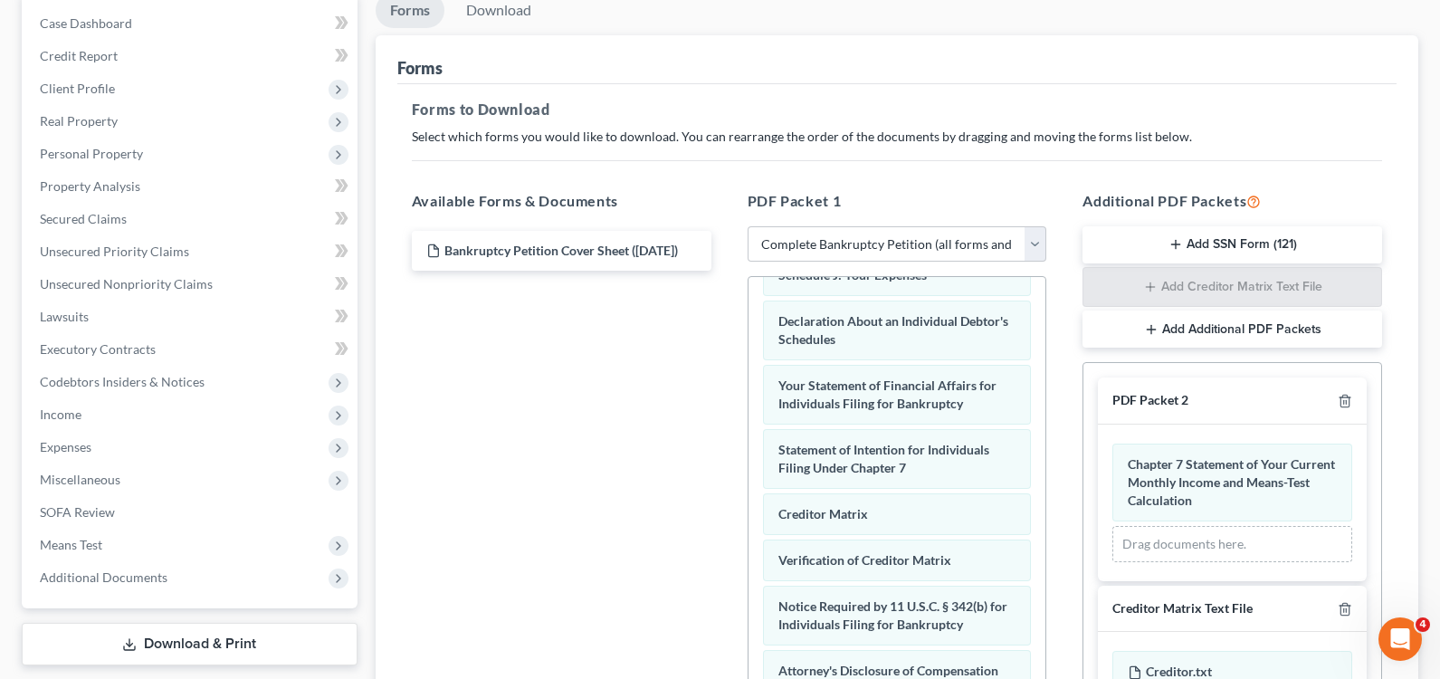
scroll to position [439, 0]
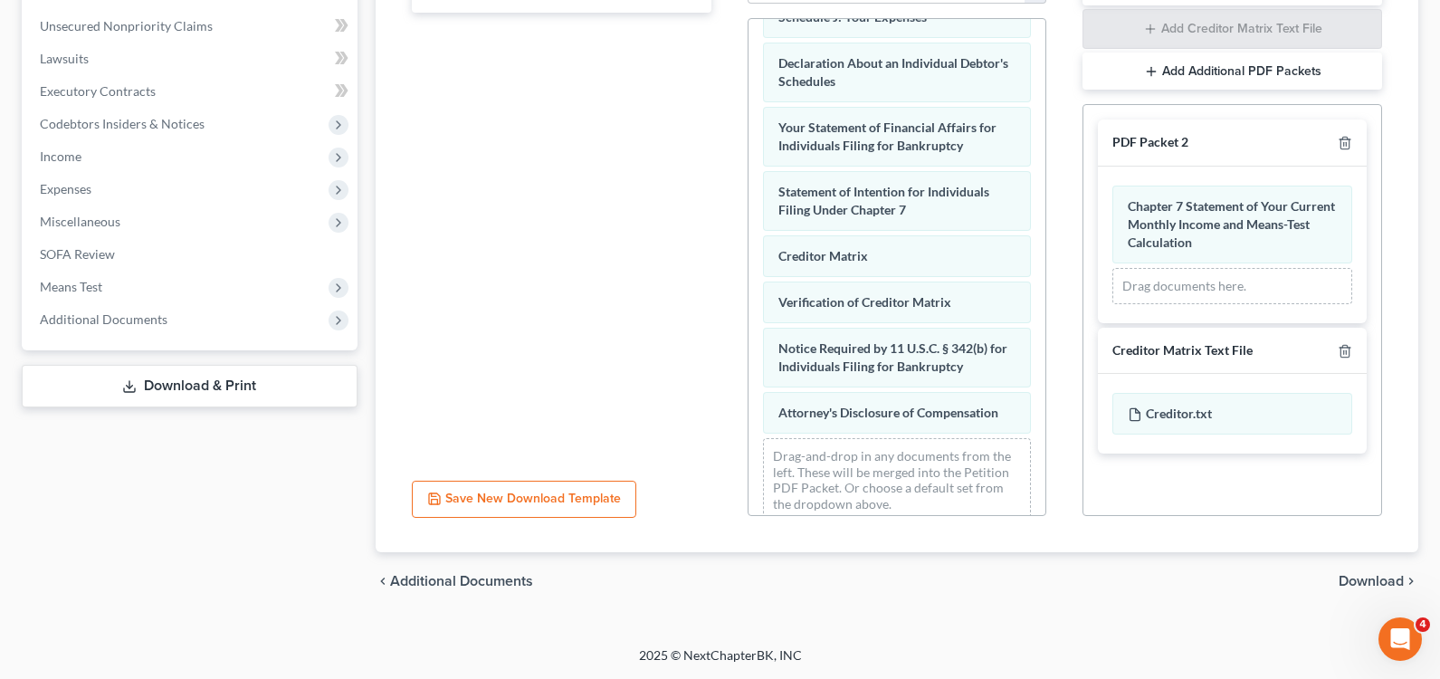
click at [1364, 582] on span "Download" at bounding box center [1370, 581] width 65 height 14
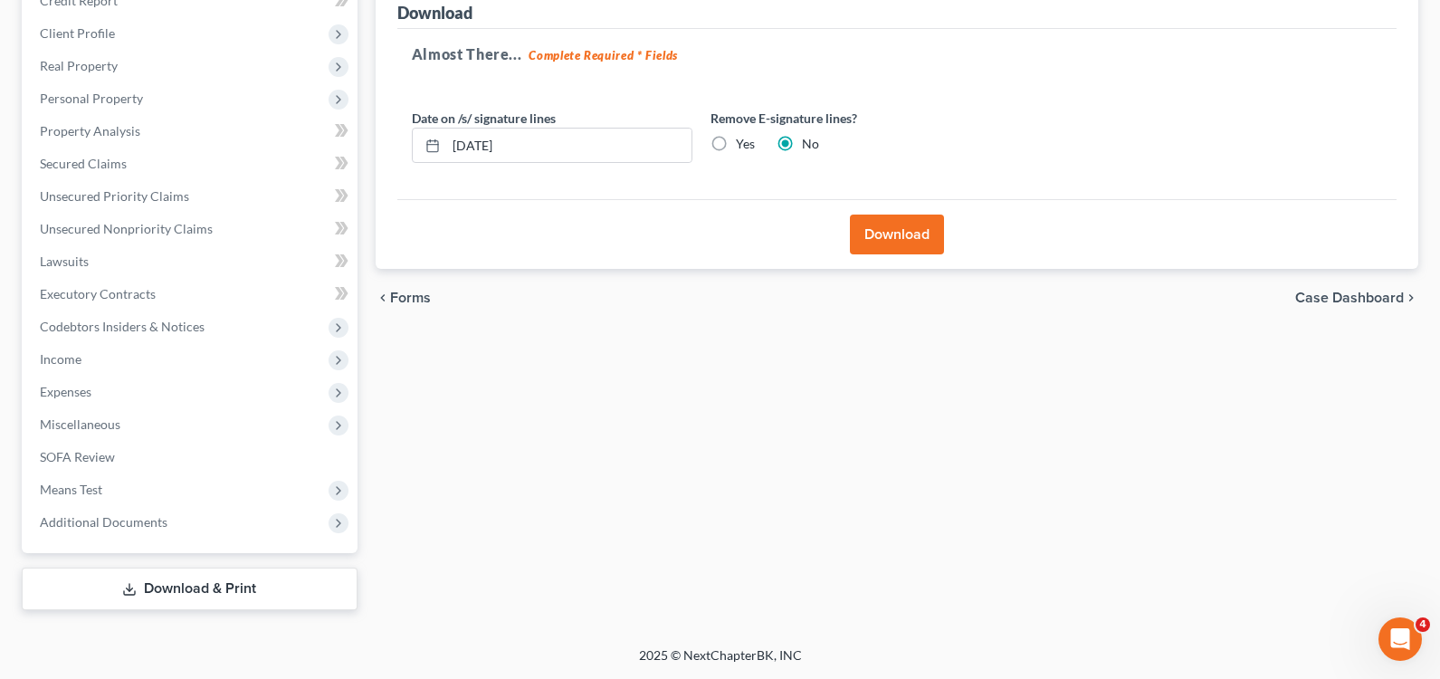
click at [1330, 288] on div "chevron_left Forms Case Dashboard chevron_right" at bounding box center [897, 298] width 1042 height 58
click at [1333, 293] on span "Case Dashboard" at bounding box center [1349, 297] width 109 height 14
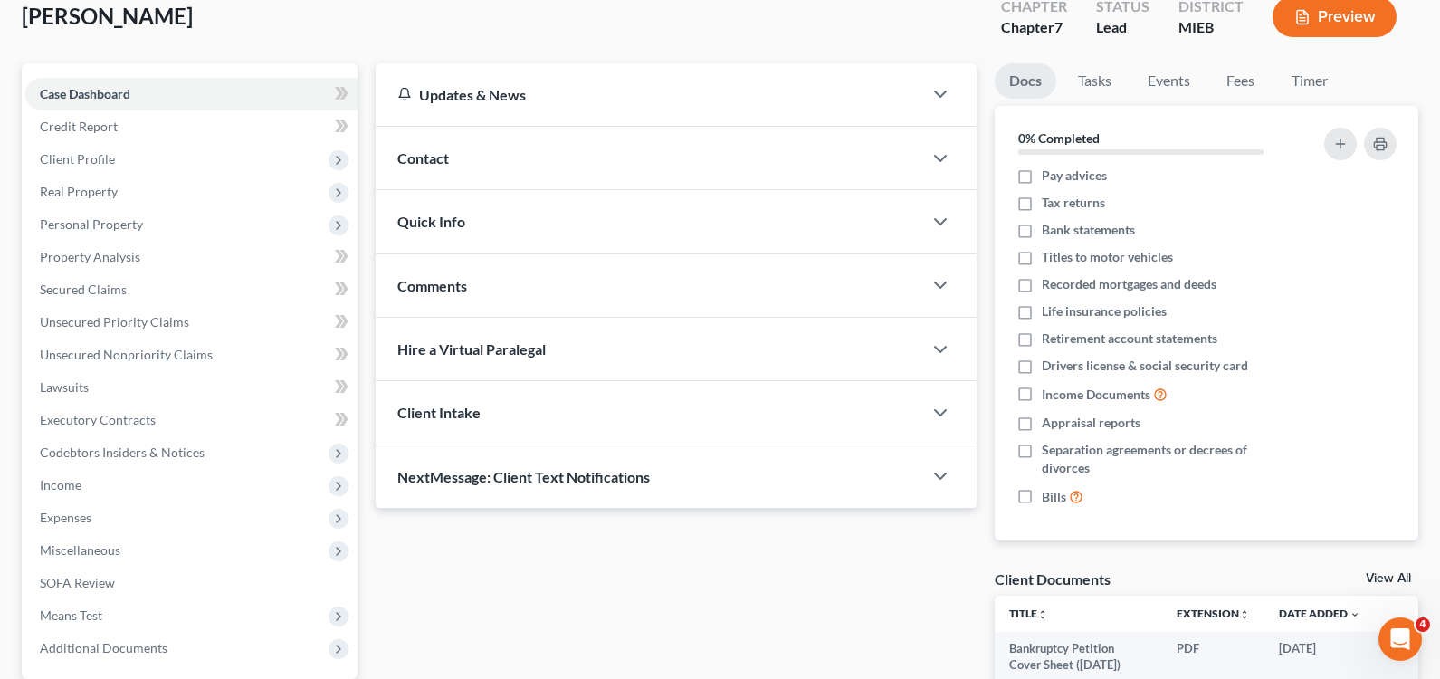
scroll to position [236, 0]
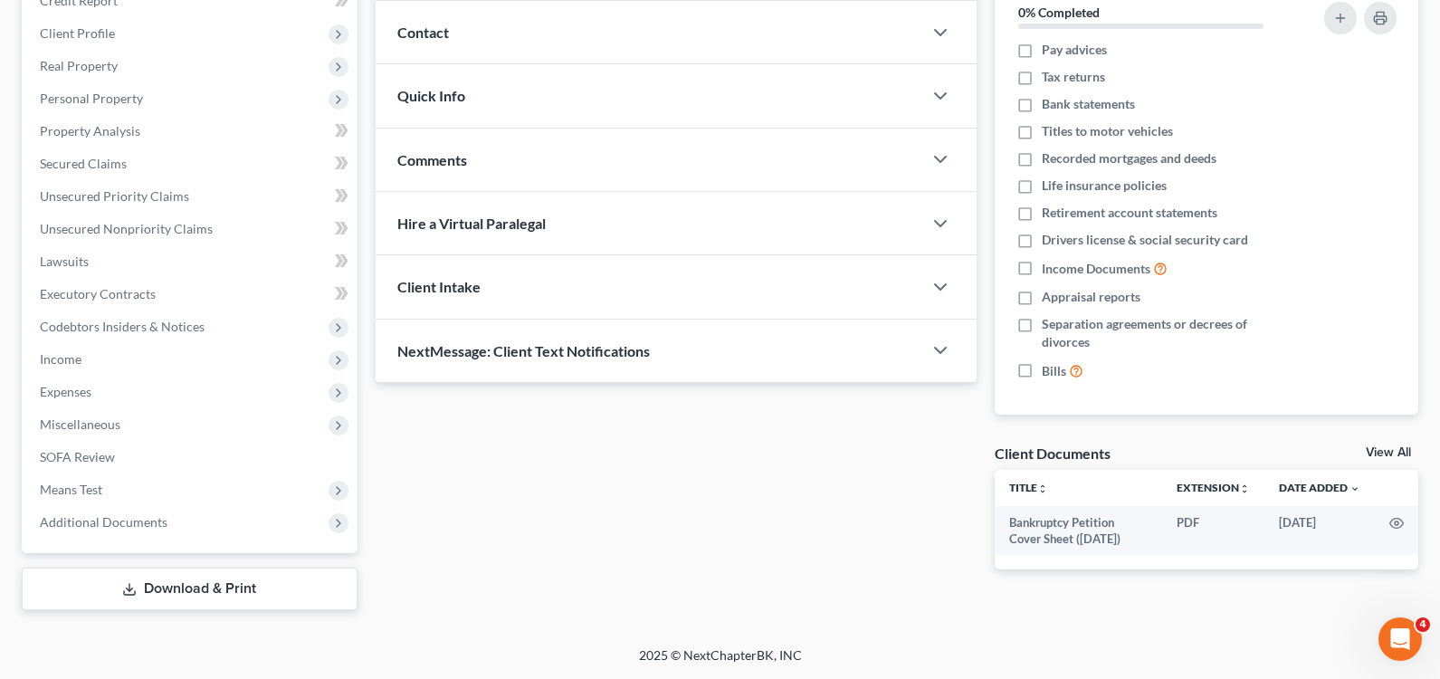
click at [244, 587] on link "Download & Print" at bounding box center [190, 588] width 336 height 43
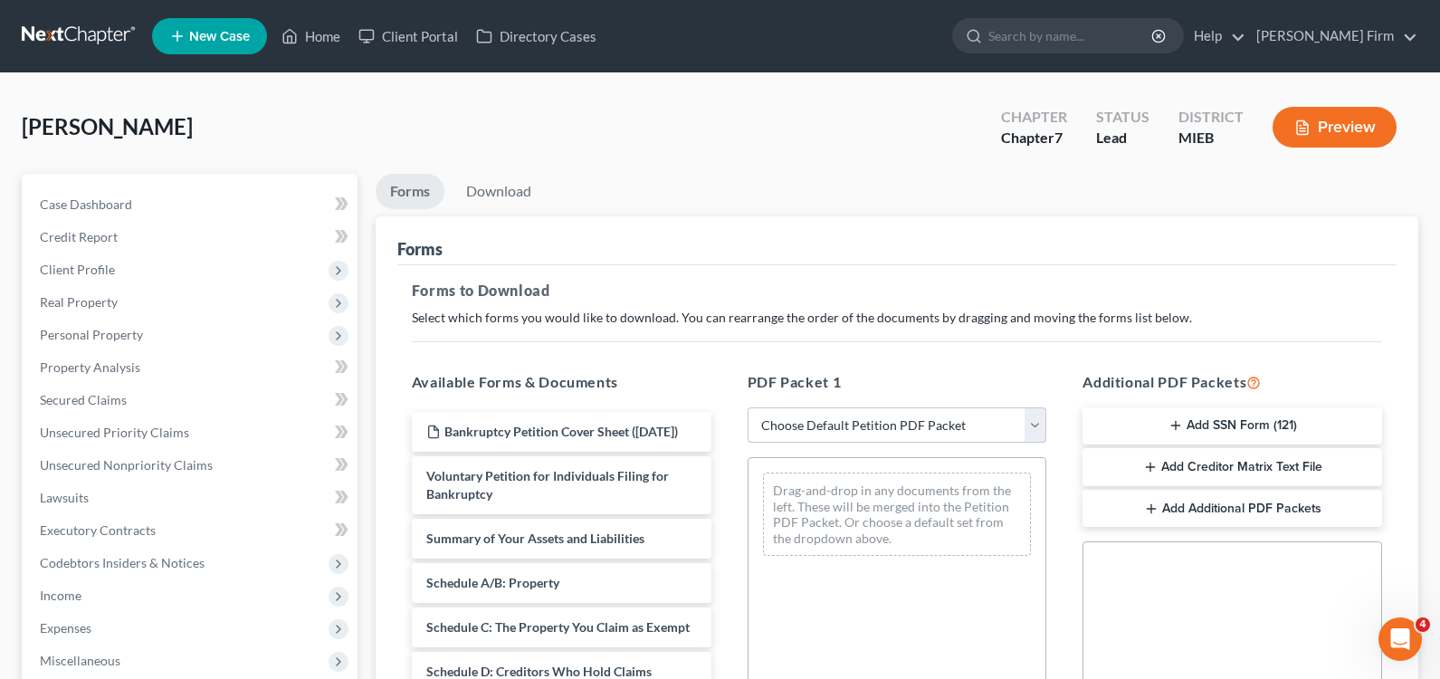
click at [918, 418] on select "Choose Default Petition PDF Packet Complete Bankruptcy Petition (all forms and …" at bounding box center [897, 425] width 300 height 36
select select "0"
click at [747, 407] on select "Choose Default Petition PDF Packet Complete Bankruptcy Petition (all forms and …" at bounding box center [897, 425] width 300 height 36
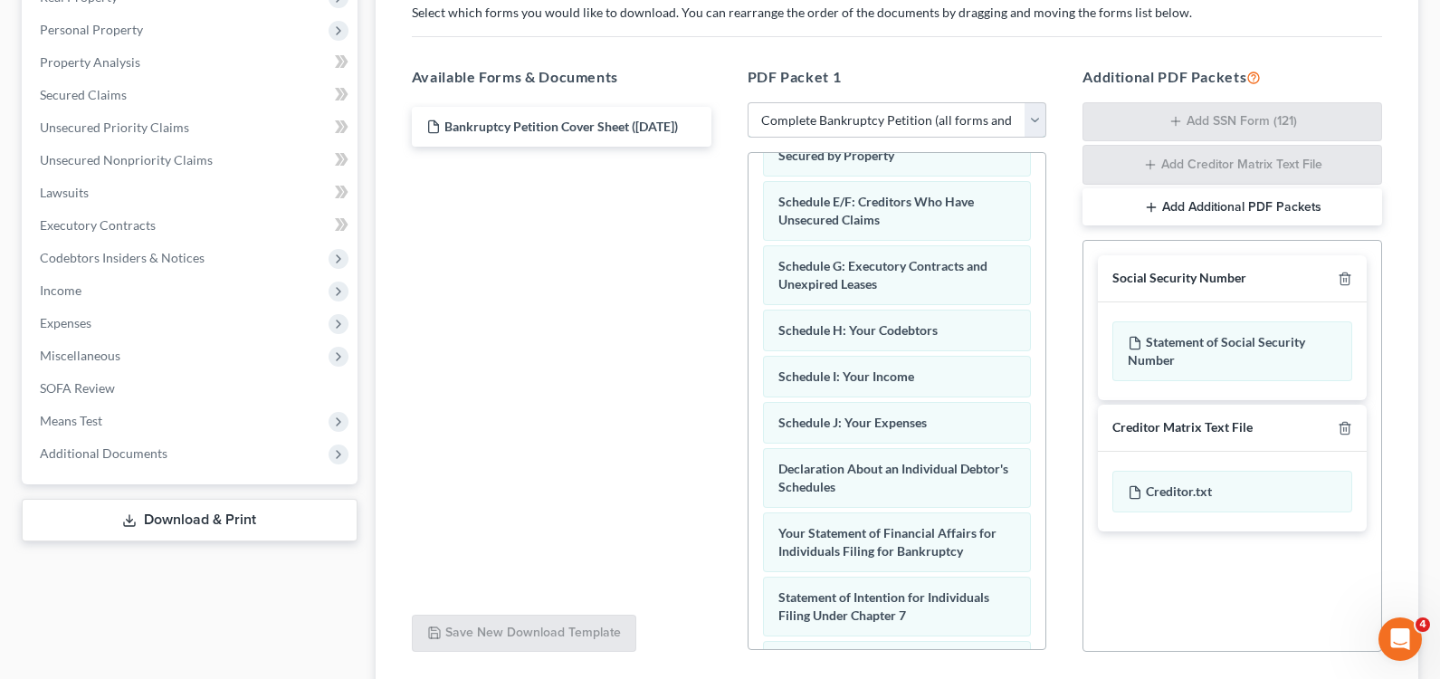
scroll to position [362, 0]
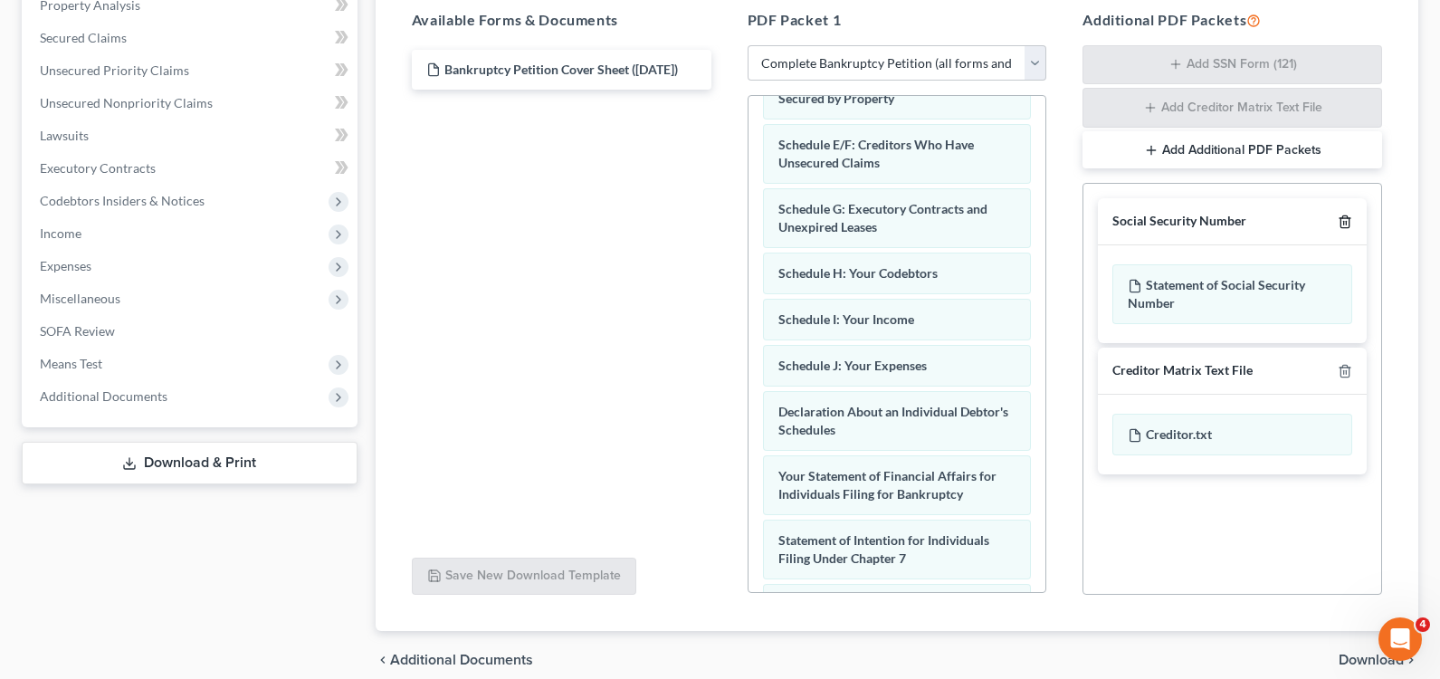
click at [1345, 227] on icon "button" at bounding box center [1344, 221] width 14 height 14
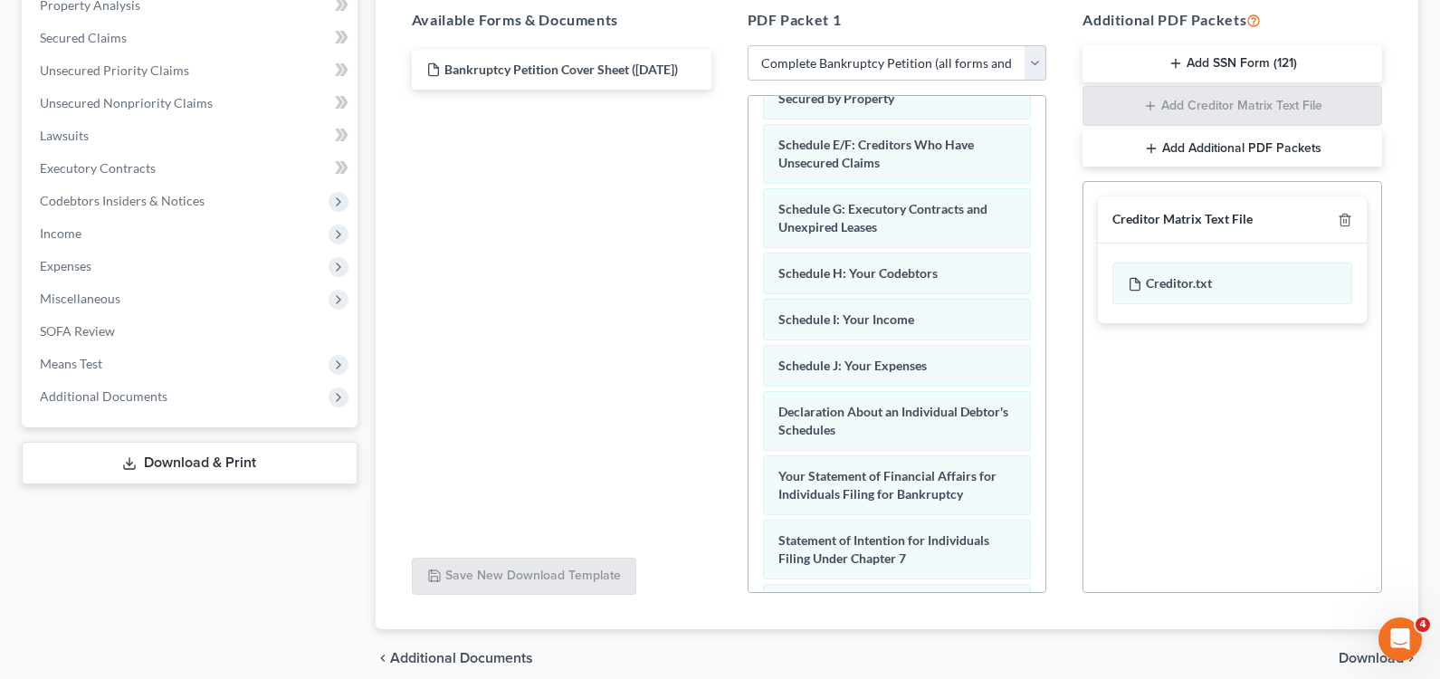
click at [1293, 149] on button "Add Additional PDF Packets" at bounding box center [1232, 148] width 300 height 38
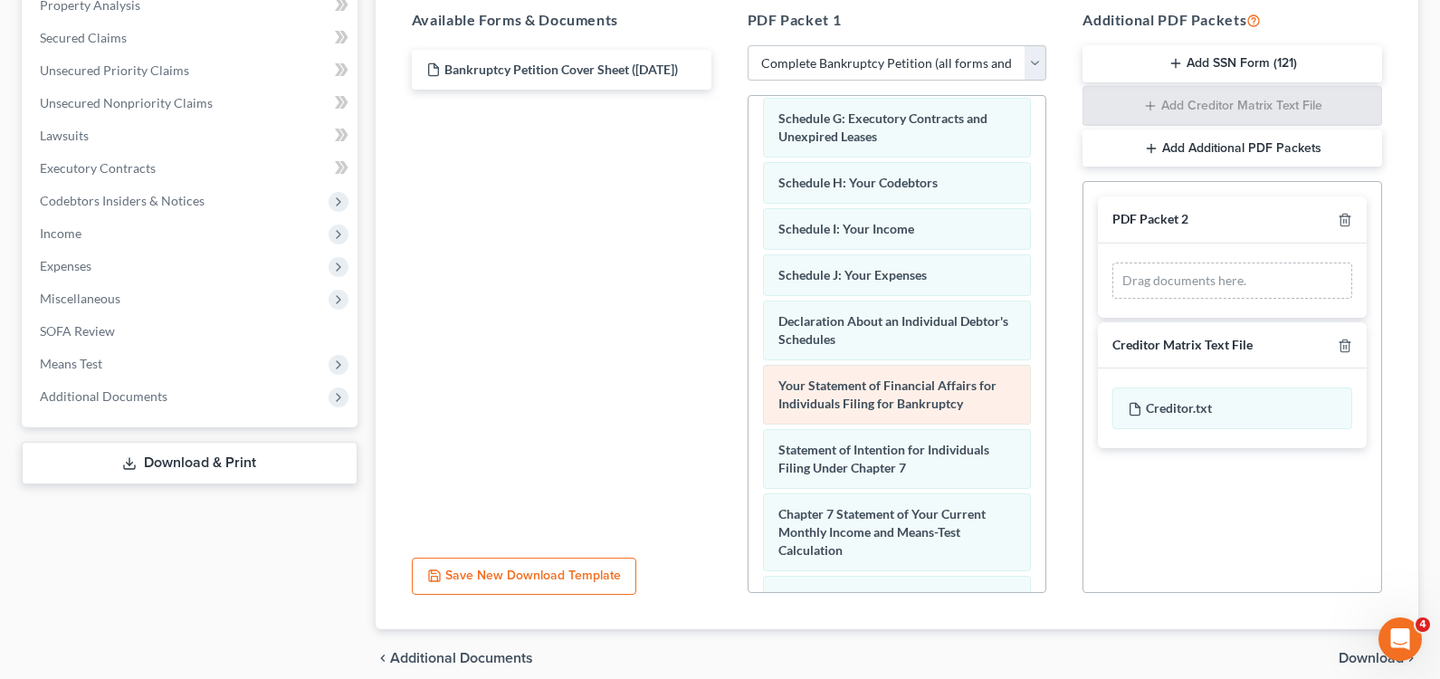
scroll to position [452, 0]
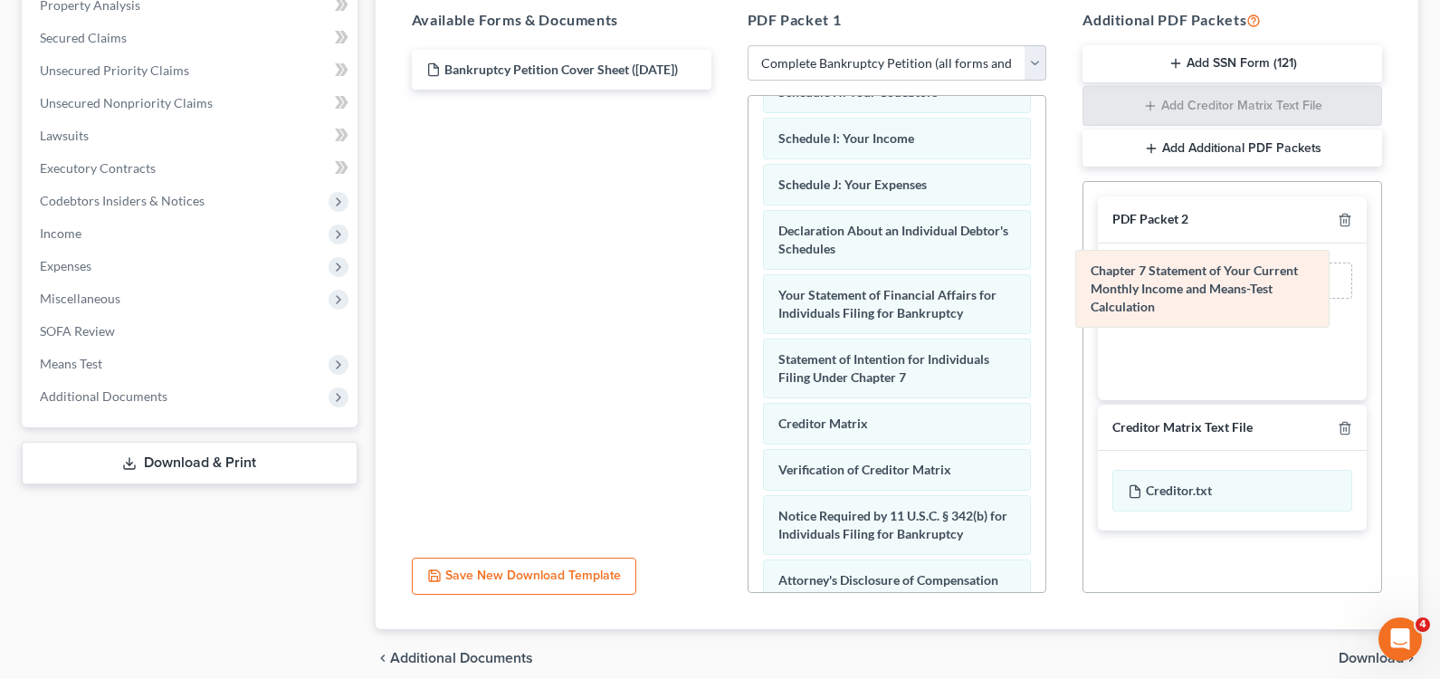
drag, startPoint x: 950, startPoint y: 446, endPoint x: 1262, endPoint y: 293, distance: 347.6
click at [1046, 293] on div "Chapter 7 Statement of Your Current Monthly Income and Means-Test Calculation V…" at bounding box center [897, 173] width 298 height 1060
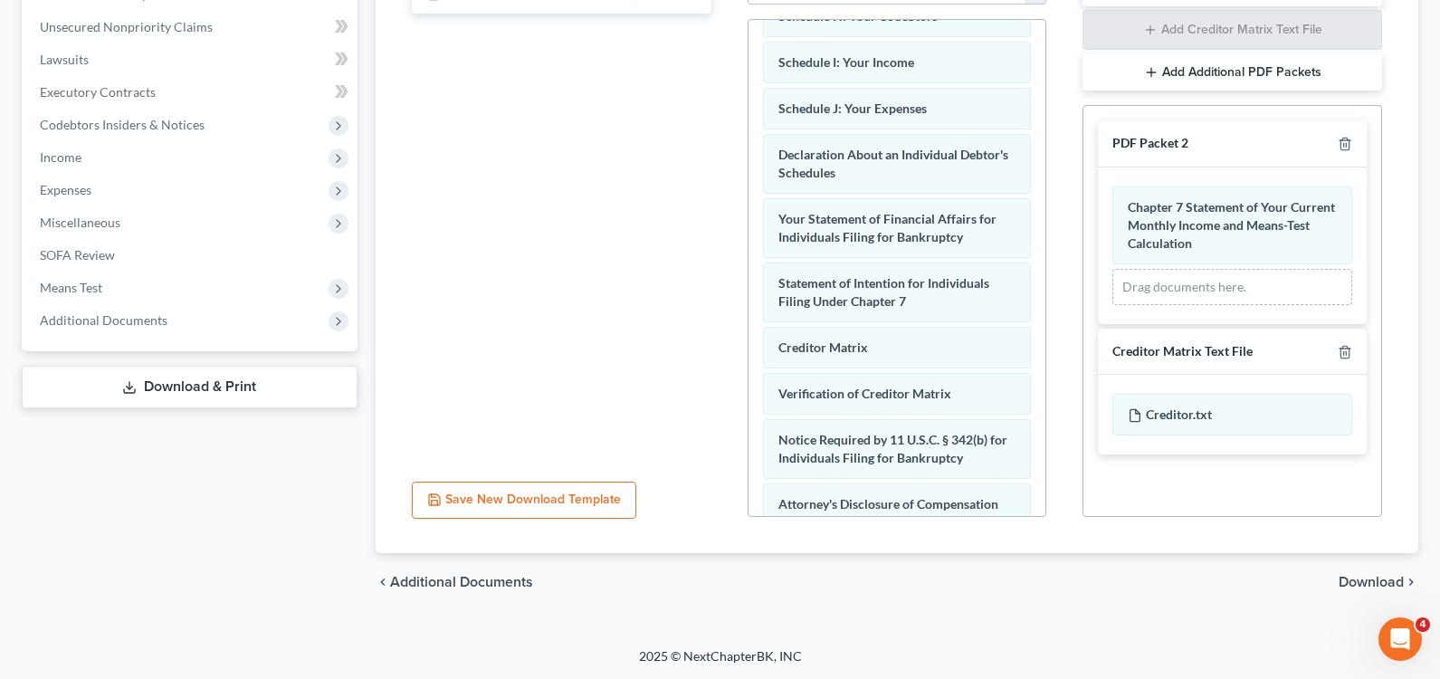
scroll to position [439, 0]
click at [1384, 580] on span "Download" at bounding box center [1370, 581] width 65 height 14
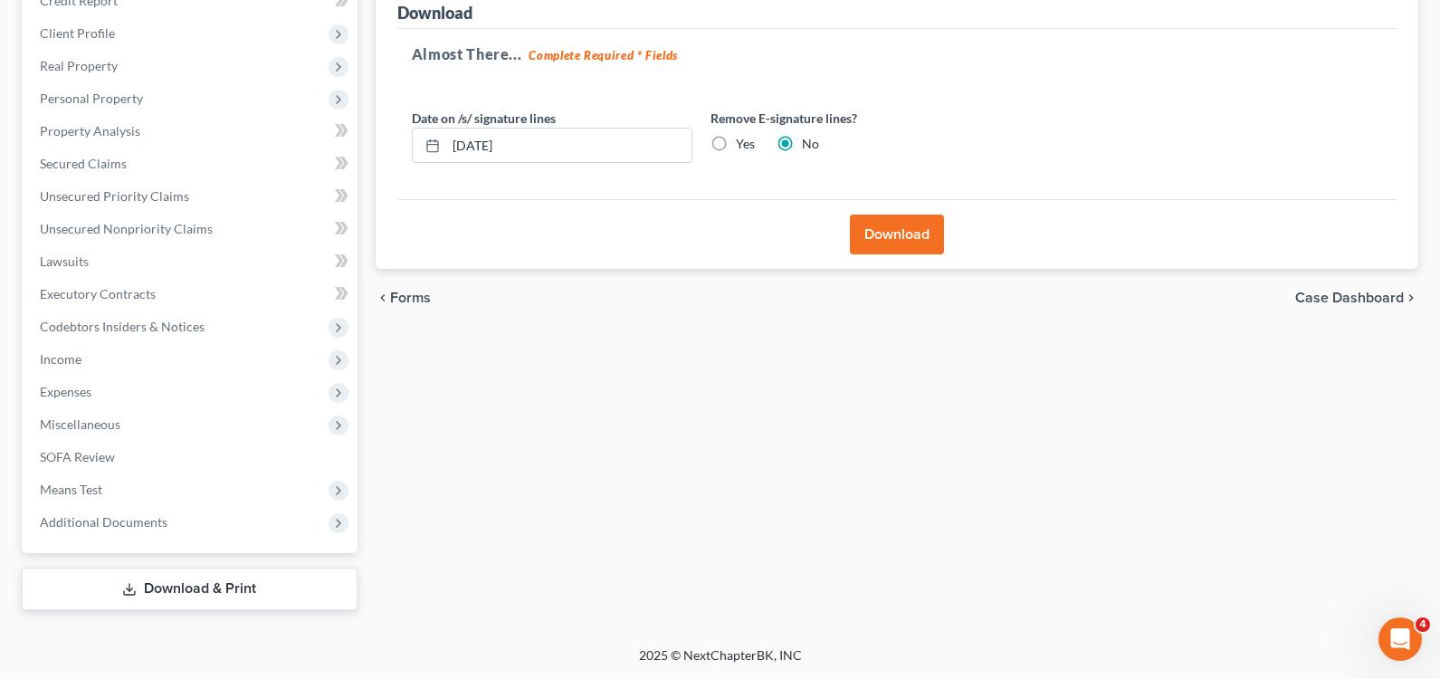
scroll to position [236, 0]
click at [918, 234] on button "Download" at bounding box center [897, 234] width 94 height 40
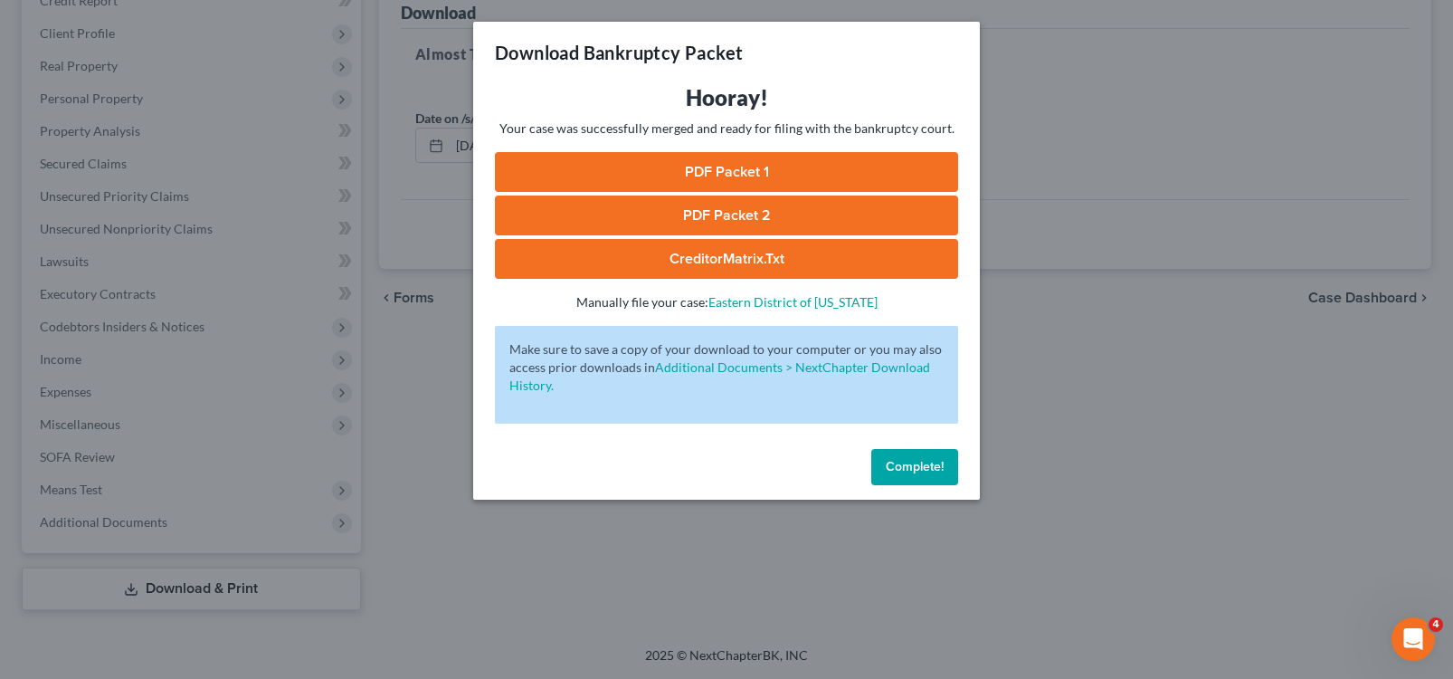
click at [747, 168] on link "PDF Packet 1" at bounding box center [726, 172] width 463 height 40
click at [594, 210] on link "PDF Packet 2" at bounding box center [726, 215] width 463 height 40
click at [699, 257] on link "CreditorMatrix.txt" at bounding box center [726, 259] width 463 height 40
click at [912, 470] on span "Complete!" at bounding box center [915, 466] width 58 height 15
